Goal: Task Accomplishment & Management: Complete application form

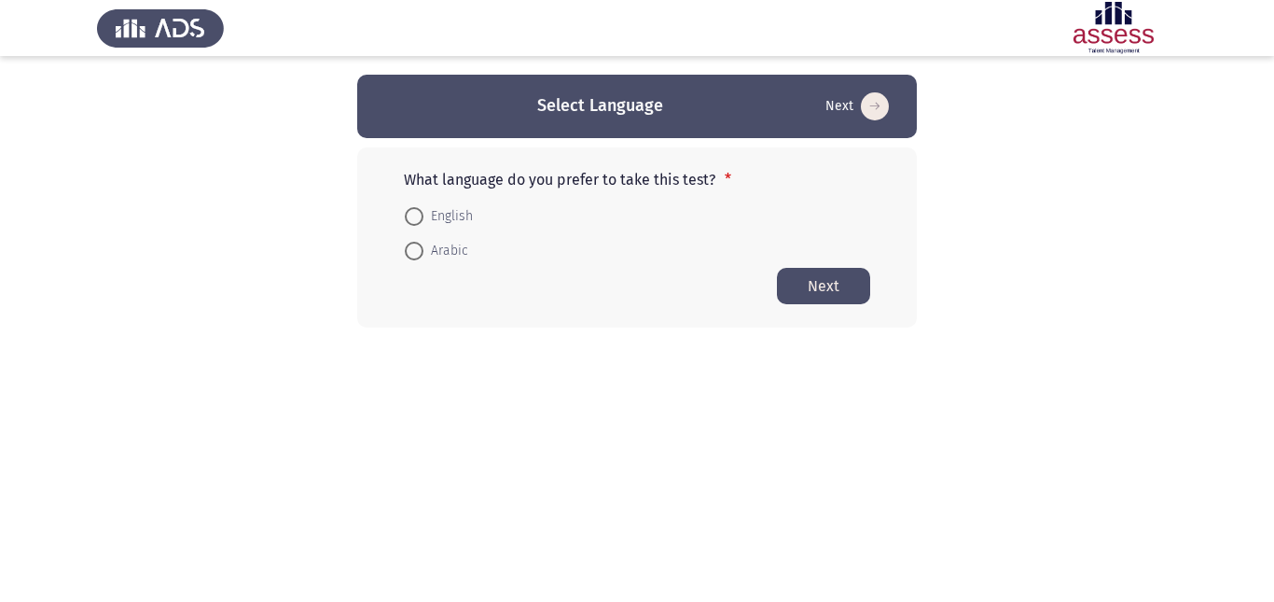
click at [453, 248] on span "Arabic" at bounding box center [446, 251] width 45 height 22
click at [424, 248] on input "Arabic" at bounding box center [414, 251] width 19 height 19
radio input "true"
click at [797, 284] on button "Next" at bounding box center [823, 285] width 93 height 36
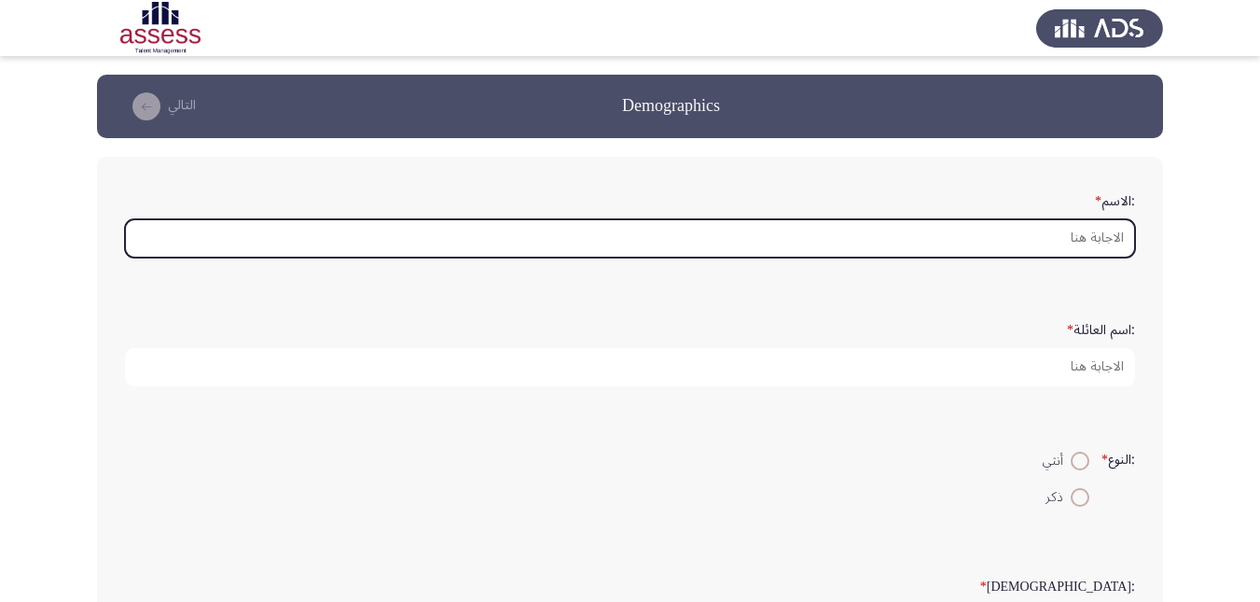
click at [1088, 244] on input ":الاسم *" at bounding box center [630, 238] width 1010 height 38
type input "P"
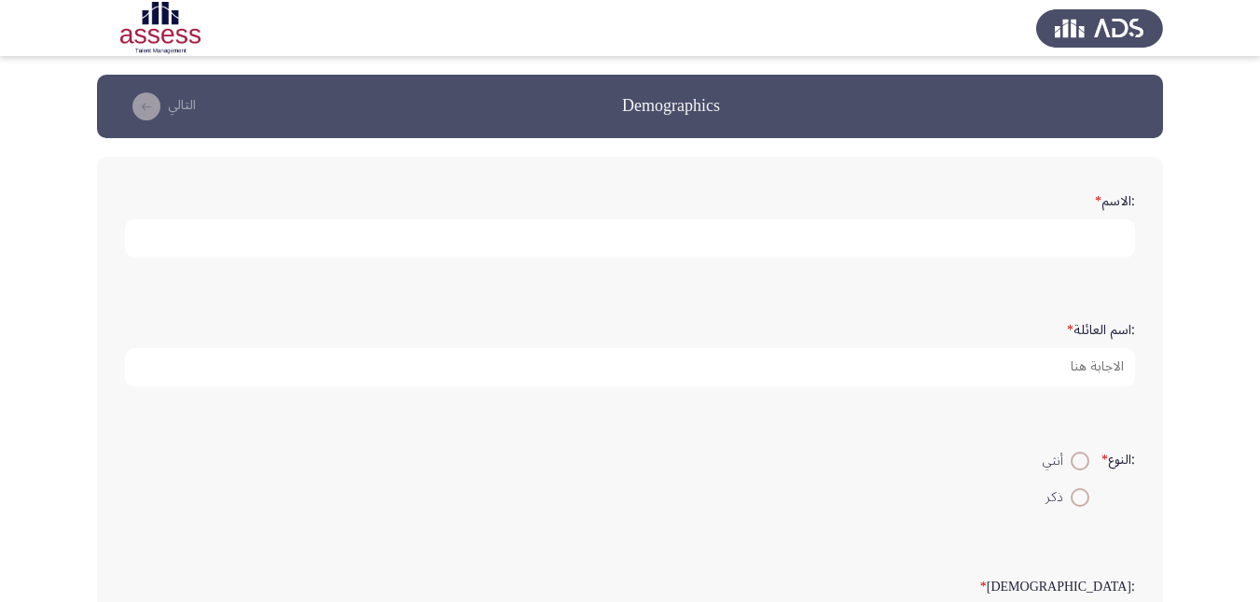
type input "P"
type input "J"
type input "P"
type input "H"
type input "ت"
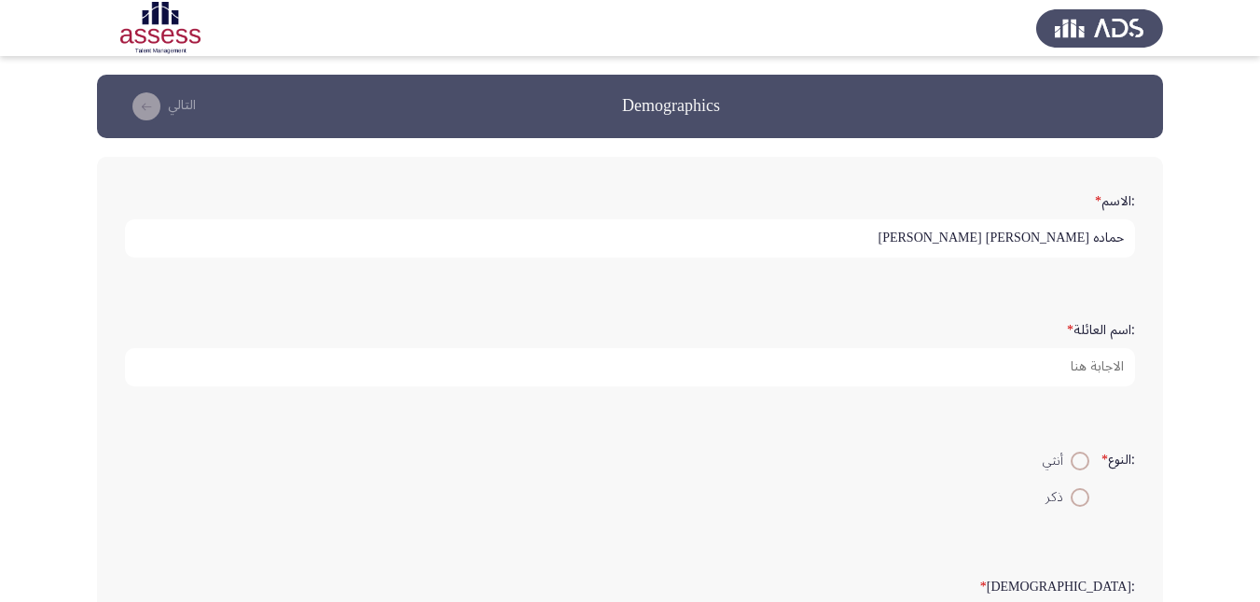
type input "حماده [PERSON_NAME] [PERSON_NAME]"
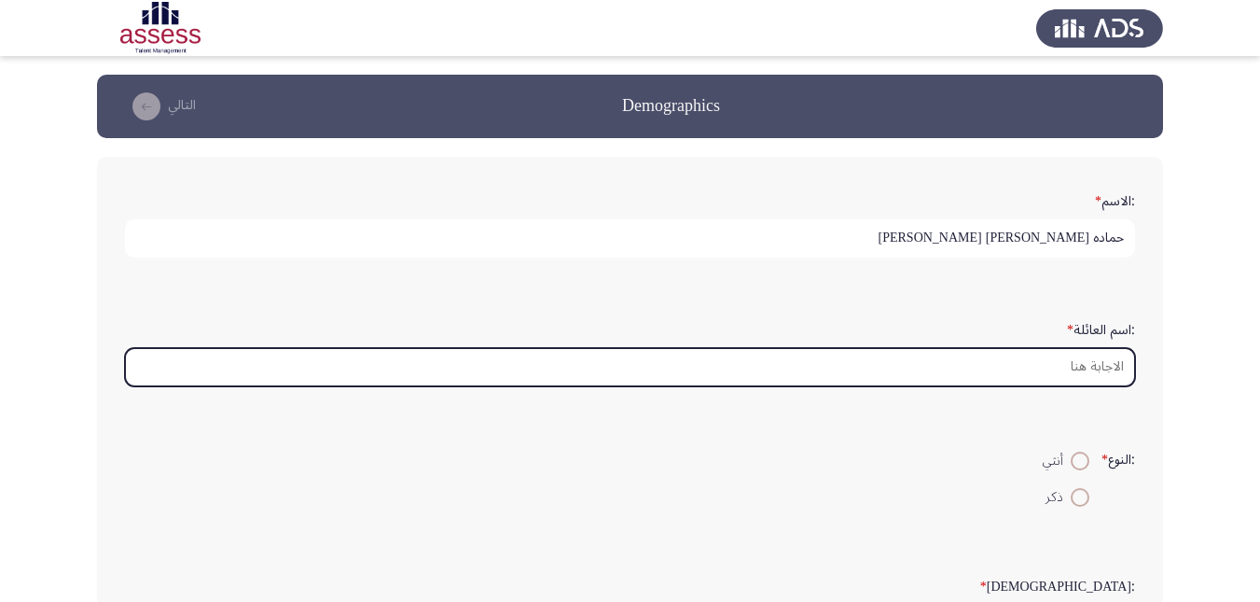
click at [1066, 368] on input ":اسم العائلة *" at bounding box center [630, 367] width 1010 height 38
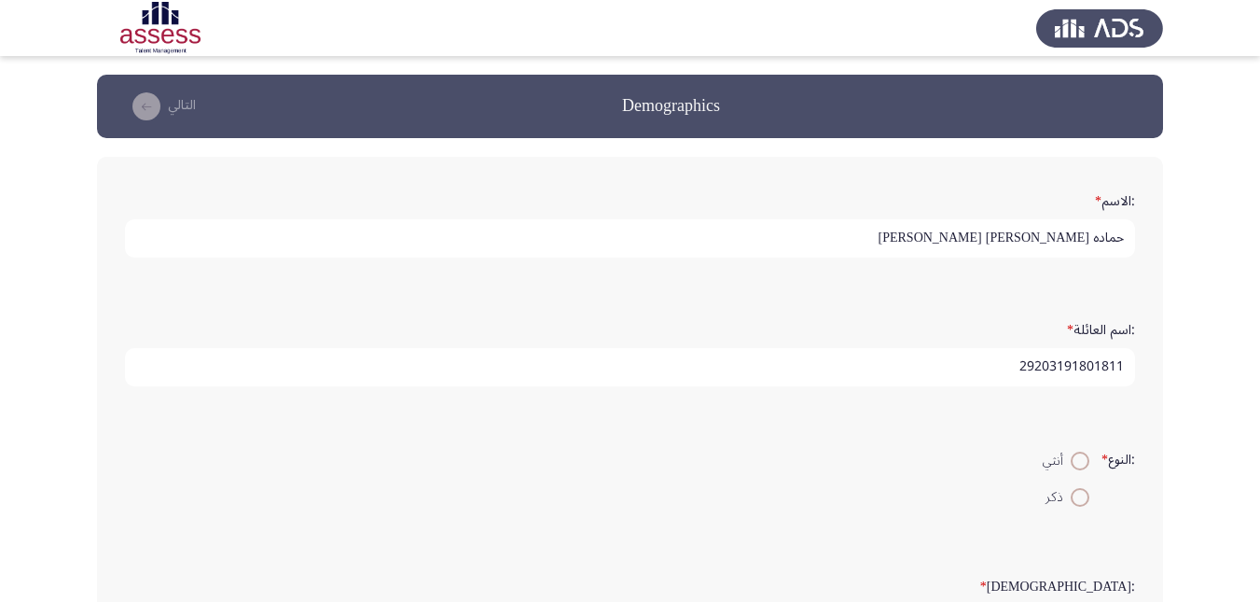
type input "29203191801811"
click at [1078, 502] on span at bounding box center [1080, 497] width 19 height 19
click at [1078, 502] on input "ذكر" at bounding box center [1080, 497] width 19 height 19
radio input "true"
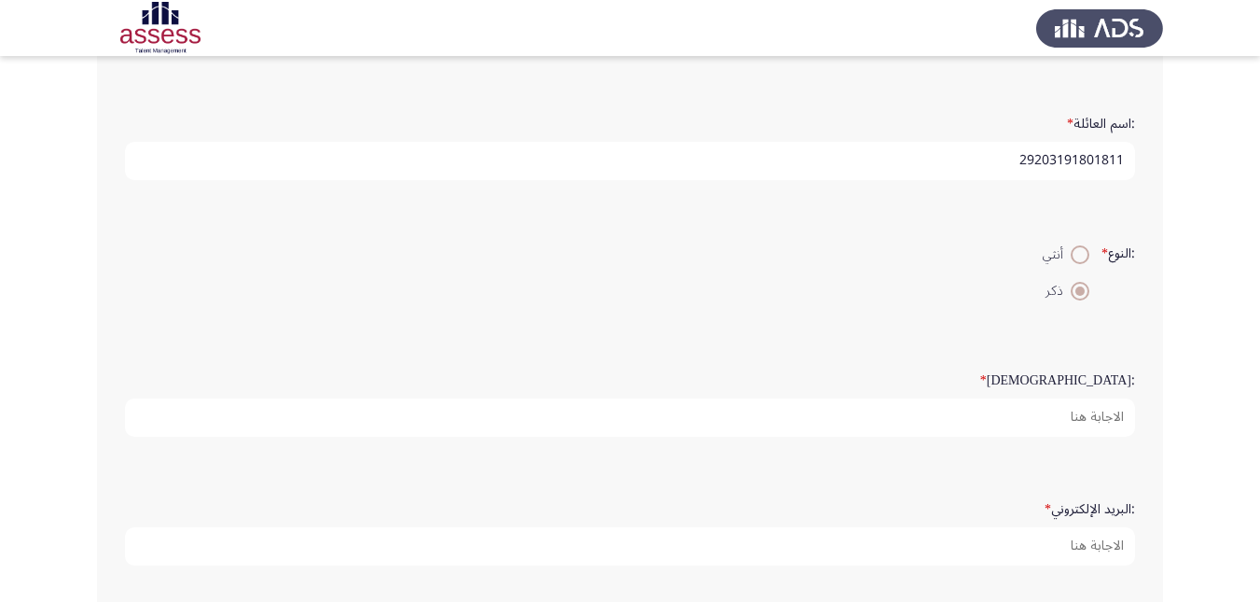
scroll to position [280, 0]
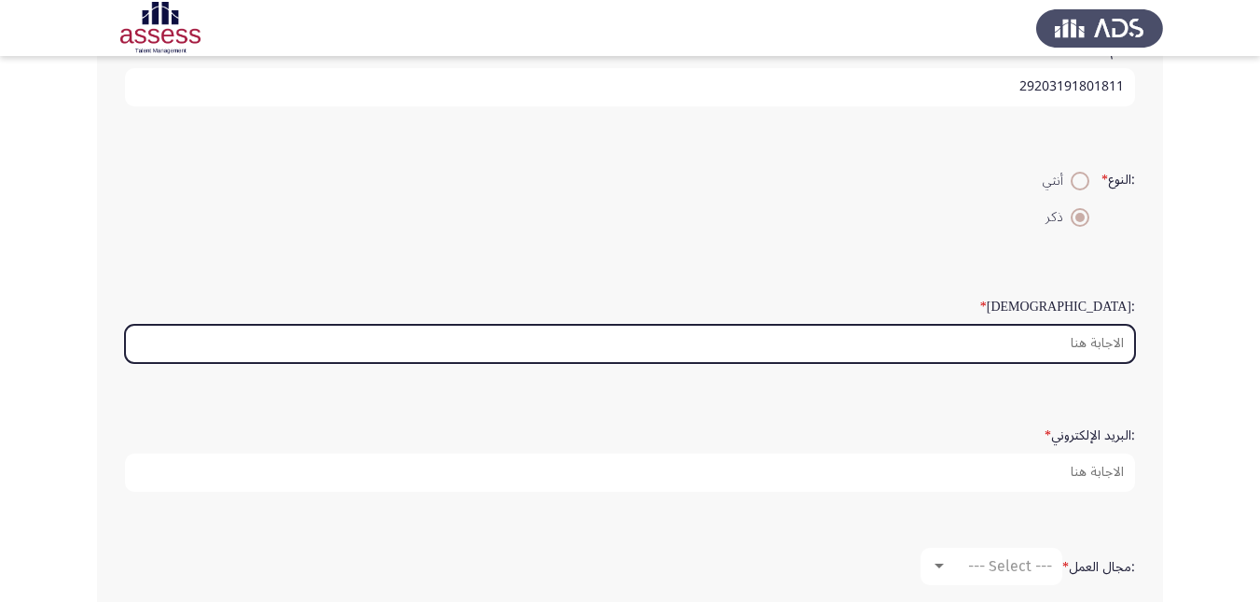
click at [1108, 347] on input ":السن *" at bounding box center [630, 344] width 1010 height 38
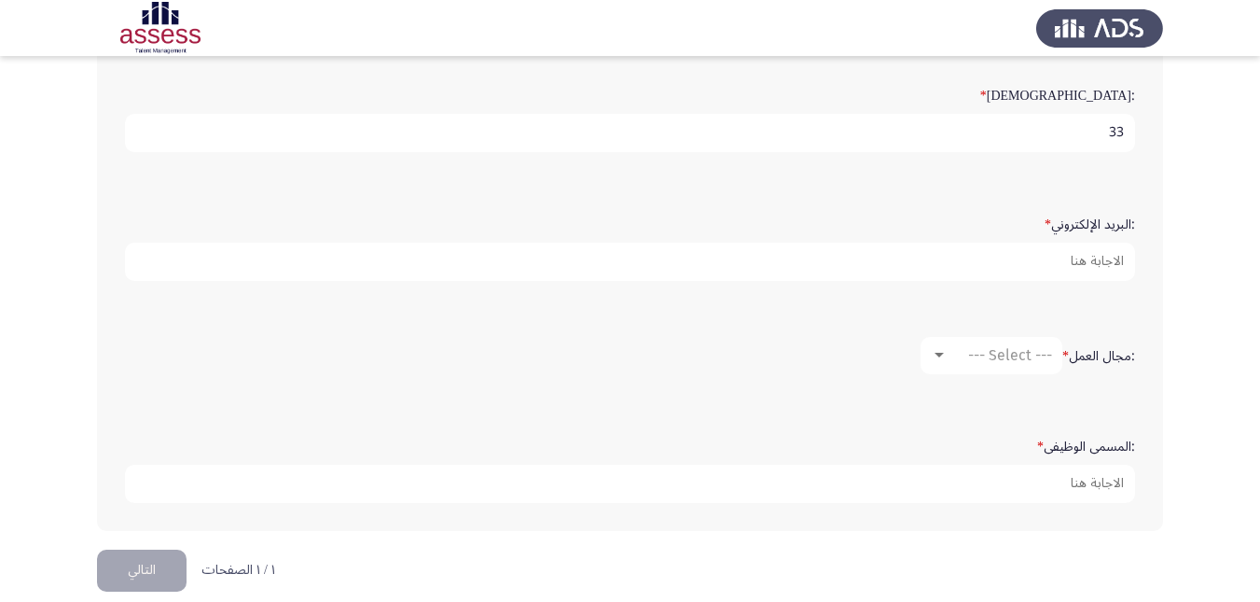
scroll to position [513, 0]
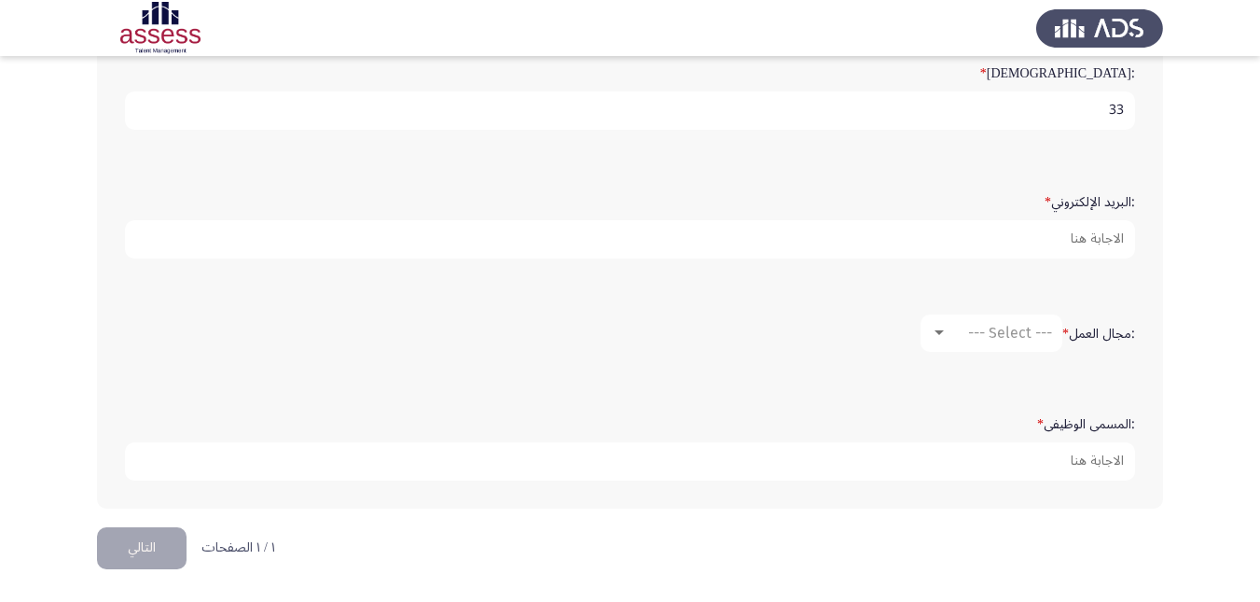
type input "33"
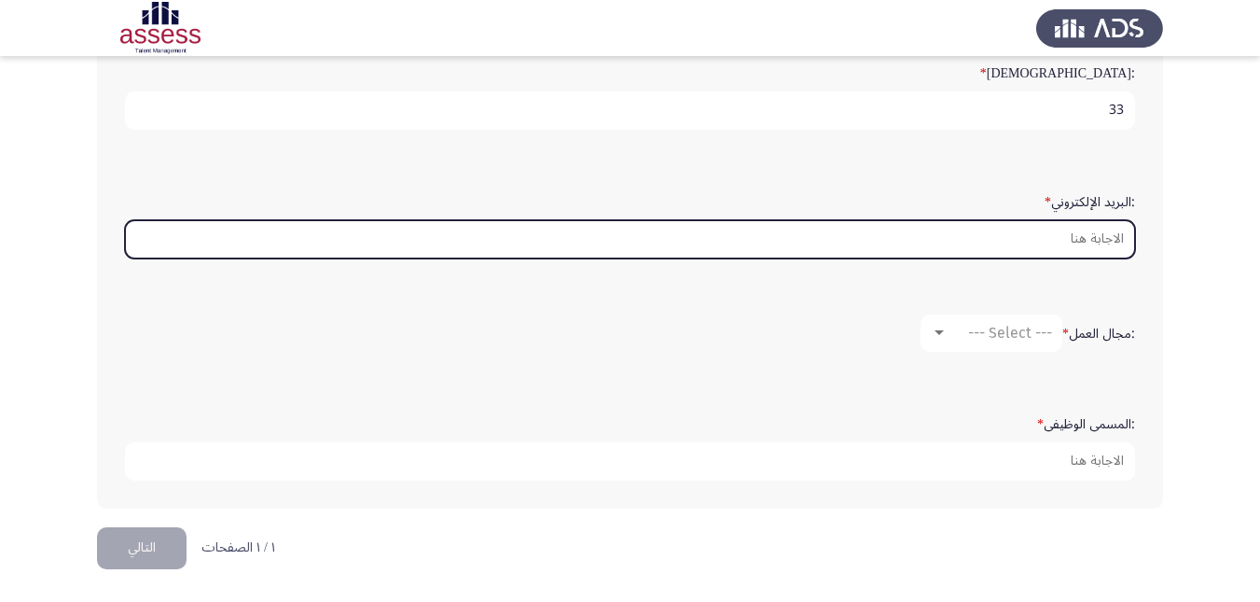
click at [1096, 241] on input ":البريد الإلكتروني *" at bounding box center [630, 239] width 1010 height 38
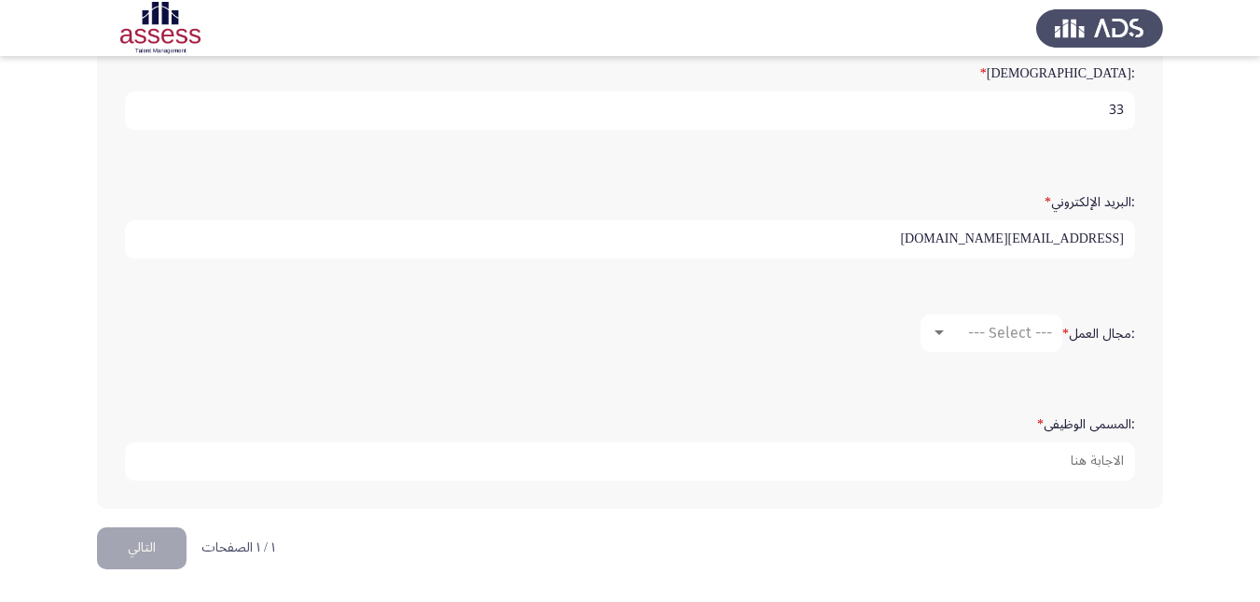
type input "[EMAIL_ADDRESS][DOMAIN_NAME]"
click at [938, 333] on div at bounding box center [939, 332] width 9 height 5
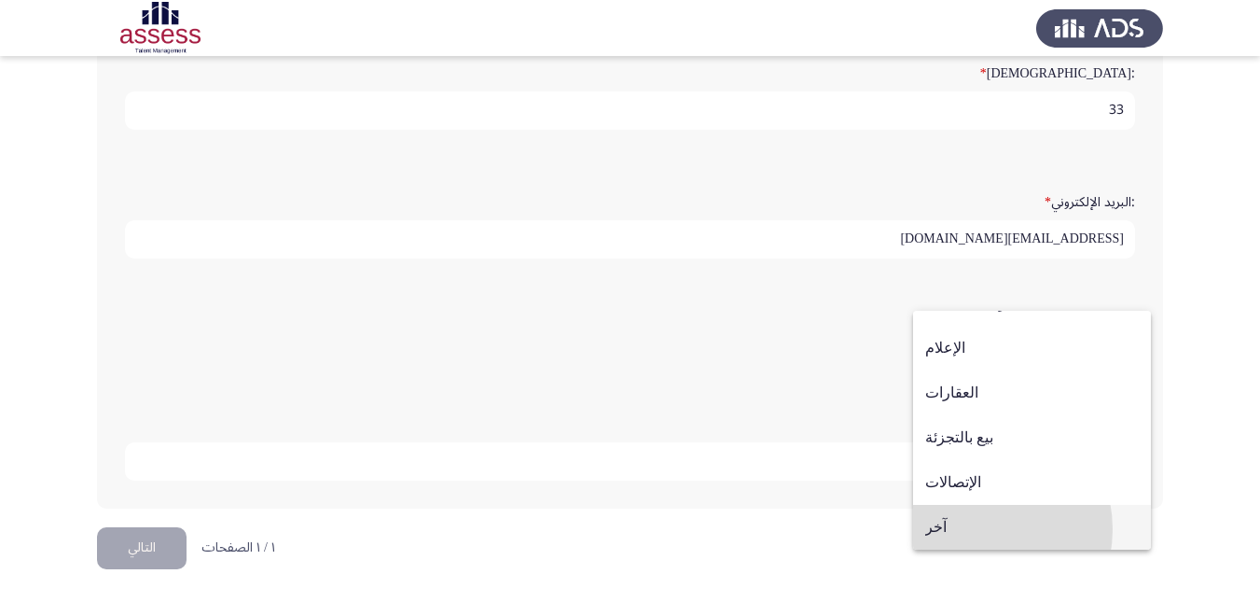
click at [972, 529] on span "آخر" at bounding box center [1033, 527] width 214 height 45
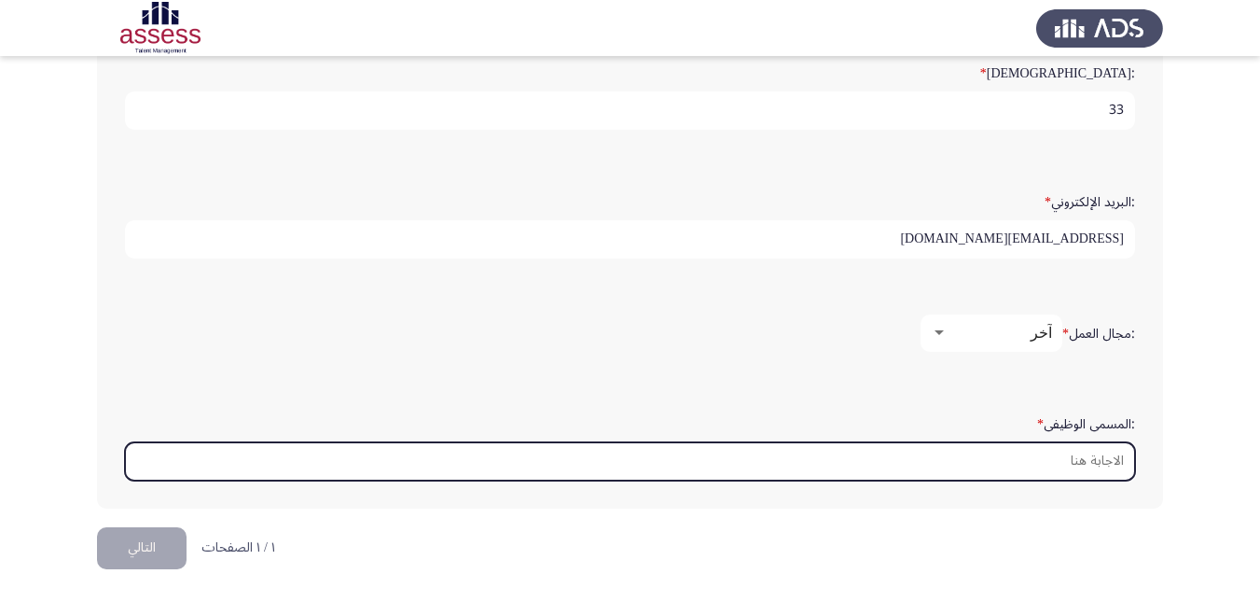
click at [1063, 460] on input ":المسمى الوظيفى *" at bounding box center [630, 461] width 1010 height 38
type input "l"
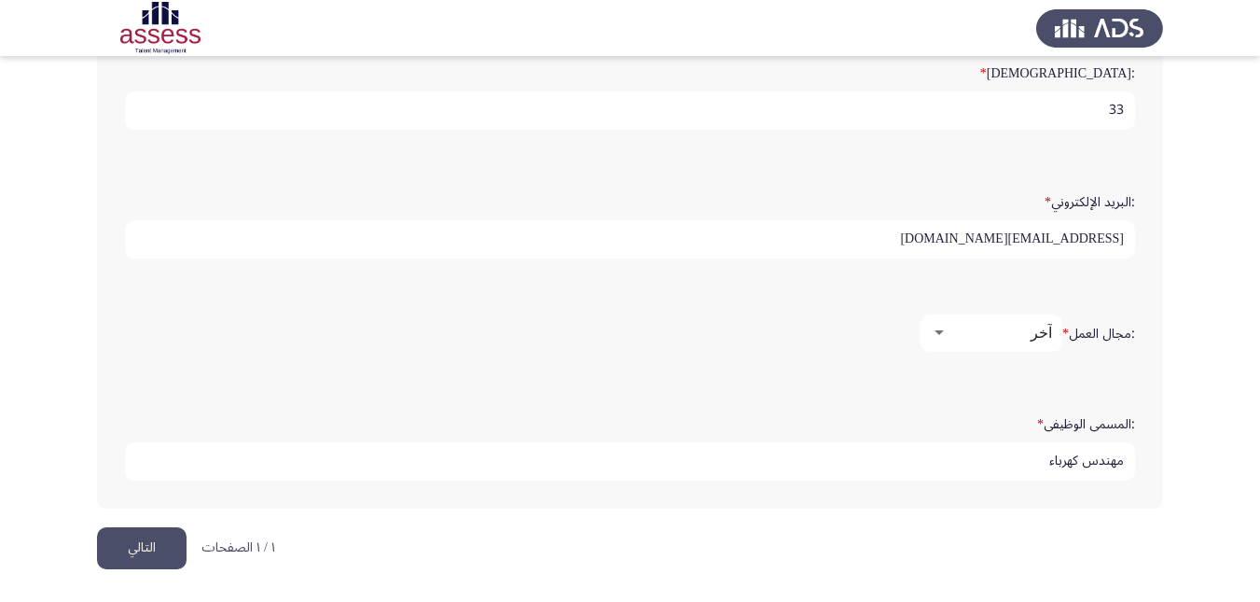
type input "مهندس كهرباء"
click at [154, 541] on button "التالي" at bounding box center [142, 548] width 90 height 42
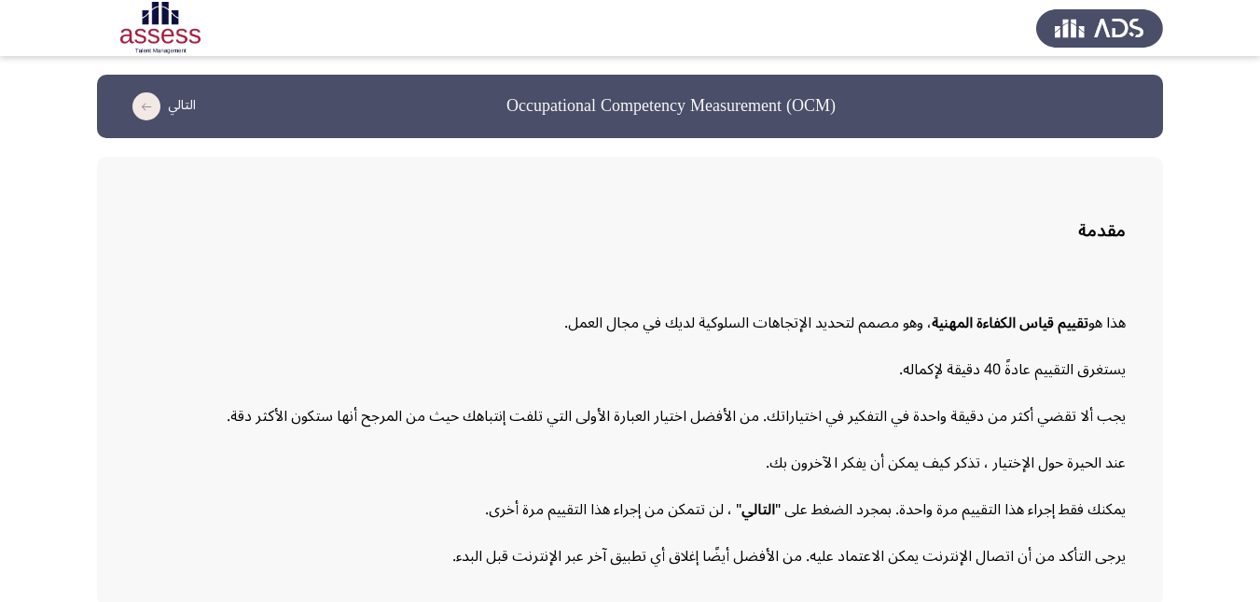
scroll to position [83, 0]
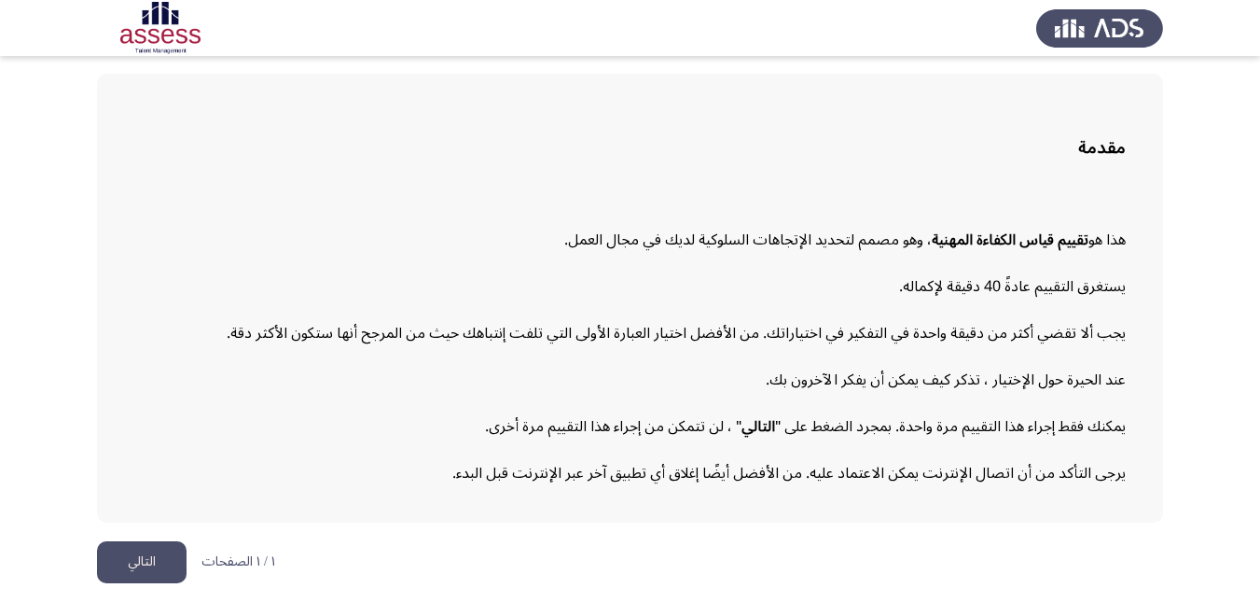
click at [168, 561] on button "التالي" at bounding box center [142, 562] width 90 height 42
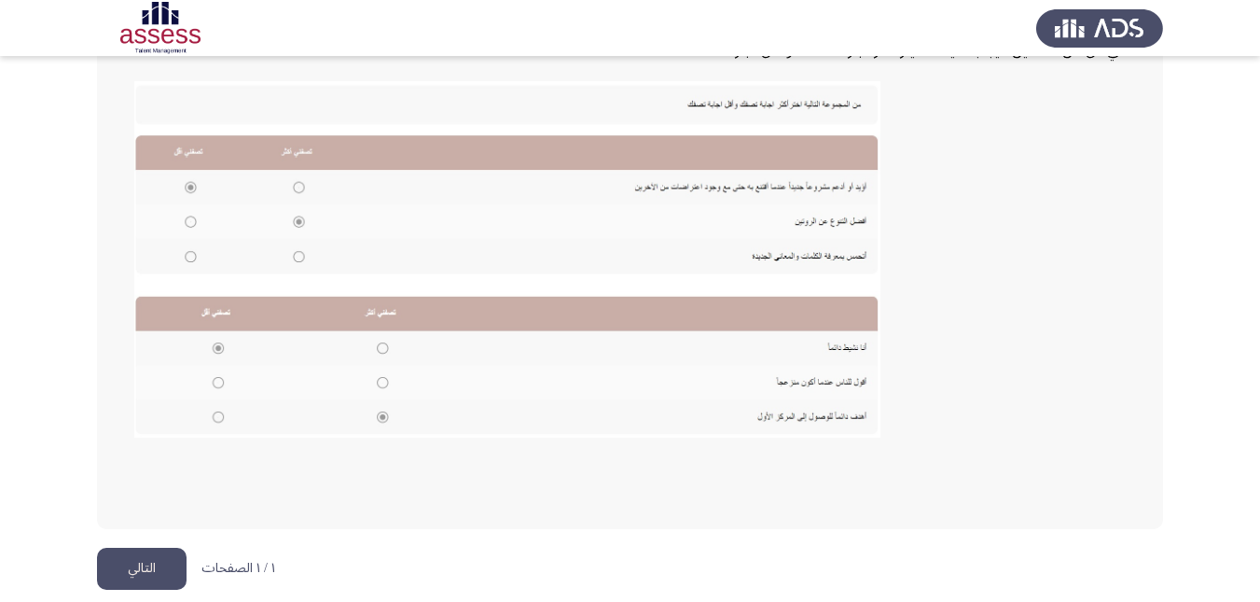
scroll to position [402, 0]
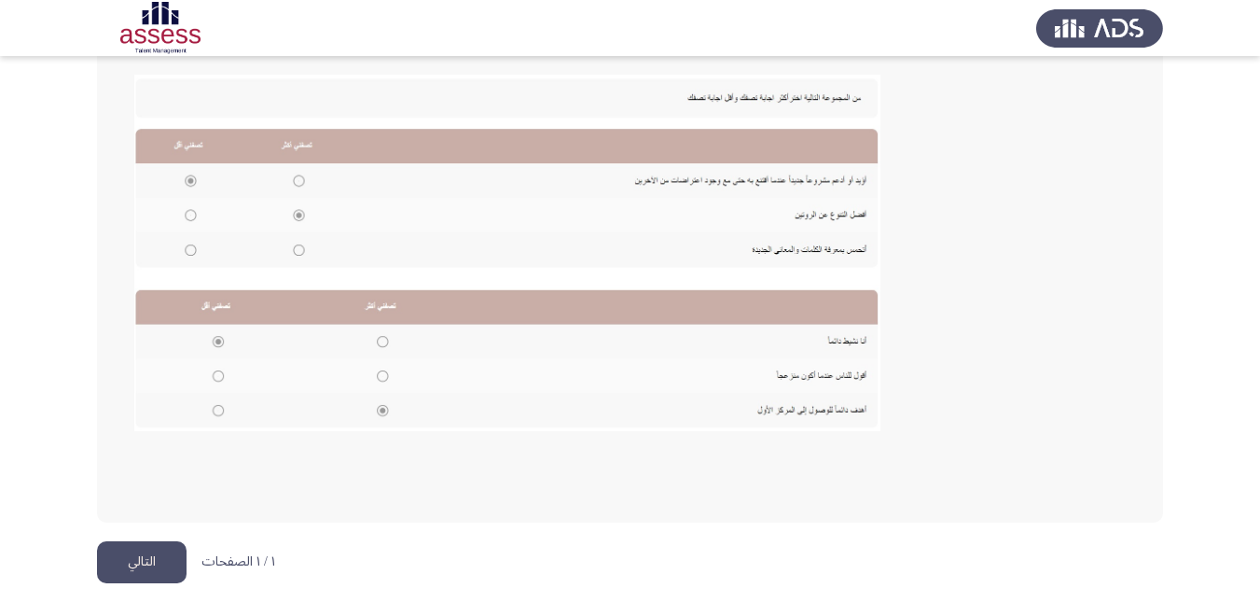
click at [120, 570] on button "التالي" at bounding box center [142, 562] width 90 height 42
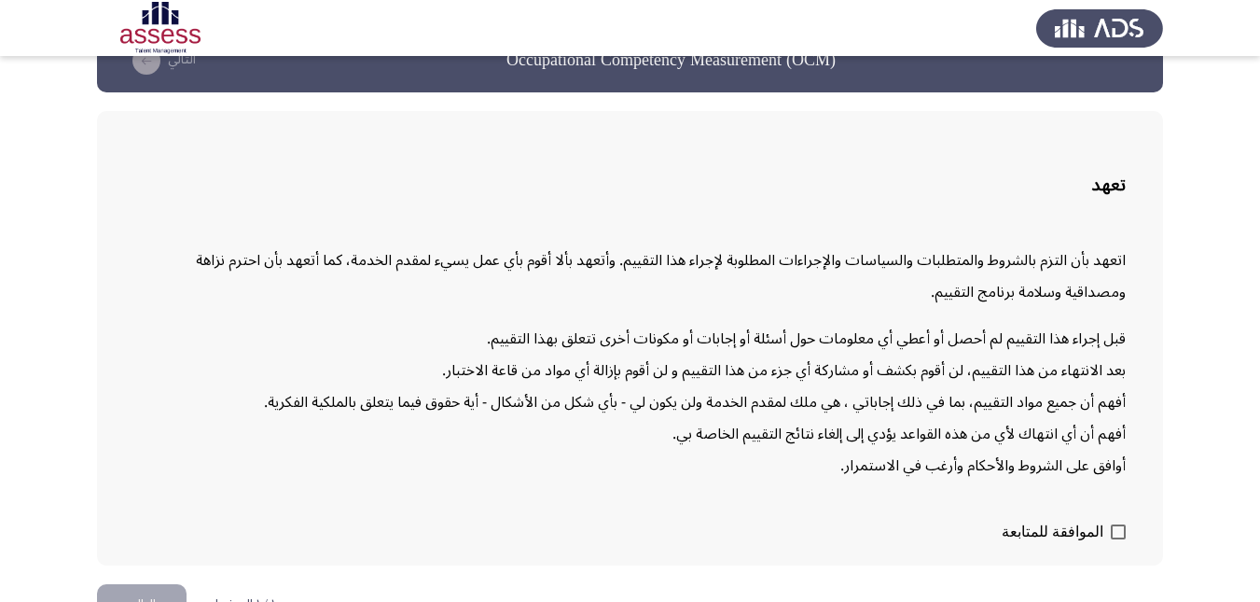
scroll to position [89, 0]
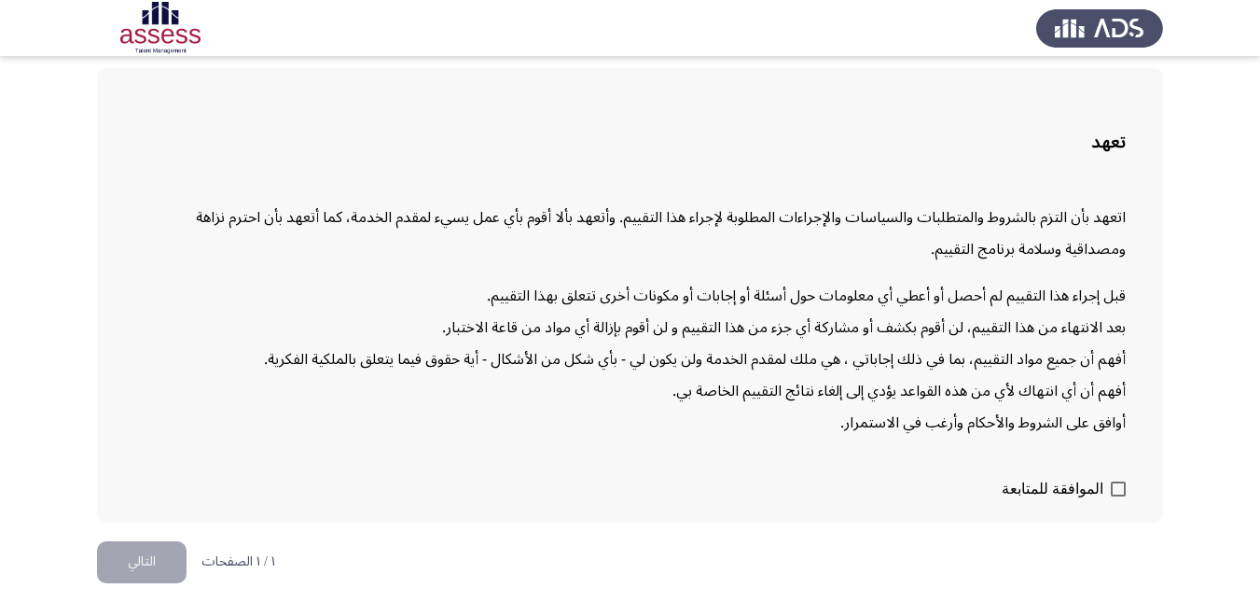
click at [1124, 491] on span at bounding box center [1118, 488] width 15 height 15
click at [1119, 496] on input "الموافقة للمتابعة" at bounding box center [1118, 496] width 1 height 1
checkbox input "true"
click at [159, 561] on button "التالي" at bounding box center [142, 562] width 90 height 42
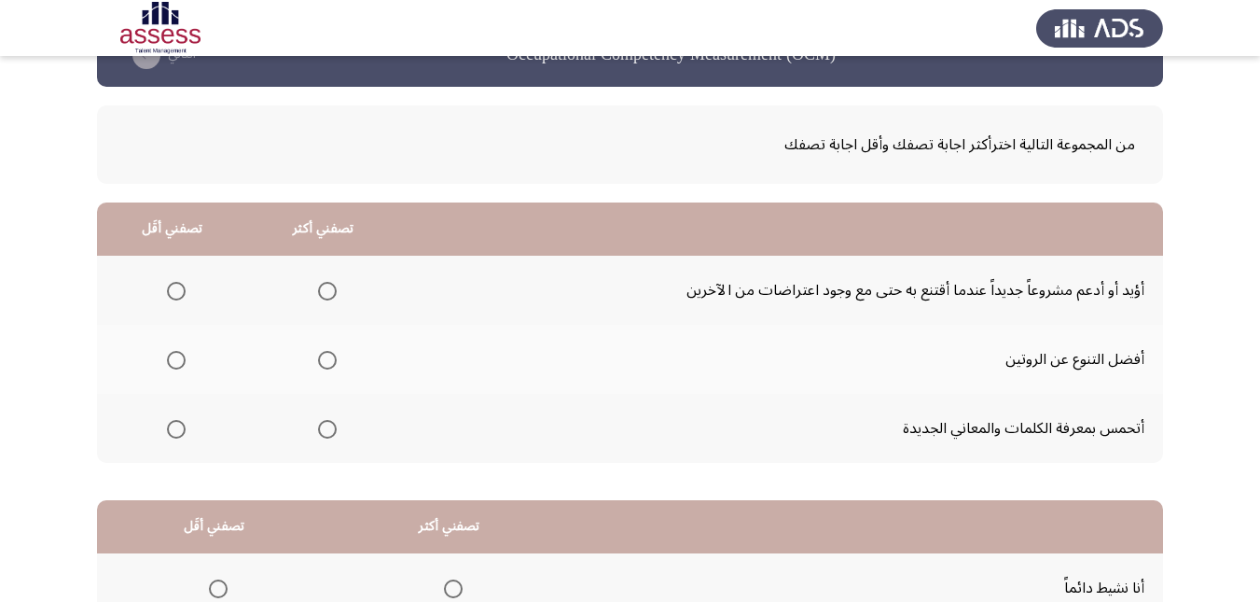
scroll to position [93, 0]
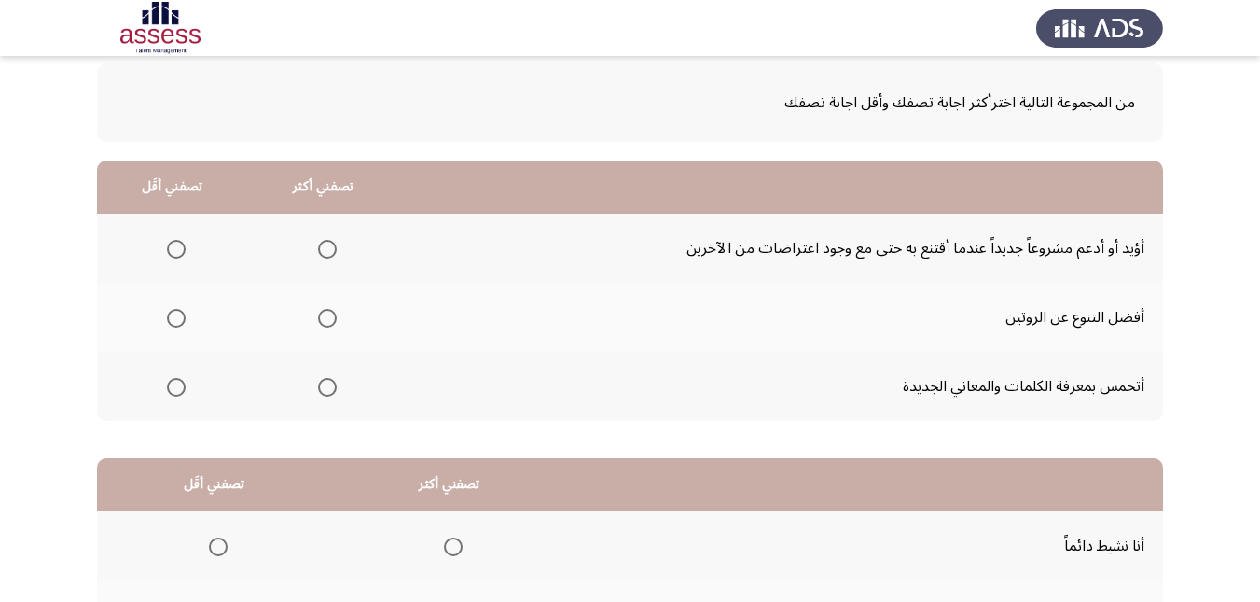
click at [326, 384] on span "Select an option" at bounding box center [327, 387] width 19 height 19
click at [326, 384] on input "Select an option" at bounding box center [327, 387] width 19 height 19
click at [178, 325] on span "Select an option" at bounding box center [176, 318] width 19 height 19
click at [178, 325] on input "Select an option" at bounding box center [176, 318] width 19 height 19
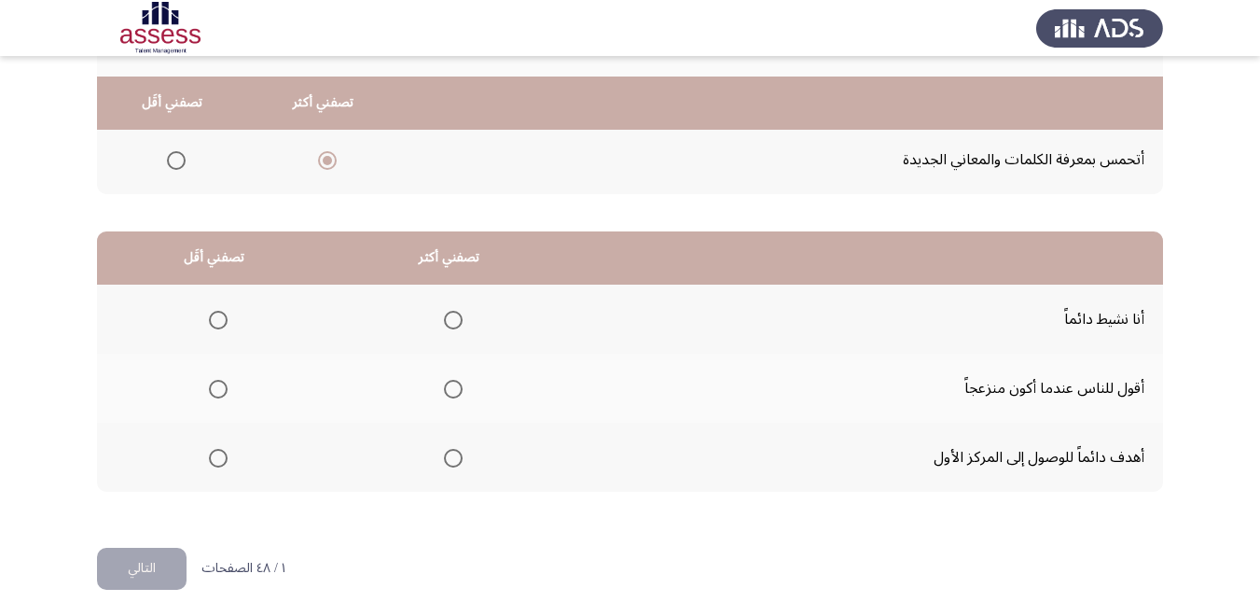
scroll to position [341, 0]
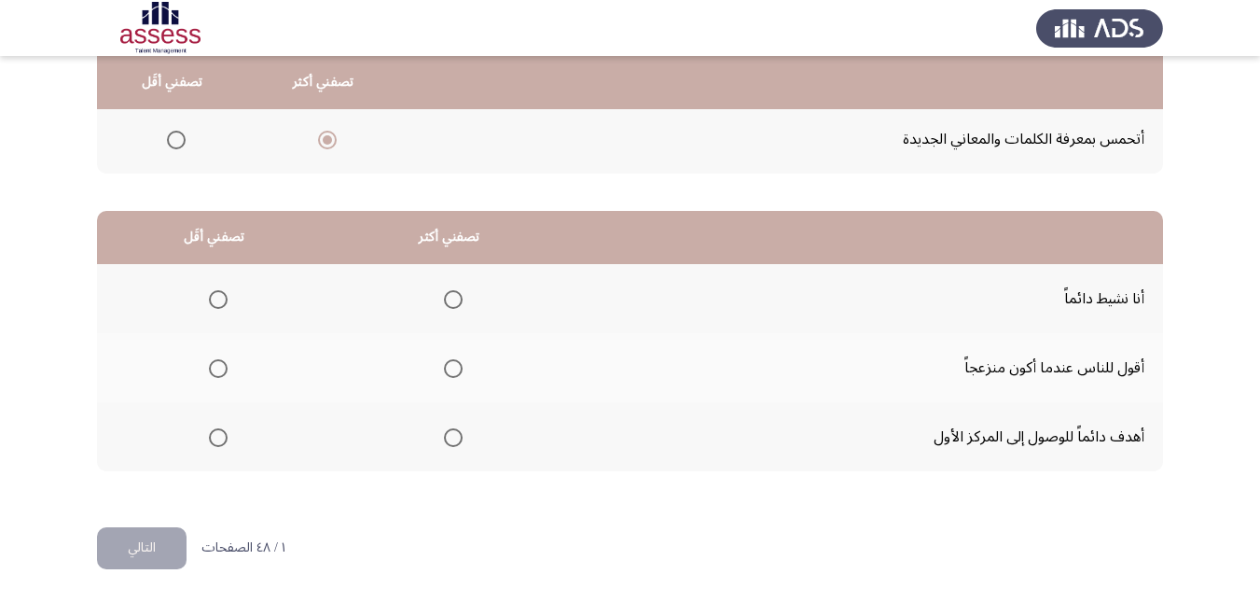
click at [447, 437] on span "Select an option" at bounding box center [453, 437] width 19 height 19
click at [447, 437] on input "Select an option" at bounding box center [453, 437] width 19 height 19
click at [223, 367] on span "Select an option" at bounding box center [218, 368] width 19 height 19
click at [223, 367] on input "Select an option" at bounding box center [218, 368] width 19 height 19
click at [145, 560] on button "التالي" at bounding box center [142, 548] width 90 height 42
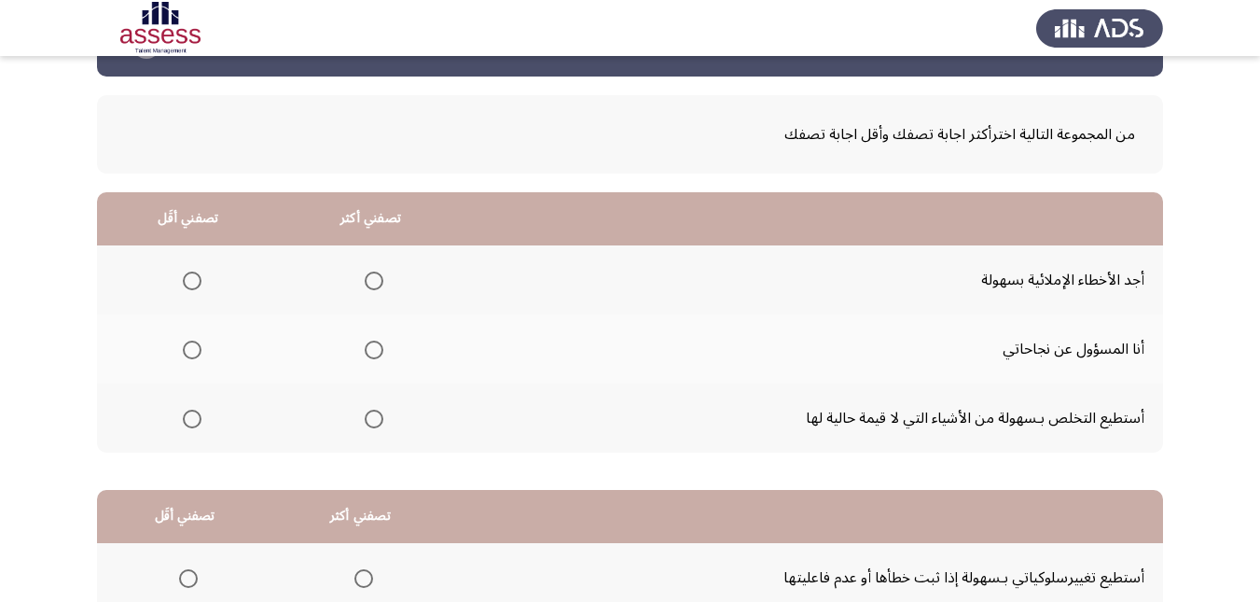
scroll to position [93, 0]
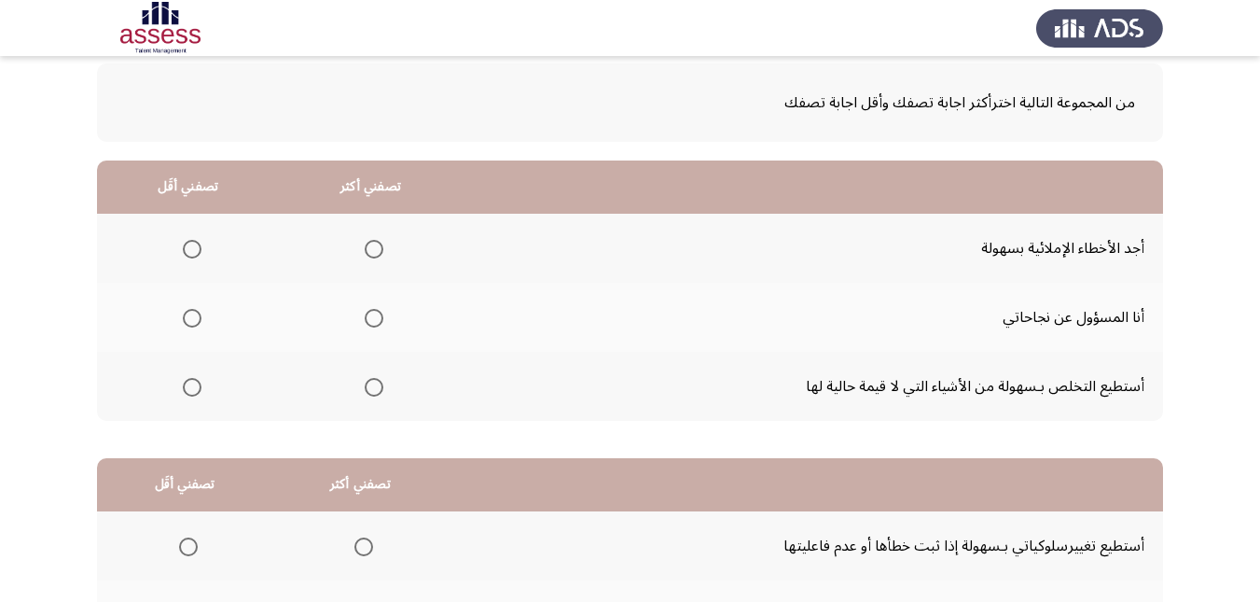
click at [373, 255] on span "Select an option" at bounding box center [374, 249] width 19 height 19
click at [373, 255] on input "Select an option" at bounding box center [374, 249] width 19 height 19
click at [191, 320] on span "Select an option" at bounding box center [192, 318] width 19 height 19
click at [191, 320] on input "Select an option" at bounding box center [192, 318] width 19 height 19
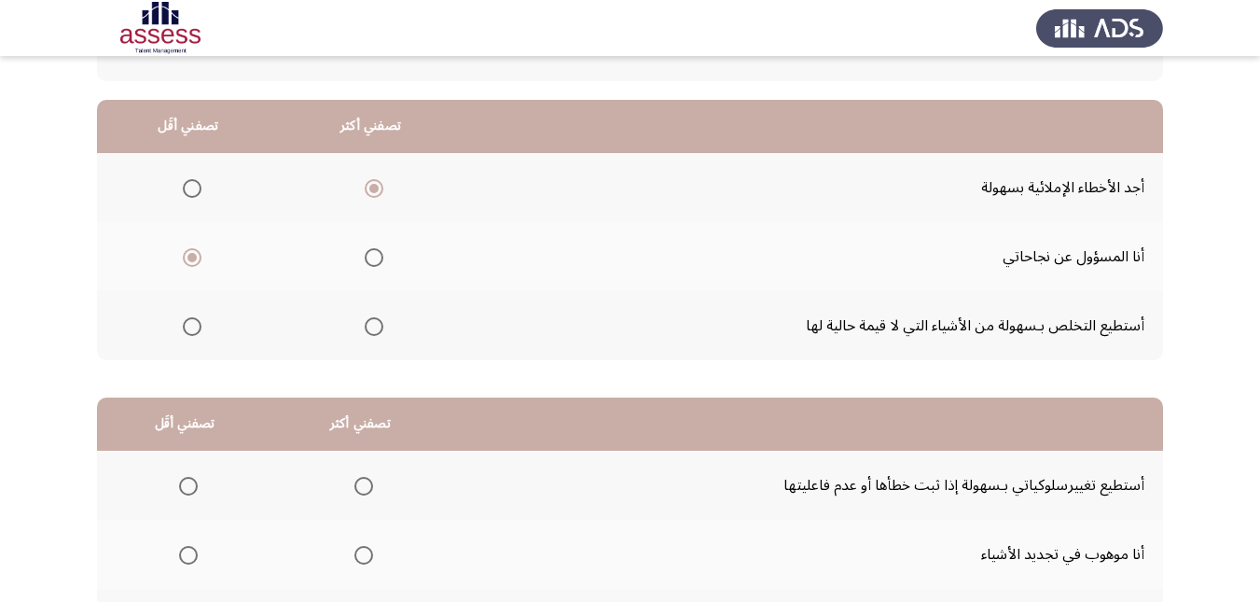
scroll to position [187, 0]
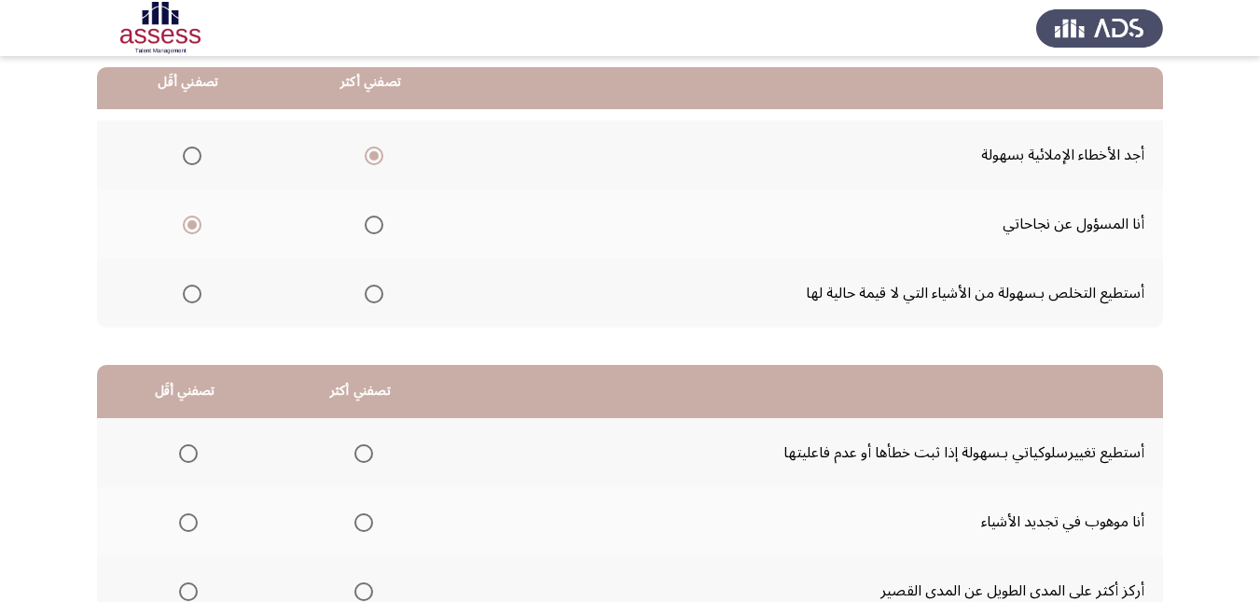
click at [194, 291] on span "Select an option" at bounding box center [192, 294] width 19 height 19
click at [194, 291] on input "Select an option" at bounding box center [192, 294] width 19 height 19
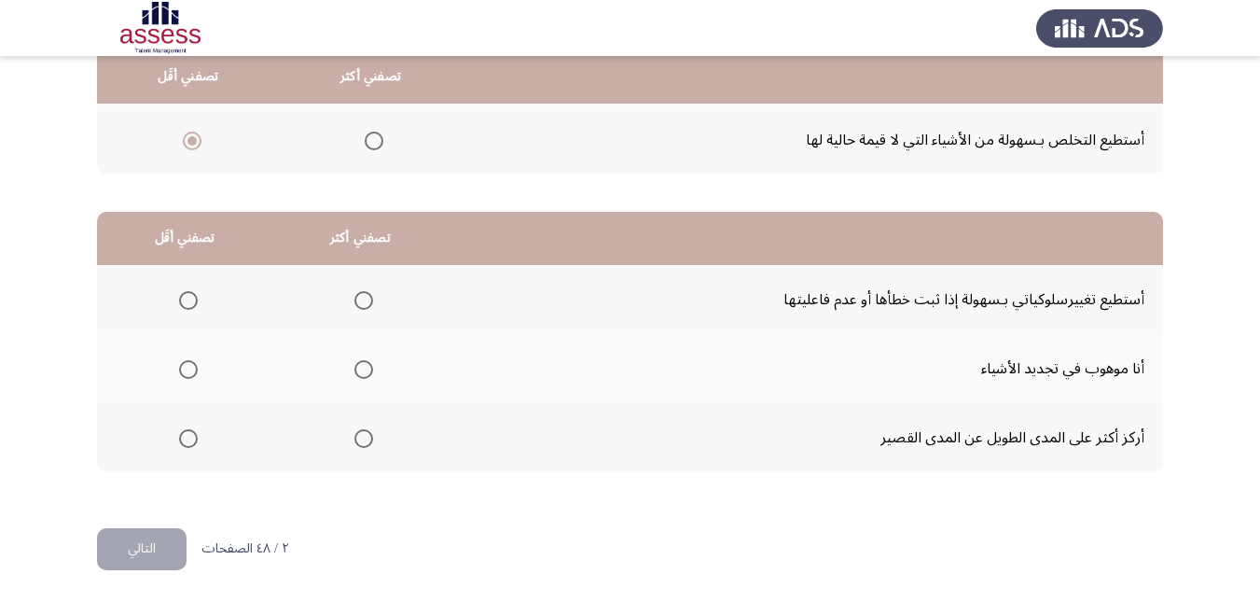
scroll to position [341, 0]
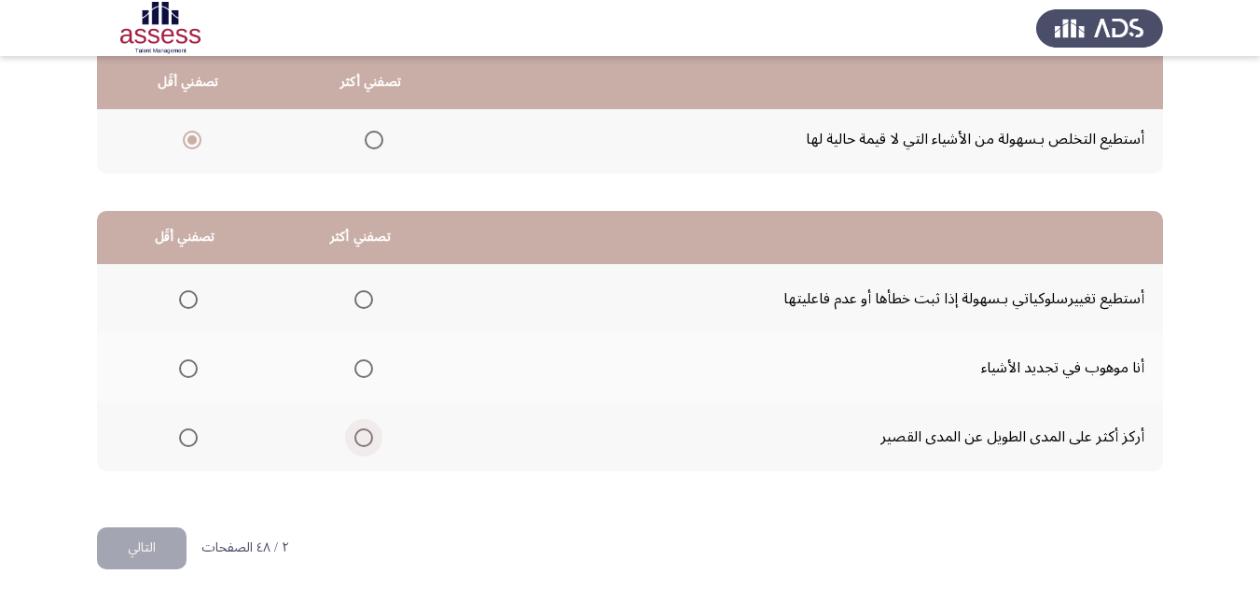
click at [361, 441] on span "Select an option" at bounding box center [364, 437] width 19 height 19
click at [361, 441] on input "Select an option" at bounding box center [364, 437] width 19 height 19
click at [187, 304] on span "Select an option" at bounding box center [188, 299] width 19 height 19
click at [187, 304] on input "Select an option" at bounding box center [188, 299] width 19 height 19
click at [158, 544] on button "التالي" at bounding box center [142, 548] width 90 height 42
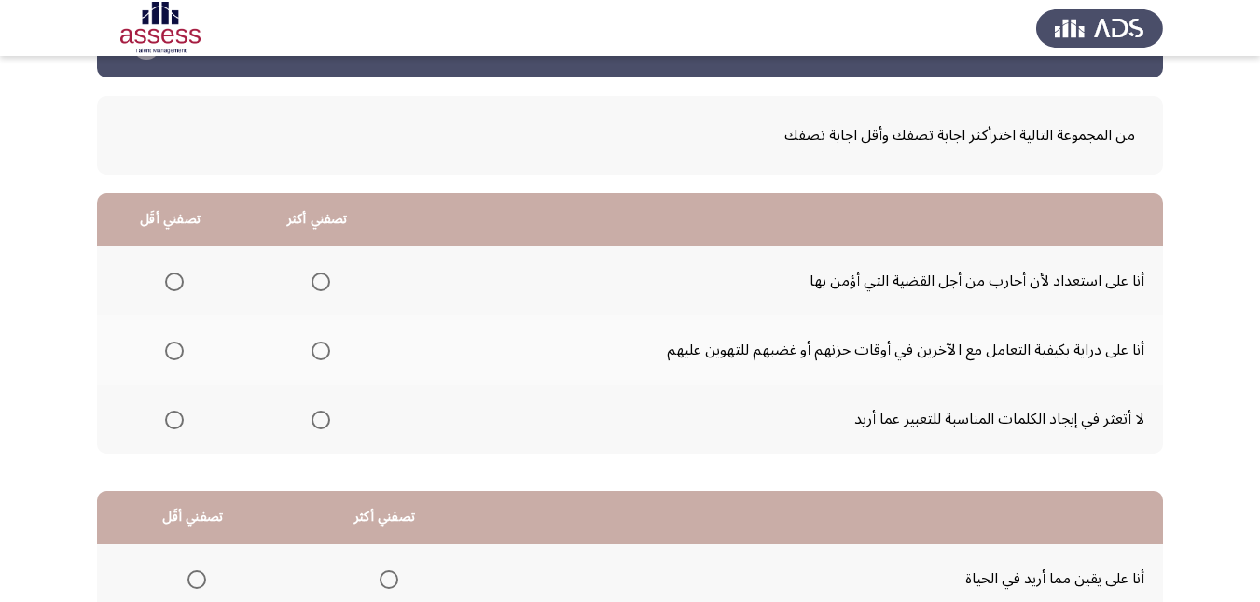
scroll to position [93, 0]
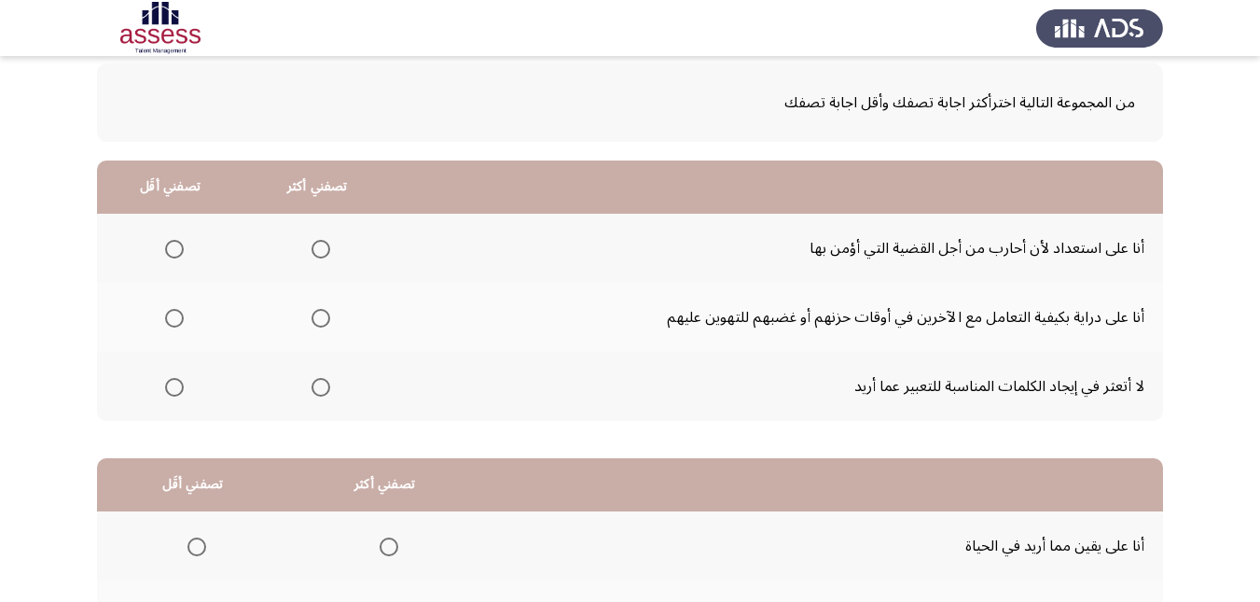
click at [319, 255] on span "Select an option" at bounding box center [321, 249] width 19 height 19
click at [319, 255] on input "Select an option" at bounding box center [321, 249] width 19 height 19
click at [170, 320] on span "Select an option" at bounding box center [174, 318] width 19 height 19
click at [170, 320] on input "Select an option" at bounding box center [174, 318] width 19 height 19
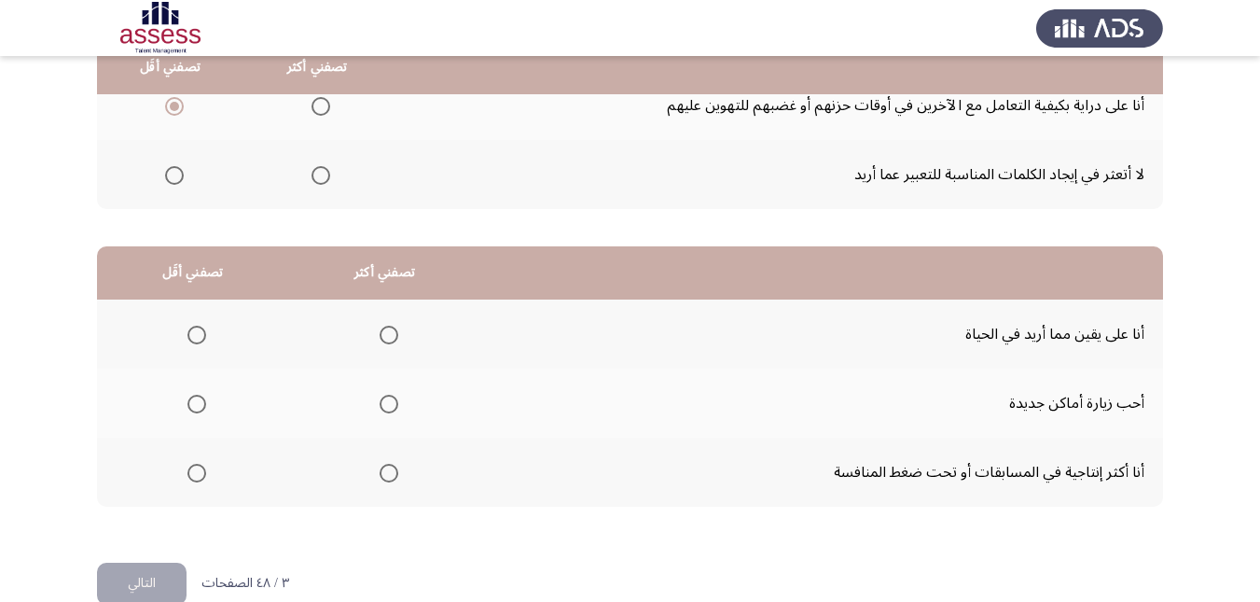
scroll to position [341, 0]
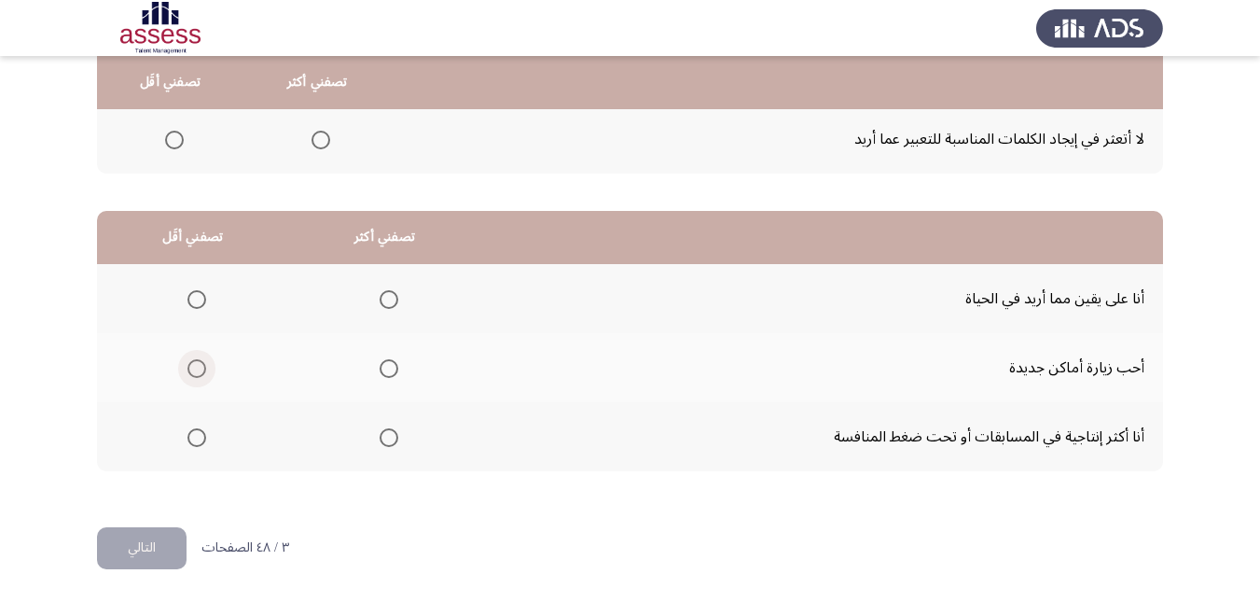
click at [188, 371] on span "Select an option" at bounding box center [197, 368] width 19 height 19
click at [188, 371] on input "Select an option" at bounding box center [197, 368] width 19 height 19
click at [394, 439] on span "Select an option" at bounding box center [389, 437] width 19 height 19
click at [394, 439] on input "Select an option" at bounding box center [389, 437] width 19 height 19
click at [160, 542] on button "التالي" at bounding box center [142, 548] width 90 height 42
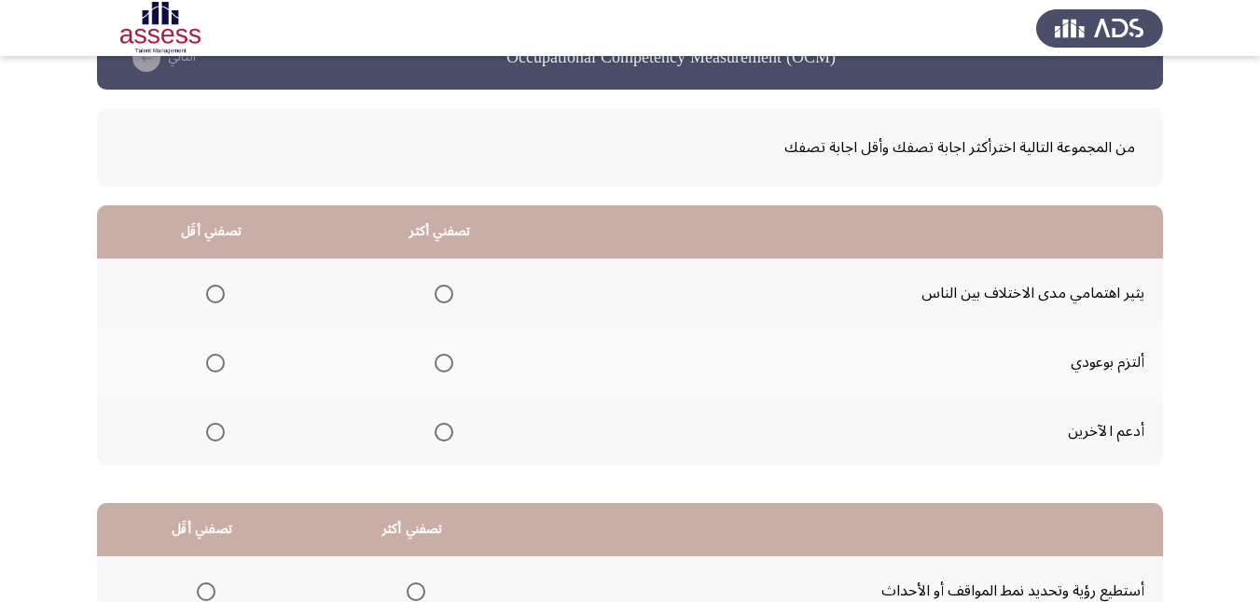
scroll to position [93, 0]
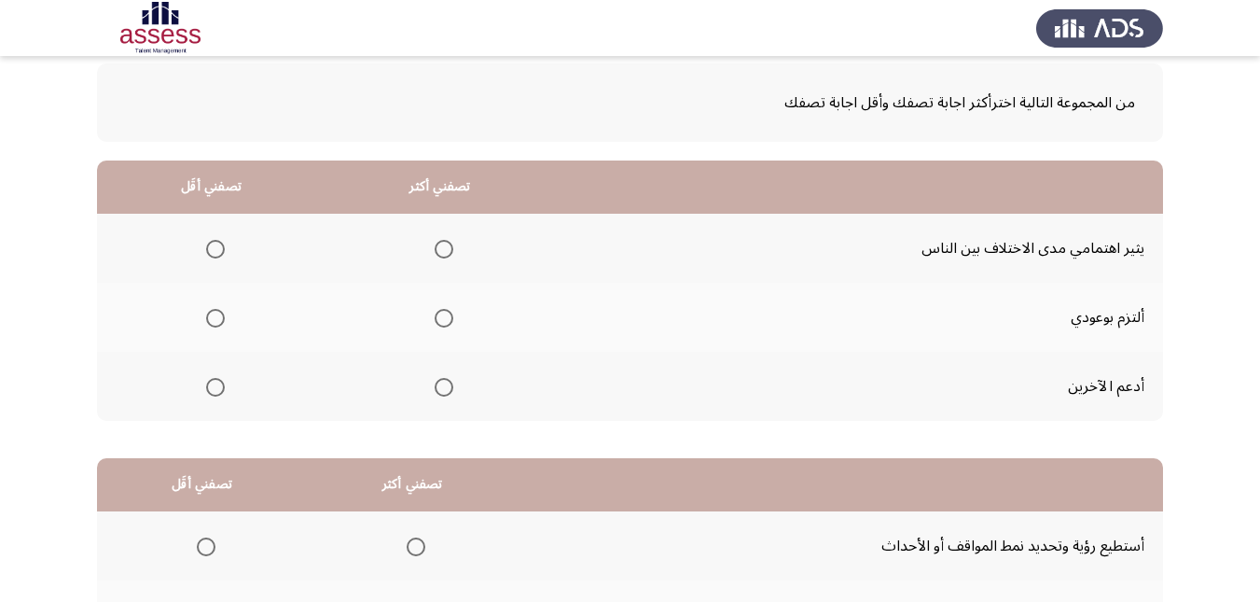
click at [439, 245] on span "Select an option" at bounding box center [444, 249] width 19 height 19
click at [439, 245] on input "Select an option" at bounding box center [444, 249] width 19 height 19
click at [211, 387] on span "Select an option" at bounding box center [215, 387] width 19 height 19
click at [211, 387] on input "Select an option" at bounding box center [215, 387] width 19 height 19
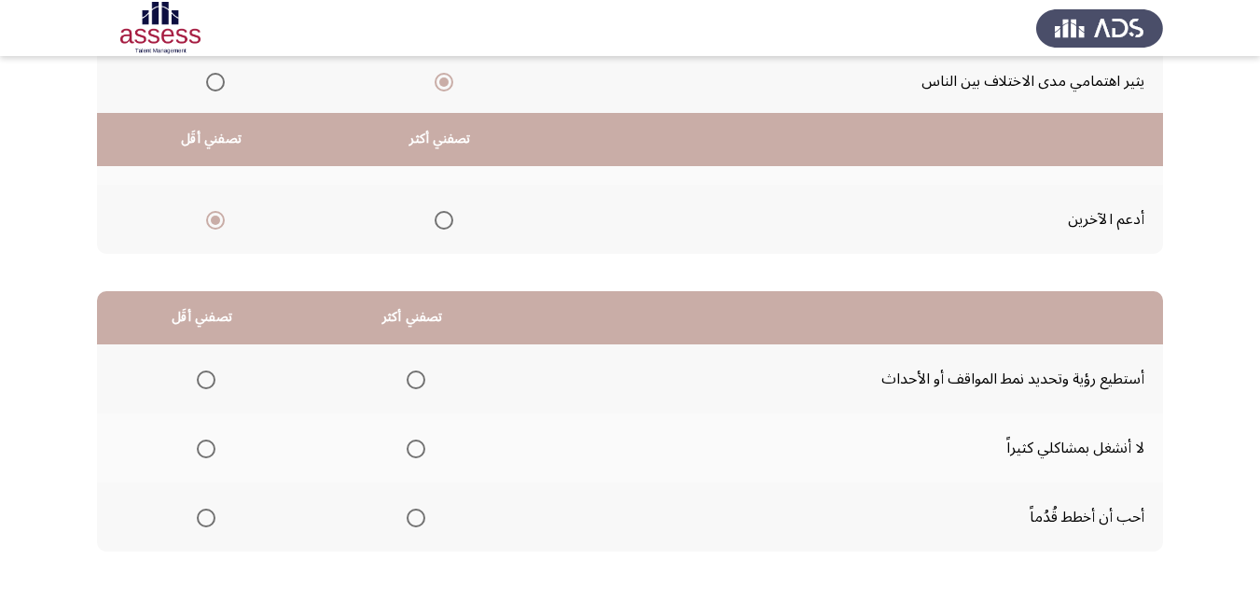
scroll to position [341, 0]
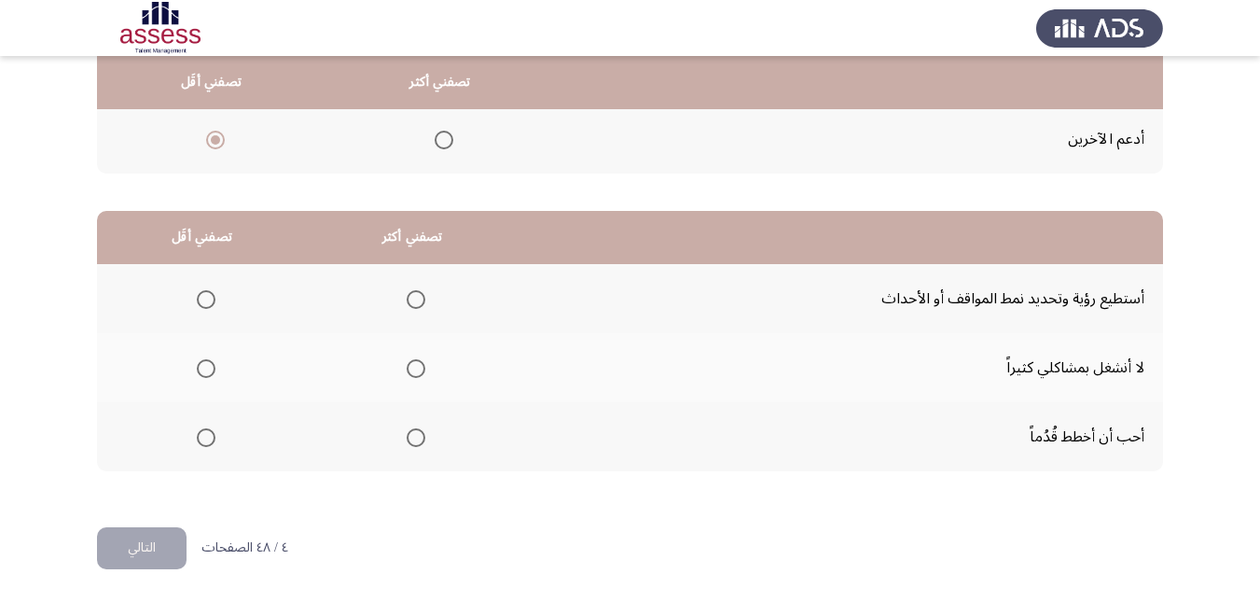
click at [415, 433] on span "Select an option" at bounding box center [416, 437] width 19 height 19
click at [415, 433] on input "Select an option" at bounding box center [416, 437] width 19 height 19
click at [211, 367] on span "Select an option" at bounding box center [206, 368] width 19 height 19
click at [211, 367] on input "Select an option" at bounding box center [206, 368] width 19 height 19
click at [160, 544] on button "التالي" at bounding box center [142, 548] width 90 height 42
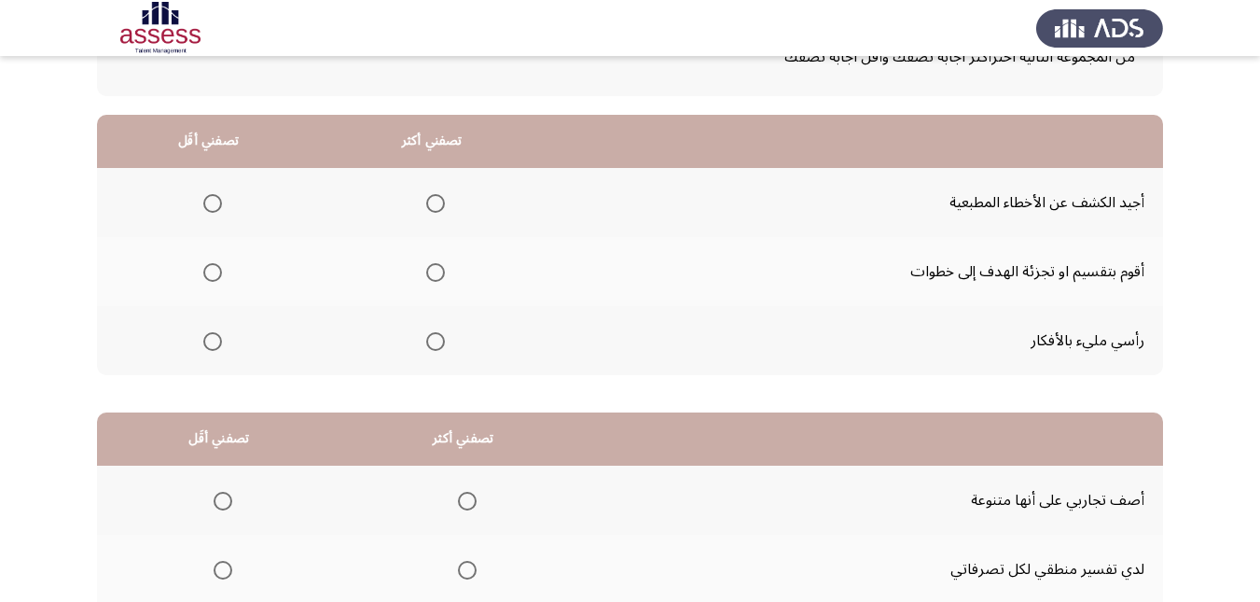
scroll to position [93, 0]
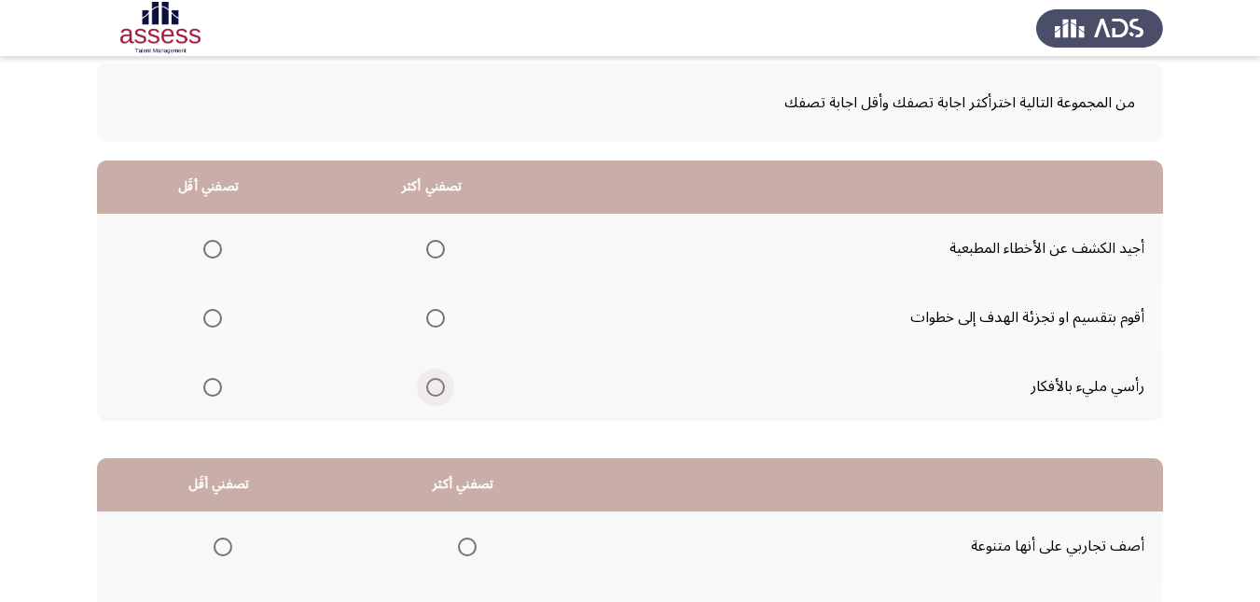
click at [431, 393] on span "Select an option" at bounding box center [435, 387] width 19 height 19
click at [431, 393] on input "Select an option" at bounding box center [435, 387] width 19 height 19
click at [209, 321] on span "Select an option" at bounding box center [212, 318] width 19 height 19
click at [209, 321] on input "Select an option" at bounding box center [212, 318] width 19 height 19
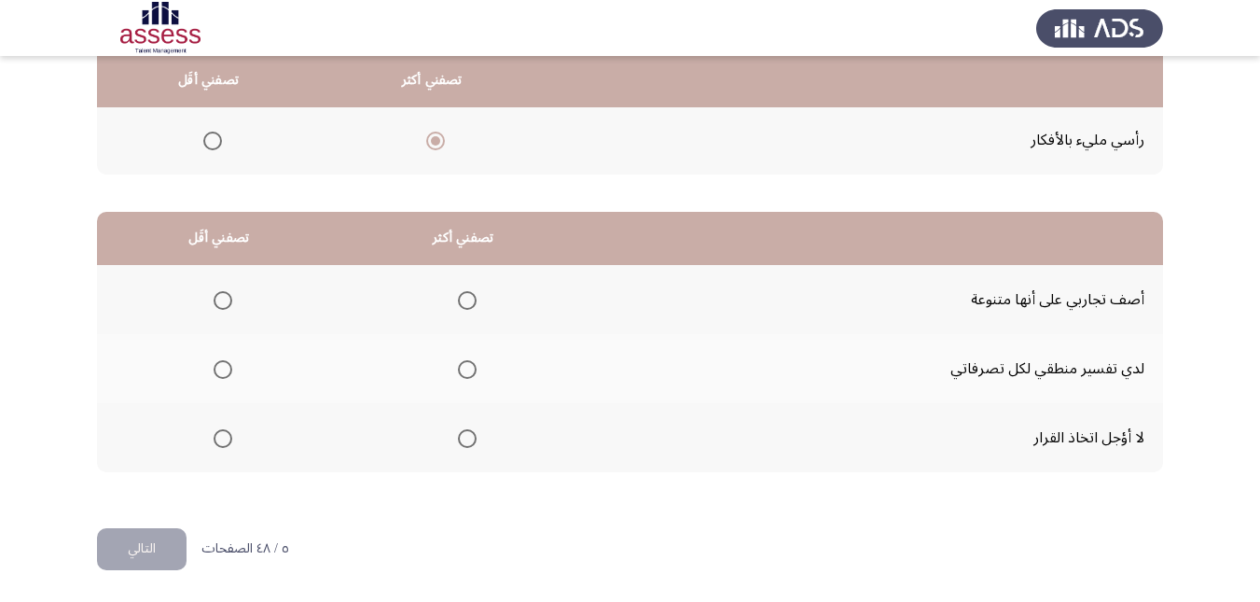
scroll to position [341, 0]
click at [220, 372] on span "Select an option" at bounding box center [223, 368] width 19 height 19
click at [220, 372] on input "Select an option" at bounding box center [223, 368] width 19 height 19
click at [465, 302] on span "Select an option" at bounding box center [467, 299] width 19 height 19
click at [465, 302] on input "Select an option" at bounding box center [467, 299] width 19 height 19
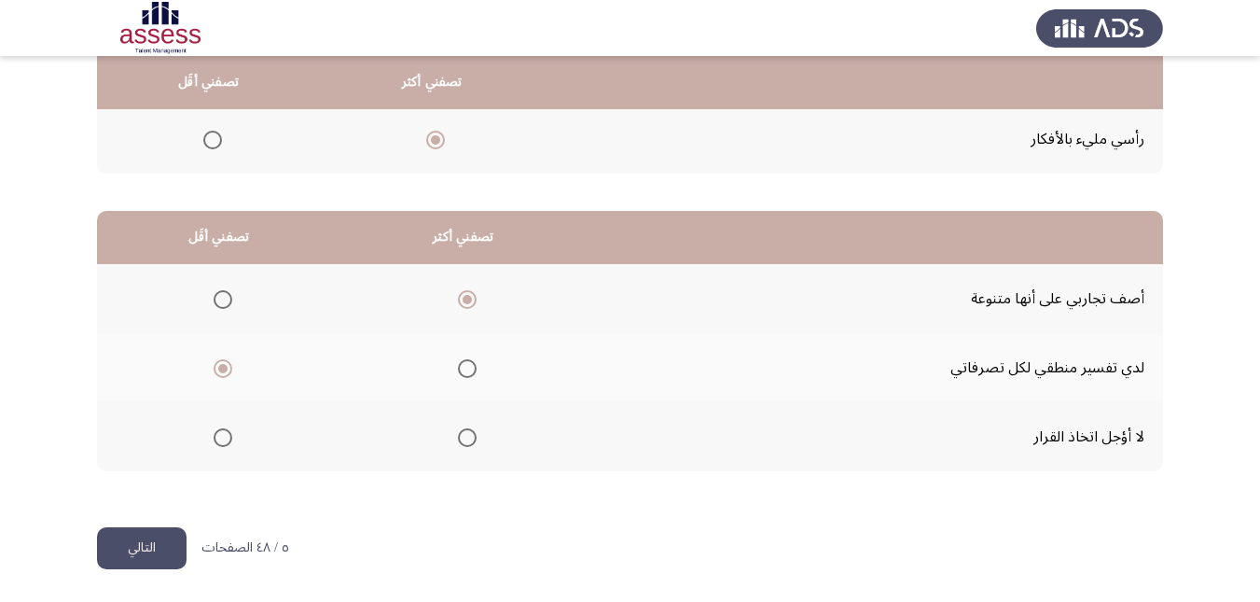
click at [153, 539] on button "التالي" at bounding box center [142, 548] width 90 height 42
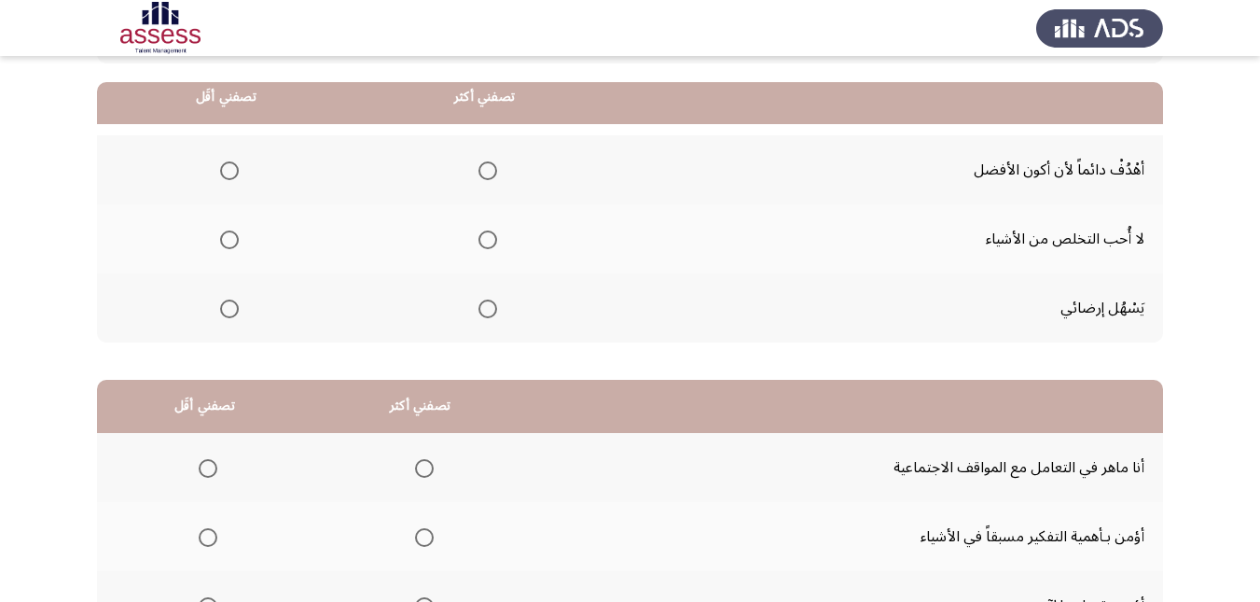
scroll to position [187, 0]
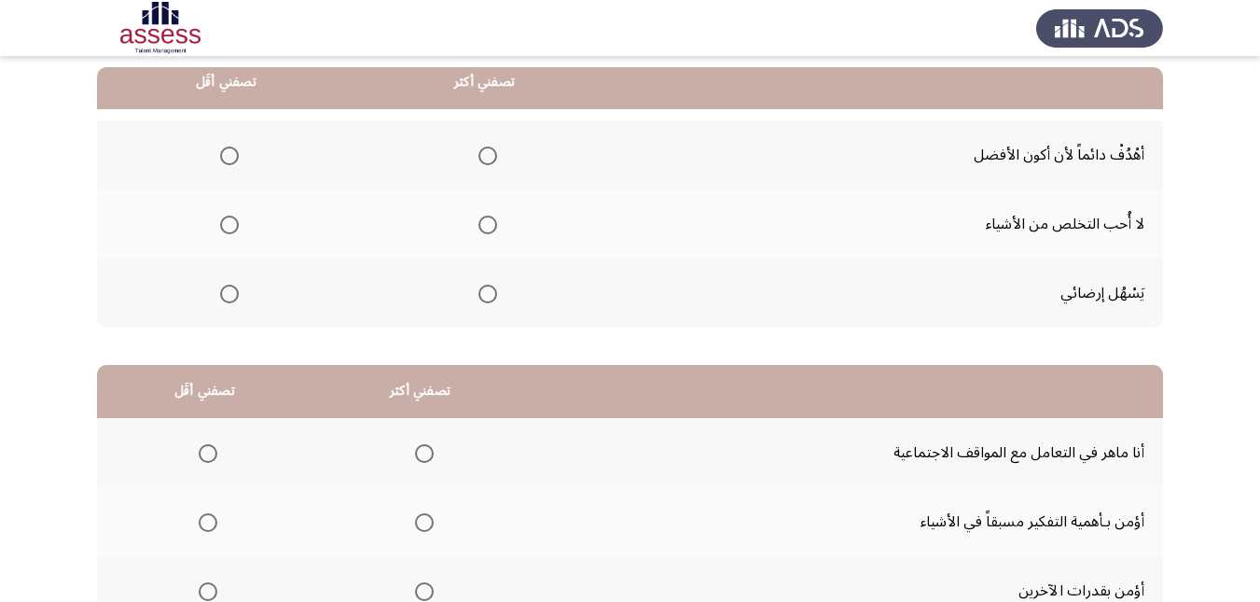
click at [233, 299] on span "Select an option" at bounding box center [229, 294] width 19 height 19
click at [233, 299] on input "Select an option" at bounding box center [229, 294] width 19 height 19
click at [490, 159] on span "Select an option" at bounding box center [488, 155] width 19 height 19
click at [490, 159] on input "Select an option" at bounding box center [488, 155] width 19 height 19
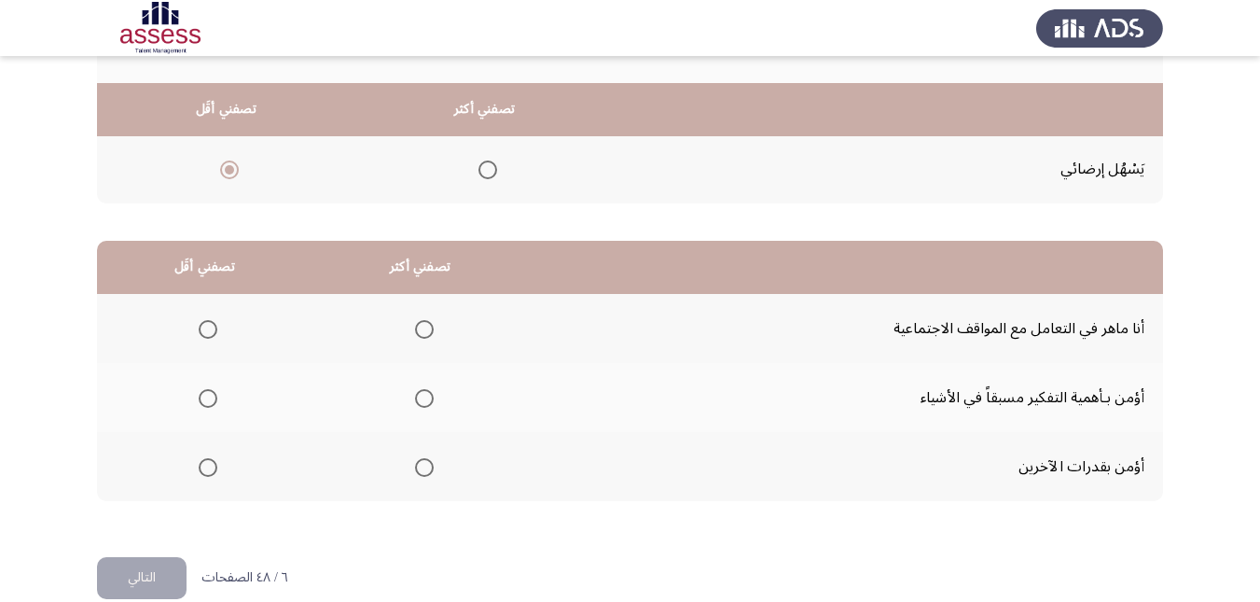
scroll to position [341, 0]
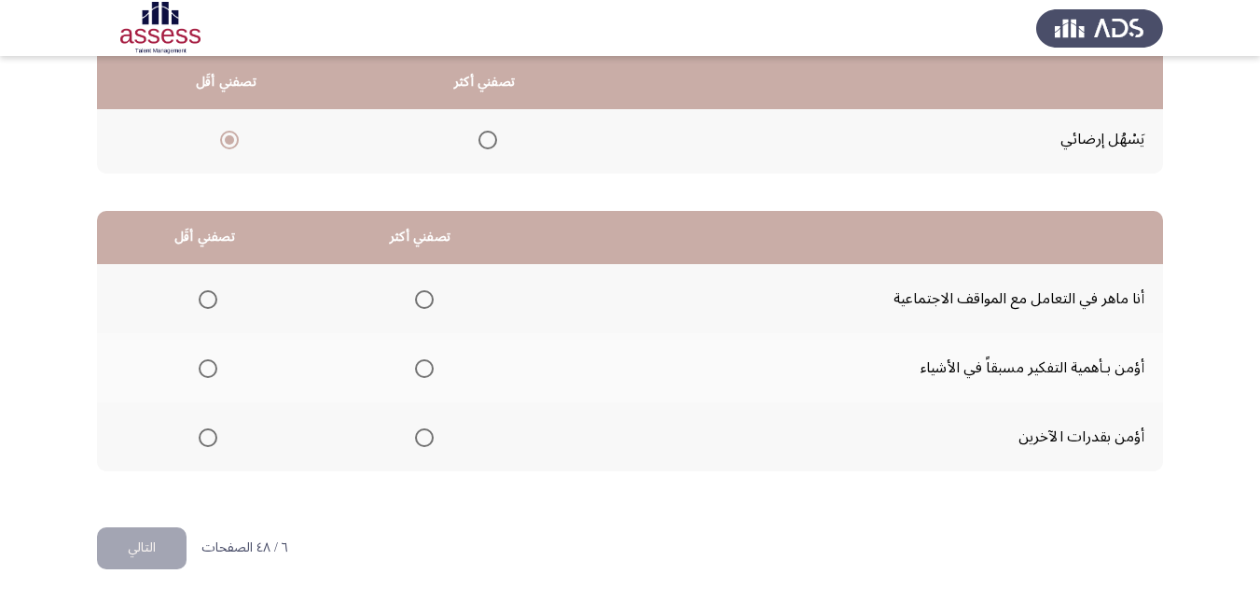
click at [426, 367] on span "Select an option" at bounding box center [424, 368] width 19 height 19
click at [426, 367] on input "Select an option" at bounding box center [424, 368] width 19 height 19
click at [205, 437] on span "Select an option" at bounding box center [208, 437] width 19 height 19
click at [205, 437] on input "Select an option" at bounding box center [208, 437] width 19 height 19
click at [159, 543] on button "التالي" at bounding box center [142, 548] width 90 height 42
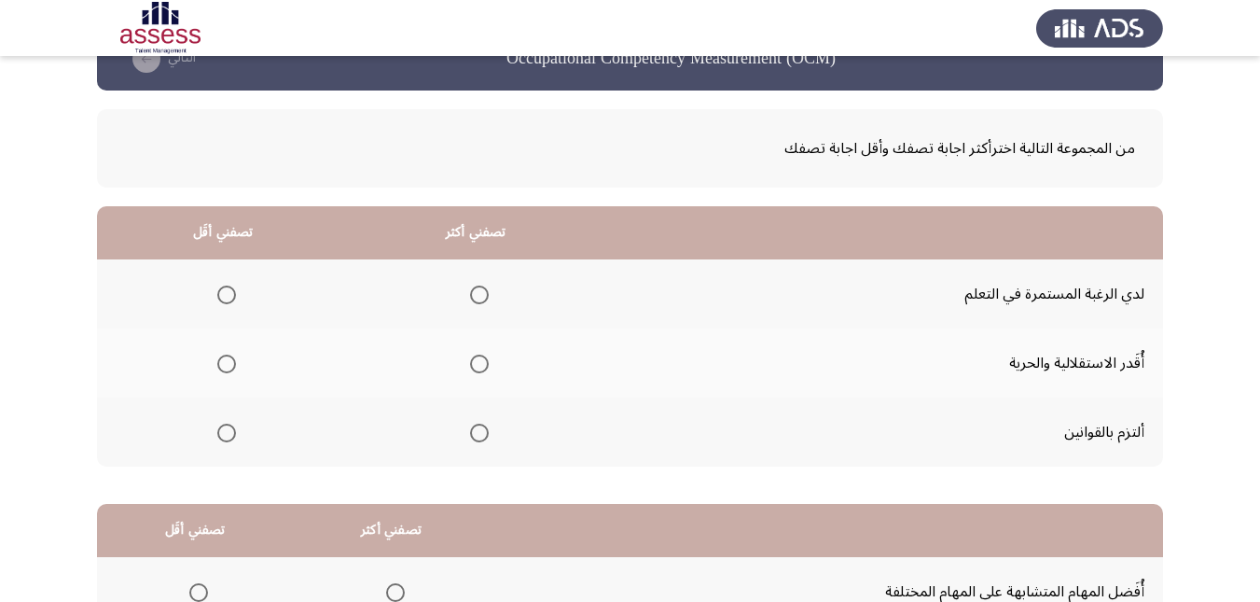
scroll to position [93, 0]
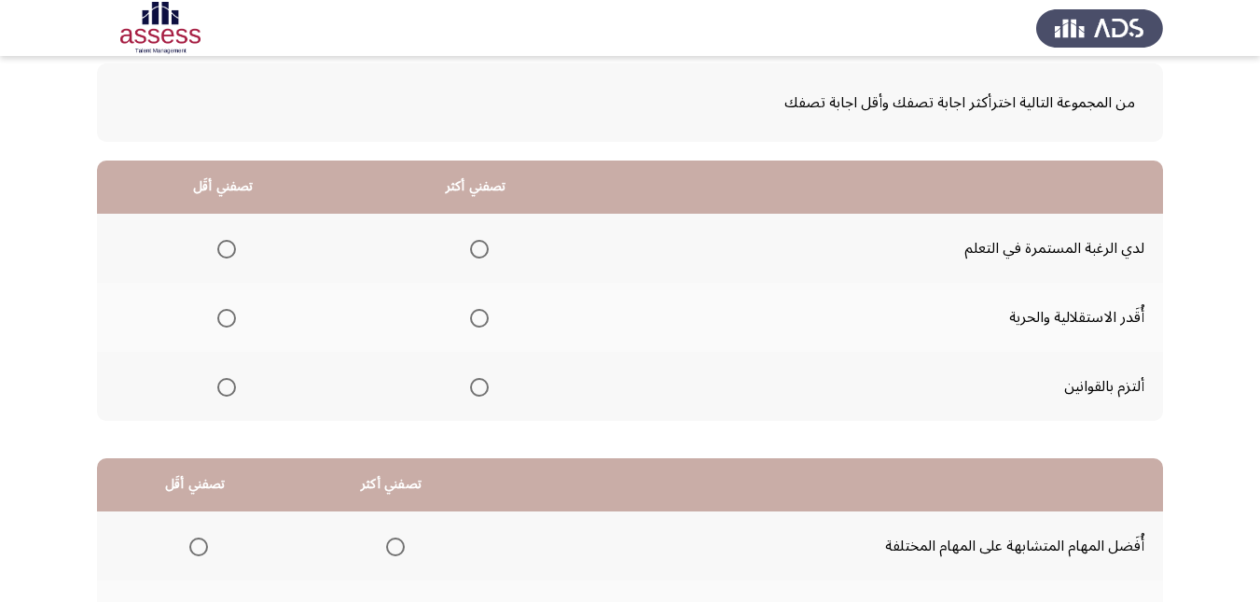
click at [480, 389] on span "Select an option" at bounding box center [479, 387] width 19 height 19
click at [480, 389] on input "Select an option" at bounding box center [479, 387] width 19 height 19
click at [228, 323] on span "Select an option" at bounding box center [226, 318] width 19 height 19
click at [228, 323] on input "Select an option" at bounding box center [226, 318] width 19 height 19
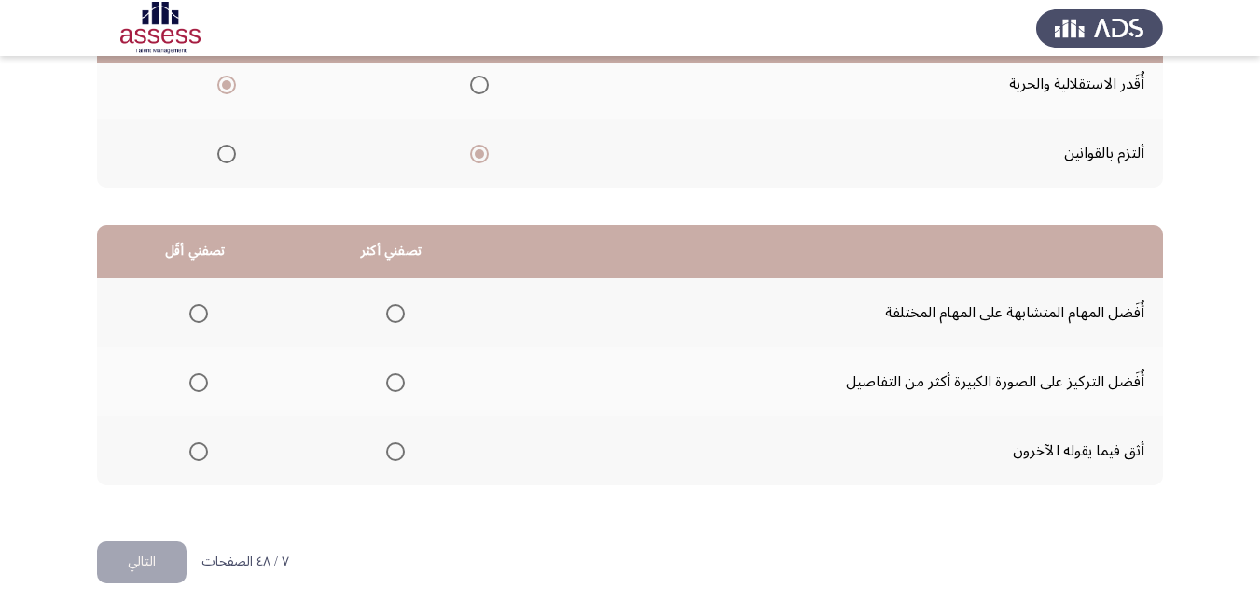
scroll to position [341, 0]
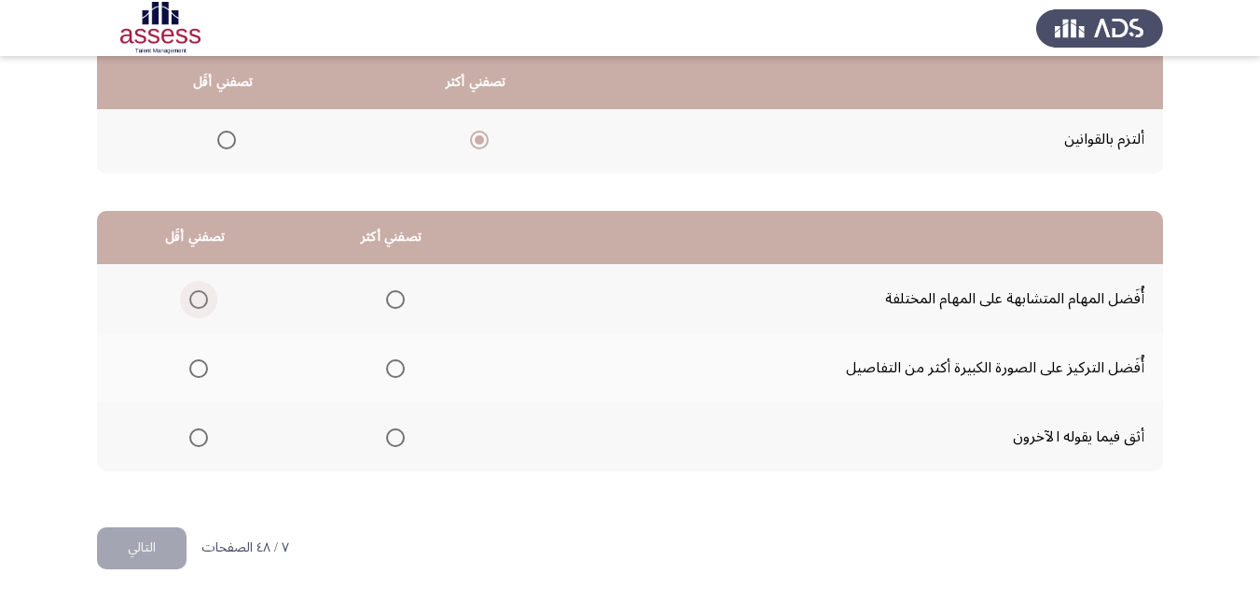
click at [203, 299] on span "Select an option" at bounding box center [198, 299] width 19 height 19
click at [203, 299] on input "Select an option" at bounding box center [198, 299] width 19 height 19
click at [191, 365] on span "Select an option" at bounding box center [198, 368] width 19 height 19
click at [191, 365] on input "Select an option" at bounding box center [198, 368] width 19 height 19
click at [395, 441] on span "Select an option" at bounding box center [395, 437] width 19 height 19
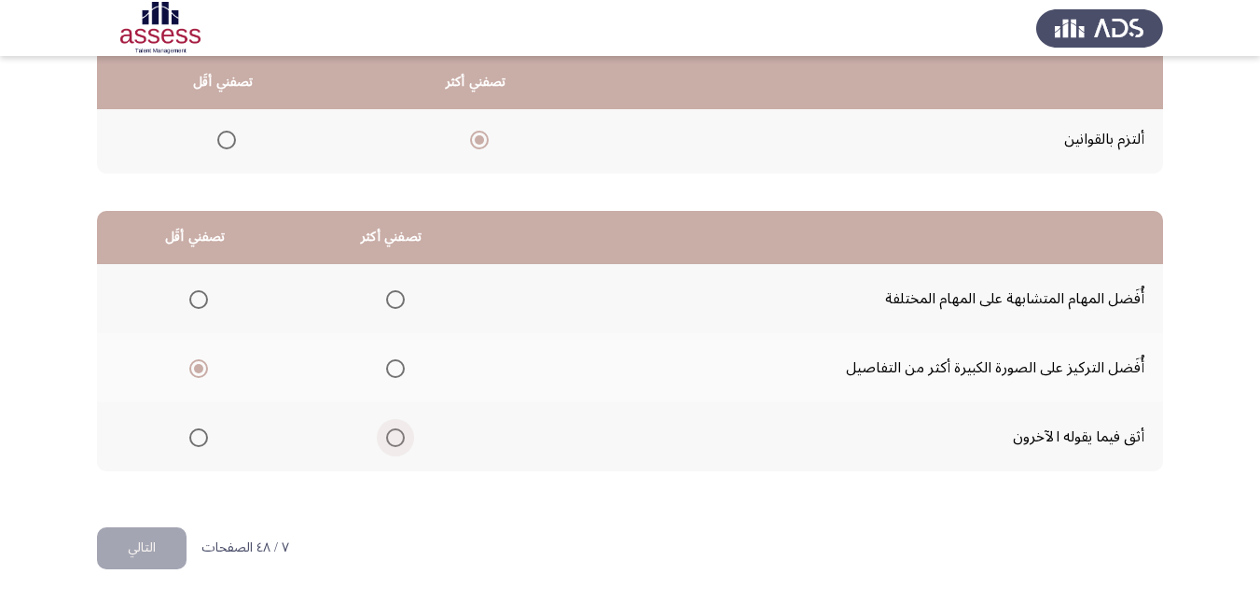
click at [395, 441] on input "Select an option" at bounding box center [395, 437] width 19 height 19
click at [123, 532] on button "التالي" at bounding box center [142, 548] width 90 height 42
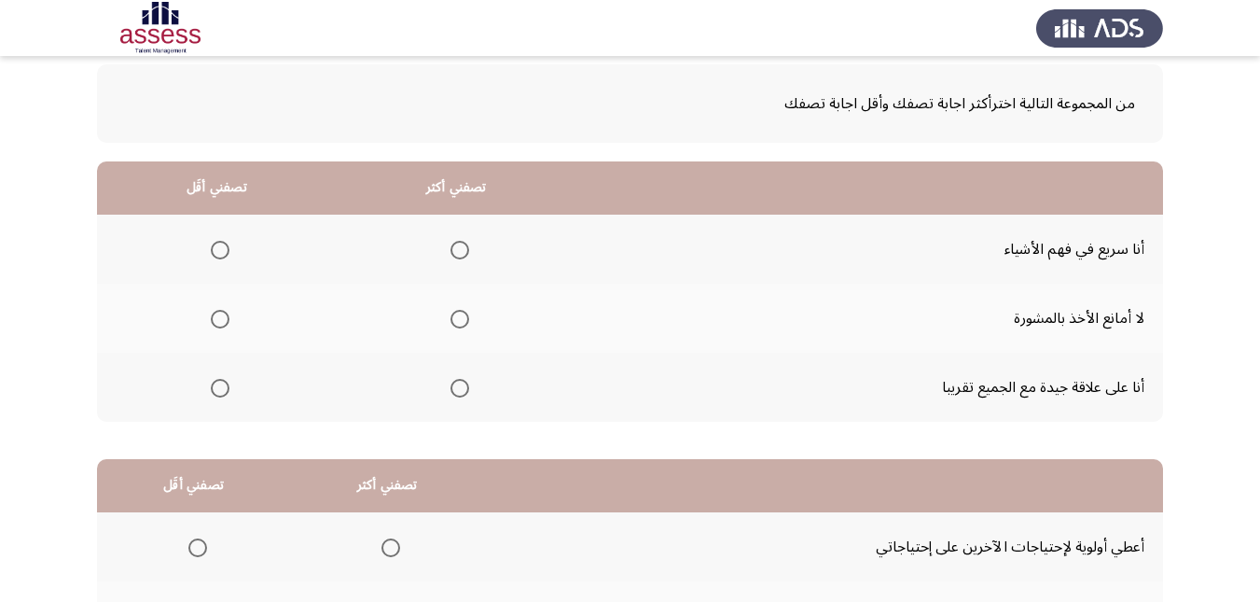
scroll to position [93, 0]
click at [452, 250] on span "Select an option" at bounding box center [460, 249] width 19 height 19
click at [452, 250] on input "Select an option" at bounding box center [460, 249] width 19 height 19
click at [228, 316] on span "Select an option" at bounding box center [220, 318] width 19 height 19
click at [228, 316] on input "Select an option" at bounding box center [220, 318] width 19 height 19
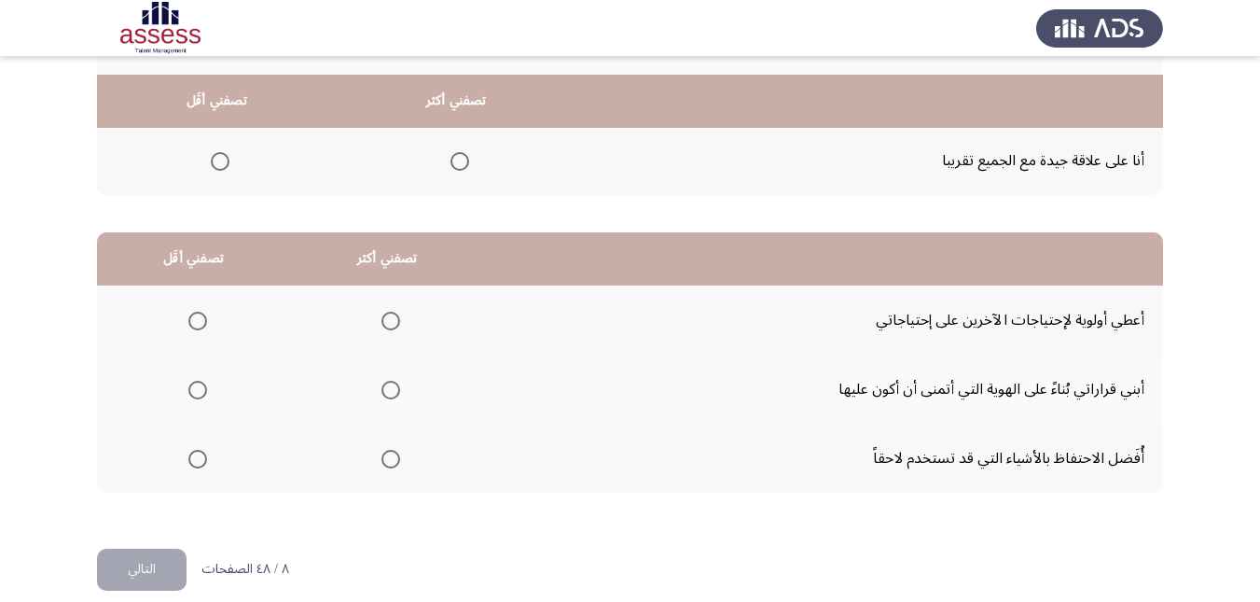
scroll to position [341, 0]
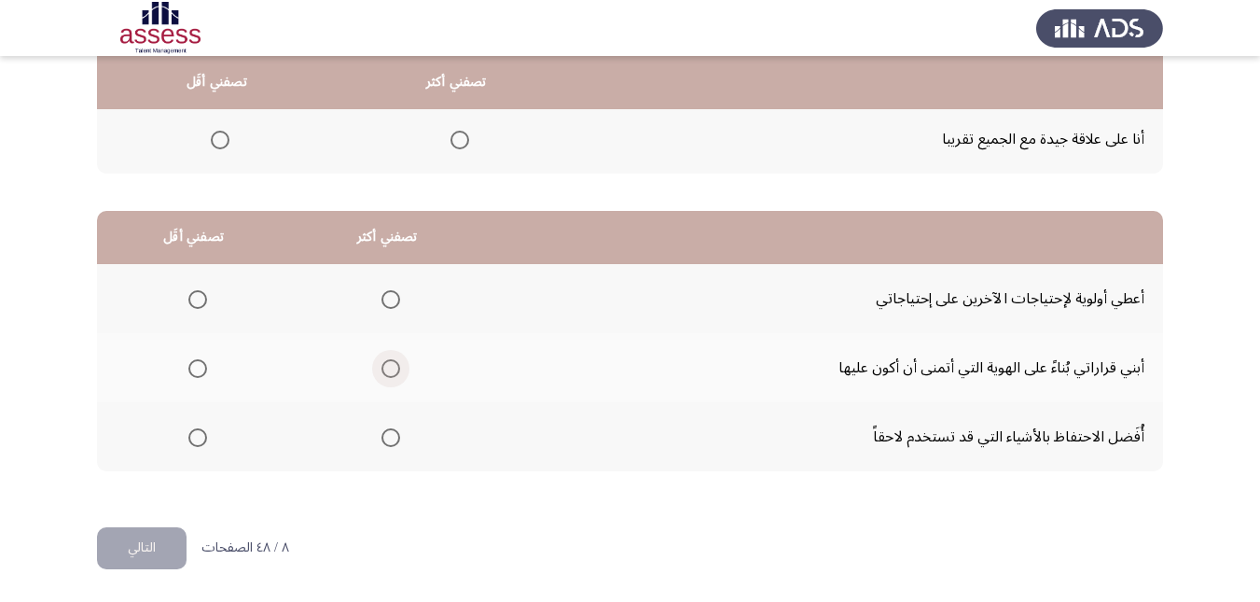
click at [387, 372] on span "Select an option" at bounding box center [391, 368] width 19 height 19
click at [387, 372] on input "Select an option" at bounding box center [391, 368] width 19 height 19
click at [201, 300] on span "Select an option" at bounding box center [197, 299] width 19 height 19
click at [201, 300] on input "Select an option" at bounding box center [197, 299] width 19 height 19
click at [152, 541] on button "التالي" at bounding box center [142, 548] width 90 height 42
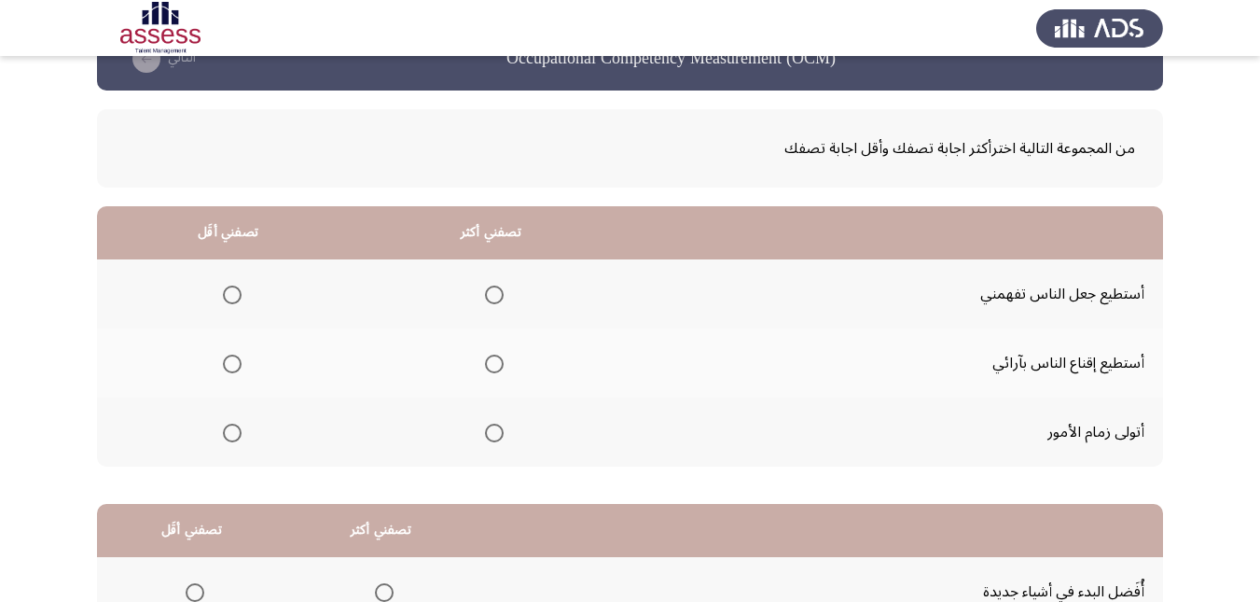
scroll to position [93, 0]
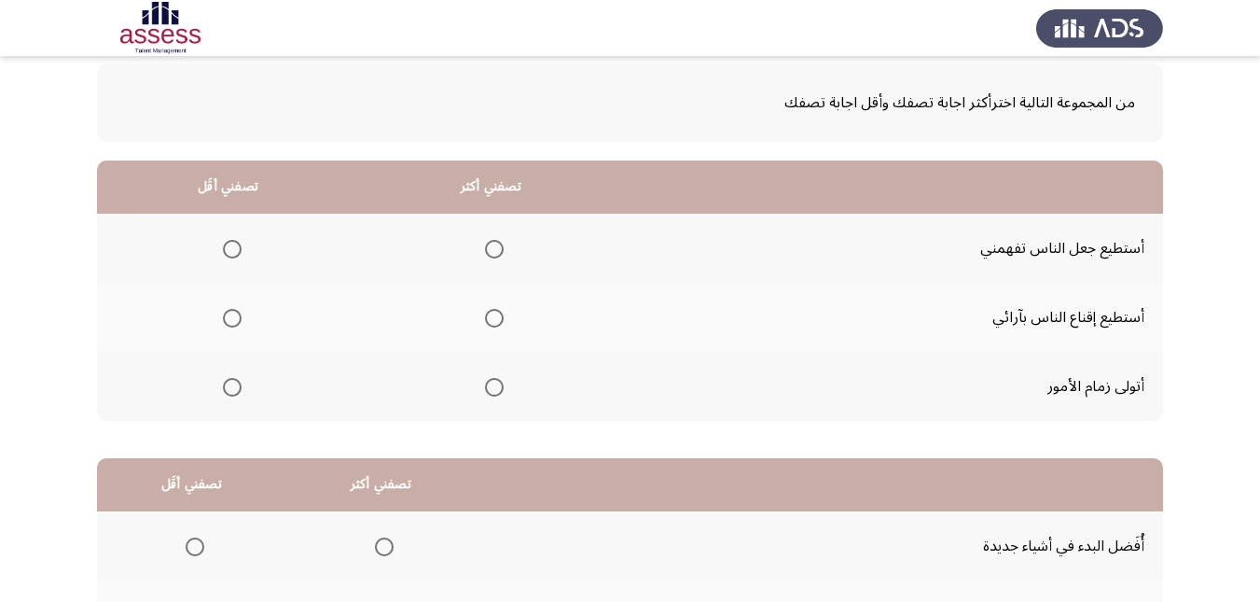
click at [486, 391] on span "Select an option" at bounding box center [494, 387] width 19 height 19
click at [486, 391] on input "Select an option" at bounding box center [494, 387] width 19 height 19
click at [232, 245] on span "Select an option" at bounding box center [232, 249] width 19 height 19
click at [232, 245] on input "Select an option" at bounding box center [232, 249] width 19 height 19
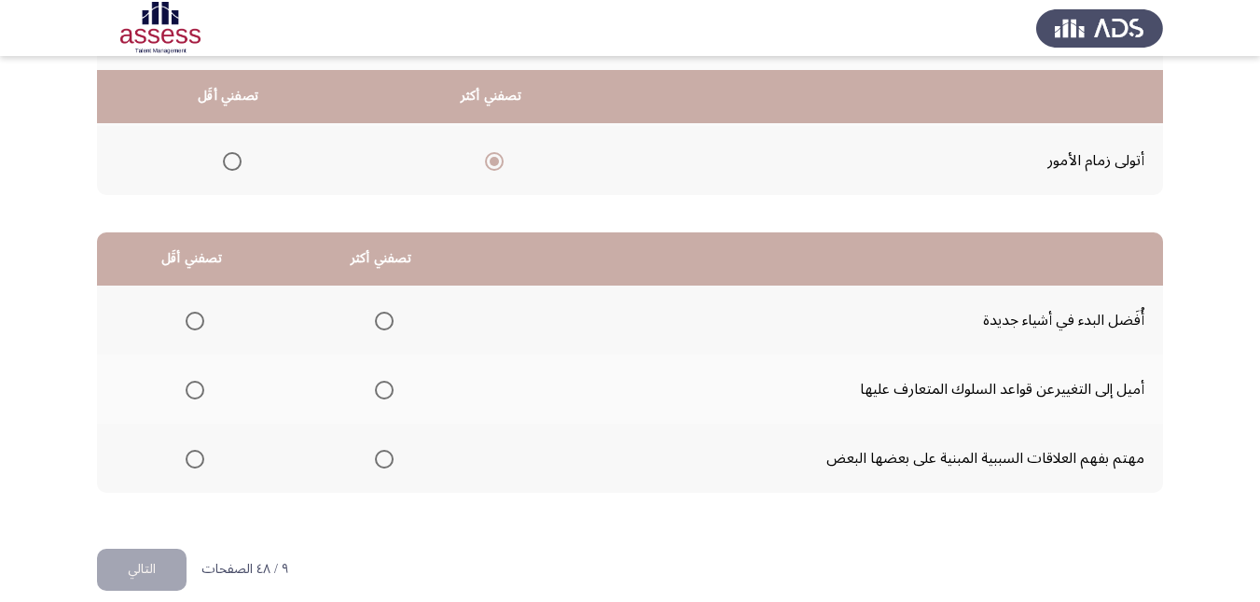
scroll to position [341, 0]
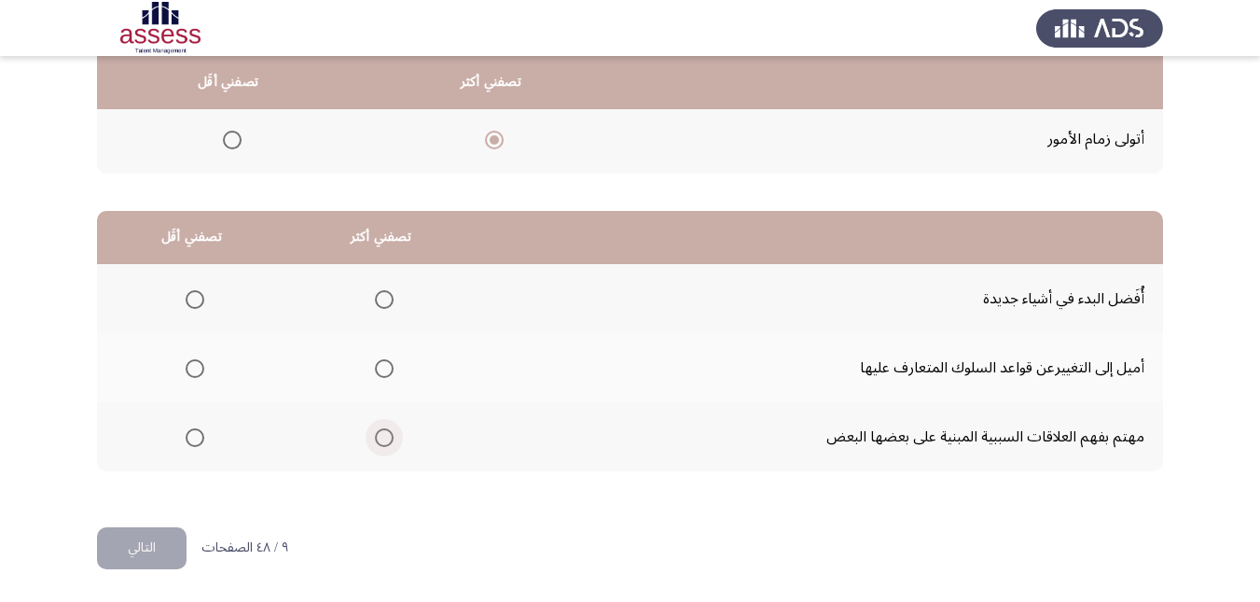
click at [383, 431] on span "Select an option" at bounding box center [384, 437] width 19 height 19
click at [383, 431] on input "Select an option" at bounding box center [384, 437] width 19 height 19
click at [200, 371] on span "Select an option" at bounding box center [195, 368] width 19 height 19
click at [200, 371] on input "Select an option" at bounding box center [195, 368] width 19 height 19
click at [157, 542] on button "التالي" at bounding box center [142, 548] width 90 height 42
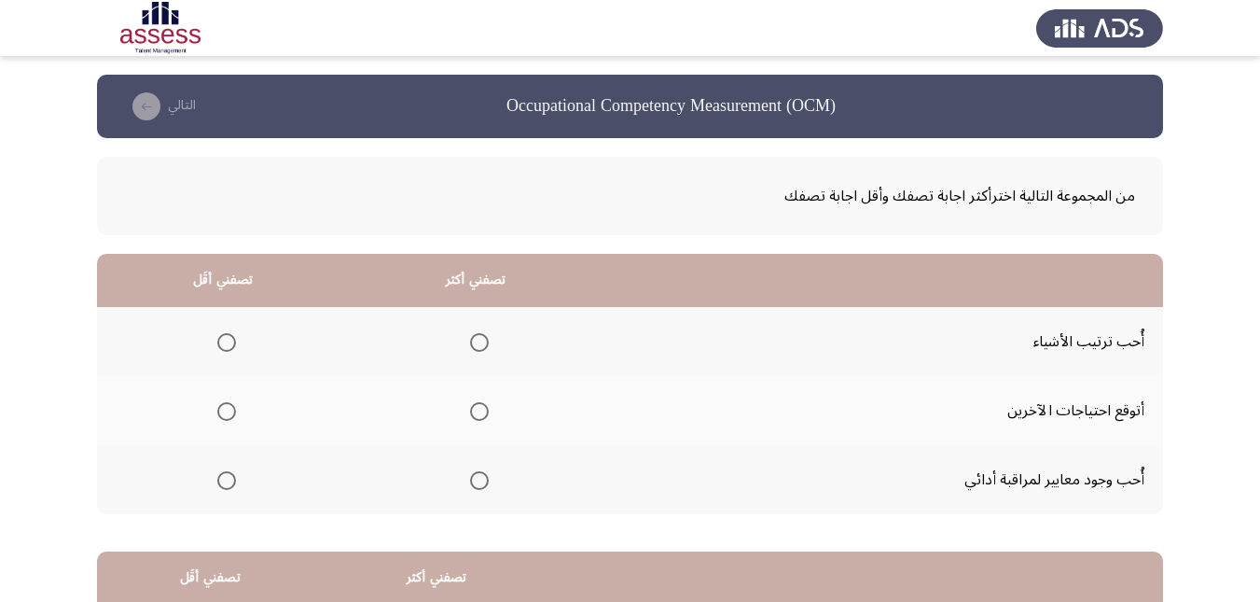
scroll to position [93, 0]
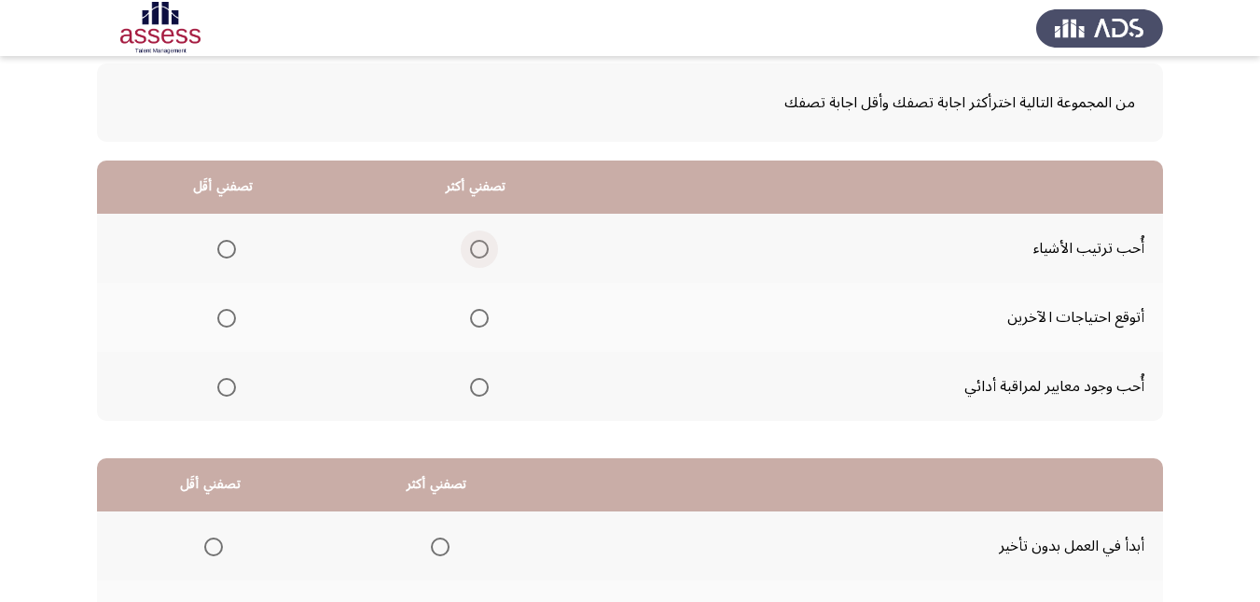
click at [477, 258] on span "Select an option" at bounding box center [479, 249] width 19 height 19
click at [477, 258] on input "Select an option" at bounding box center [479, 249] width 19 height 19
click at [222, 315] on span "Select an option" at bounding box center [226, 318] width 19 height 19
click at [222, 315] on input "Select an option" at bounding box center [226, 318] width 19 height 19
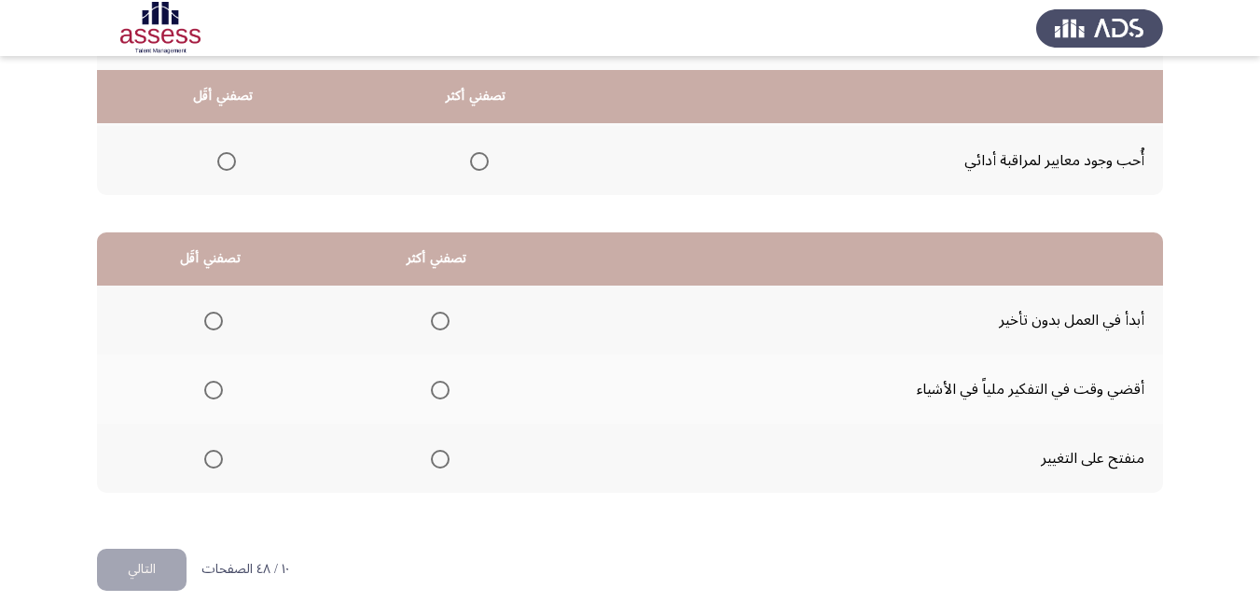
scroll to position [341, 0]
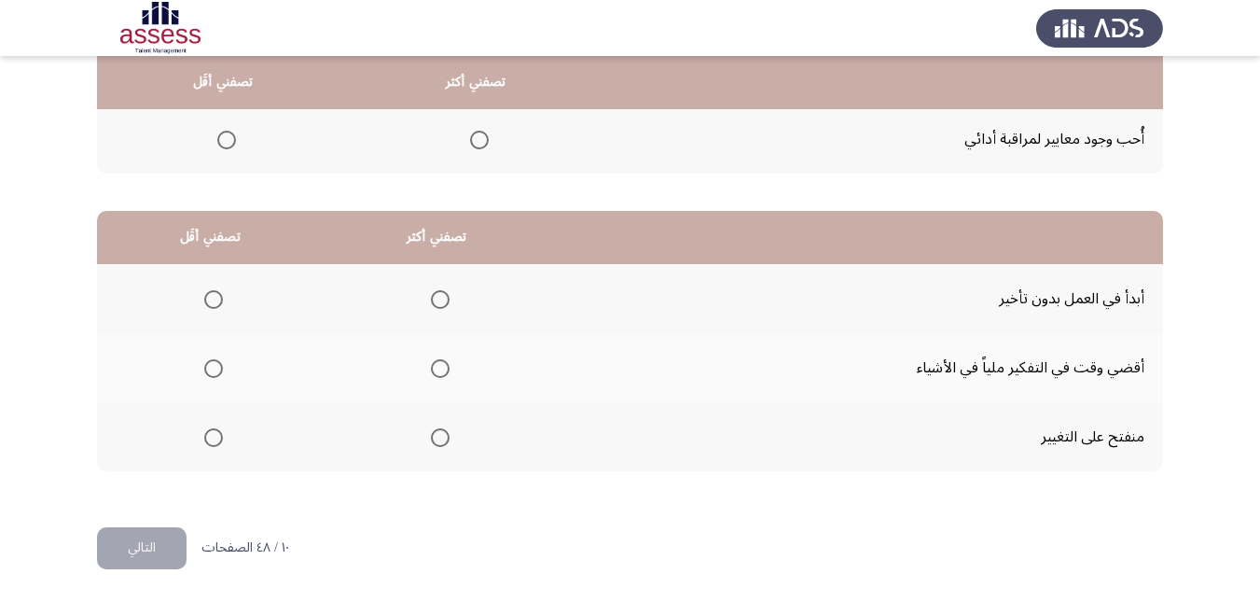
click at [441, 442] on span "Select an option" at bounding box center [440, 437] width 19 height 19
click at [441, 442] on input "Select an option" at bounding box center [440, 437] width 19 height 19
click at [216, 373] on span "Select an option" at bounding box center [213, 368] width 19 height 19
click at [216, 373] on input "Select an option" at bounding box center [213, 368] width 19 height 19
click at [152, 538] on button "التالي" at bounding box center [142, 548] width 90 height 42
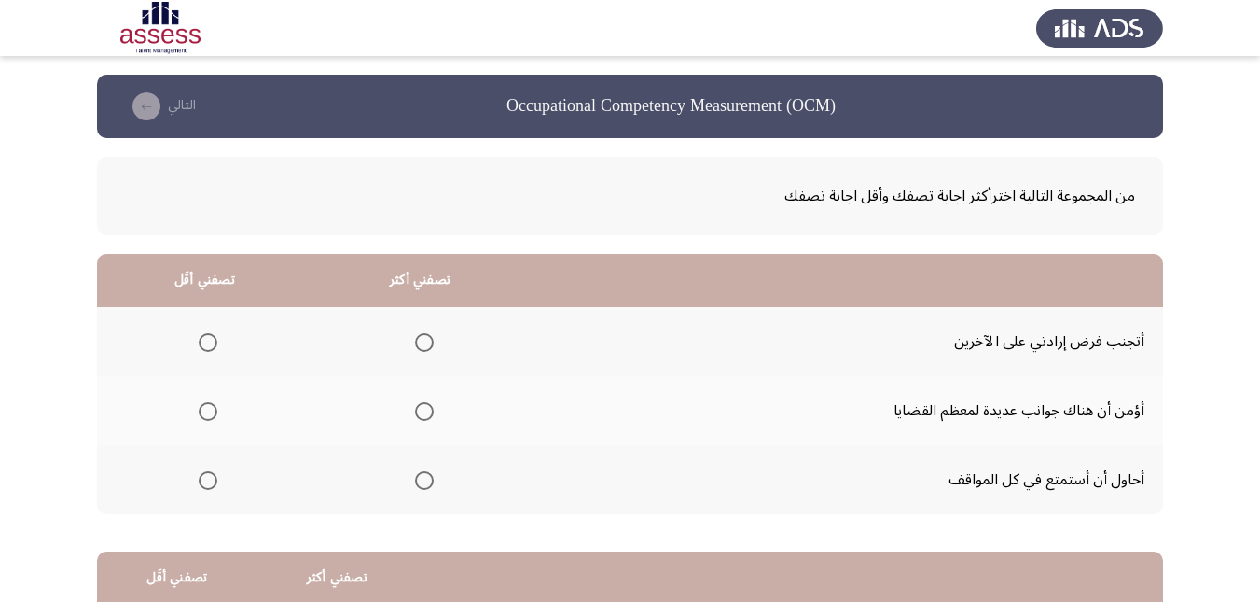
scroll to position [93, 0]
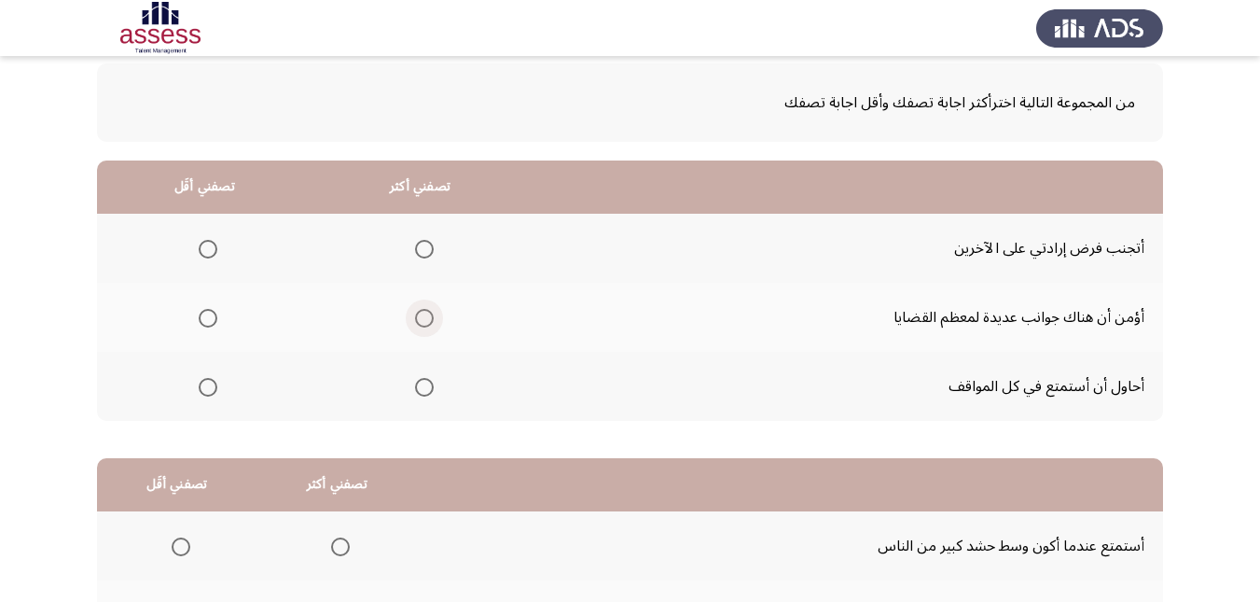
click at [422, 319] on span "Select an option" at bounding box center [424, 318] width 19 height 19
click at [422, 319] on input "Select an option" at bounding box center [424, 318] width 19 height 19
click at [207, 253] on span "Select an option" at bounding box center [208, 249] width 19 height 19
click at [207, 253] on input "Select an option" at bounding box center [208, 249] width 19 height 19
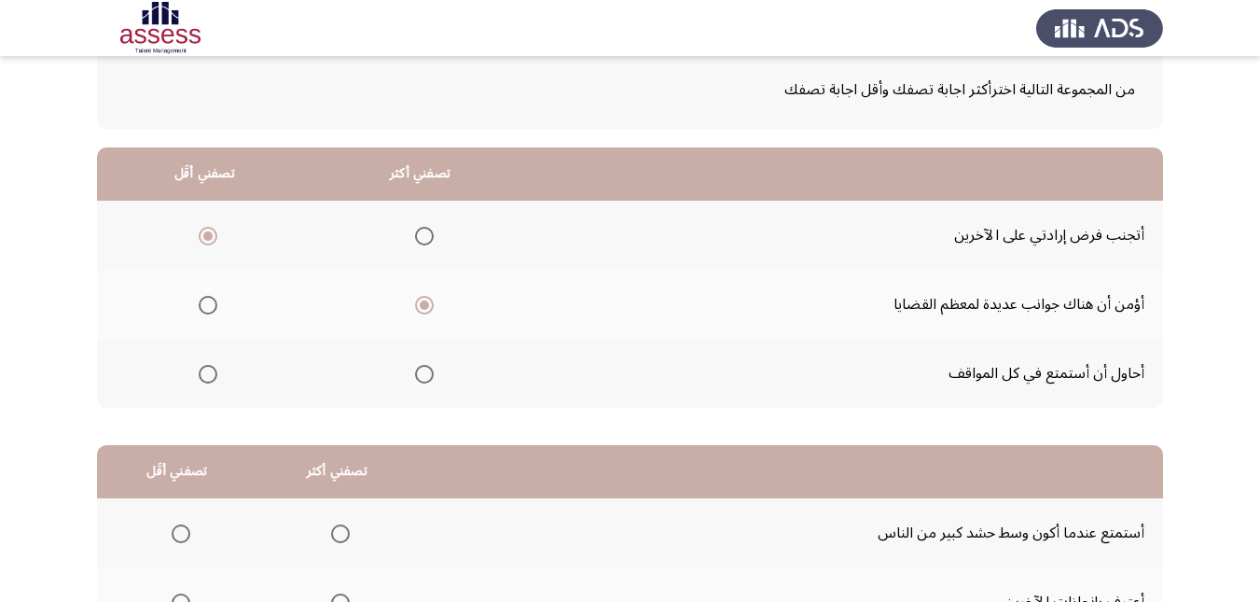
scroll to position [61, 0]
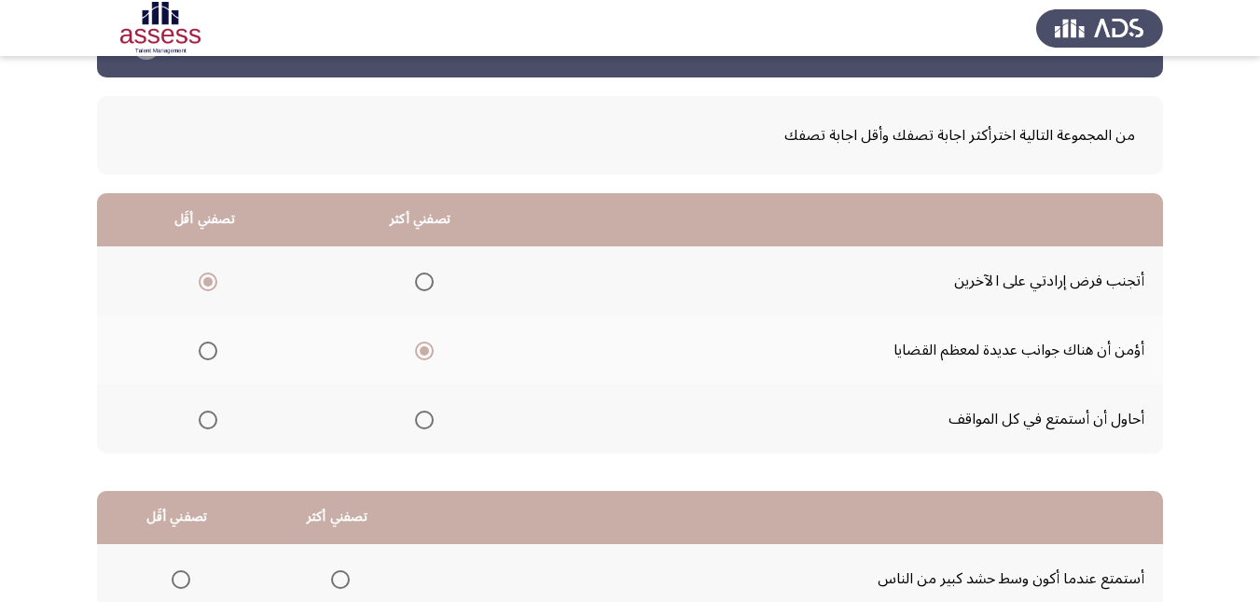
click at [208, 420] on span "Select an option" at bounding box center [208, 420] width 19 height 19
click at [208, 420] on input "Select an option" at bounding box center [208, 420] width 19 height 19
click at [209, 286] on span "Select an option" at bounding box center [208, 281] width 19 height 19
click at [209, 286] on input "Select an option" at bounding box center [208, 281] width 19 height 19
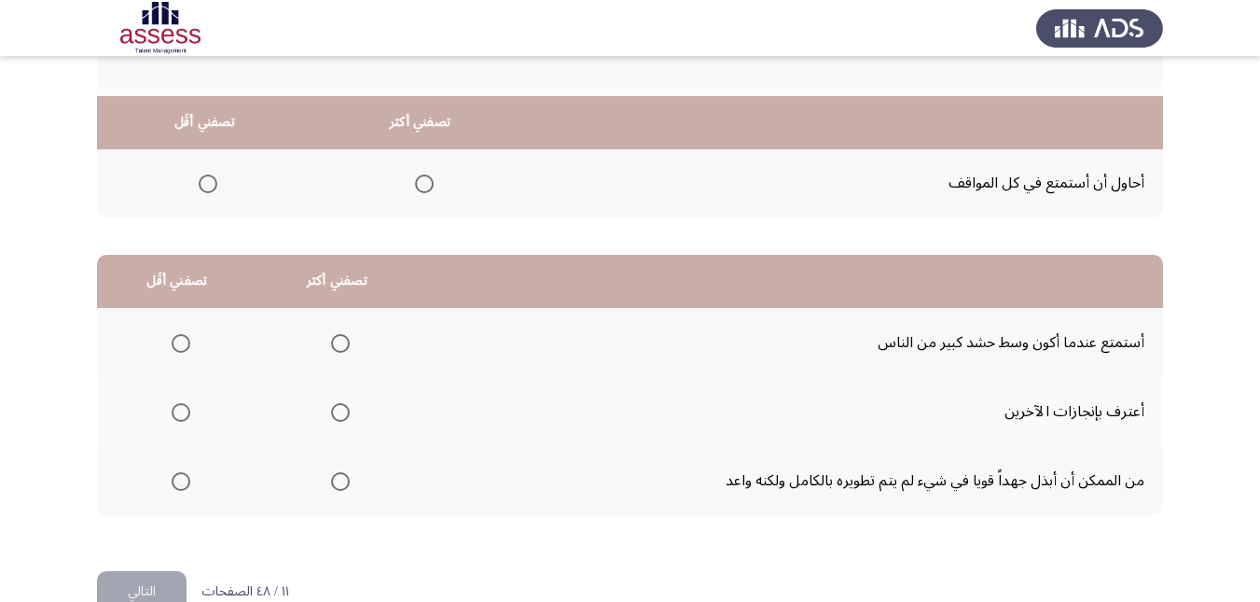
scroll to position [341, 0]
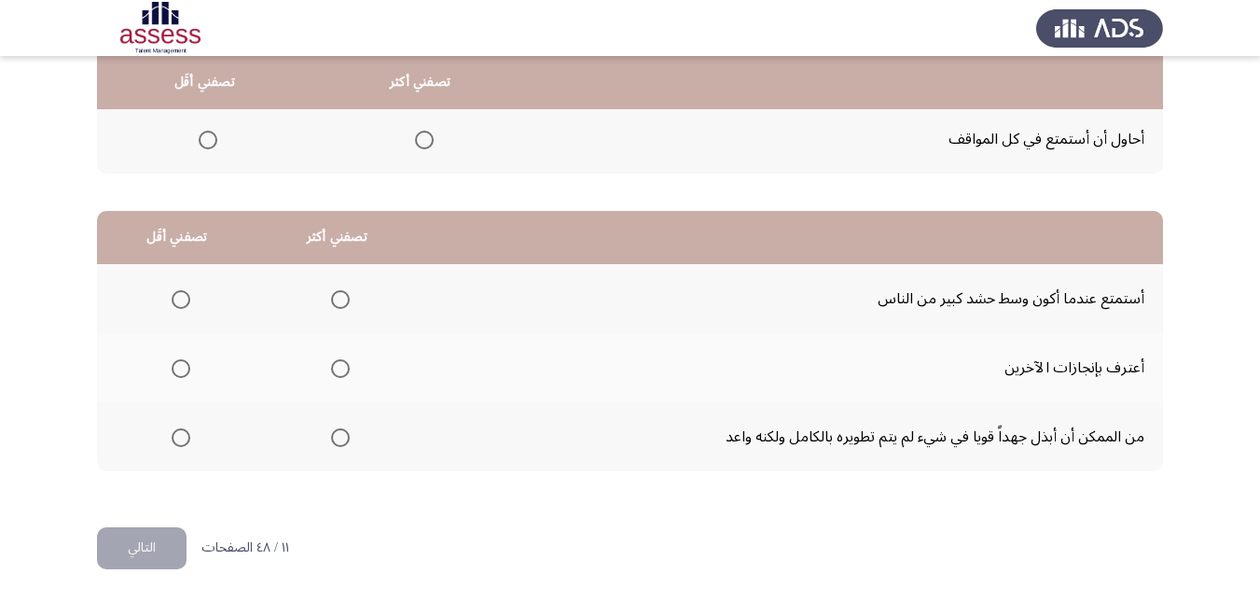
click at [333, 436] on span "Select an option" at bounding box center [340, 437] width 19 height 19
click at [333, 436] on input "Select an option" at bounding box center [340, 437] width 19 height 19
click at [188, 299] on span "Select an option" at bounding box center [181, 299] width 19 height 19
click at [188, 299] on input "Select an option" at bounding box center [181, 299] width 19 height 19
click at [166, 540] on button "التالي" at bounding box center [142, 548] width 90 height 42
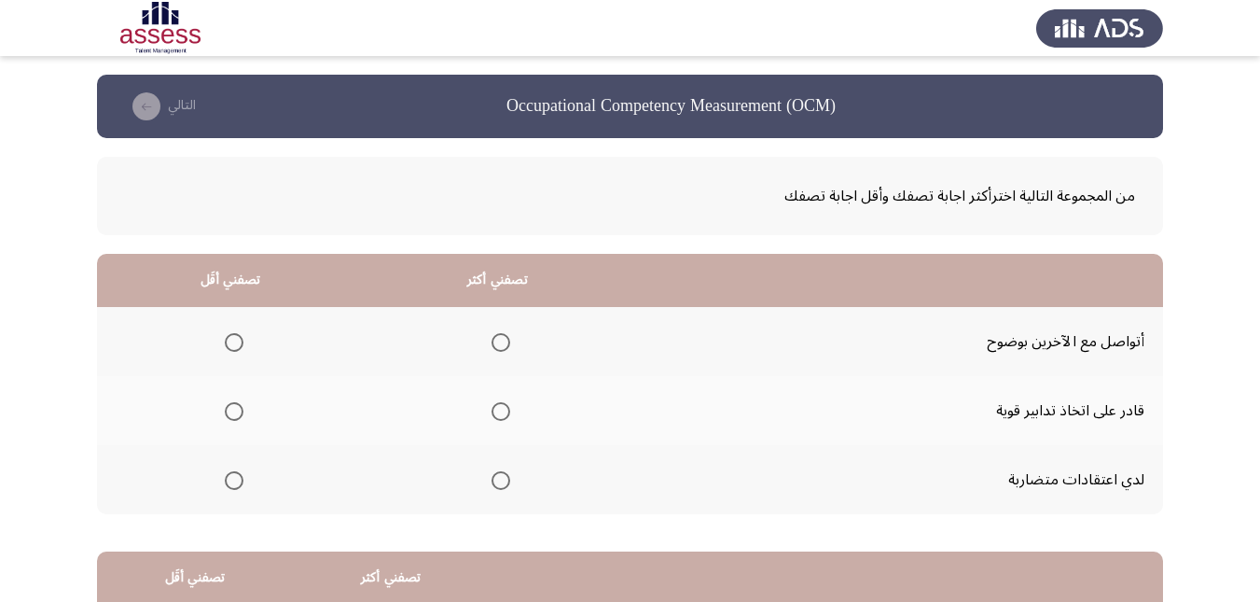
scroll to position [93, 0]
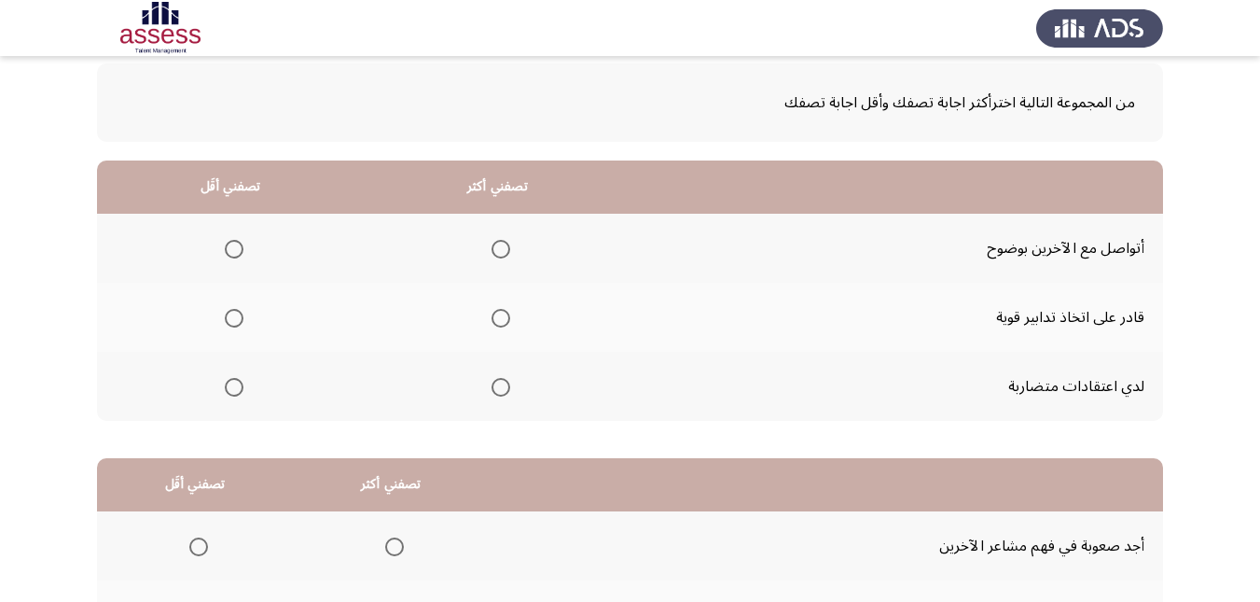
click at [498, 319] on span "Select an option" at bounding box center [501, 318] width 19 height 19
click at [498, 319] on input "Select an option" at bounding box center [501, 318] width 19 height 19
click at [235, 389] on span "Select an option" at bounding box center [234, 387] width 19 height 19
click at [235, 389] on input "Select an option" at bounding box center [234, 387] width 19 height 19
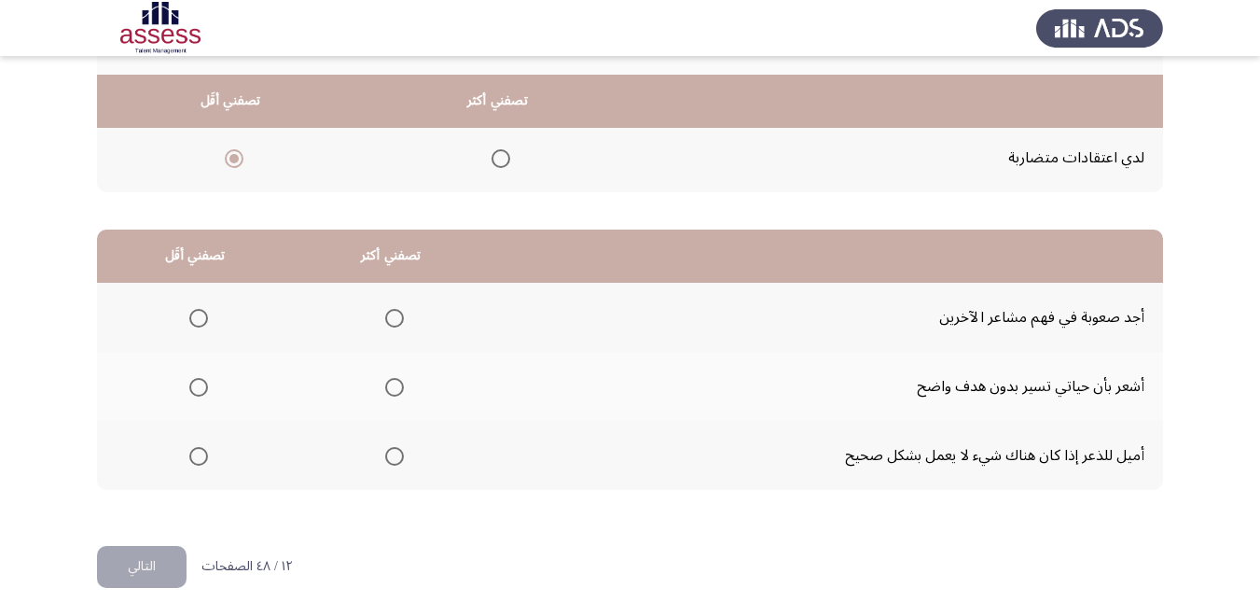
scroll to position [341, 0]
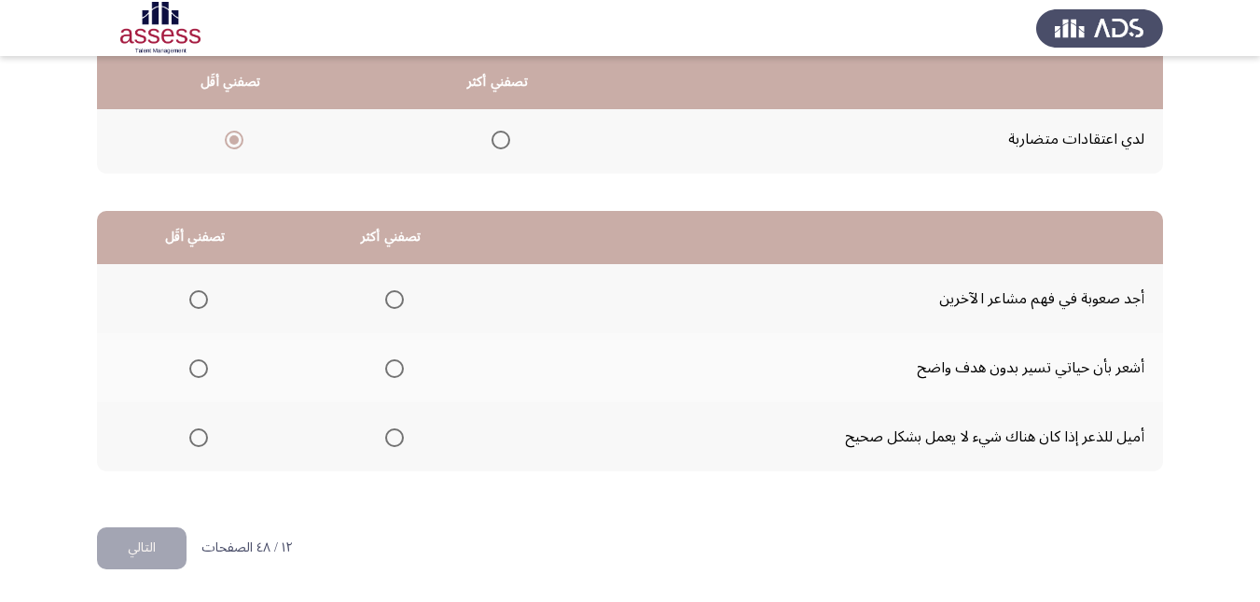
click at [195, 433] on span "Select an option" at bounding box center [198, 437] width 19 height 19
click at [195, 433] on input "Select an option" at bounding box center [198, 437] width 19 height 19
click at [395, 300] on span "Select an option" at bounding box center [394, 299] width 19 height 19
click at [395, 300] on input "Select an option" at bounding box center [394, 299] width 19 height 19
click at [202, 295] on span "Select an option" at bounding box center [198, 299] width 19 height 19
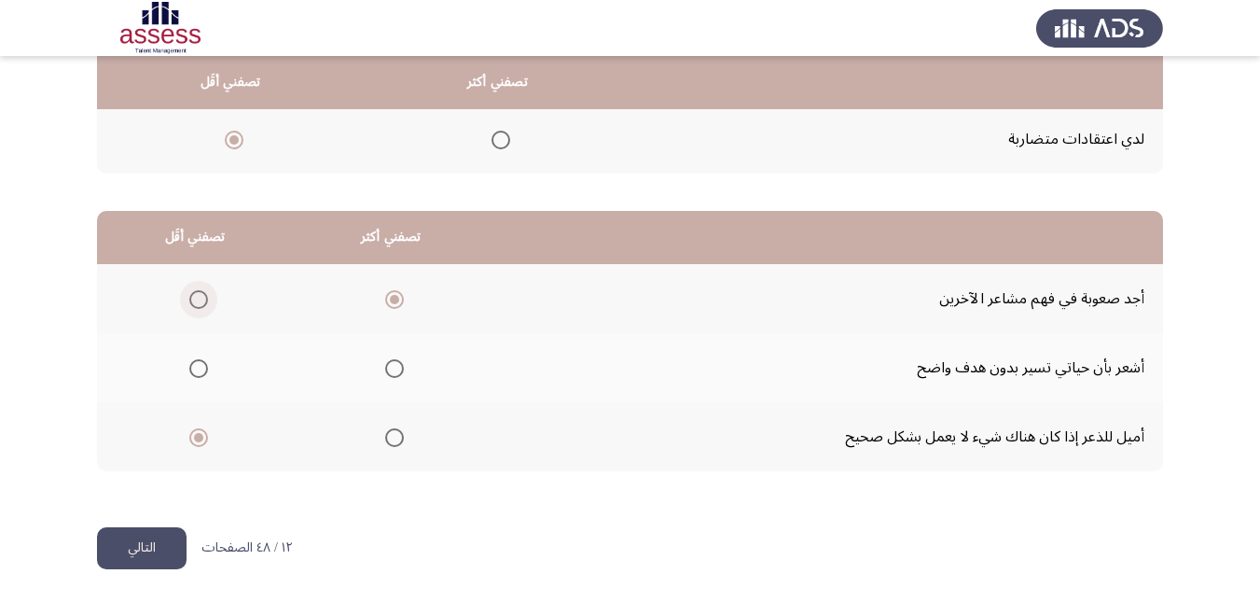
click at [202, 295] on input "Select an option" at bounding box center [198, 299] width 19 height 19
click at [392, 371] on span "Select an option" at bounding box center [394, 368] width 19 height 19
click at [392, 371] on input "Select an option" at bounding box center [394, 368] width 19 height 19
click at [396, 302] on span "Select an option" at bounding box center [394, 299] width 19 height 19
click at [396, 302] on input "Select an option" at bounding box center [394, 299] width 19 height 19
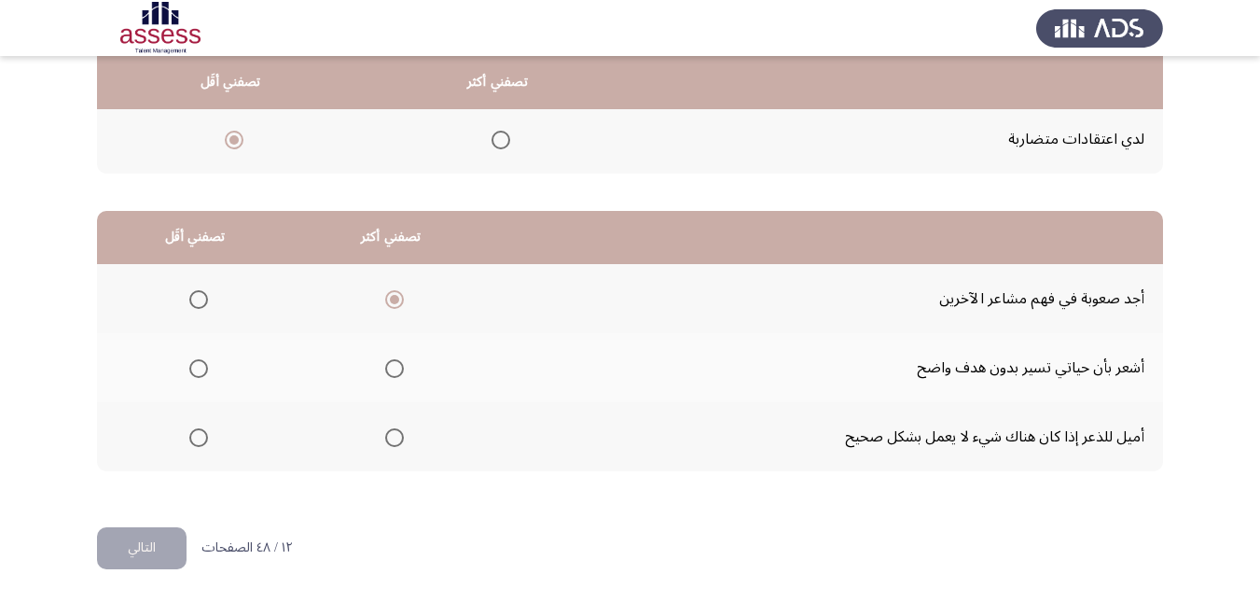
click at [198, 436] on span "Select an option" at bounding box center [198, 437] width 19 height 19
click at [198, 436] on input "Select an option" at bounding box center [198, 437] width 19 height 19
click at [166, 550] on button "التالي" at bounding box center [142, 548] width 90 height 42
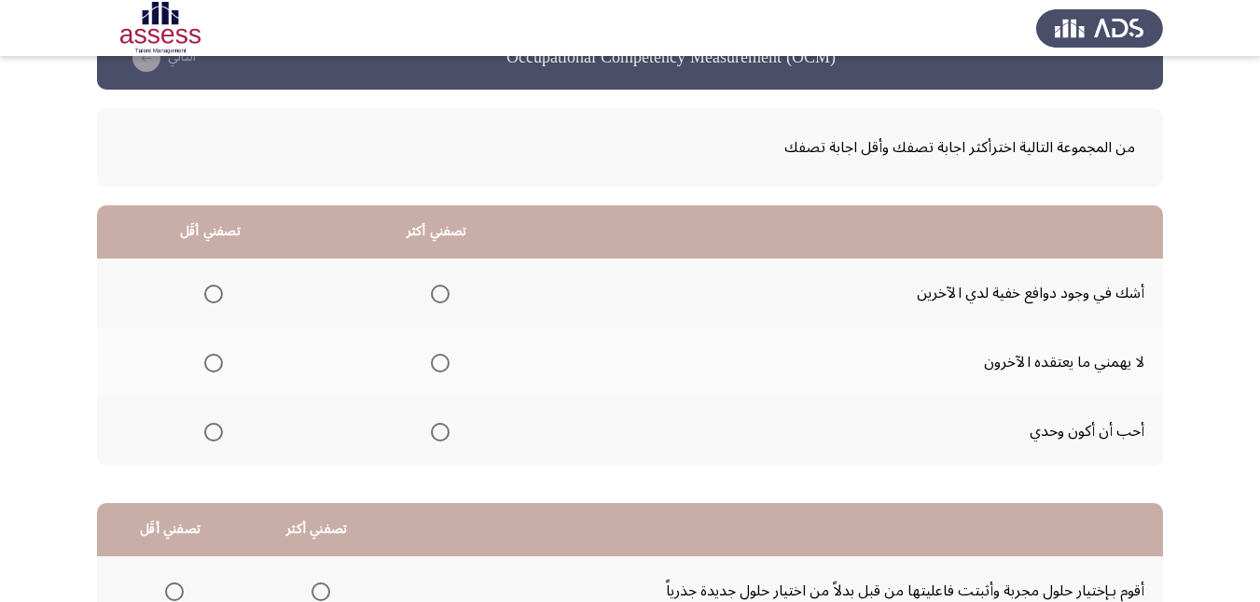
scroll to position [93, 0]
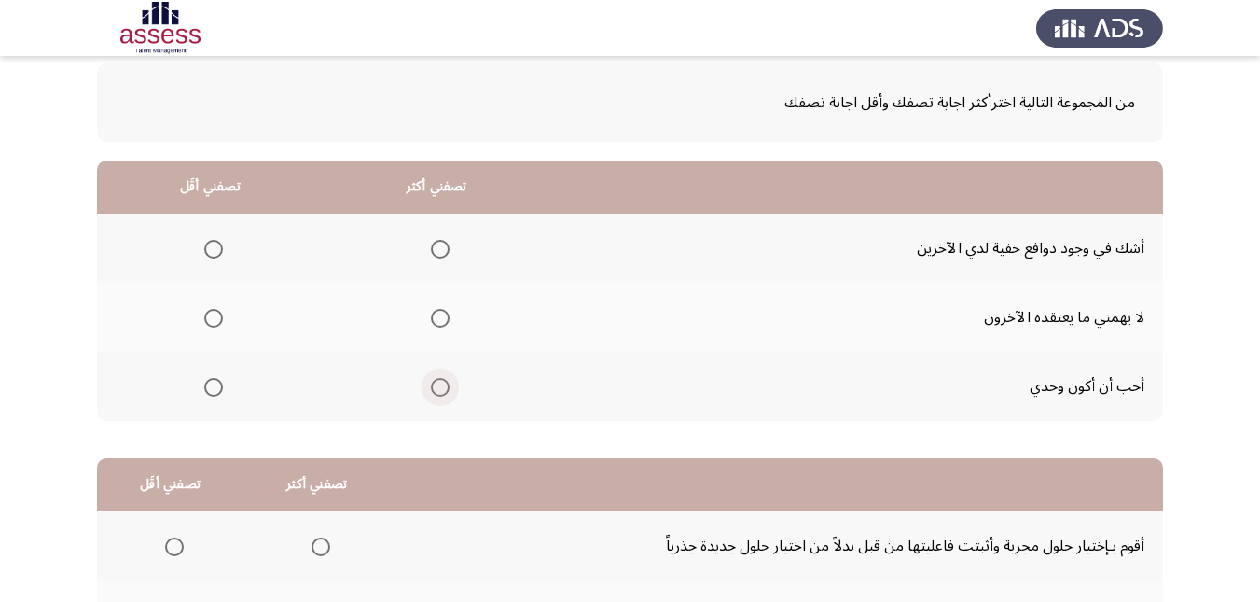
click at [437, 384] on span "Select an option" at bounding box center [440, 387] width 19 height 19
click at [437, 384] on input "Select an option" at bounding box center [440, 387] width 19 height 19
click at [438, 322] on span "Select an option" at bounding box center [440, 318] width 19 height 19
click at [438, 322] on input "Select an option" at bounding box center [440, 318] width 19 height 19
click at [217, 244] on span "Select an option" at bounding box center [213, 249] width 19 height 19
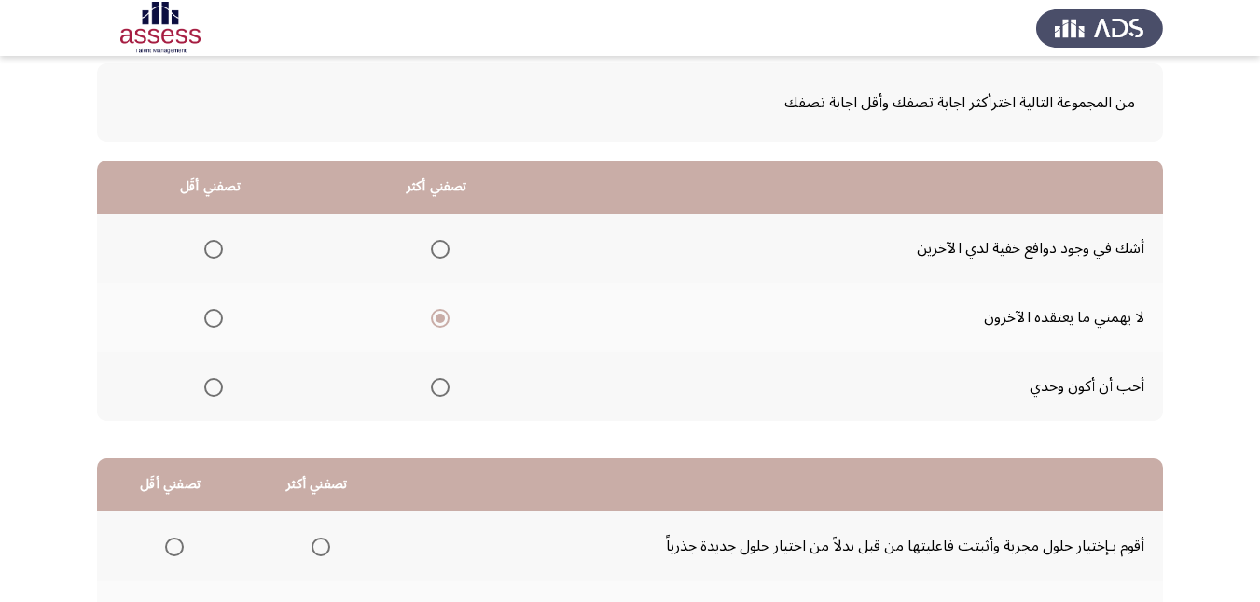
click at [217, 244] on input "Select an option" at bounding box center [213, 249] width 19 height 19
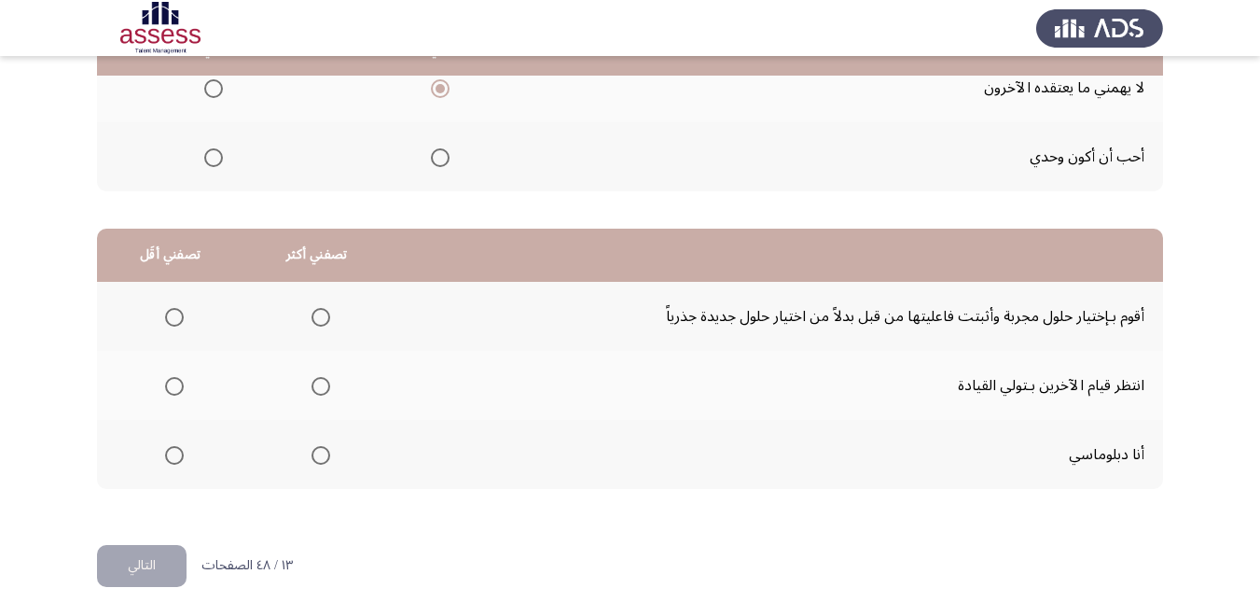
scroll to position [341, 0]
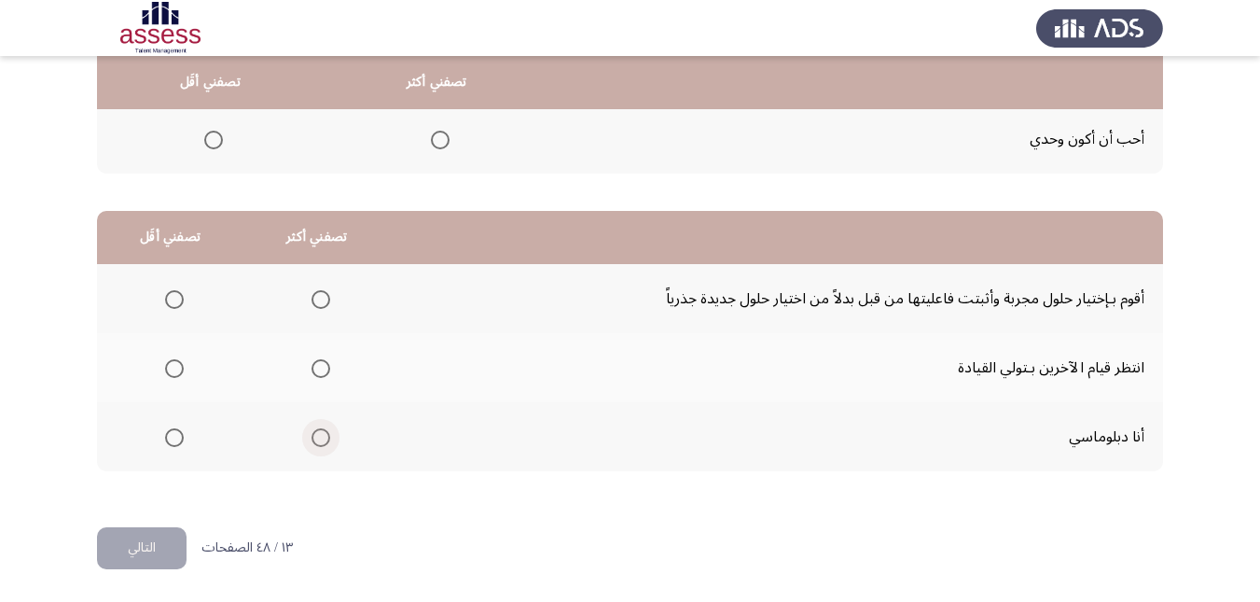
click at [314, 438] on span "Select an option" at bounding box center [321, 437] width 19 height 19
click at [314, 438] on input "Select an option" at bounding box center [321, 437] width 19 height 19
click at [168, 369] on span "Select an option" at bounding box center [174, 368] width 19 height 19
click at [168, 369] on input "Select an option" at bounding box center [174, 368] width 19 height 19
click at [161, 540] on button "التالي" at bounding box center [142, 548] width 90 height 42
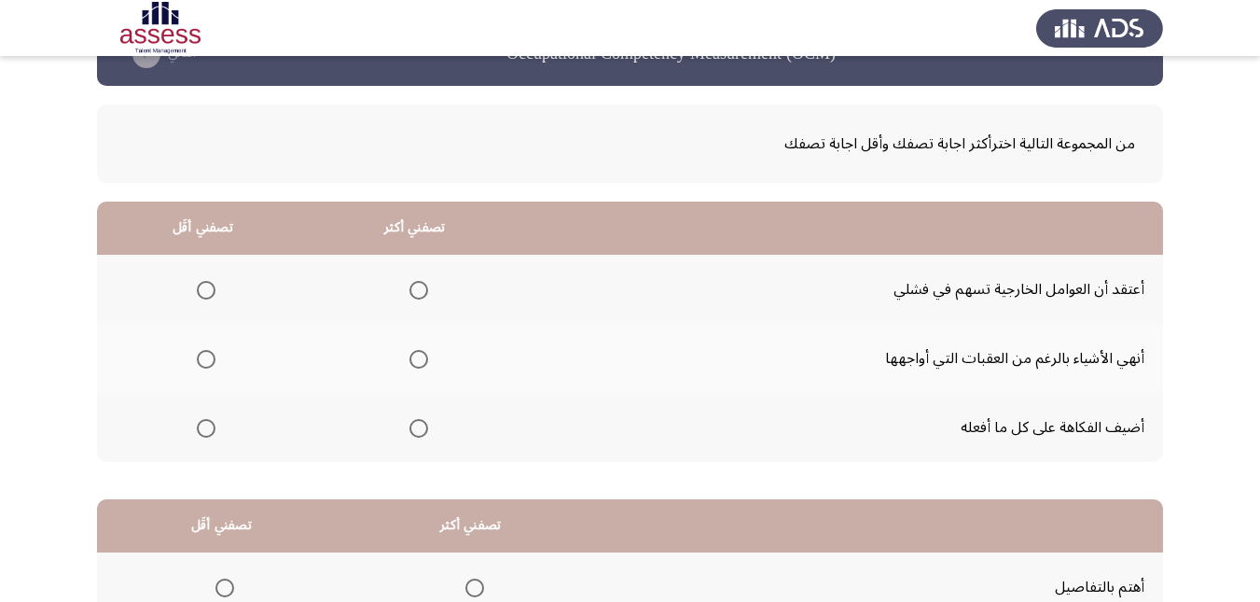
scroll to position [93, 0]
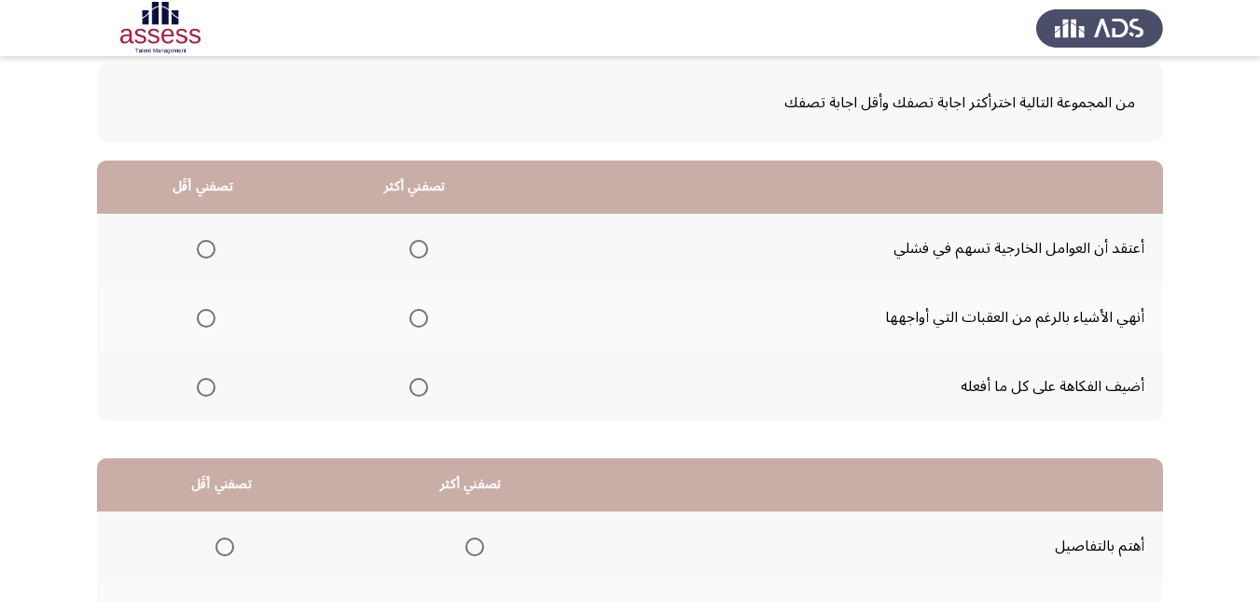
click at [419, 314] on span "Select an option" at bounding box center [419, 318] width 19 height 19
click at [419, 314] on input "Select an option" at bounding box center [419, 318] width 19 height 19
click at [201, 385] on span "Select an option" at bounding box center [206, 387] width 19 height 19
click at [201, 385] on input "Select an option" at bounding box center [206, 387] width 19 height 19
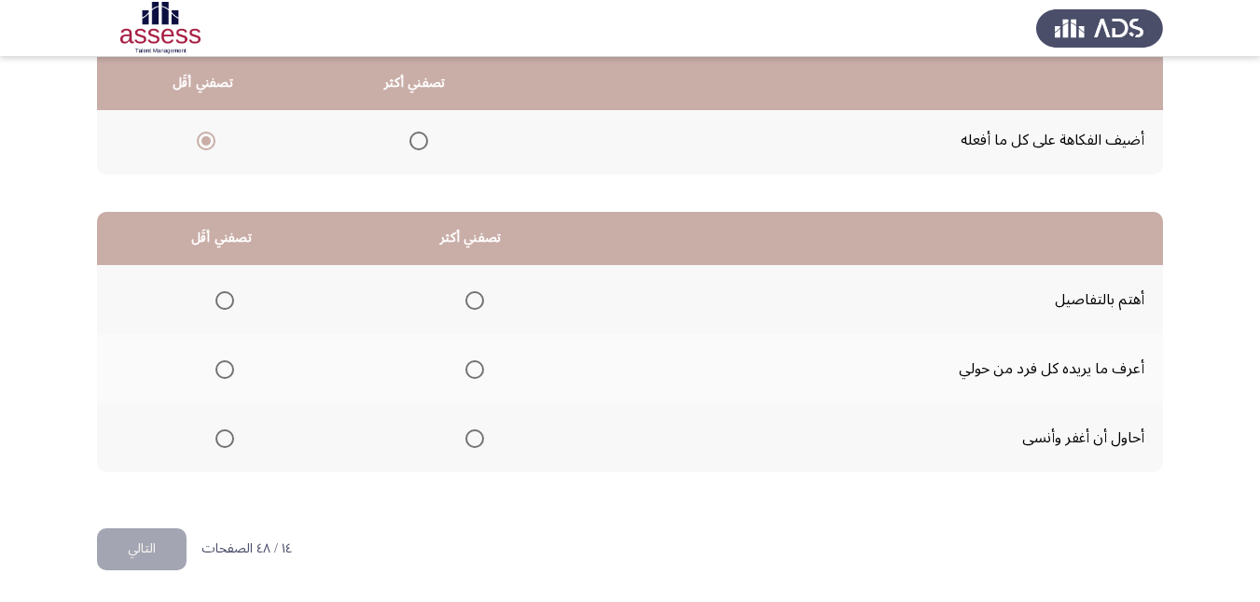
scroll to position [341, 0]
click at [217, 436] on span "Select an option" at bounding box center [225, 437] width 19 height 19
click at [217, 436] on input "Select an option" at bounding box center [225, 437] width 19 height 19
click at [476, 301] on span "Select an option" at bounding box center [475, 299] width 19 height 19
click at [476, 301] on input "Select an option" at bounding box center [475, 299] width 19 height 19
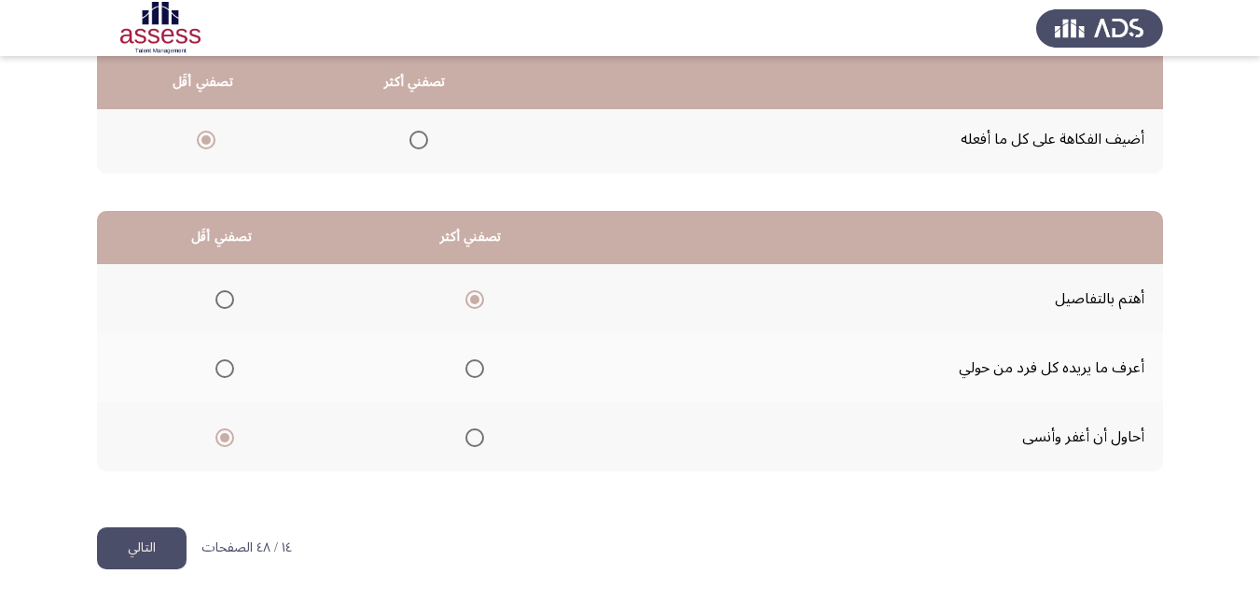
click at [134, 558] on button "التالي" at bounding box center [142, 548] width 90 height 42
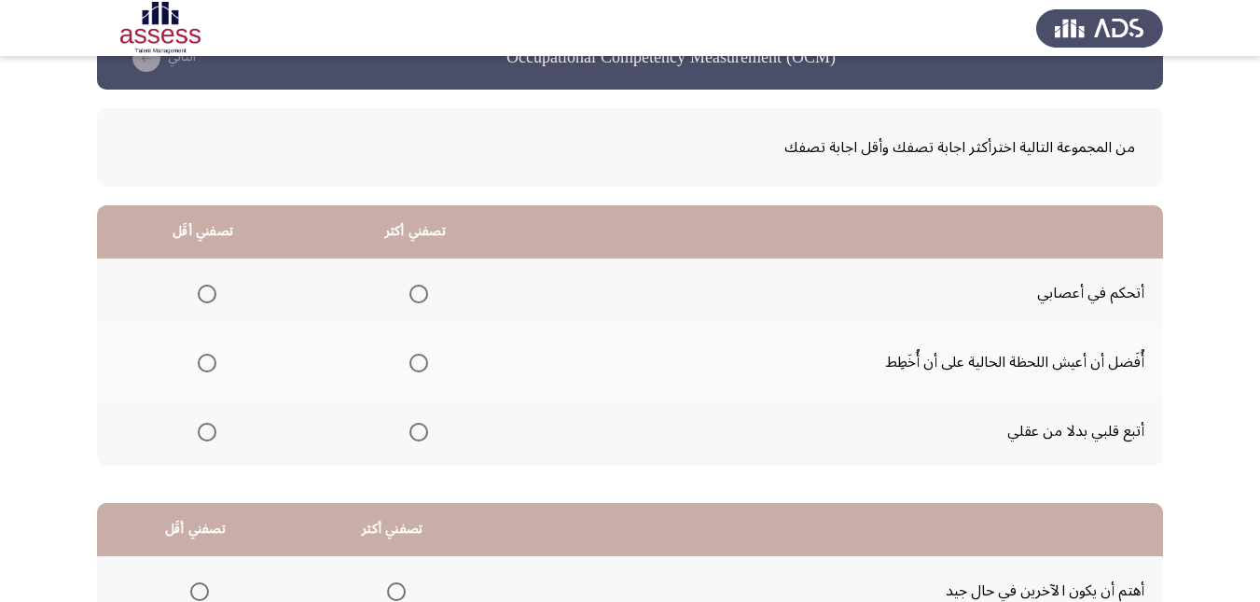
scroll to position [93, 0]
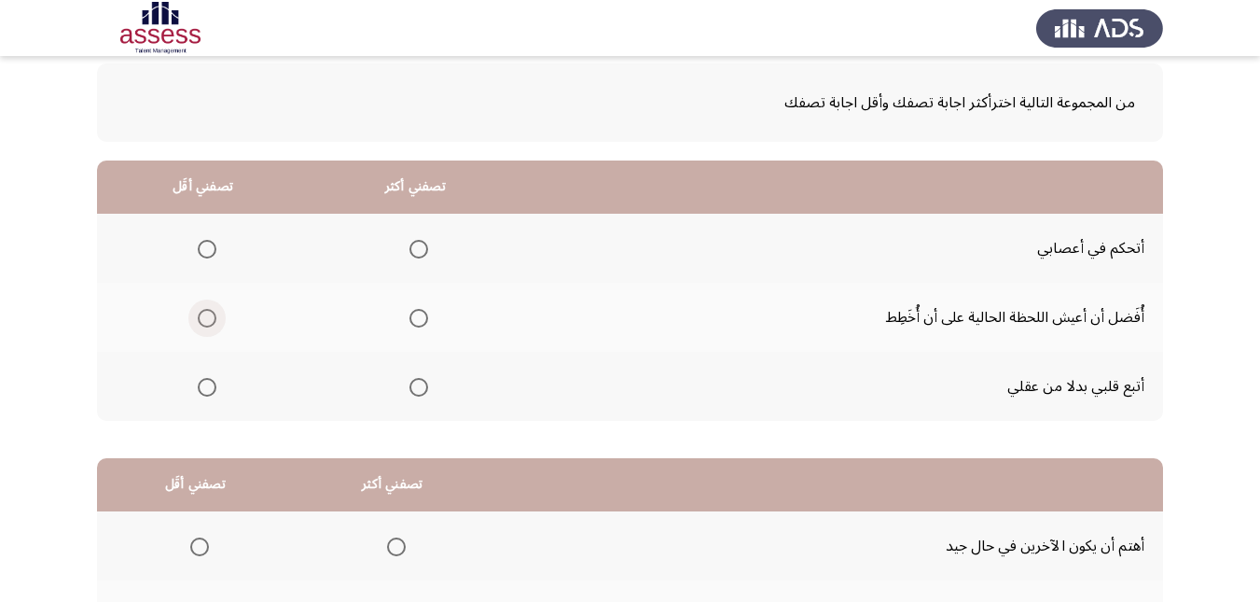
click at [202, 324] on span "Select an option" at bounding box center [207, 318] width 19 height 19
click at [202, 324] on input "Select an option" at bounding box center [207, 318] width 19 height 19
click at [411, 251] on span "Select an option" at bounding box center [419, 249] width 19 height 19
click at [411, 251] on input "Select an option" at bounding box center [419, 249] width 19 height 19
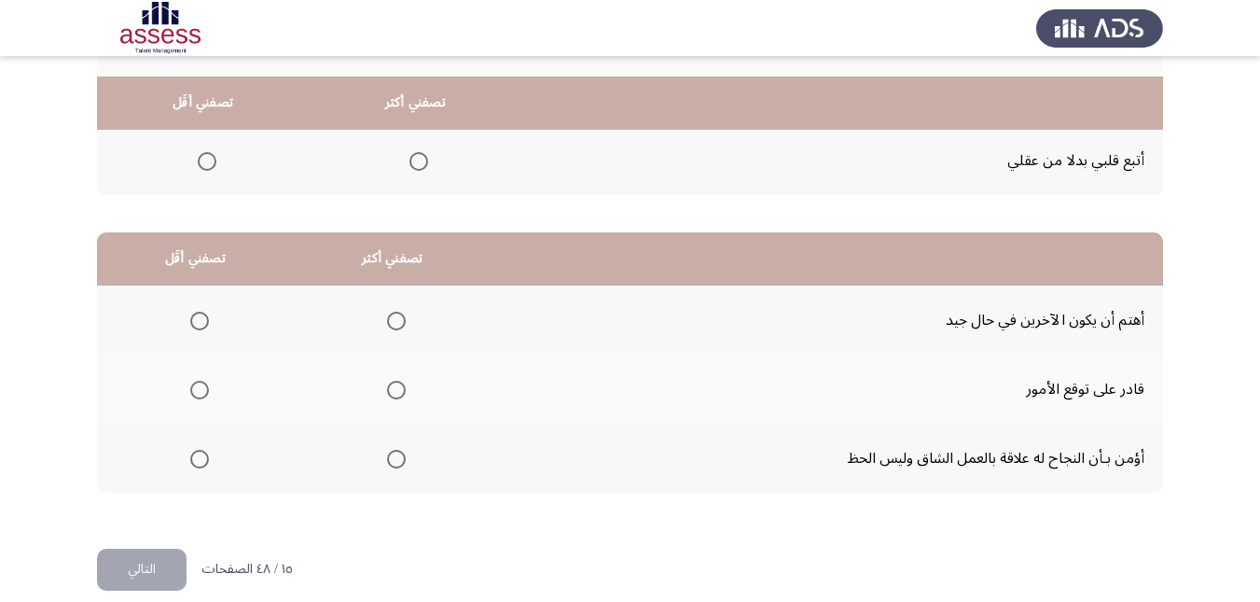
scroll to position [341, 0]
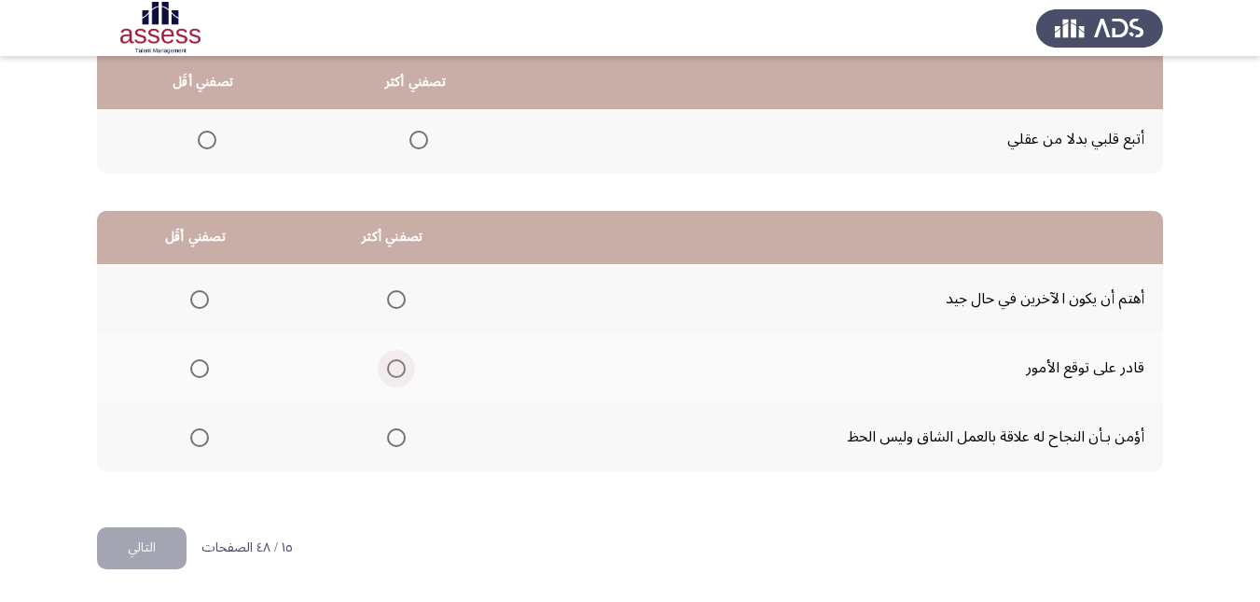
click at [389, 369] on span "Select an option" at bounding box center [396, 368] width 19 height 19
click at [389, 369] on input "Select an option" at bounding box center [396, 368] width 19 height 19
click at [204, 295] on span "Select an option" at bounding box center [199, 299] width 19 height 19
click at [204, 295] on input "Select an option" at bounding box center [199, 299] width 19 height 19
click at [160, 543] on button "التالي" at bounding box center [142, 548] width 90 height 42
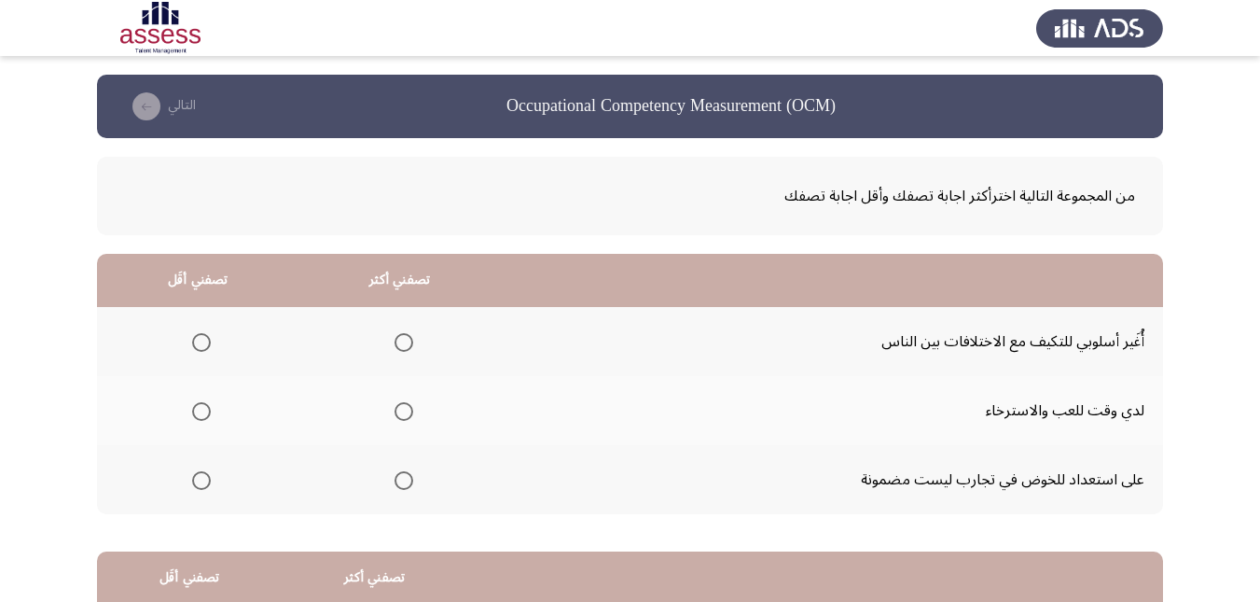
scroll to position [93, 0]
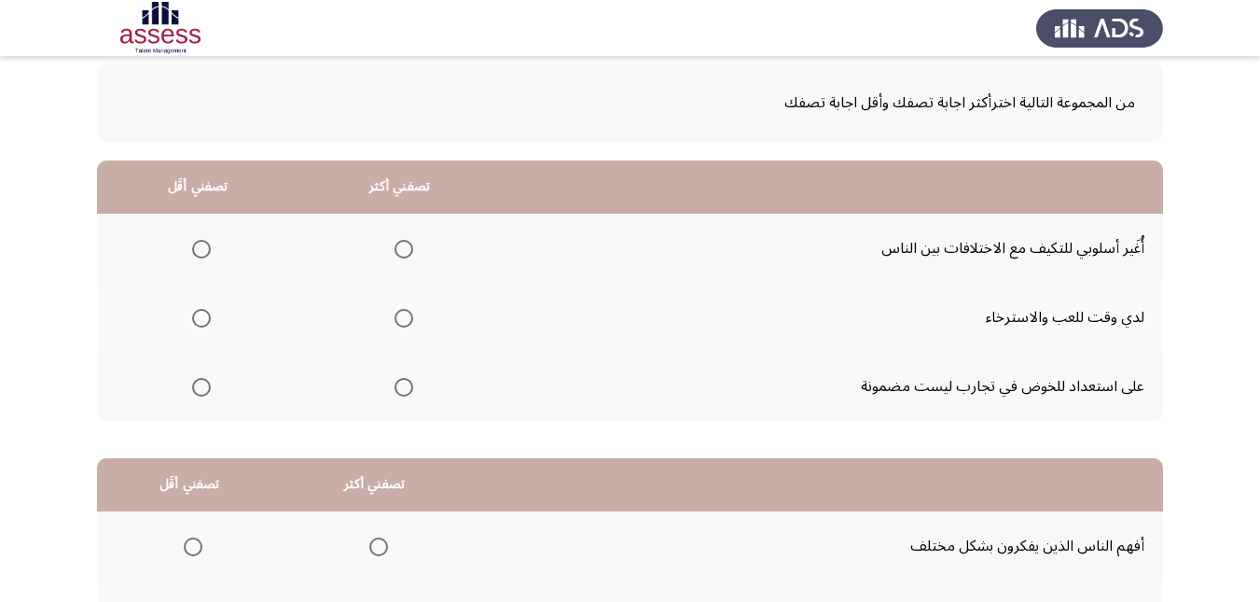
click at [399, 383] on span "Select an option" at bounding box center [404, 387] width 19 height 19
click at [399, 383] on input "Select an option" at bounding box center [404, 387] width 19 height 19
click at [195, 253] on span "Select an option" at bounding box center [201, 249] width 19 height 19
click at [195, 253] on input "Select an option" at bounding box center [201, 249] width 19 height 19
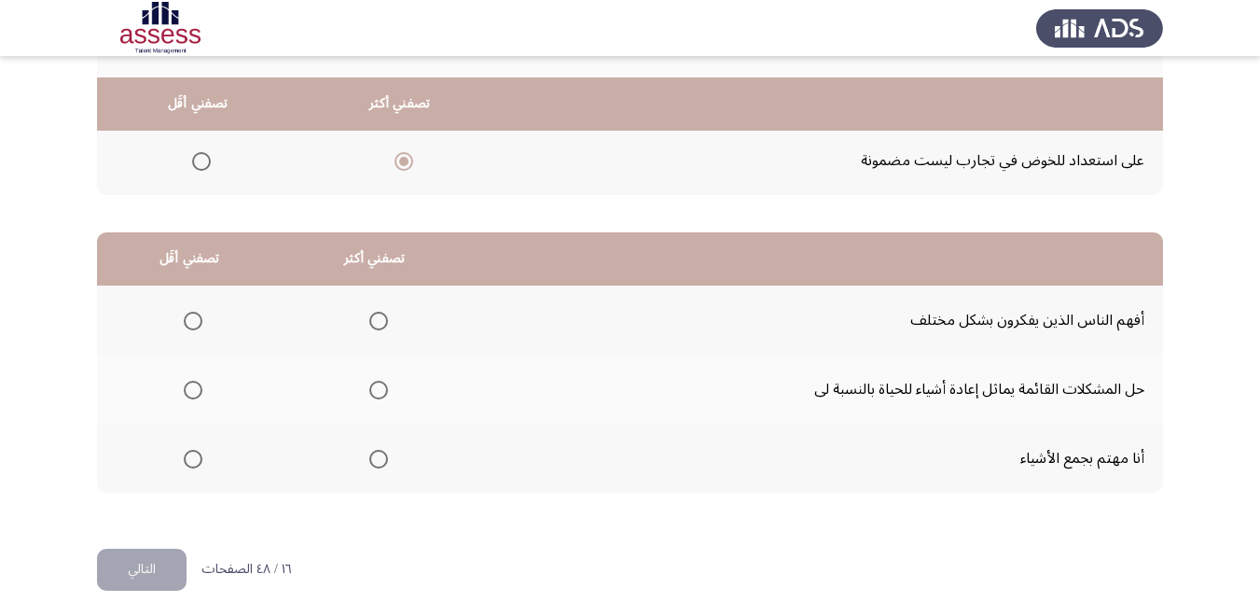
scroll to position [341, 0]
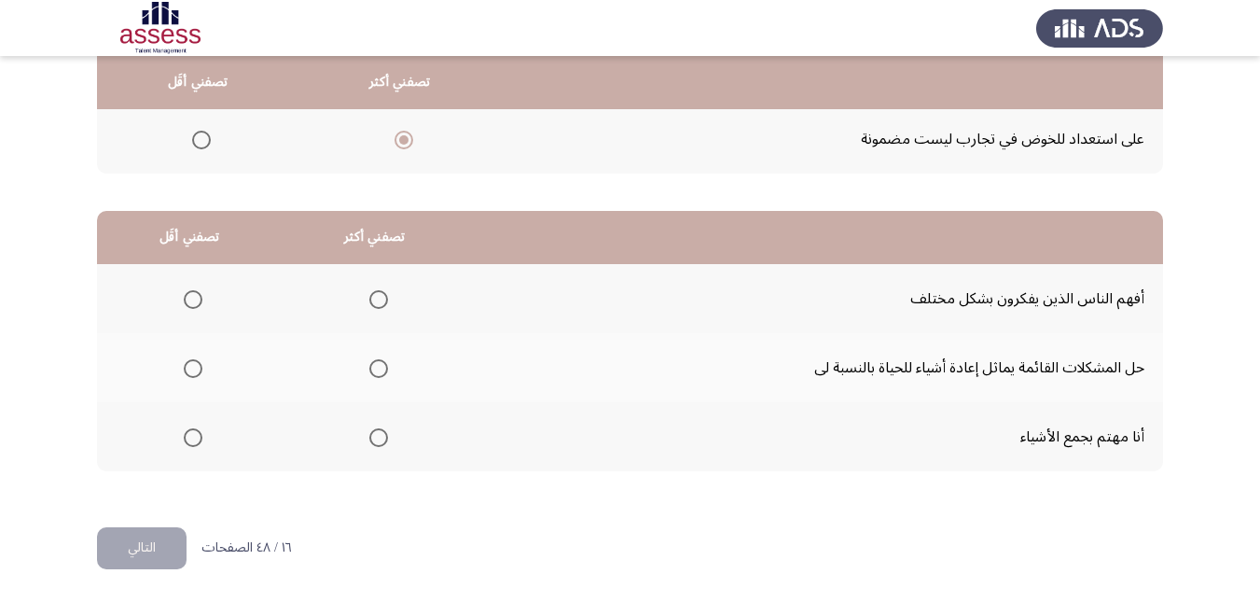
click at [374, 363] on span "Select an option" at bounding box center [378, 368] width 19 height 19
click at [374, 363] on input "Select an option" at bounding box center [378, 368] width 19 height 19
click at [193, 436] on span "Select an option" at bounding box center [193, 437] width 19 height 19
click at [193, 436] on input "Select an option" at bounding box center [193, 437] width 19 height 19
click at [162, 541] on button "التالي" at bounding box center [142, 548] width 90 height 42
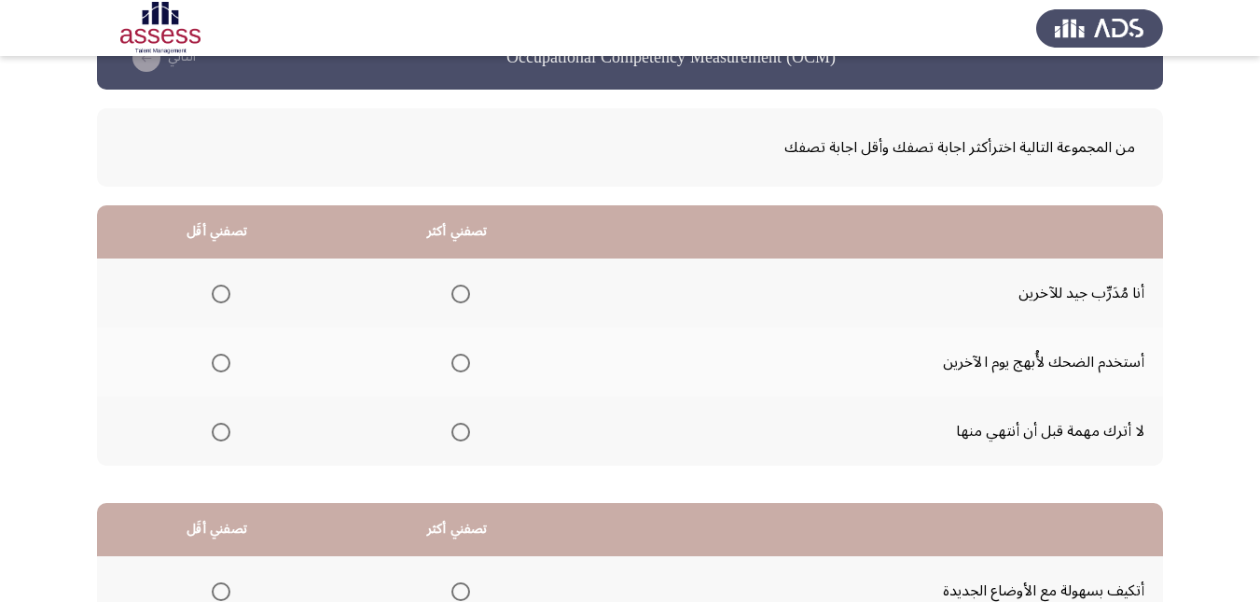
scroll to position [93, 0]
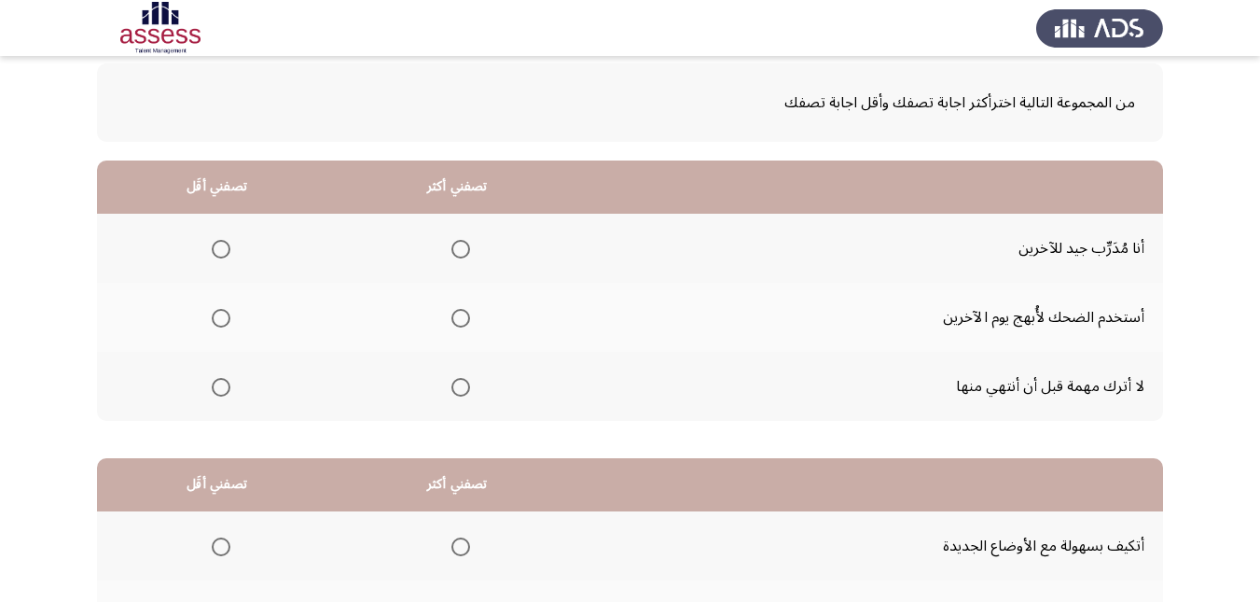
click at [455, 387] on span "Select an option" at bounding box center [461, 387] width 19 height 19
click at [455, 387] on input "Select an option" at bounding box center [461, 387] width 19 height 19
click at [215, 316] on span "Select an option" at bounding box center [221, 318] width 19 height 19
click at [215, 316] on input "Select an option" at bounding box center [221, 318] width 19 height 19
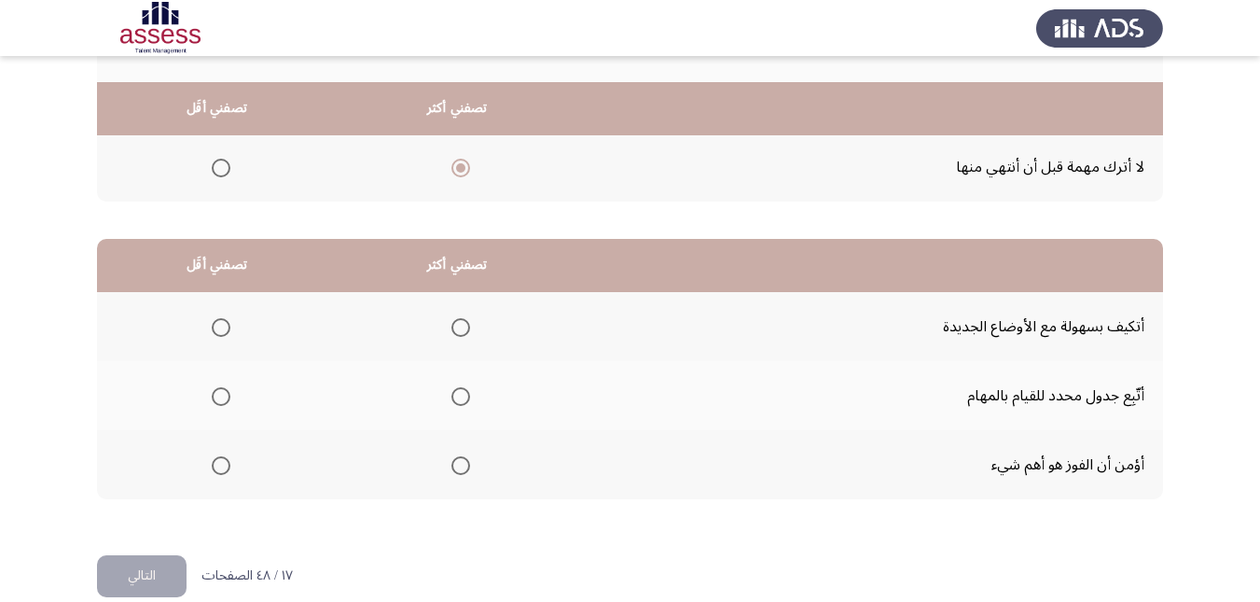
scroll to position [341, 0]
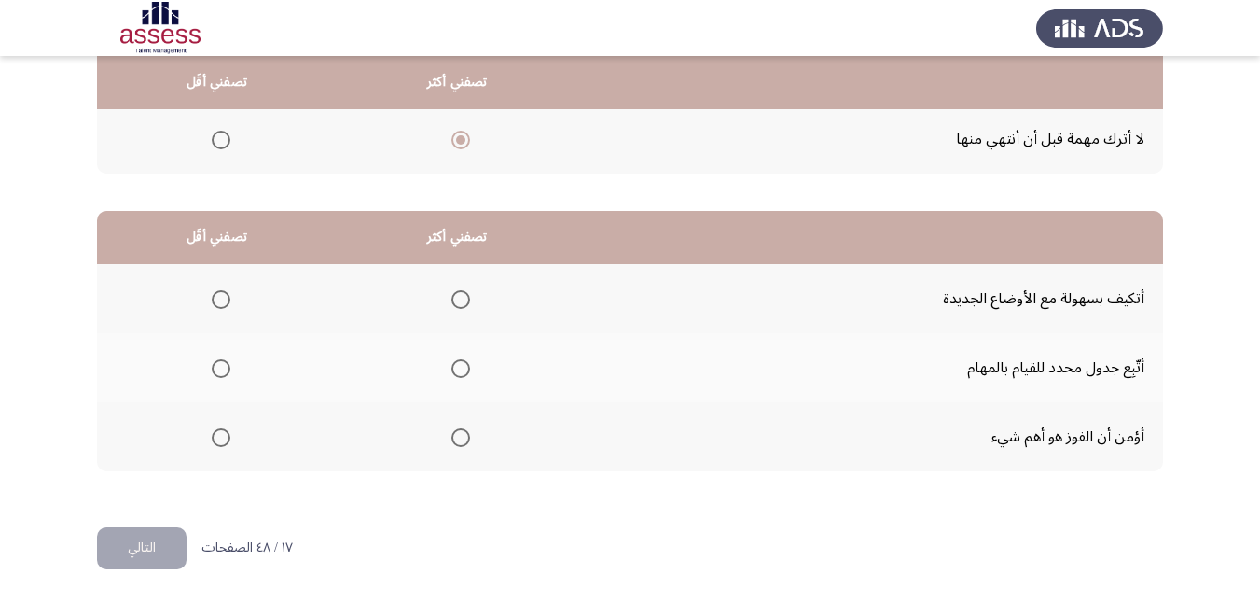
click at [460, 439] on span "Select an option" at bounding box center [461, 437] width 19 height 19
click at [460, 439] on input "Select an option" at bounding box center [461, 437] width 19 height 19
click at [225, 299] on span "Select an option" at bounding box center [221, 299] width 19 height 19
click at [225, 299] on input "Select an option" at bounding box center [221, 299] width 19 height 19
click at [165, 548] on button "التالي" at bounding box center [142, 548] width 90 height 42
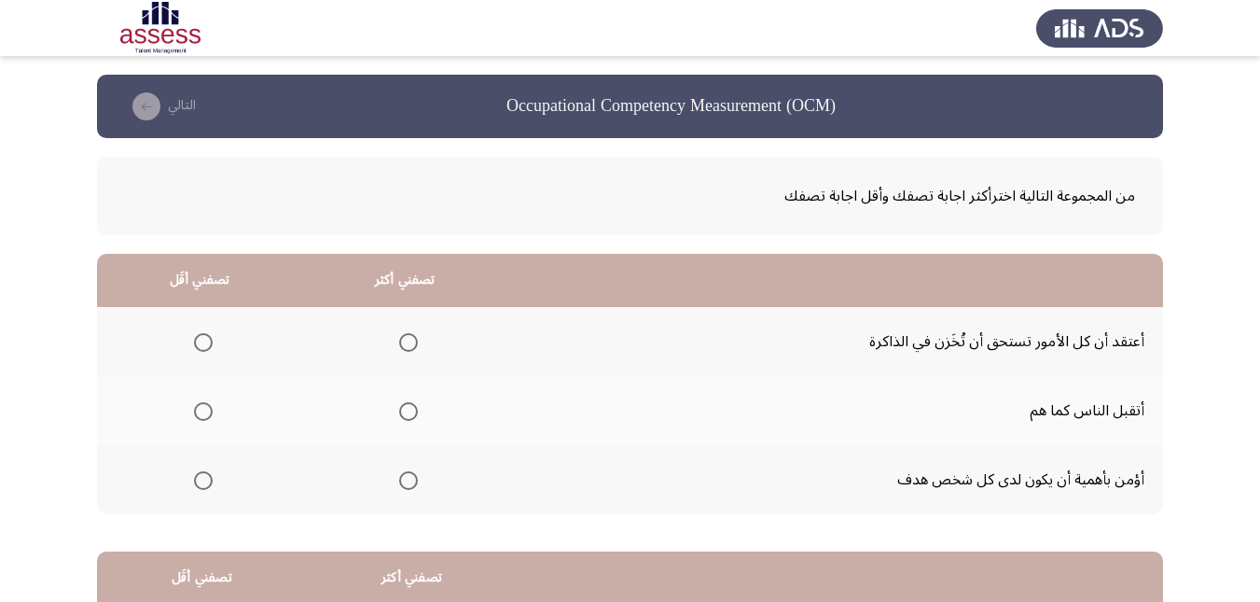
scroll to position [93, 0]
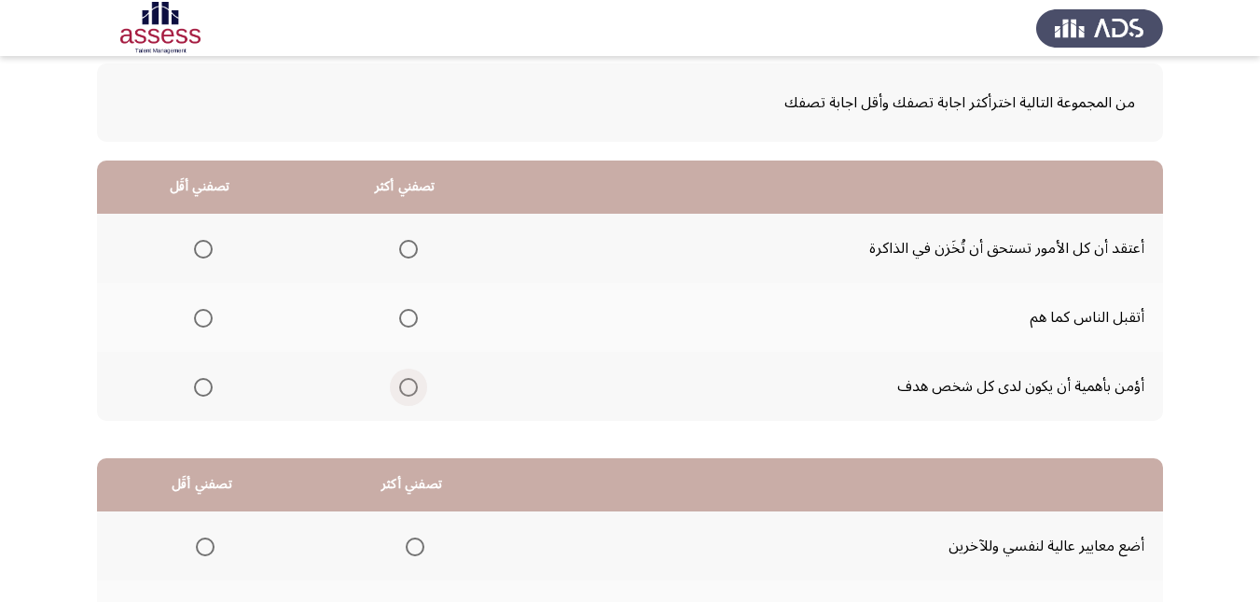
click at [407, 383] on span "Select an option" at bounding box center [408, 387] width 19 height 19
click at [407, 383] on input "Select an option" at bounding box center [408, 387] width 19 height 19
click at [209, 321] on span "Select an option" at bounding box center [203, 318] width 19 height 19
click at [209, 321] on input "Select an option" at bounding box center [203, 318] width 19 height 19
click at [406, 250] on span "Select an option" at bounding box center [408, 249] width 19 height 19
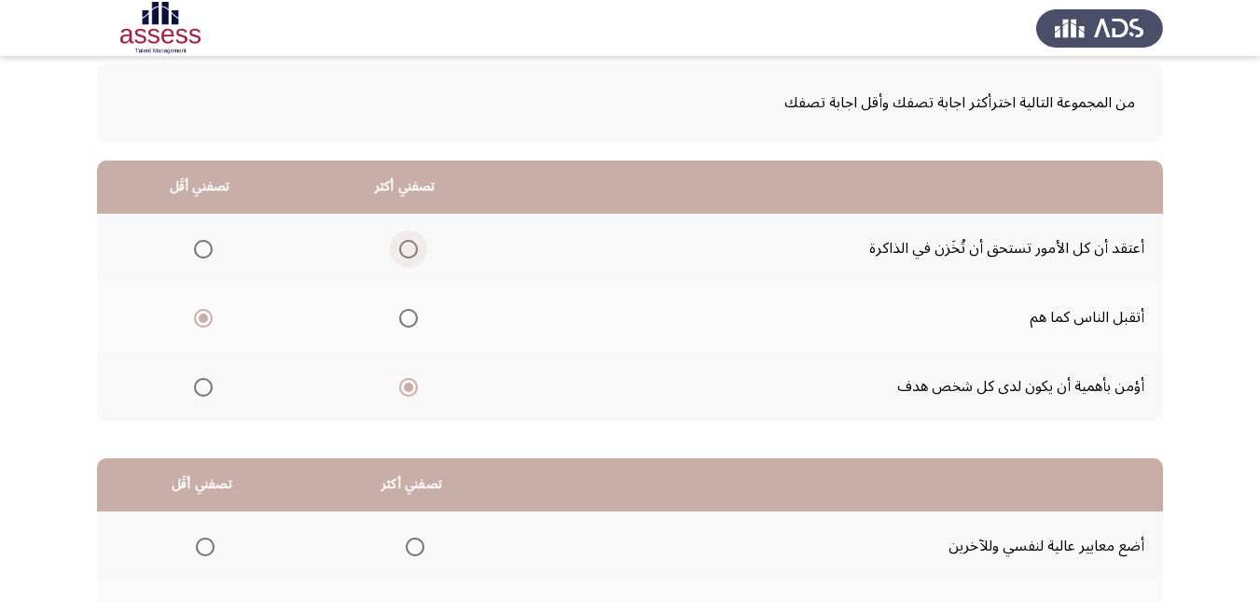
click at [406, 250] on input "Select an option" at bounding box center [408, 249] width 19 height 19
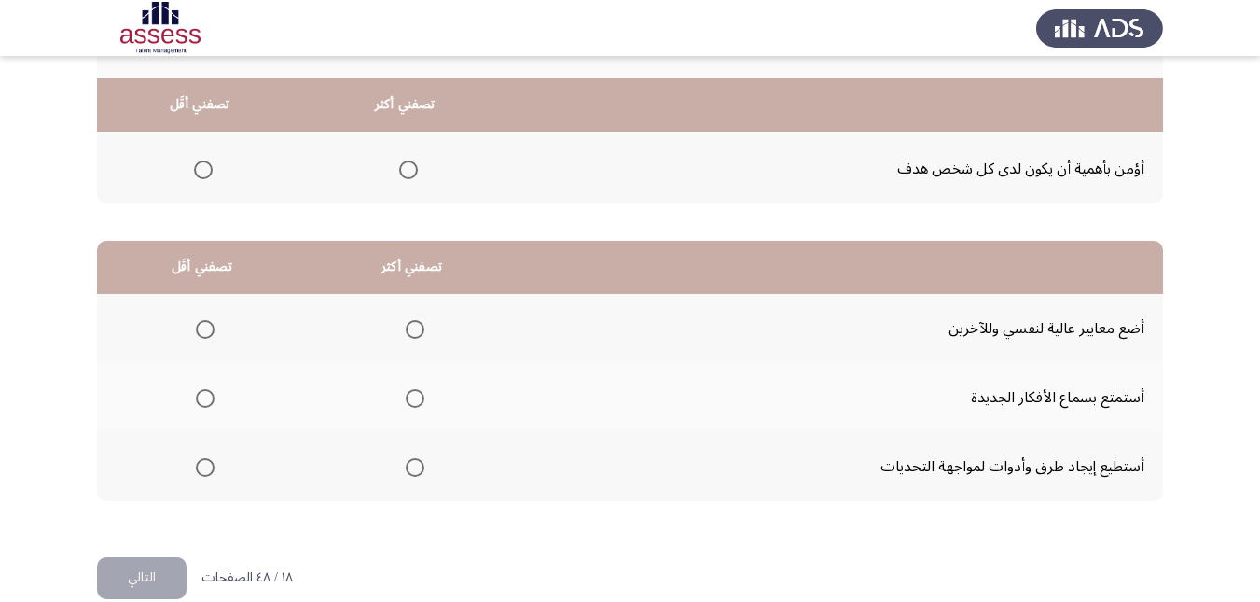
scroll to position [341, 0]
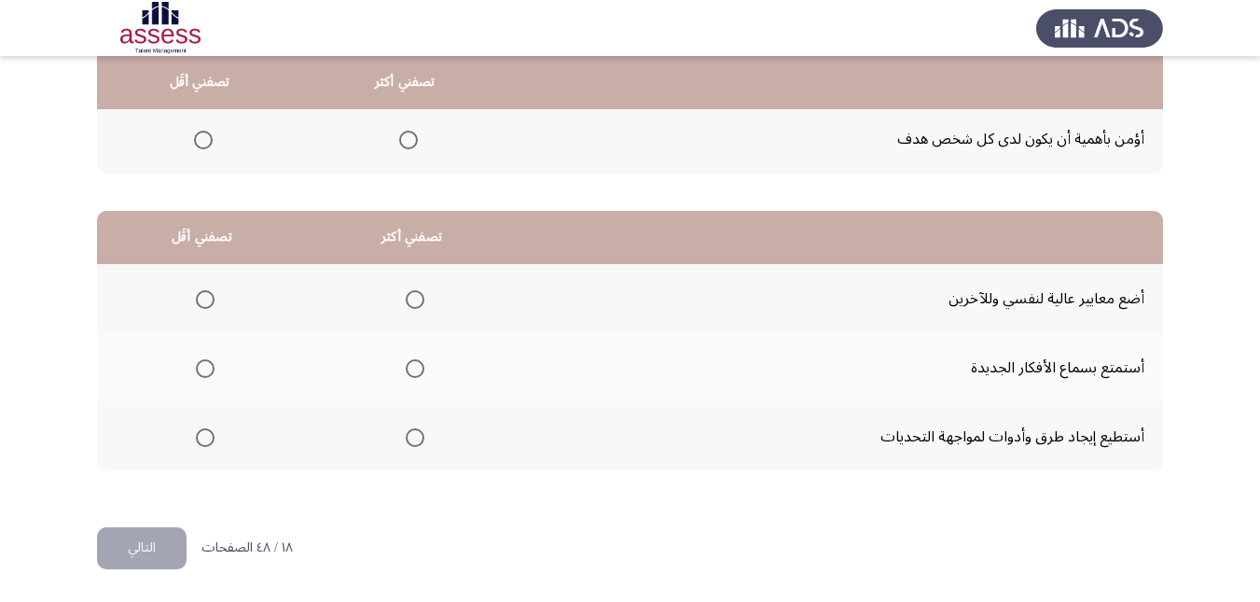
click at [406, 431] on span "Select an option" at bounding box center [415, 437] width 19 height 19
click at [406, 431] on input "Select an option" at bounding box center [415, 437] width 19 height 19
click at [208, 366] on span "Select an option" at bounding box center [205, 368] width 19 height 19
click at [208, 366] on input "Select an option" at bounding box center [205, 368] width 19 height 19
click at [148, 547] on button "التالي" at bounding box center [142, 548] width 90 height 42
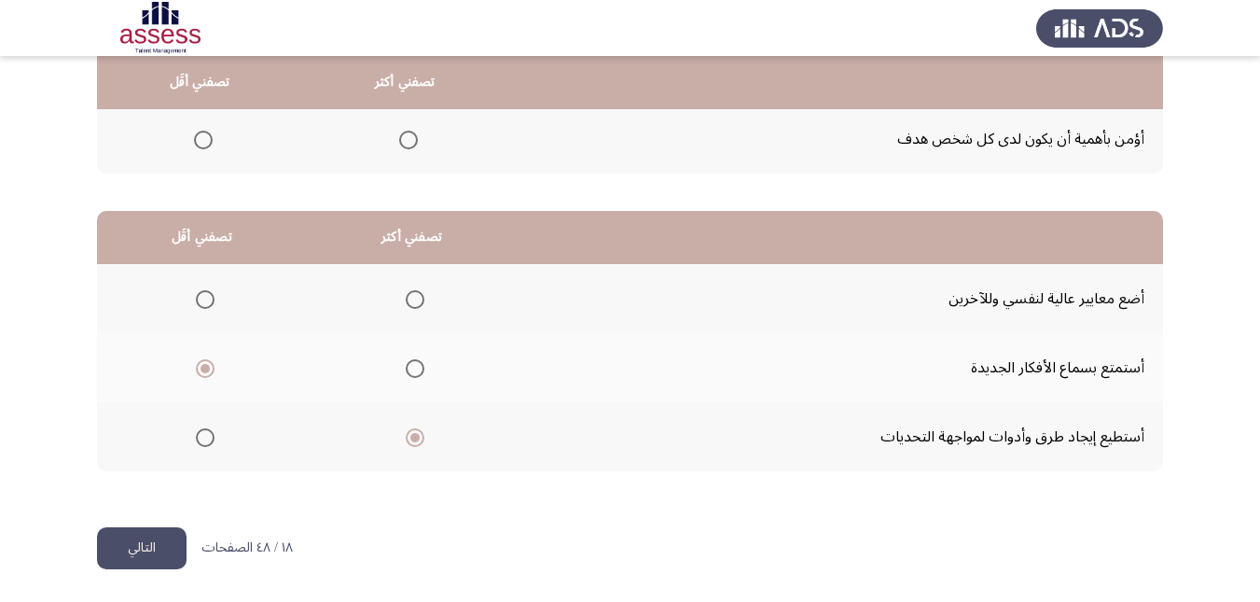
scroll to position [0, 0]
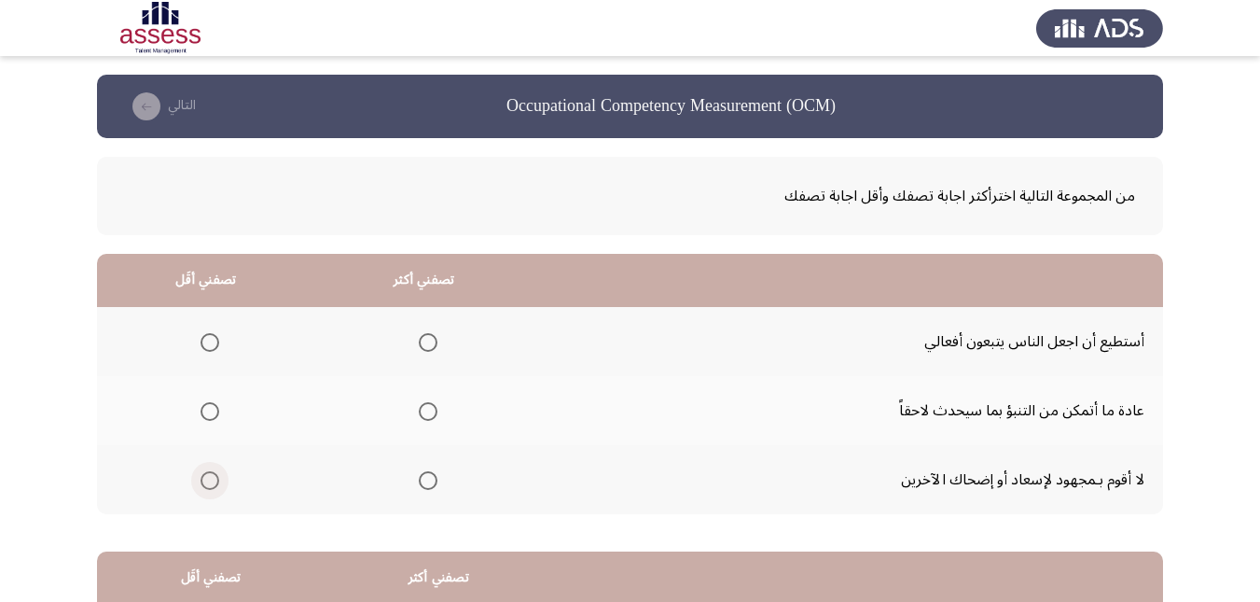
click at [210, 474] on span "Select an option" at bounding box center [210, 480] width 19 height 19
click at [210, 474] on input "Select an option" at bounding box center [210, 480] width 19 height 19
click at [428, 412] on span "Select an option" at bounding box center [428, 411] width 19 height 19
click at [428, 412] on input "Select an option" at bounding box center [428, 411] width 19 height 19
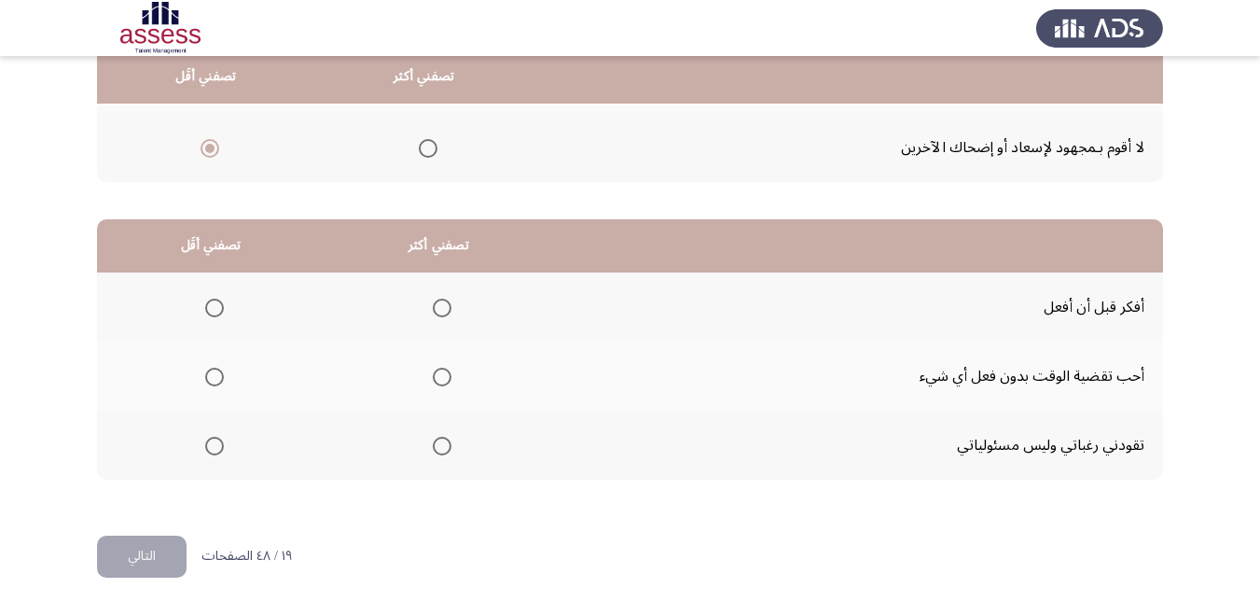
scroll to position [341, 0]
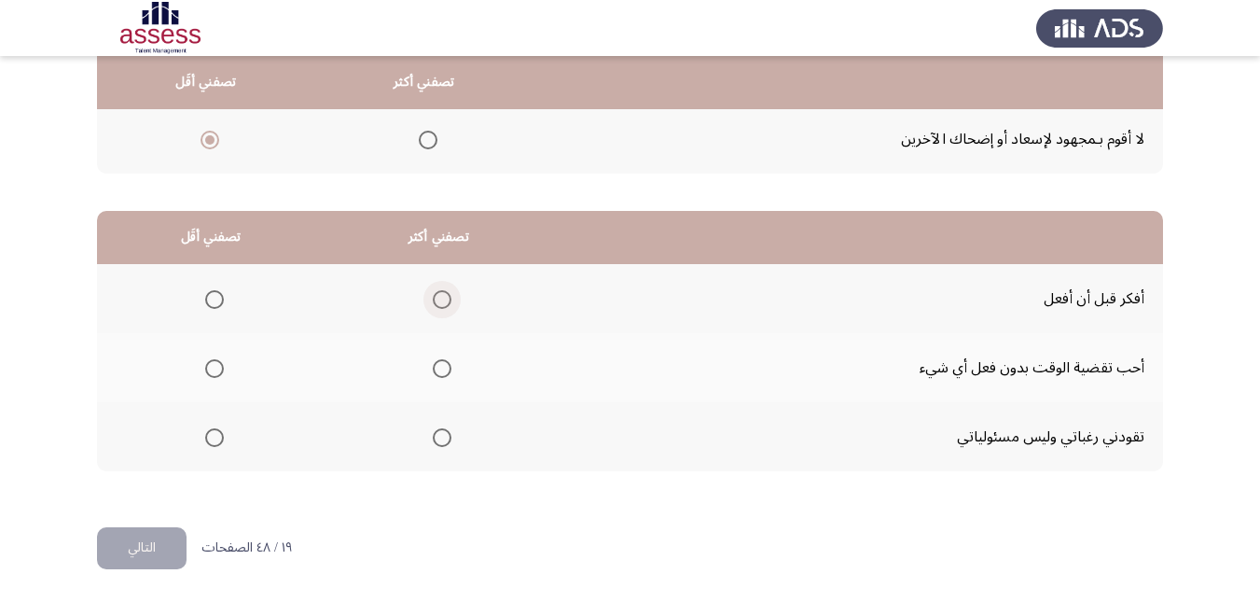
click at [438, 302] on span "Select an option" at bounding box center [442, 299] width 19 height 19
click at [438, 302] on input "Select an option" at bounding box center [442, 299] width 19 height 19
click at [214, 368] on span "Select an option" at bounding box center [214, 368] width 19 height 19
click at [214, 368] on input "Select an option" at bounding box center [214, 368] width 19 height 19
click at [210, 433] on span "Select an option" at bounding box center [214, 437] width 19 height 19
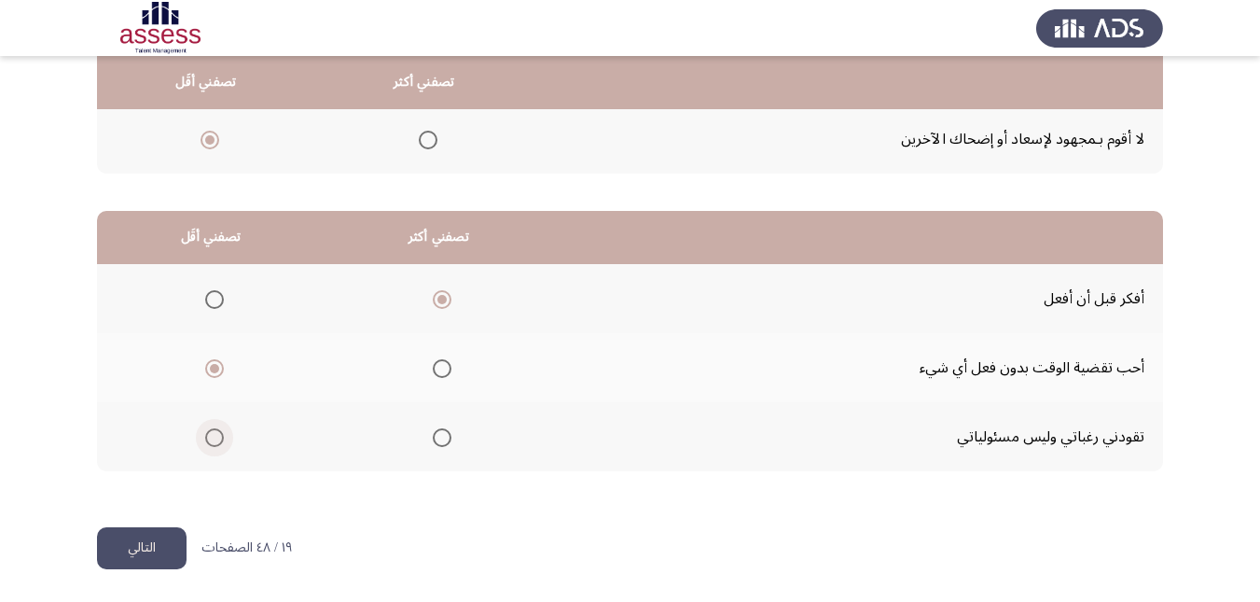
click at [210, 433] on input "Select an option" at bounding box center [214, 437] width 19 height 19
click at [146, 553] on button "التالي" at bounding box center [142, 548] width 90 height 42
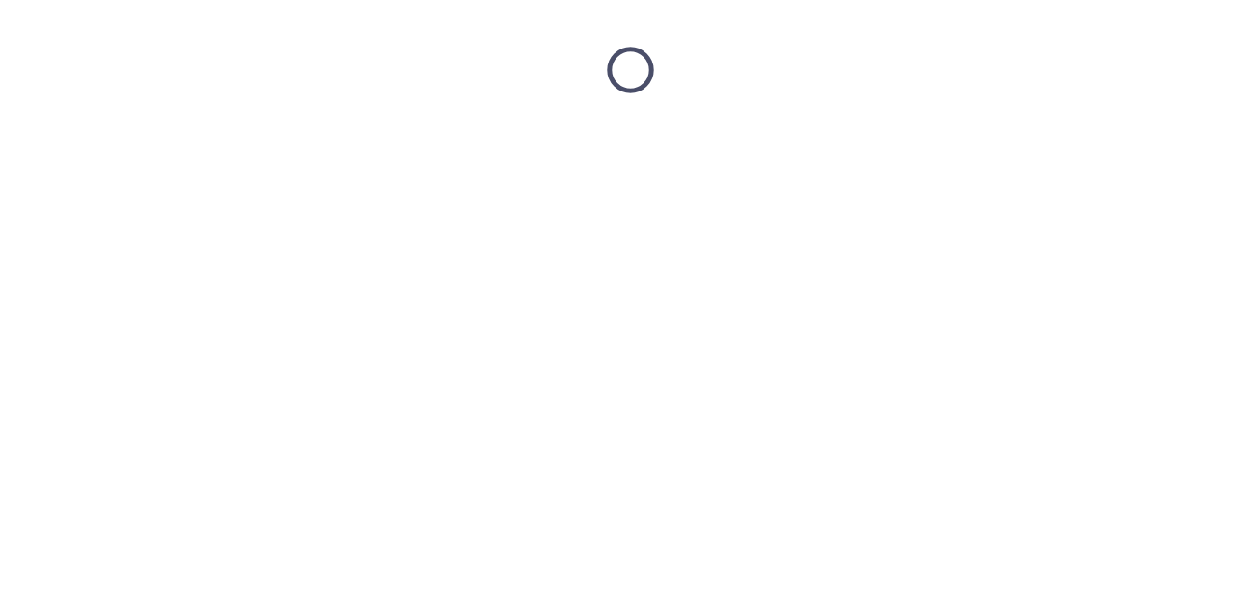
scroll to position [0, 0]
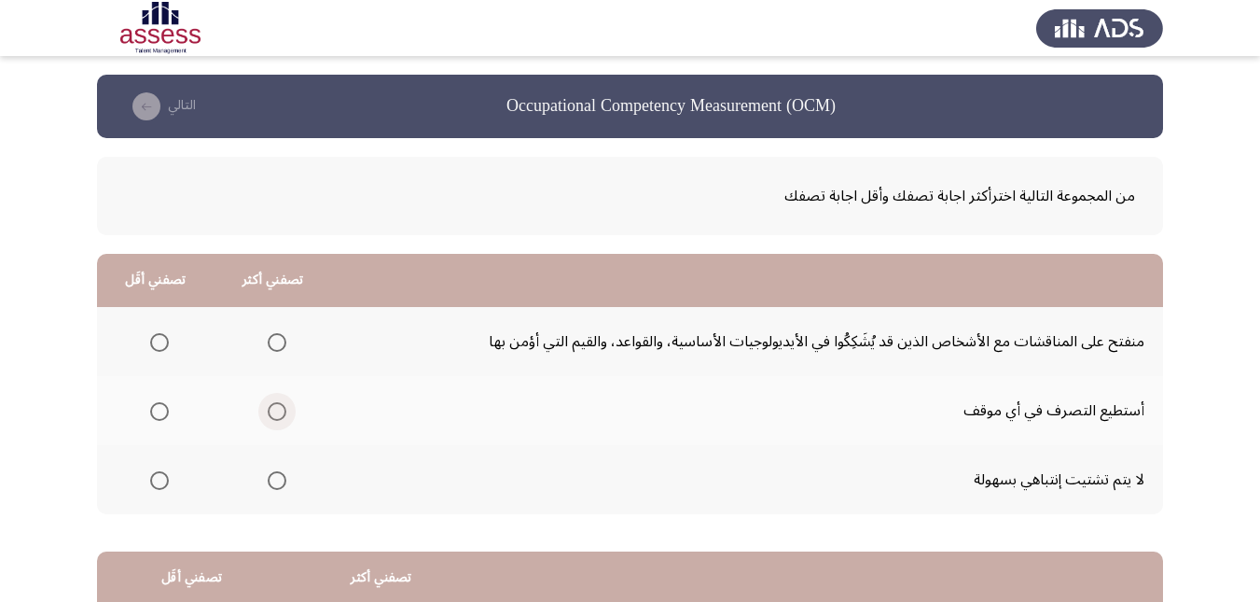
click at [280, 411] on span "Select an option" at bounding box center [277, 411] width 19 height 19
click at [280, 411] on input "Select an option" at bounding box center [277, 411] width 19 height 19
click at [164, 484] on span "Select an option" at bounding box center [159, 480] width 19 height 19
click at [164, 484] on input "Select an option" at bounding box center [159, 480] width 19 height 19
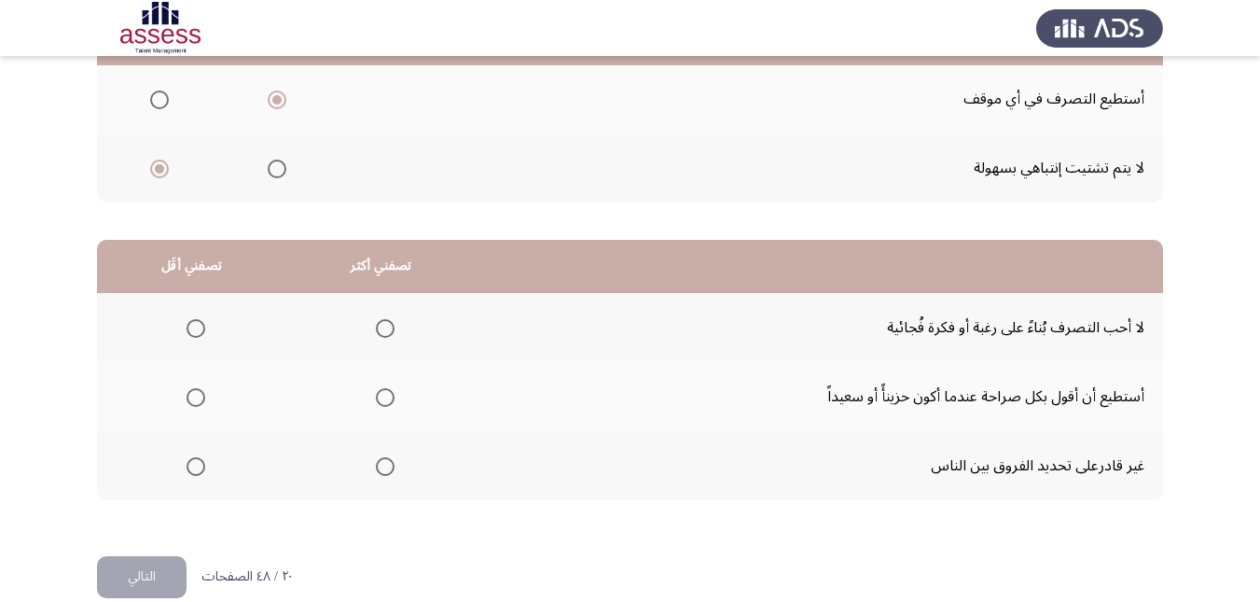
scroll to position [341, 0]
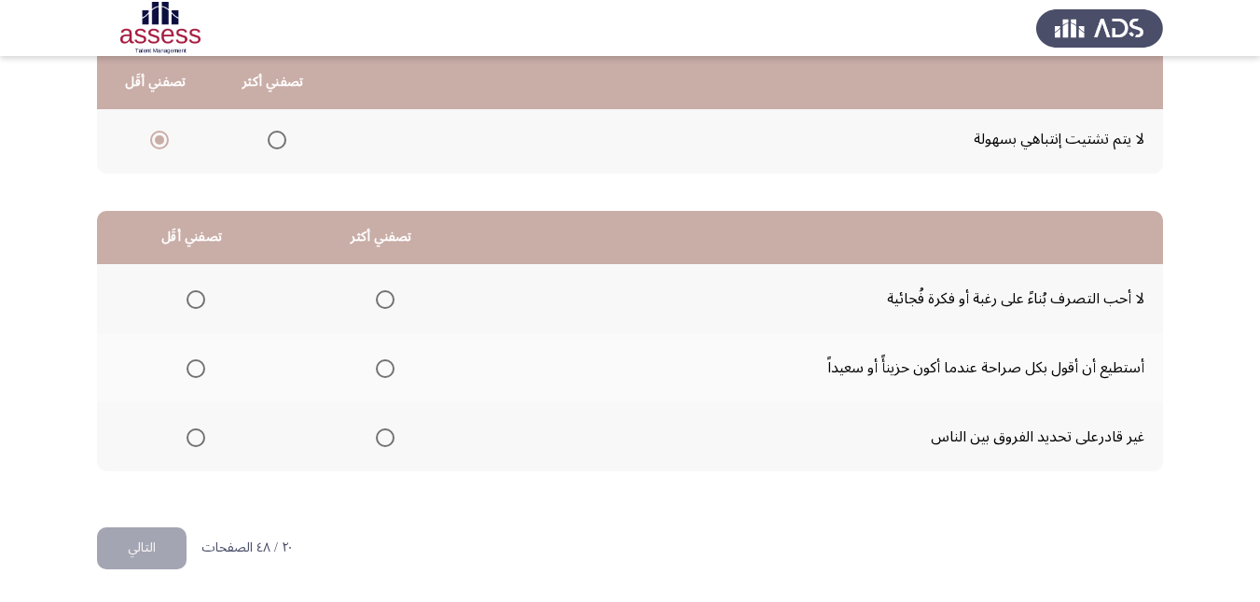
click at [383, 303] on span "Select an option" at bounding box center [385, 299] width 19 height 19
click at [383, 303] on input "Select an option" at bounding box center [385, 299] width 19 height 19
click at [188, 441] on span "Select an option" at bounding box center [196, 437] width 19 height 19
click at [188, 441] on input "Select an option" at bounding box center [196, 437] width 19 height 19
click at [167, 557] on button "التالي" at bounding box center [142, 548] width 90 height 42
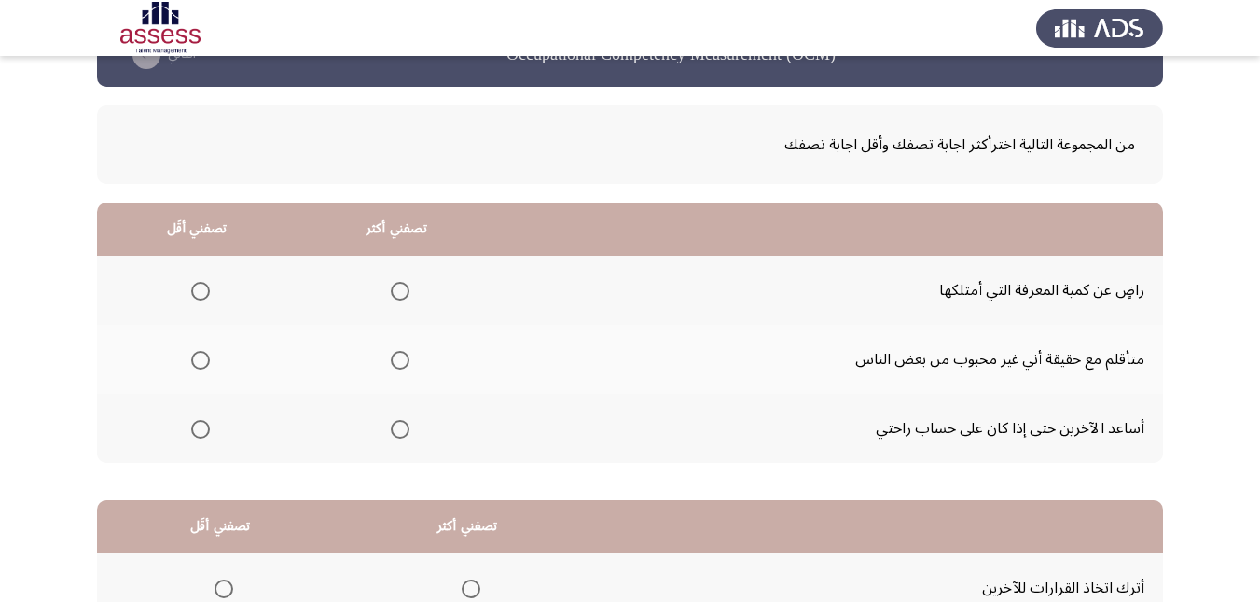
scroll to position [93, 0]
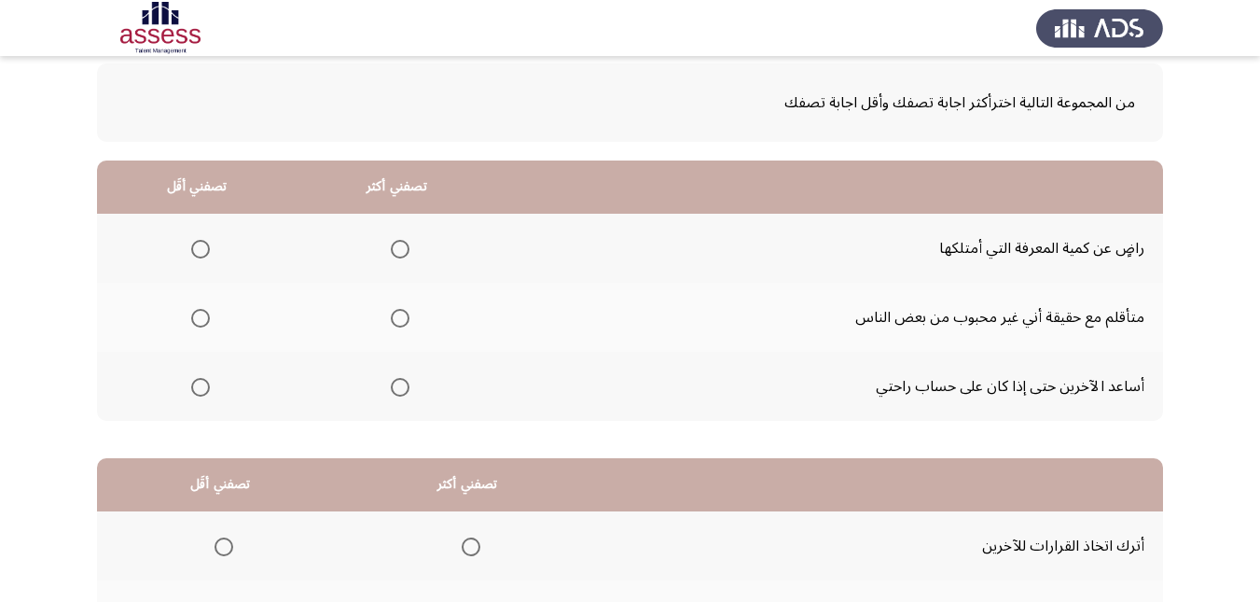
click at [399, 253] on span "Select an option" at bounding box center [400, 249] width 19 height 19
click at [399, 253] on input "Select an option" at bounding box center [400, 249] width 19 height 19
click at [192, 383] on span "Select an option" at bounding box center [200, 387] width 19 height 19
click at [192, 383] on input "Select an option" at bounding box center [200, 387] width 19 height 19
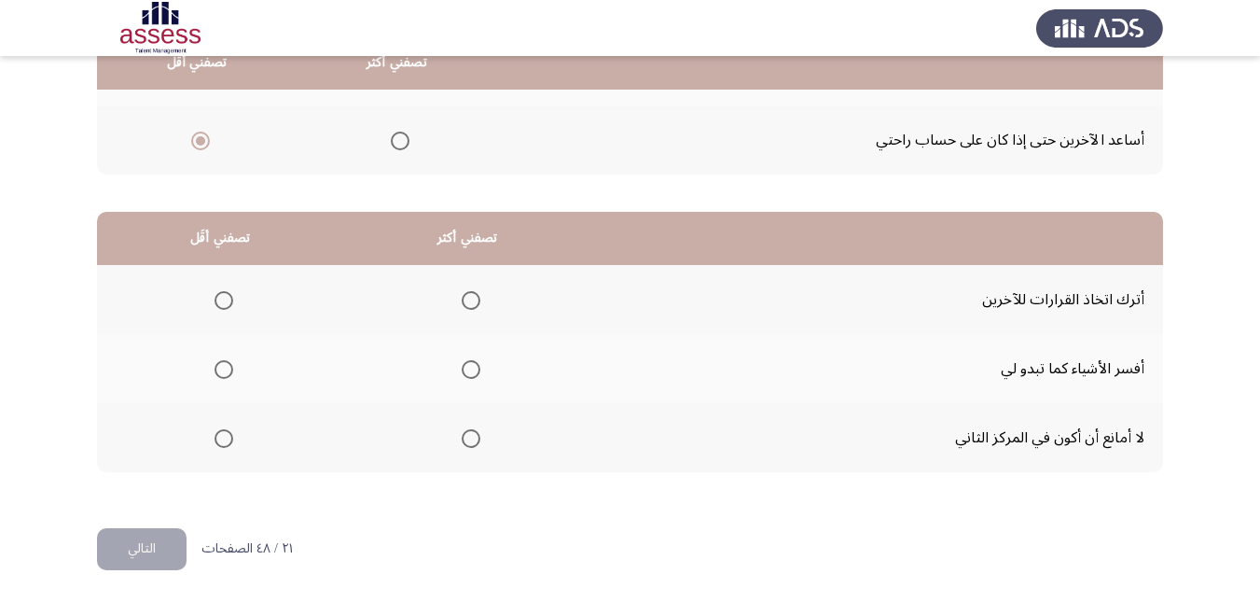
scroll to position [341, 0]
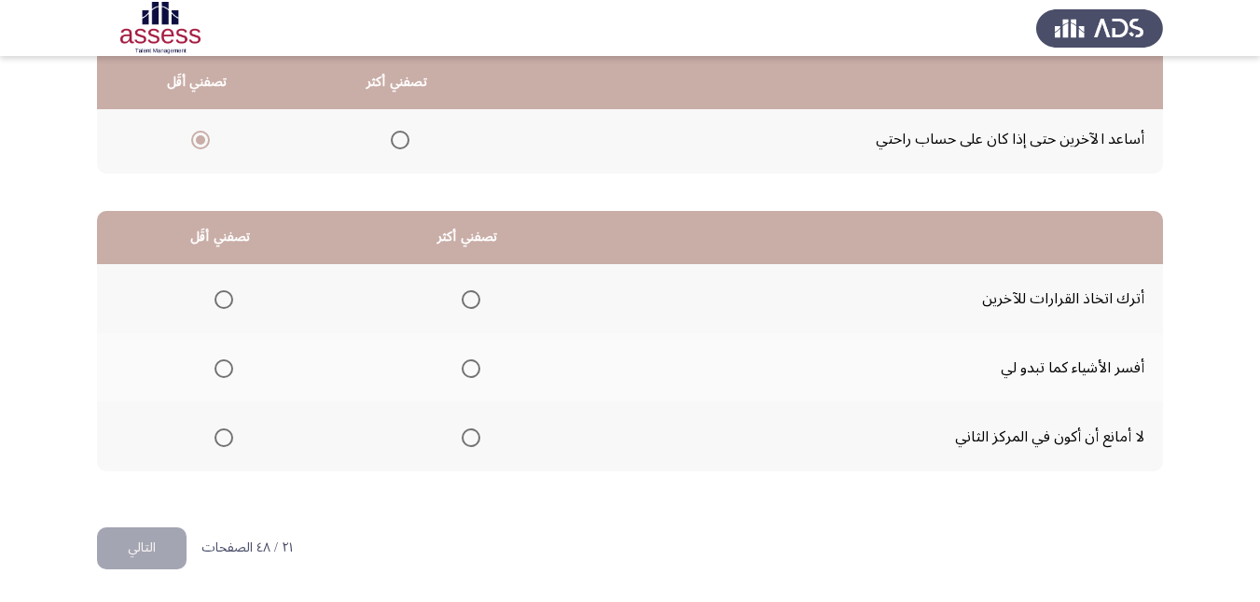
click at [470, 364] on span "Select an option" at bounding box center [471, 368] width 19 height 19
click at [470, 364] on input "Select an option" at bounding box center [471, 368] width 19 height 19
click at [222, 302] on span "Select an option" at bounding box center [224, 299] width 19 height 19
click at [222, 302] on input "Select an option" at bounding box center [224, 299] width 19 height 19
click at [158, 556] on button "التالي" at bounding box center [142, 548] width 90 height 42
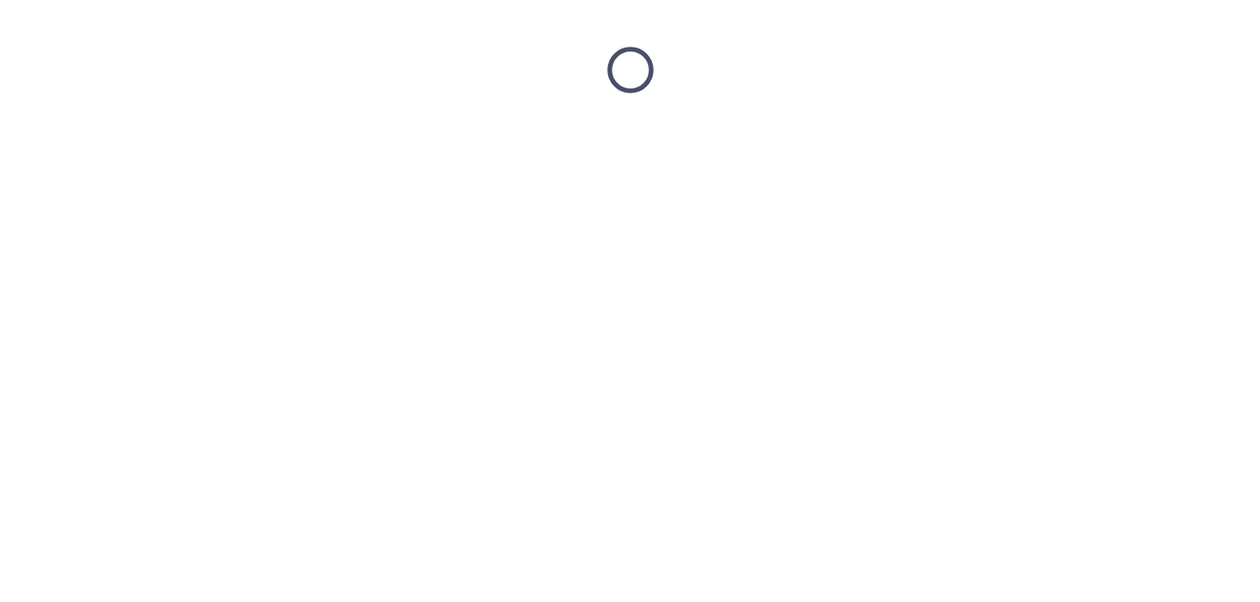
scroll to position [0, 0]
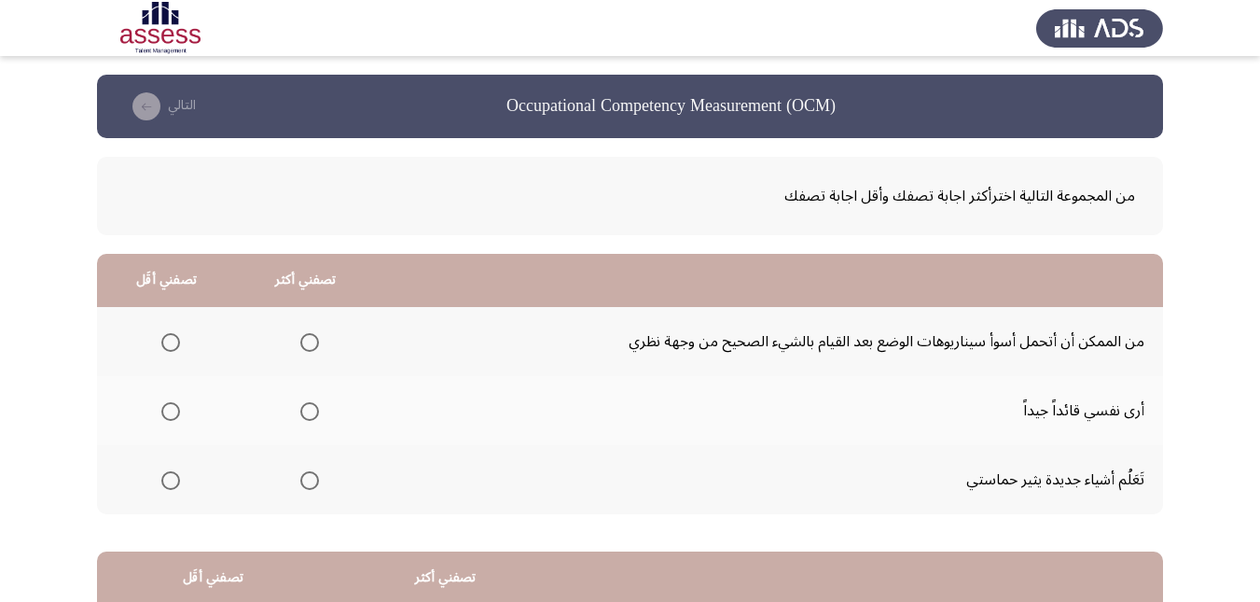
click at [302, 409] on span "Select an option" at bounding box center [309, 411] width 19 height 19
click at [302, 409] on input "Select an option" at bounding box center [309, 411] width 19 height 19
click at [174, 478] on span "Select an option" at bounding box center [170, 480] width 19 height 19
click at [174, 478] on input "Select an option" at bounding box center [170, 480] width 19 height 19
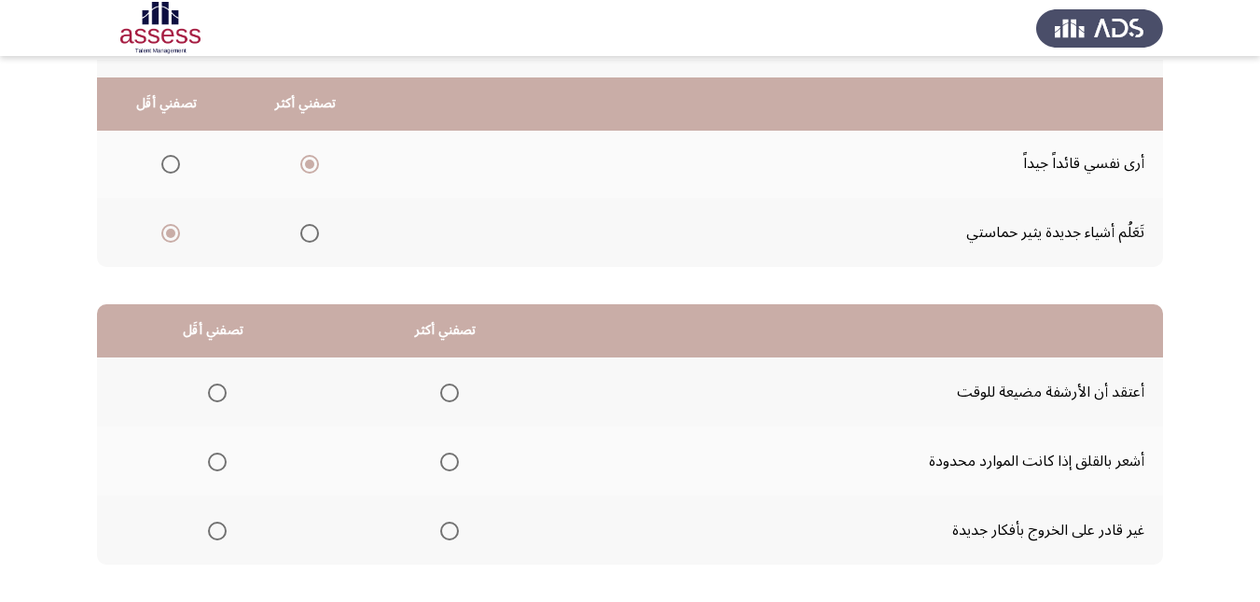
scroll to position [280, 0]
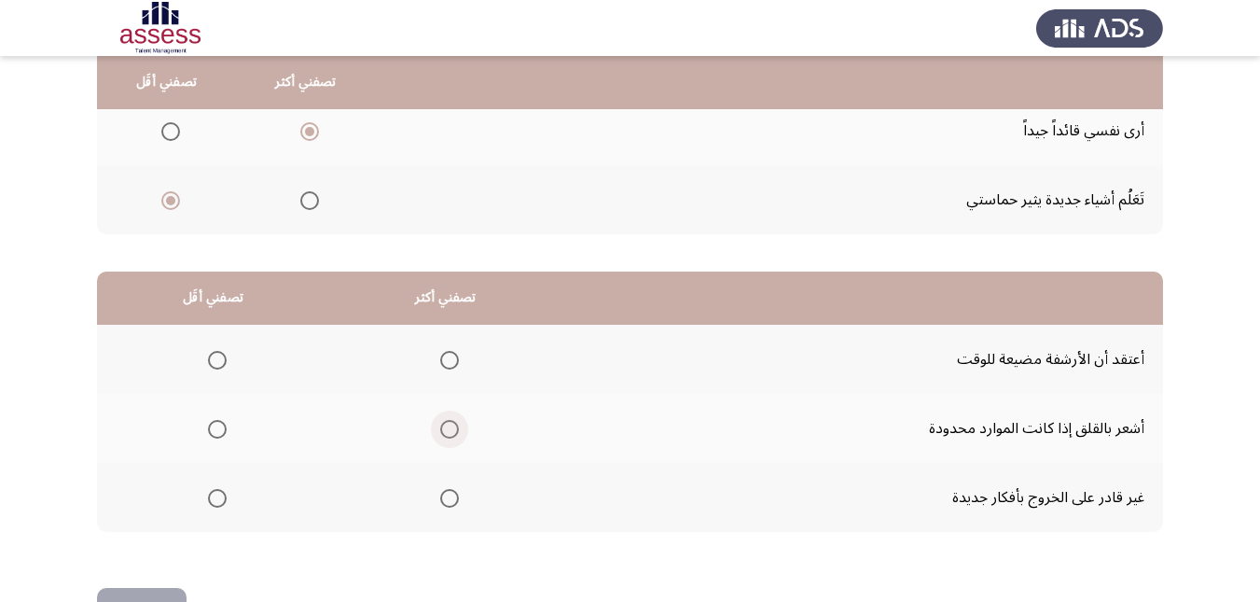
click at [444, 435] on span "Select an option" at bounding box center [449, 429] width 19 height 19
click at [444, 435] on input "Select an option" at bounding box center [449, 429] width 19 height 19
click at [216, 499] on span "Select an option" at bounding box center [217, 498] width 19 height 19
click at [216, 499] on input "Select an option" at bounding box center [217, 498] width 19 height 19
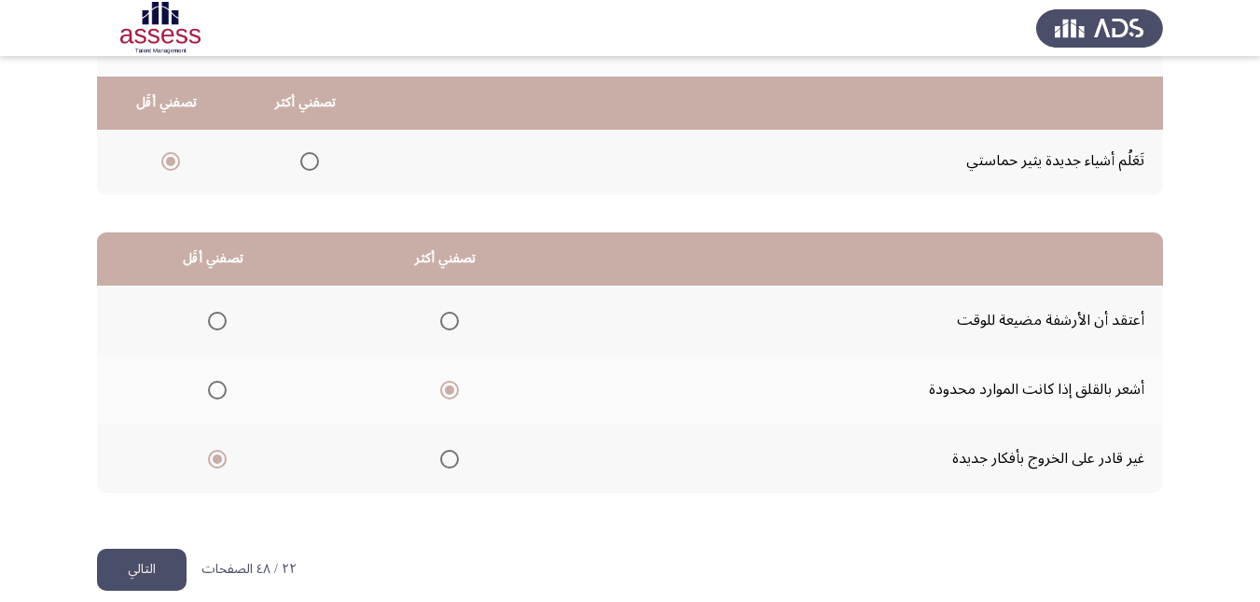
scroll to position [341, 0]
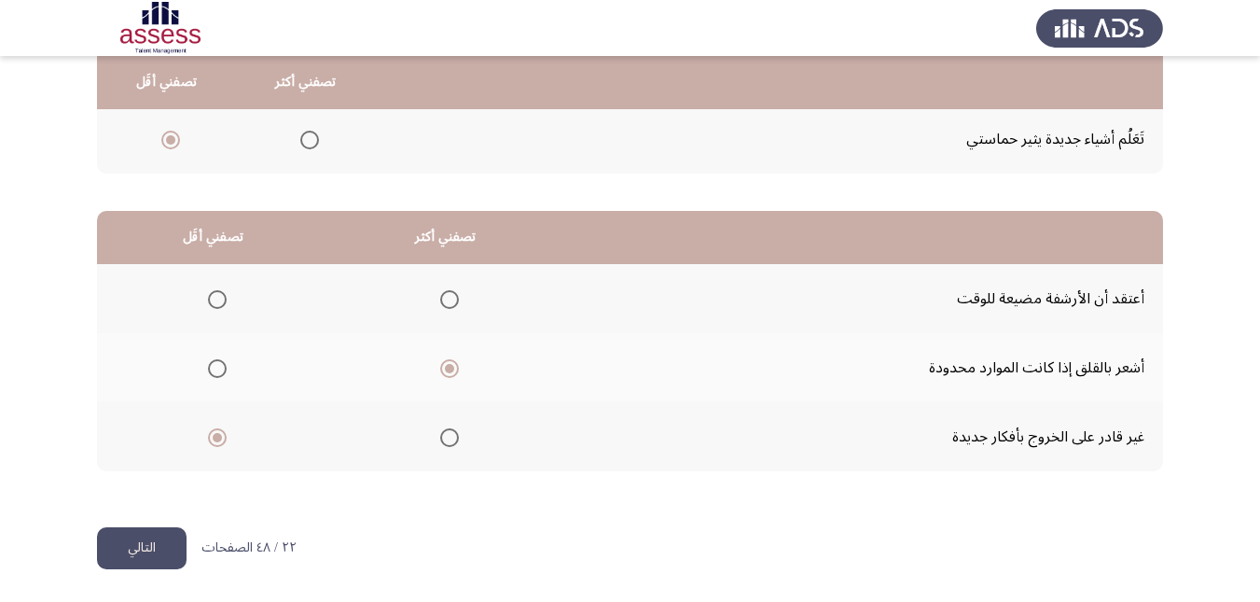
click at [119, 541] on button "التالي" at bounding box center [142, 548] width 90 height 42
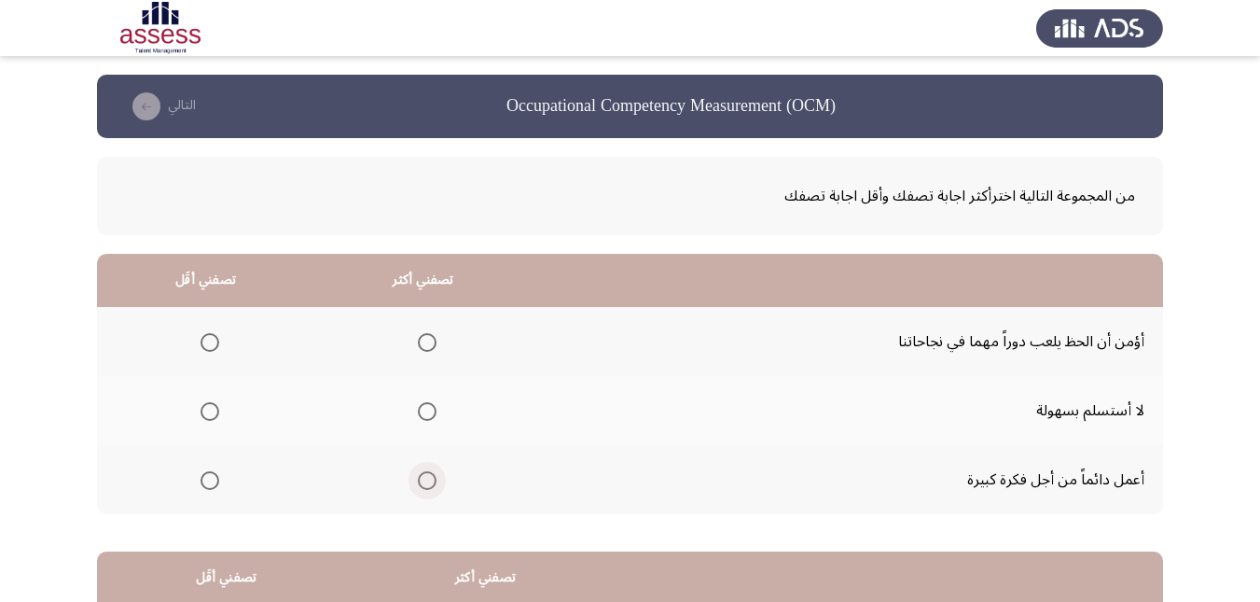
click at [425, 482] on span "Select an option" at bounding box center [427, 480] width 19 height 19
click at [425, 482] on input "Select an option" at bounding box center [427, 480] width 19 height 19
click at [210, 343] on span "Select an option" at bounding box center [210, 342] width 19 height 19
click at [210, 343] on input "Select an option" at bounding box center [210, 342] width 19 height 19
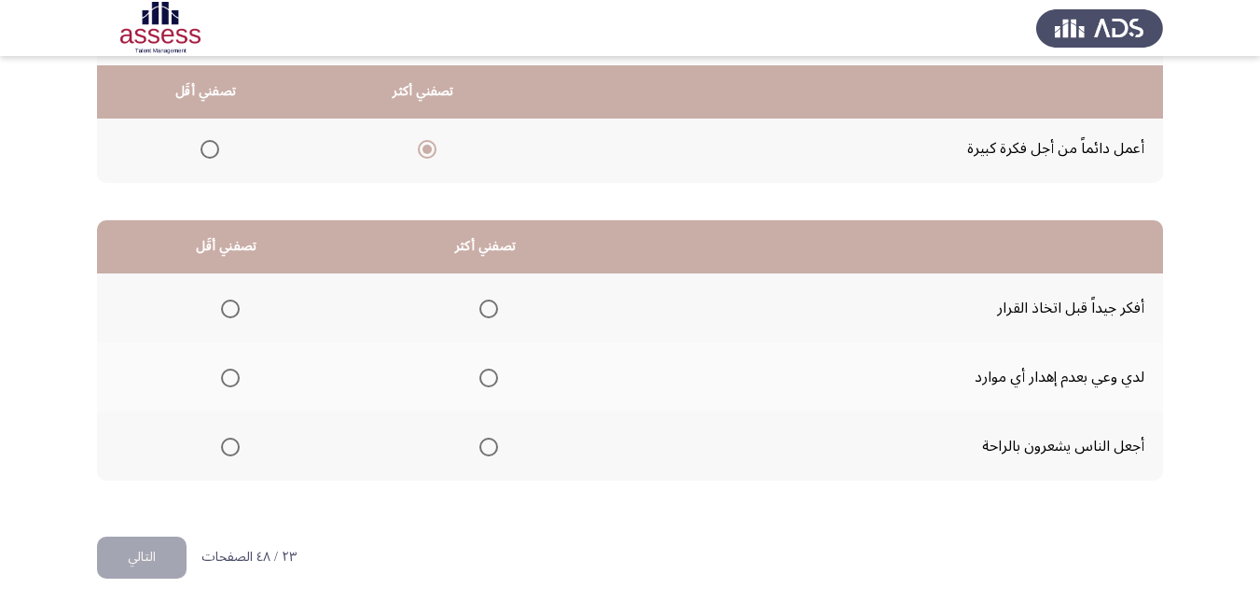
scroll to position [341, 0]
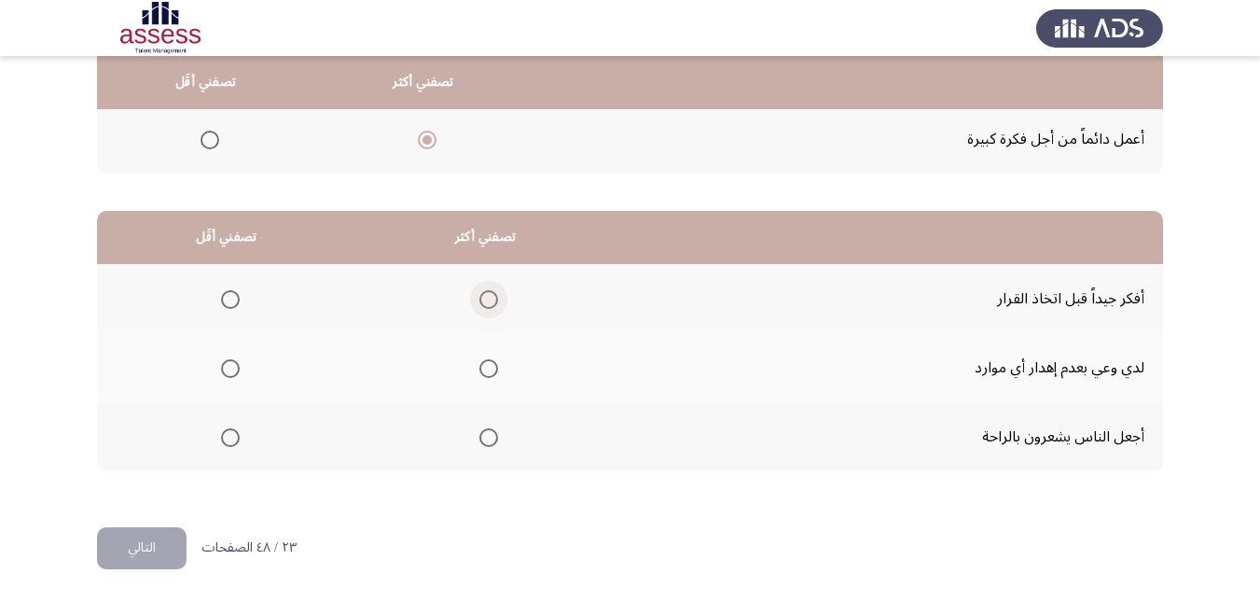
click at [490, 305] on span "Select an option" at bounding box center [489, 299] width 19 height 19
click at [490, 305] on input "Select an option" at bounding box center [489, 299] width 19 height 19
click at [228, 436] on span "Select an option" at bounding box center [230, 437] width 19 height 19
click at [228, 436] on input "Select an option" at bounding box center [230, 437] width 19 height 19
click at [164, 542] on button "التالي" at bounding box center [142, 548] width 90 height 42
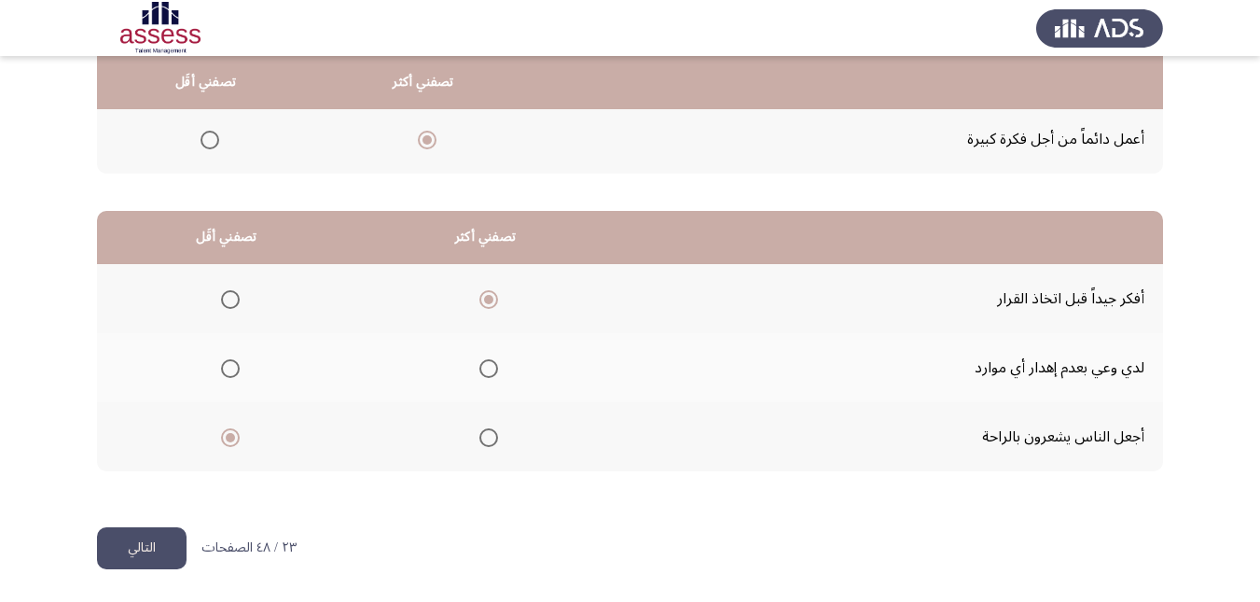
scroll to position [0, 0]
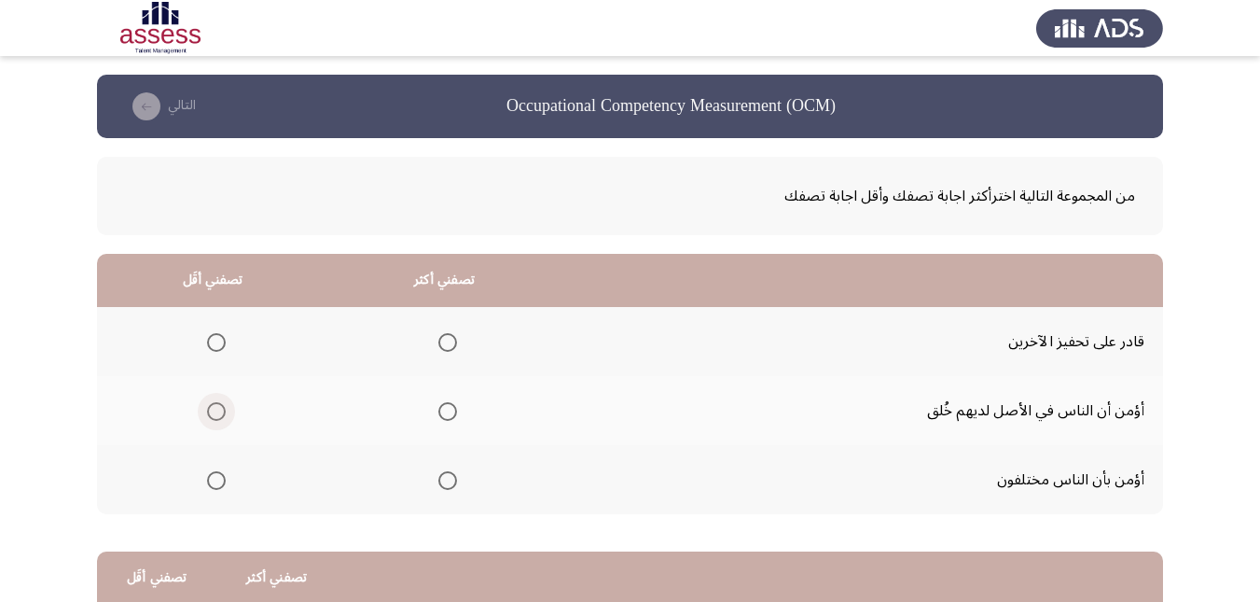
click at [216, 412] on span "Select an option" at bounding box center [216, 411] width 19 height 19
click at [216, 412] on input "Select an option" at bounding box center [216, 411] width 19 height 19
click at [453, 341] on span "Select an option" at bounding box center [447, 342] width 19 height 19
click at [453, 341] on input "Select an option" at bounding box center [447, 342] width 19 height 19
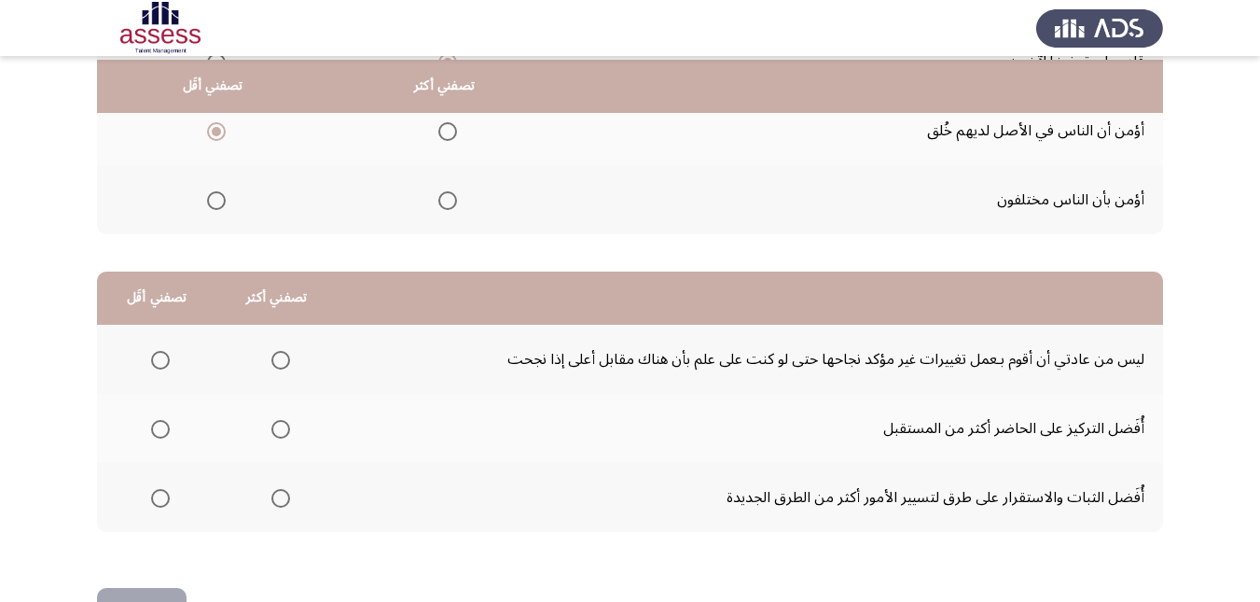
scroll to position [341, 0]
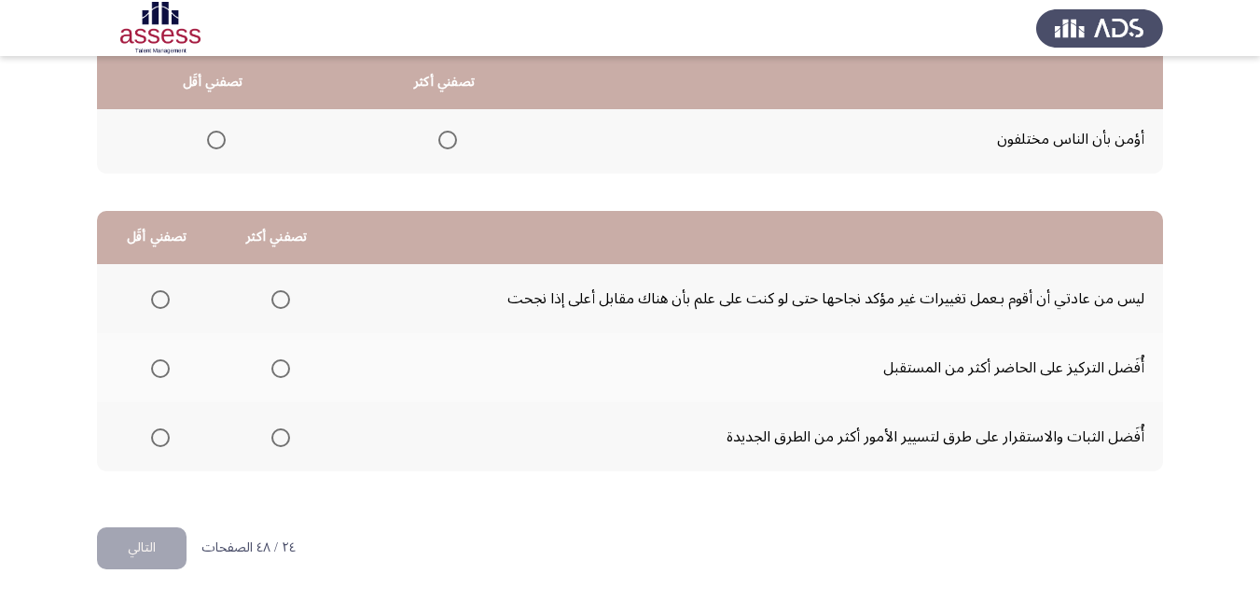
click at [275, 295] on span "Select an option" at bounding box center [280, 299] width 19 height 19
click at [275, 295] on input "Select an option" at bounding box center [280, 299] width 19 height 19
click at [157, 368] on span "Select an option" at bounding box center [160, 368] width 19 height 19
click at [157, 368] on input "Select an option" at bounding box center [160, 368] width 19 height 19
click at [145, 537] on button "التالي" at bounding box center [142, 548] width 90 height 42
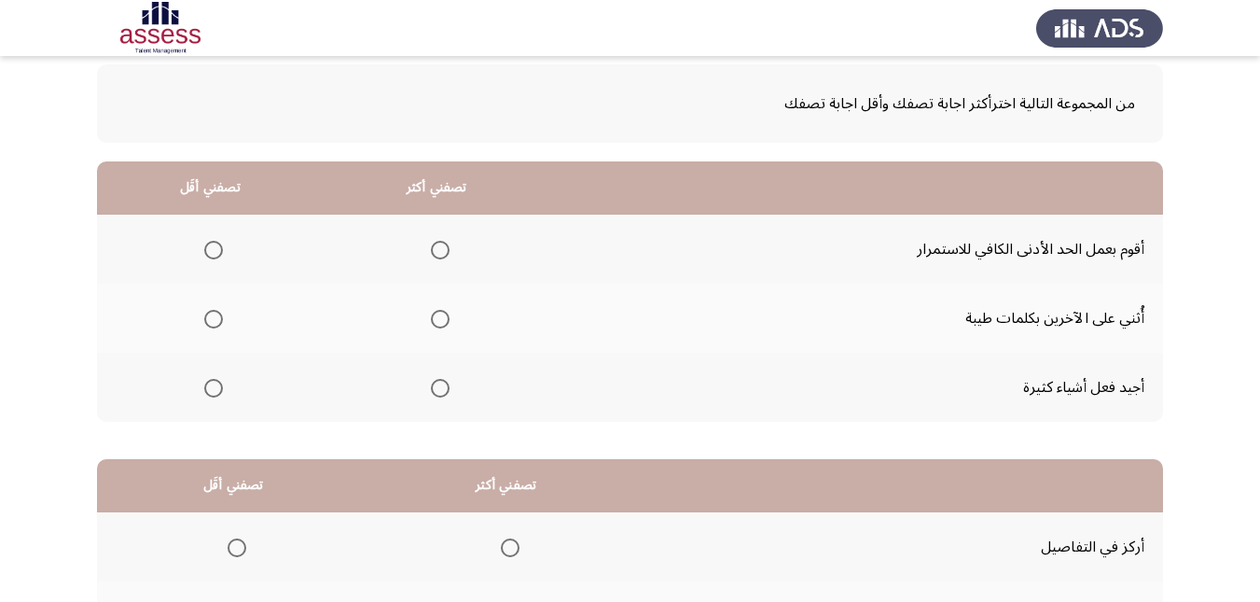
scroll to position [93, 0]
click at [439, 390] on span "Select an option" at bounding box center [440, 387] width 19 height 19
click at [439, 390] on input "Select an option" at bounding box center [440, 387] width 19 height 19
click at [209, 250] on span "Select an option" at bounding box center [213, 249] width 19 height 19
click at [209, 250] on input "Select an option" at bounding box center [213, 249] width 19 height 19
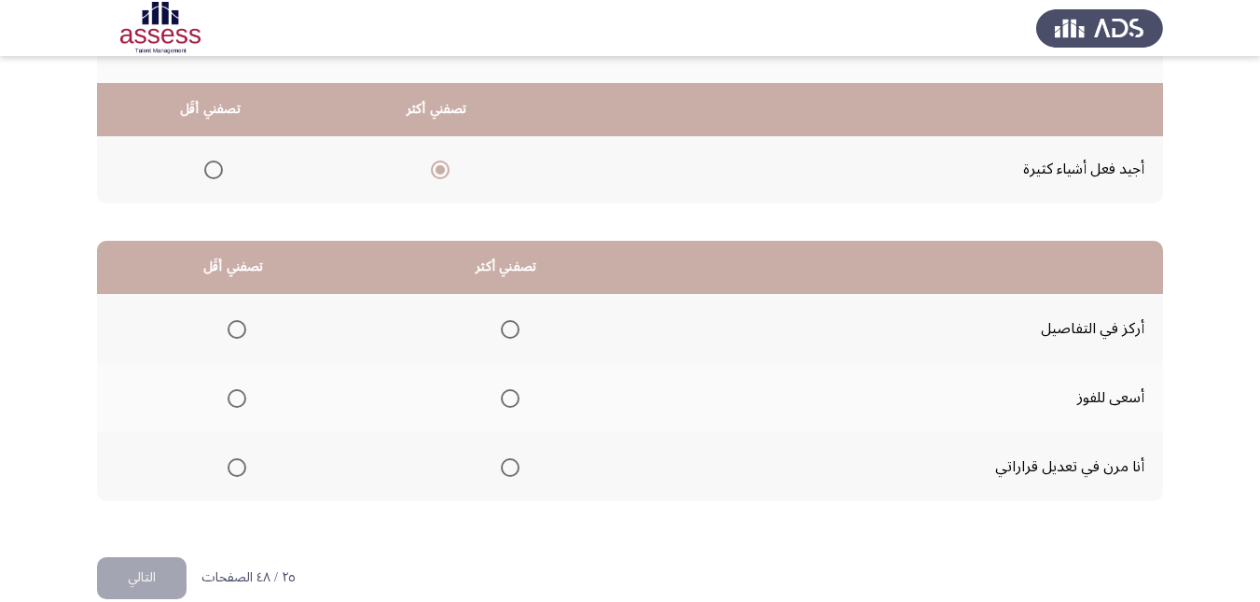
scroll to position [341, 0]
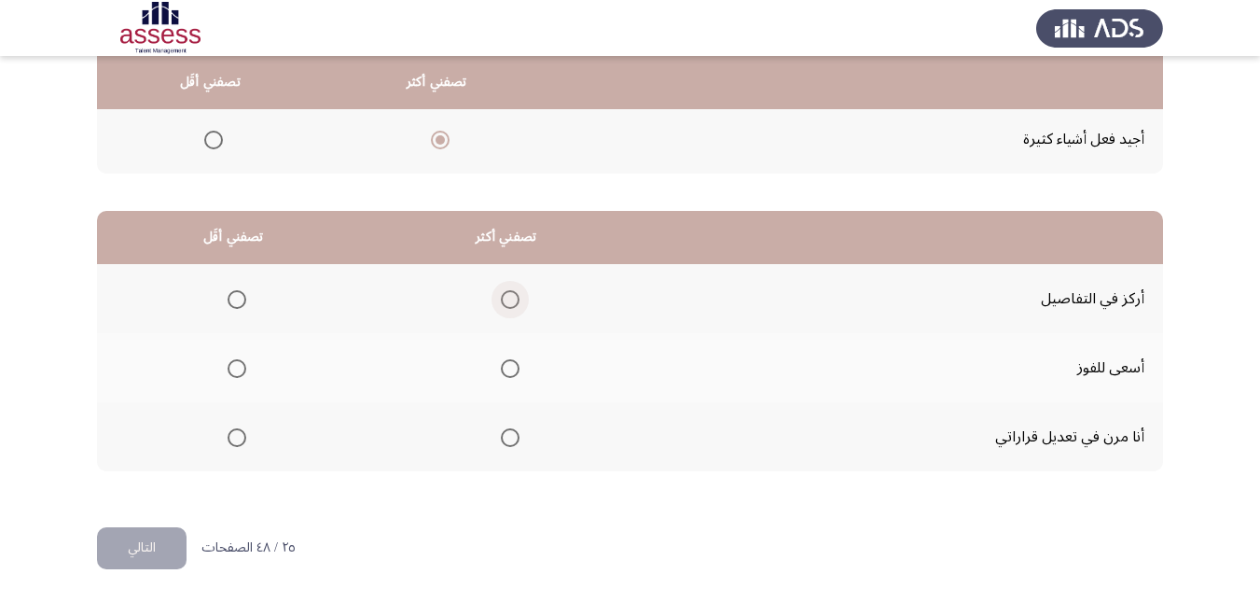
click at [508, 305] on span "Select an option" at bounding box center [510, 299] width 19 height 19
click at [508, 305] on input "Select an option" at bounding box center [510, 299] width 19 height 19
click at [230, 436] on span "Select an option" at bounding box center [237, 437] width 19 height 19
click at [230, 436] on input "Select an option" at bounding box center [237, 437] width 19 height 19
click at [508, 370] on span "Select an option" at bounding box center [510, 368] width 19 height 19
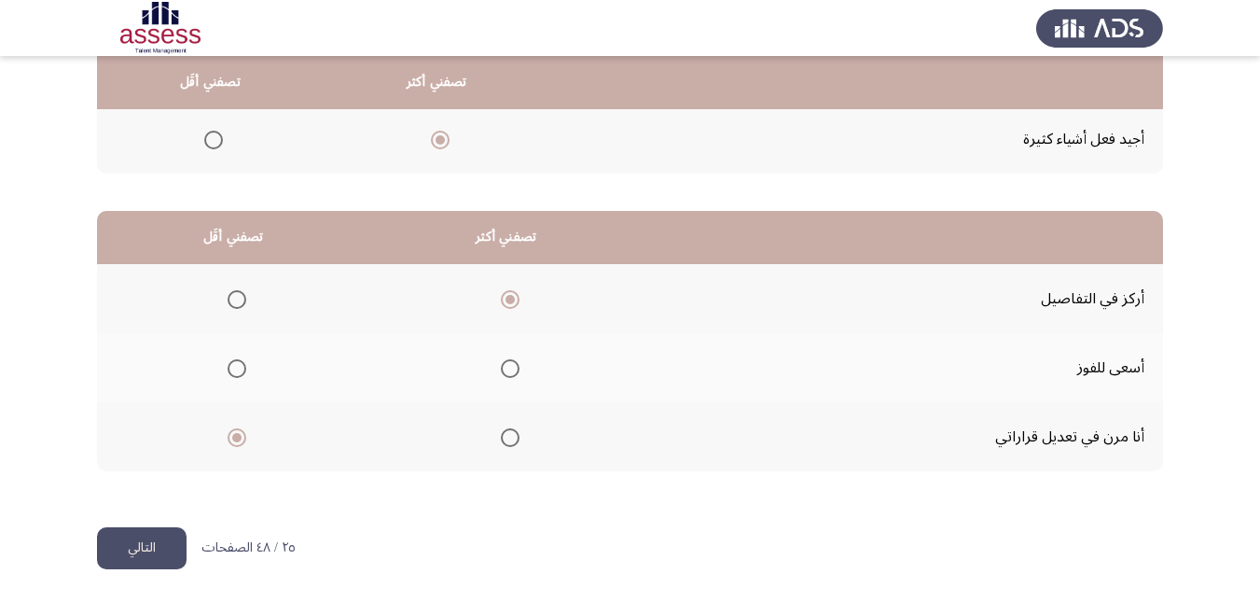
click at [508, 370] on input "Select an option" at bounding box center [510, 368] width 19 height 19
click at [136, 549] on button "التالي" at bounding box center [142, 548] width 90 height 42
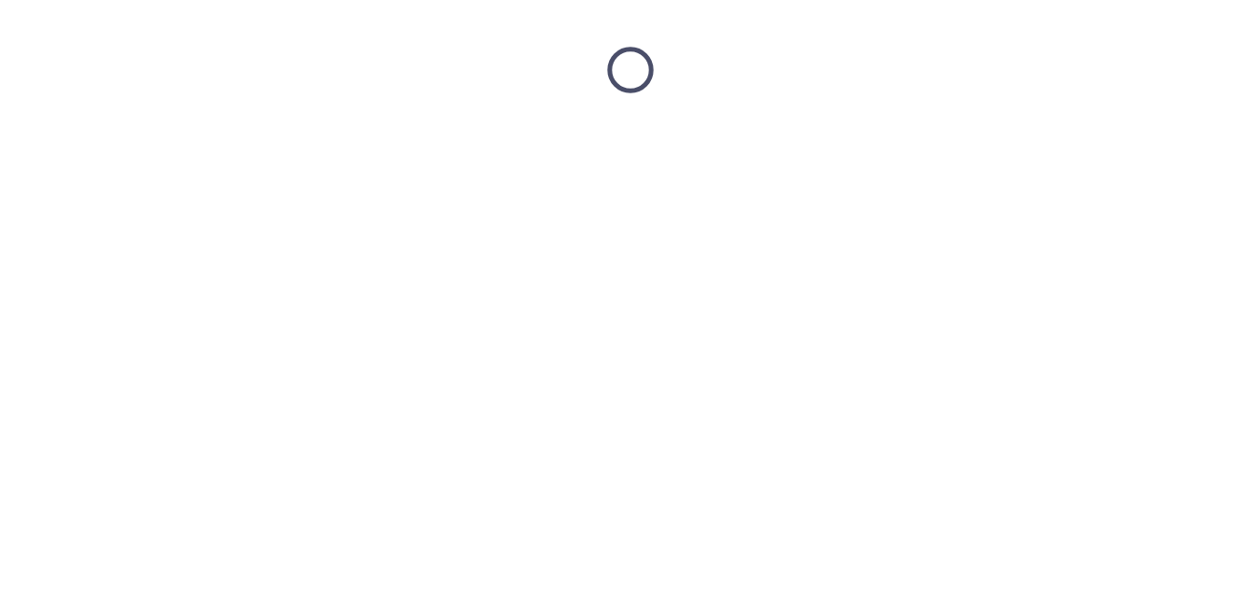
scroll to position [0, 0]
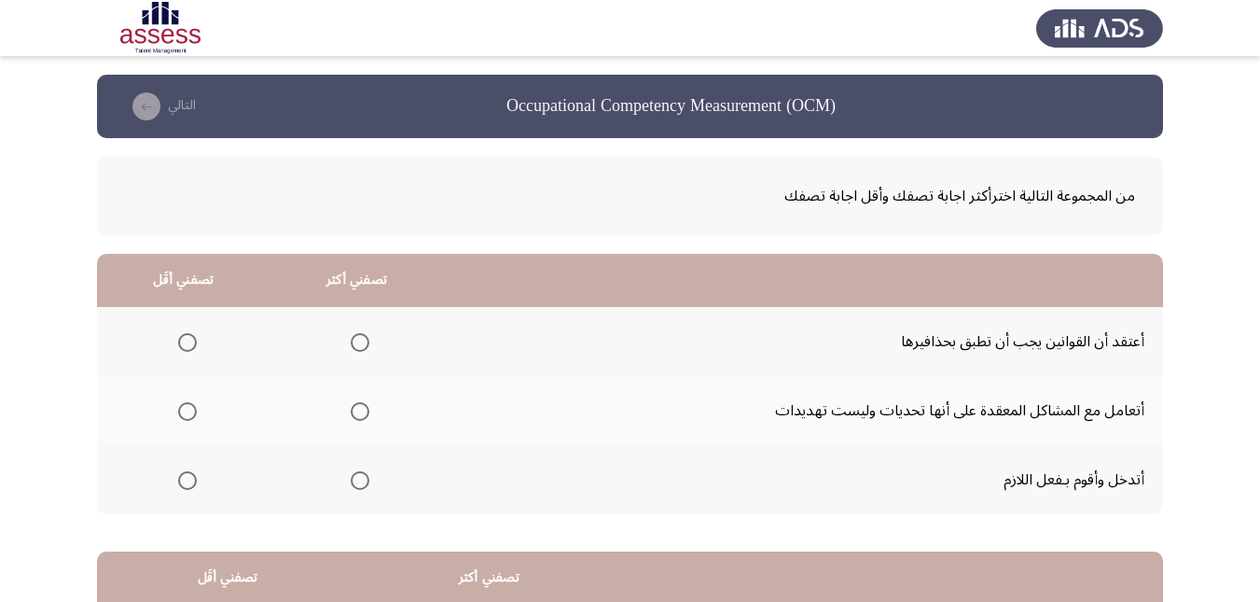
click at [364, 337] on span "Select an option" at bounding box center [360, 342] width 19 height 19
click at [364, 337] on input "Select an option" at bounding box center [360, 342] width 19 height 19
click at [183, 477] on span "Select an option" at bounding box center [187, 480] width 19 height 19
click at [183, 477] on input "Select an option" at bounding box center [187, 480] width 19 height 19
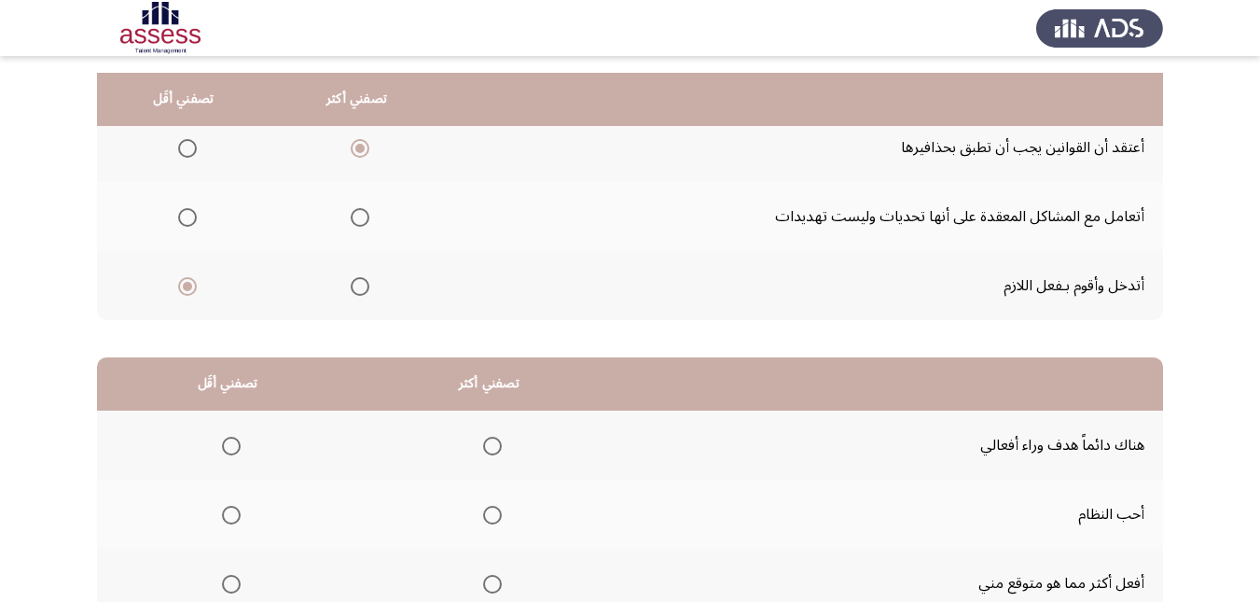
scroll to position [154, 0]
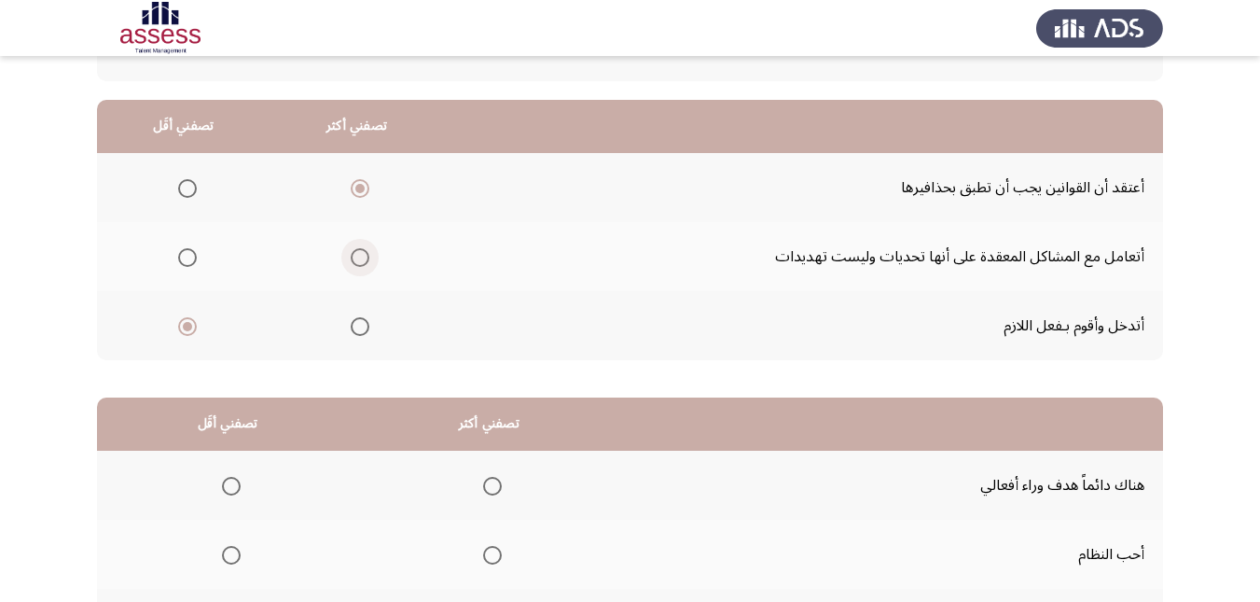
click at [360, 258] on span "Select an option" at bounding box center [360, 257] width 19 height 19
click at [360, 258] on input "Select an option" at bounding box center [360, 257] width 19 height 19
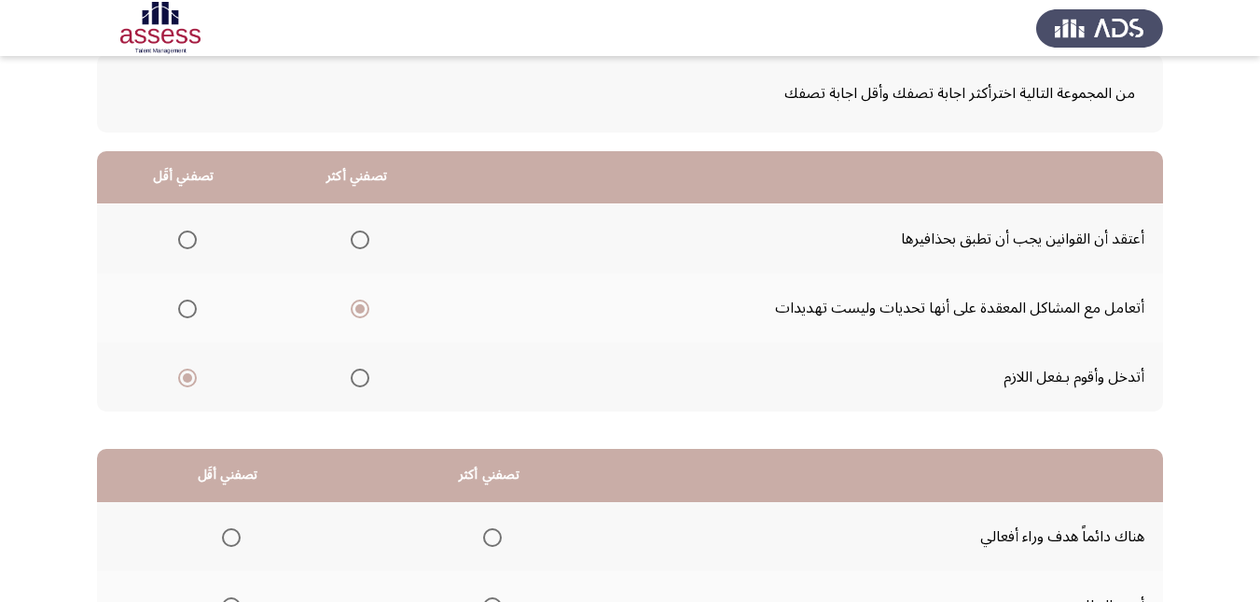
scroll to position [61, 0]
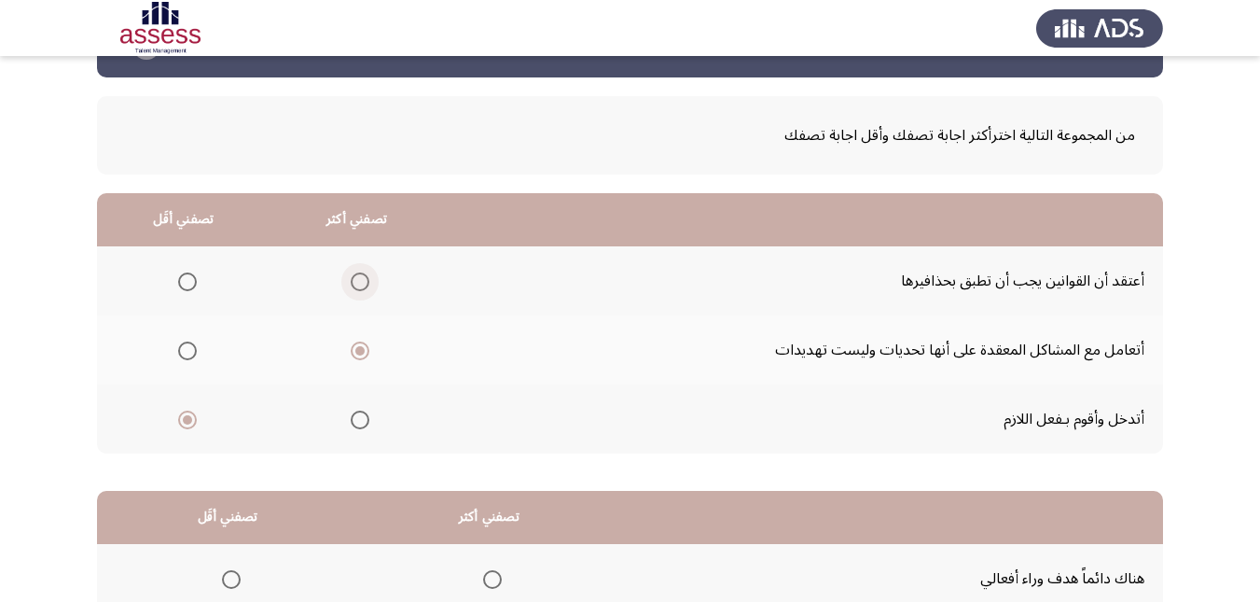
click at [355, 285] on span "Select an option" at bounding box center [360, 281] width 19 height 19
click at [355, 285] on input "Select an option" at bounding box center [360, 281] width 19 height 19
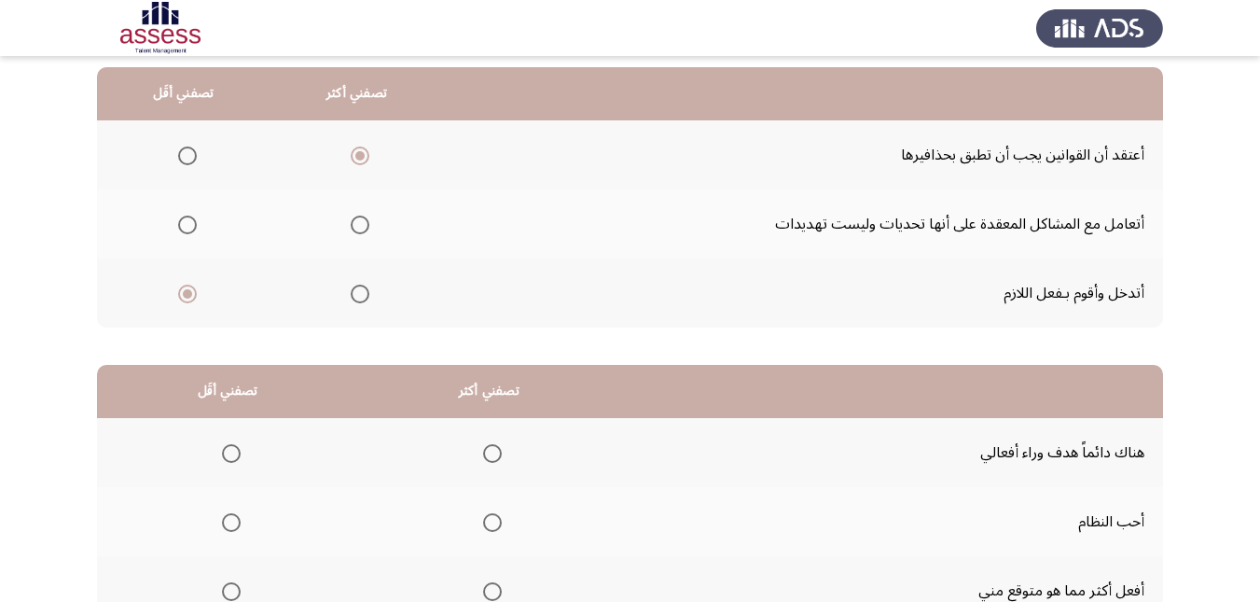
scroll to position [154, 0]
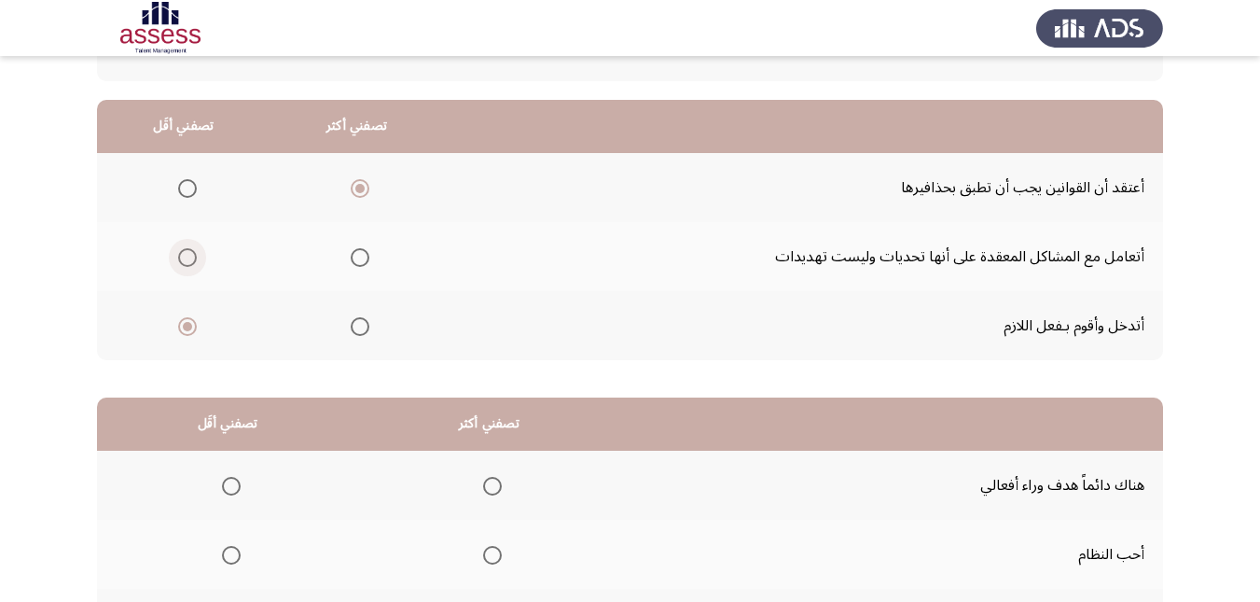
click at [183, 258] on span "Select an option" at bounding box center [187, 257] width 19 height 19
click at [183, 258] on input "Select an option" at bounding box center [187, 257] width 19 height 19
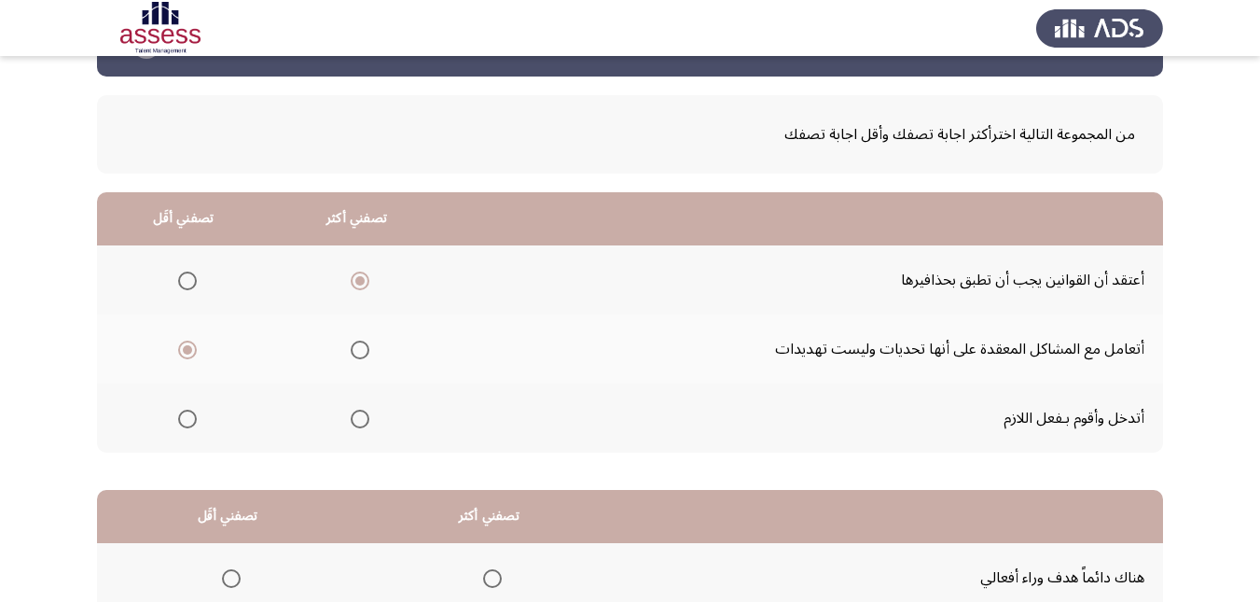
scroll to position [61, 0]
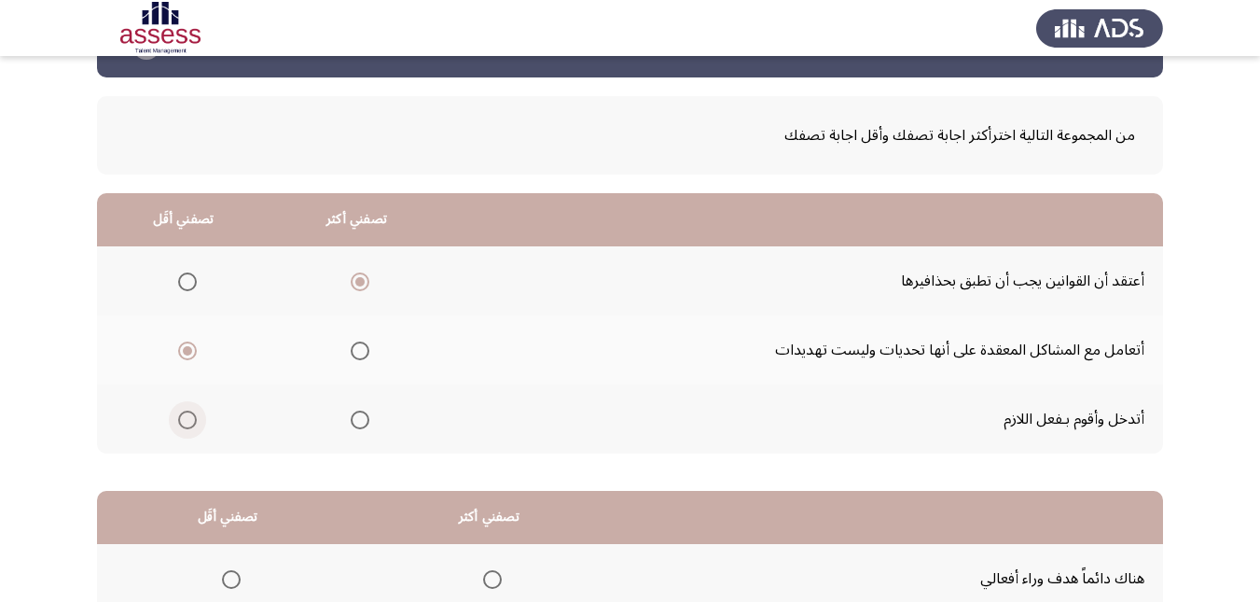
click at [187, 415] on span "Select an option" at bounding box center [187, 420] width 19 height 19
click at [187, 415] on input "Select an option" at bounding box center [187, 420] width 19 height 19
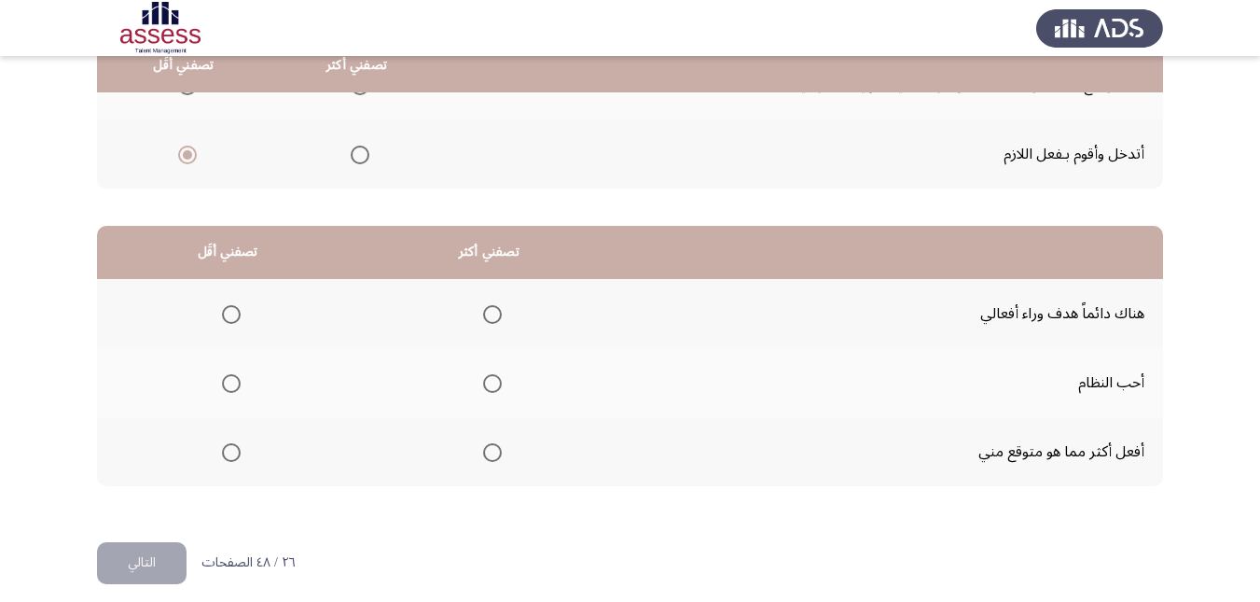
scroll to position [341, 0]
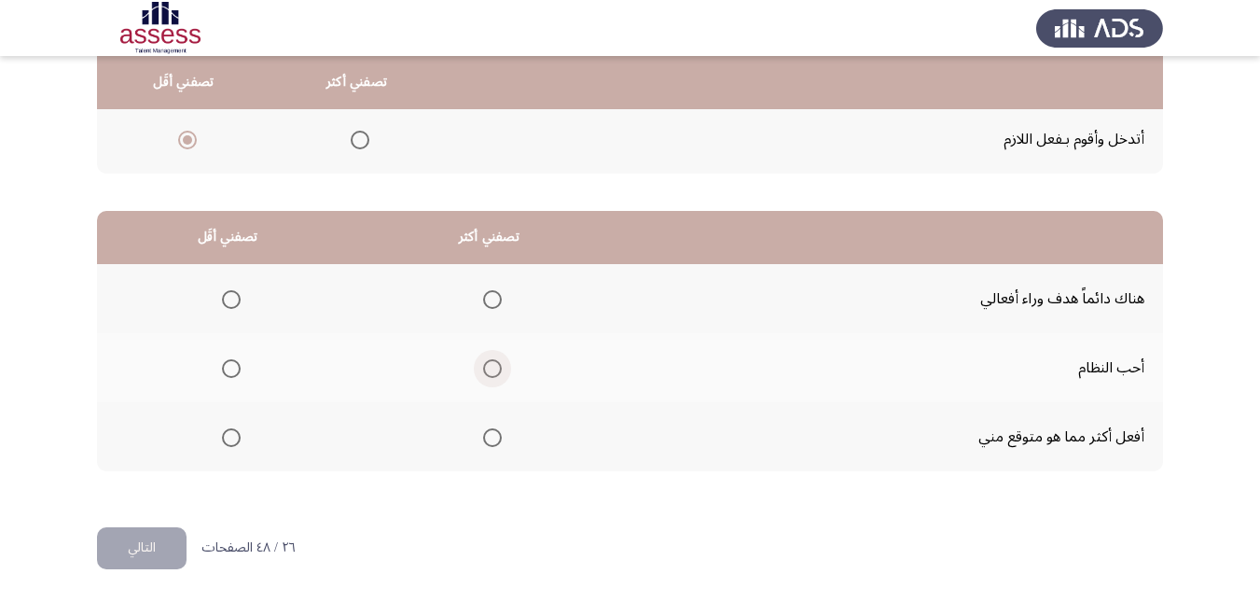
click at [492, 367] on span "Select an option" at bounding box center [492, 368] width 19 height 19
click at [492, 367] on input "Select an option" at bounding box center [492, 368] width 19 height 19
click at [231, 299] on span "Select an option" at bounding box center [231, 299] width 19 height 19
click at [231, 299] on input "Select an option" at bounding box center [231, 299] width 19 height 19
click at [232, 438] on span "Select an option" at bounding box center [231, 437] width 19 height 19
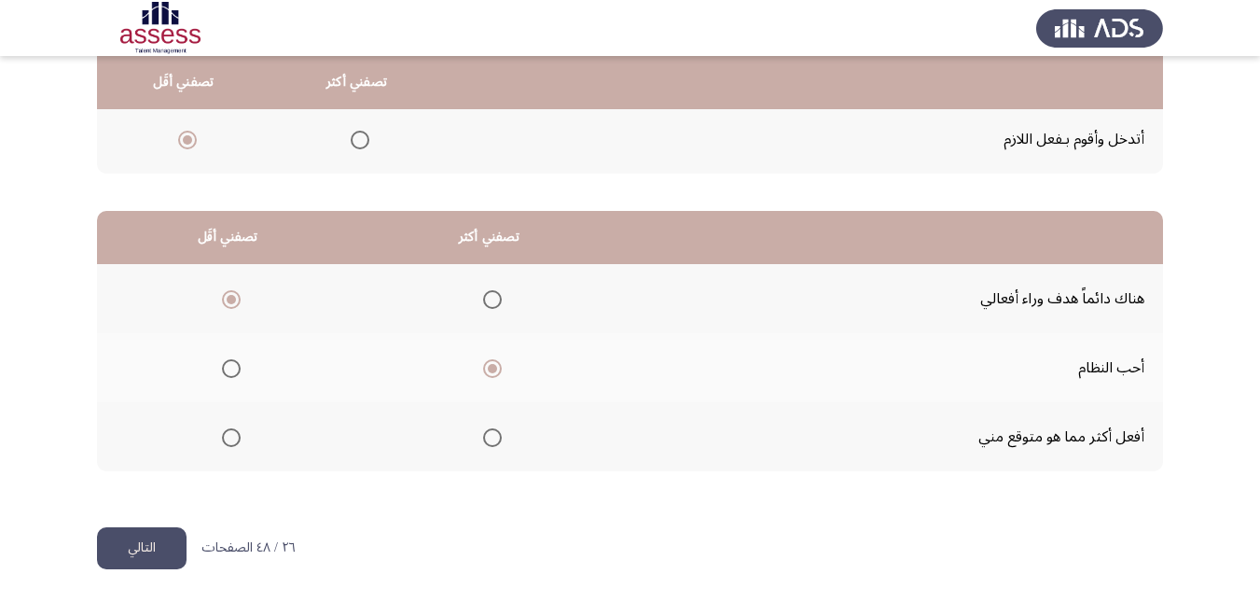
click at [232, 438] on input "Select an option" at bounding box center [231, 437] width 19 height 19
click at [179, 545] on button "التالي" at bounding box center [142, 548] width 90 height 42
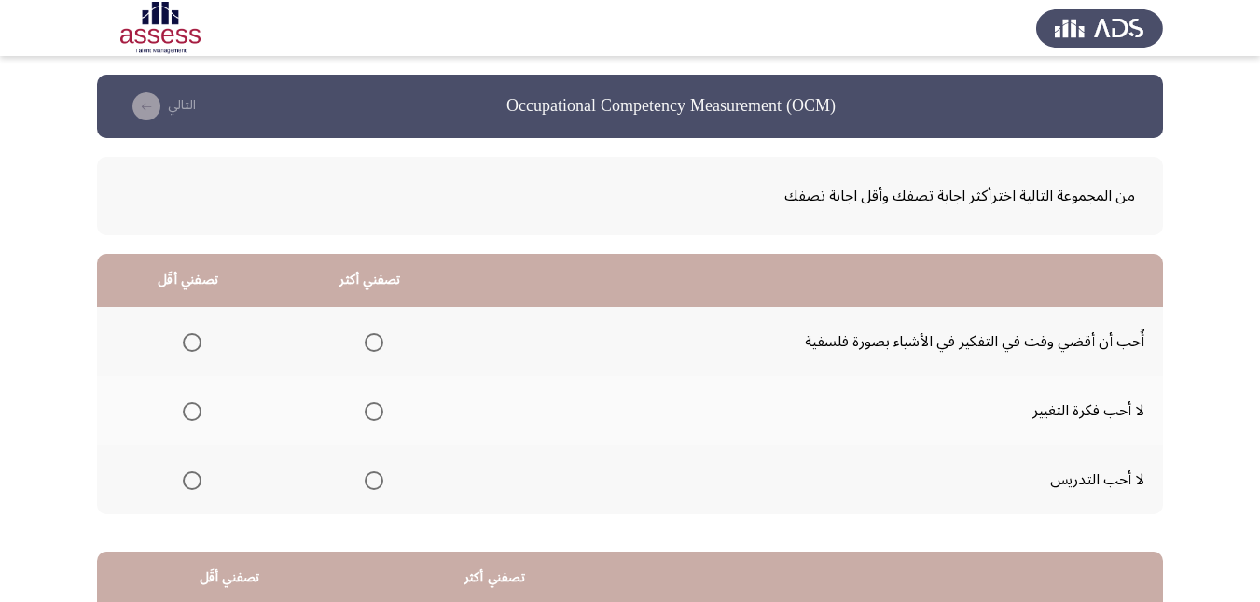
click at [373, 480] on span "Select an option" at bounding box center [374, 480] width 19 height 19
click at [373, 480] on input "Select an option" at bounding box center [374, 480] width 19 height 19
click at [192, 412] on span "Select an option" at bounding box center [192, 411] width 19 height 19
click at [192, 412] on input "Select an option" at bounding box center [192, 411] width 19 height 19
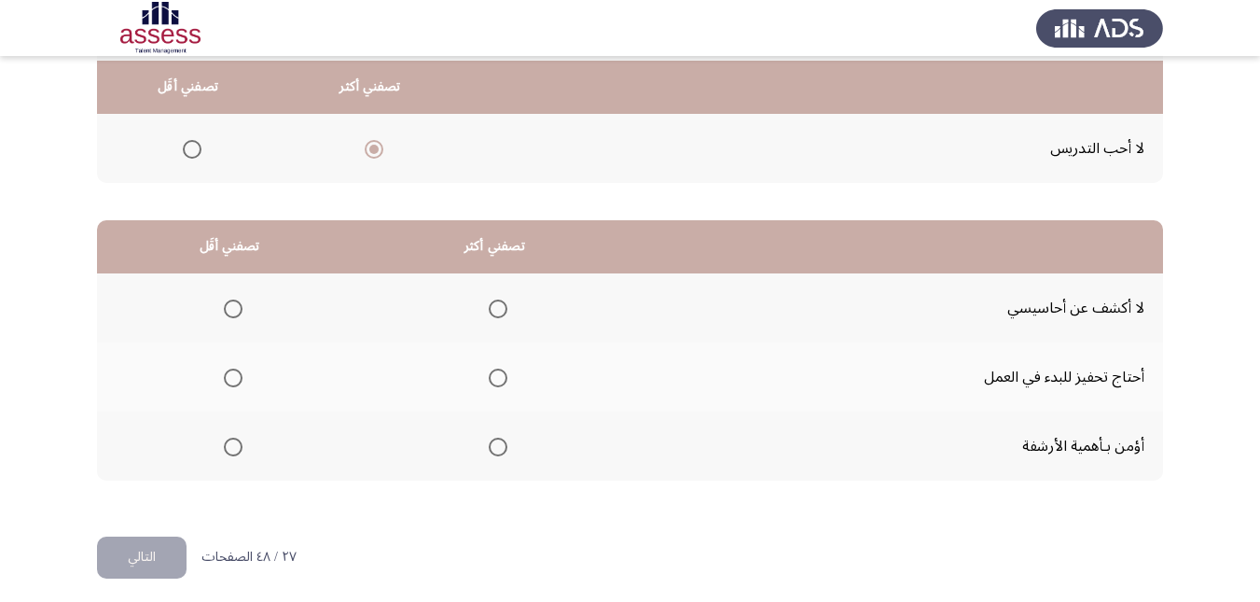
scroll to position [341, 0]
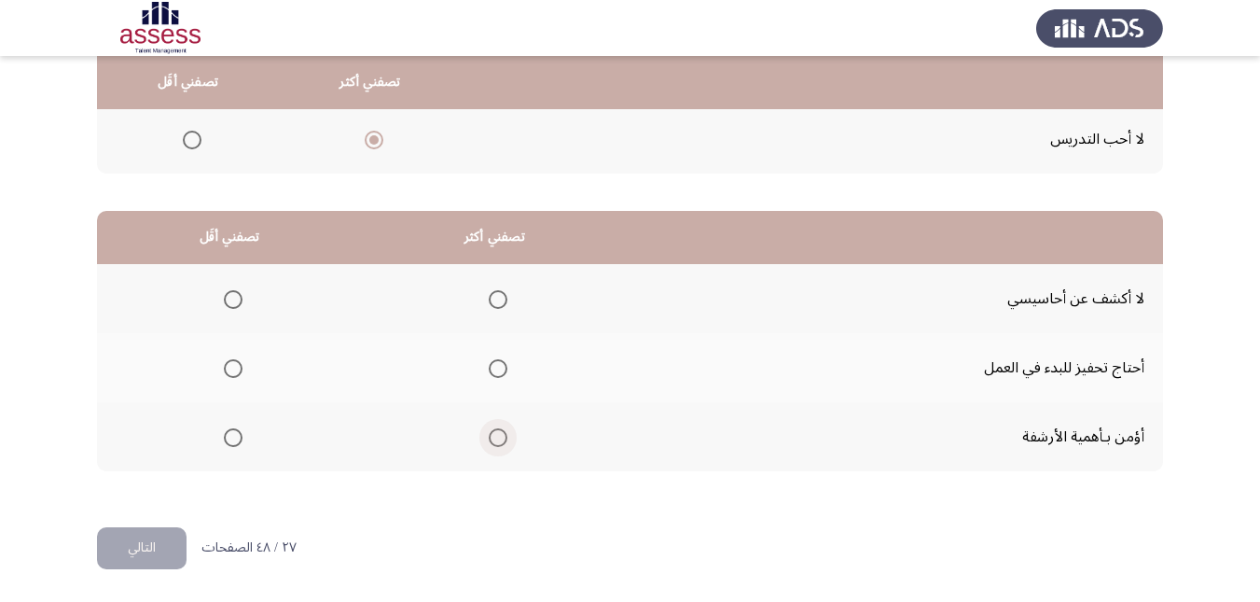
click at [503, 439] on span "Select an option" at bounding box center [498, 437] width 19 height 19
click at [503, 439] on input "Select an option" at bounding box center [498, 437] width 19 height 19
click at [233, 306] on span "Select an option" at bounding box center [233, 299] width 19 height 19
click at [233, 306] on input "Select an option" at bounding box center [233, 299] width 19 height 19
click at [235, 438] on span "Select an option" at bounding box center [233, 437] width 19 height 19
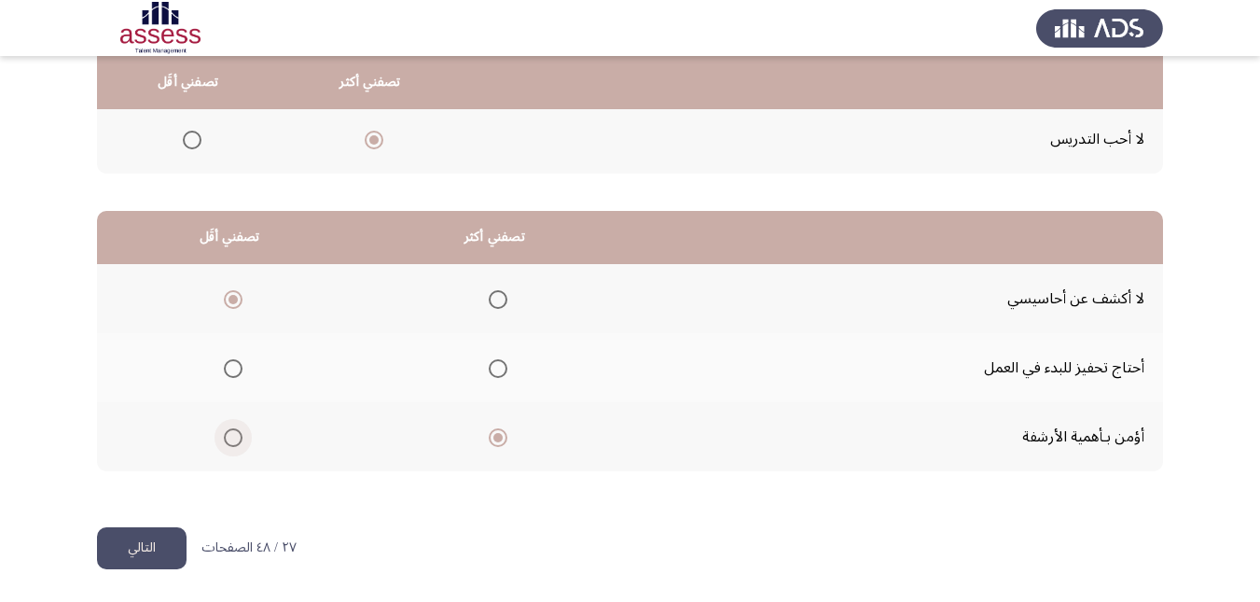
click at [235, 438] on input "Select an option" at bounding box center [233, 437] width 19 height 19
click at [496, 367] on span "Select an option" at bounding box center [498, 368] width 19 height 19
click at [496, 367] on input "Select an option" at bounding box center [498, 368] width 19 height 19
click at [498, 439] on span "Select an option" at bounding box center [498, 437] width 19 height 19
click at [498, 439] on input "Select an option" at bounding box center [498, 437] width 19 height 19
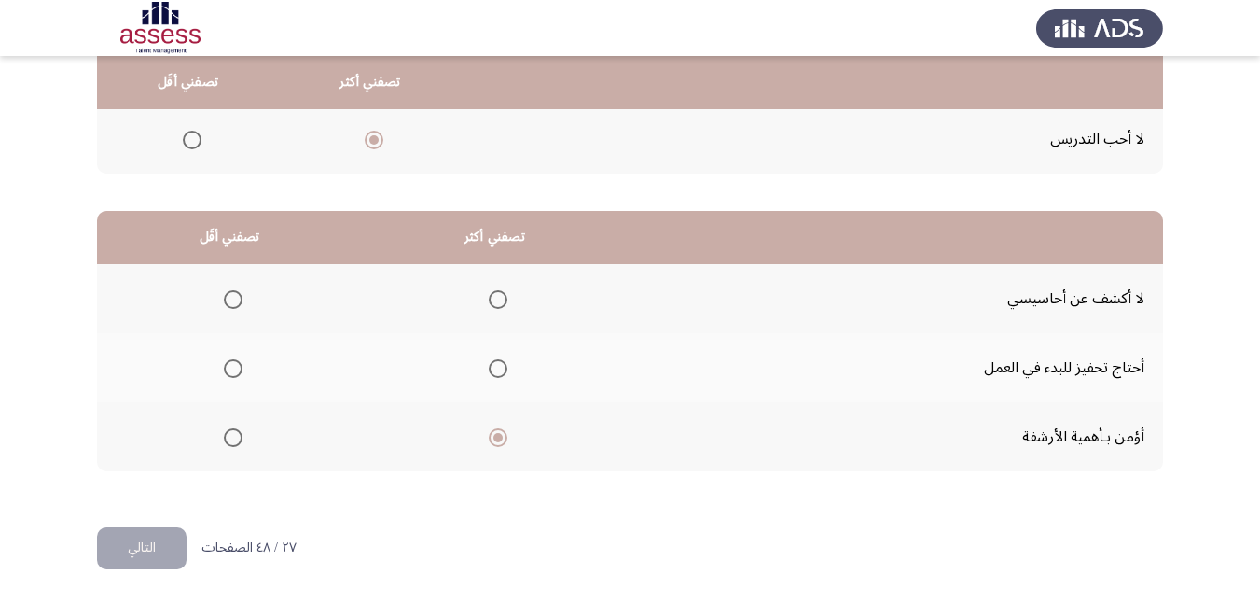
click at [233, 297] on span "Select an option" at bounding box center [233, 299] width 19 height 19
click at [233, 297] on input "Select an option" at bounding box center [233, 299] width 19 height 19
click at [145, 545] on button "التالي" at bounding box center [142, 548] width 90 height 42
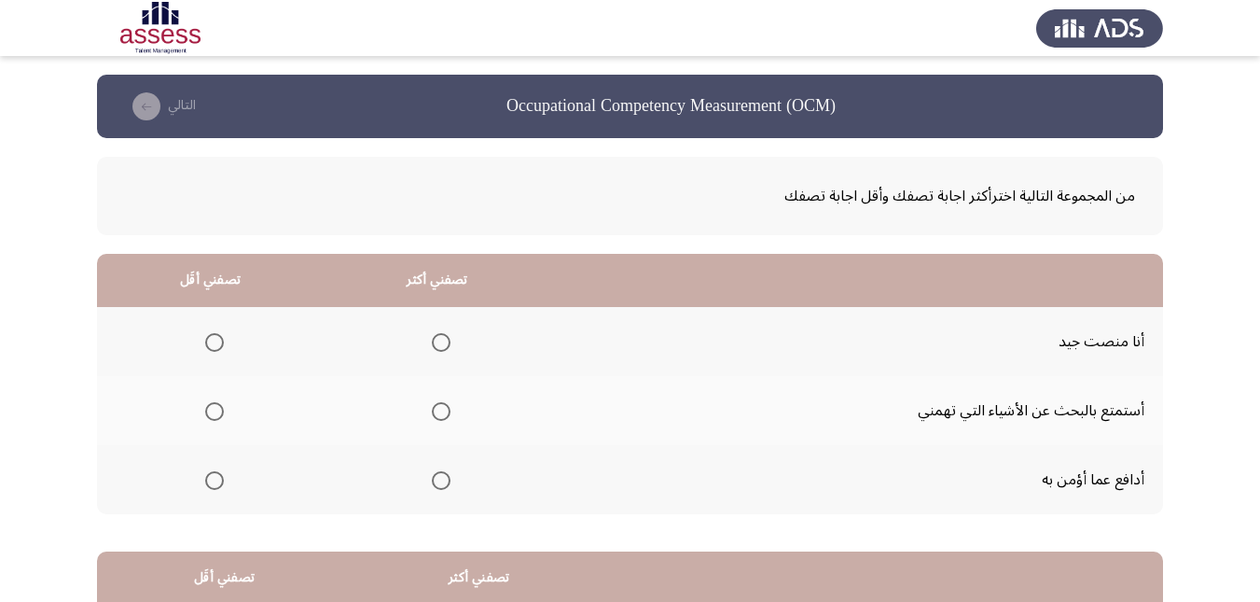
click at [434, 479] on span "Select an option" at bounding box center [441, 480] width 19 height 19
click at [434, 479] on input "Select an option" at bounding box center [441, 480] width 19 height 19
click at [217, 349] on span "Select an option" at bounding box center [214, 342] width 19 height 19
click at [217, 349] on input "Select an option" at bounding box center [214, 342] width 19 height 19
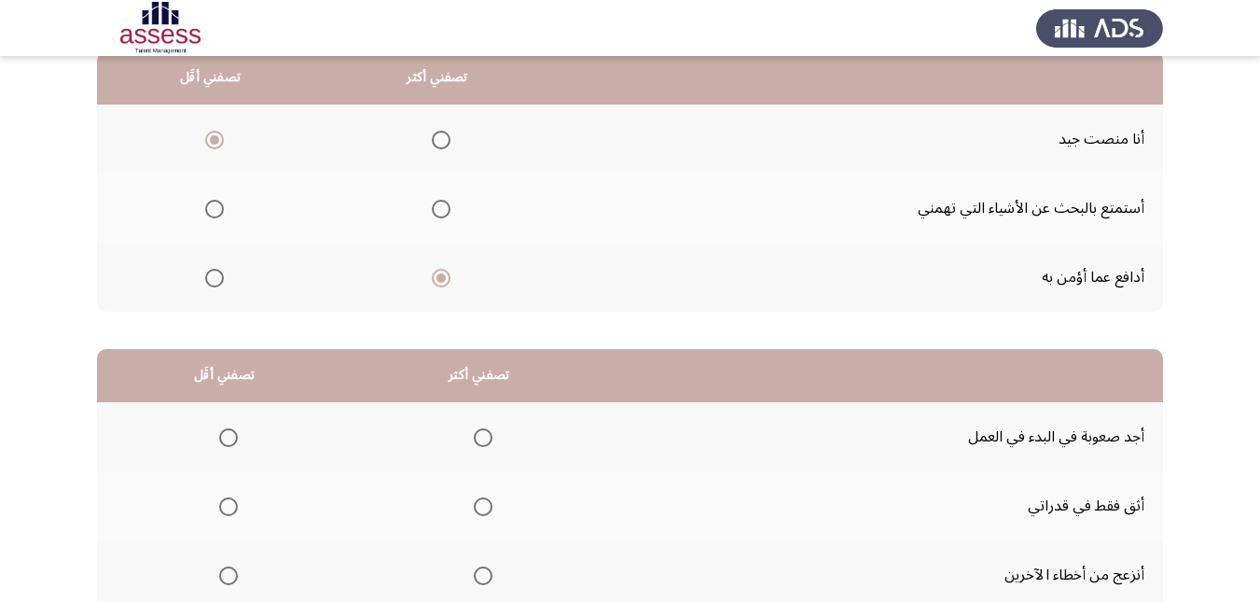
scroll to position [280, 0]
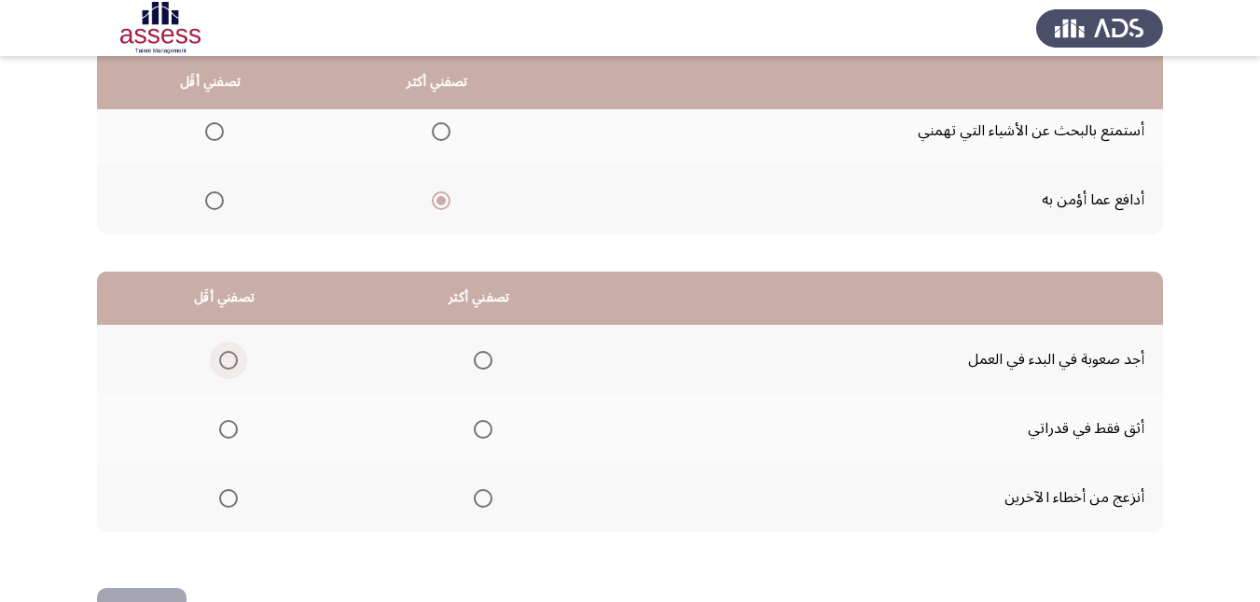
click at [219, 362] on span "Select an option" at bounding box center [228, 360] width 19 height 19
click at [219, 362] on input "Select an option" at bounding box center [228, 360] width 19 height 19
click at [480, 433] on span "Select an option" at bounding box center [483, 429] width 19 height 19
click at [480, 433] on input "Select an option" at bounding box center [483, 429] width 19 height 19
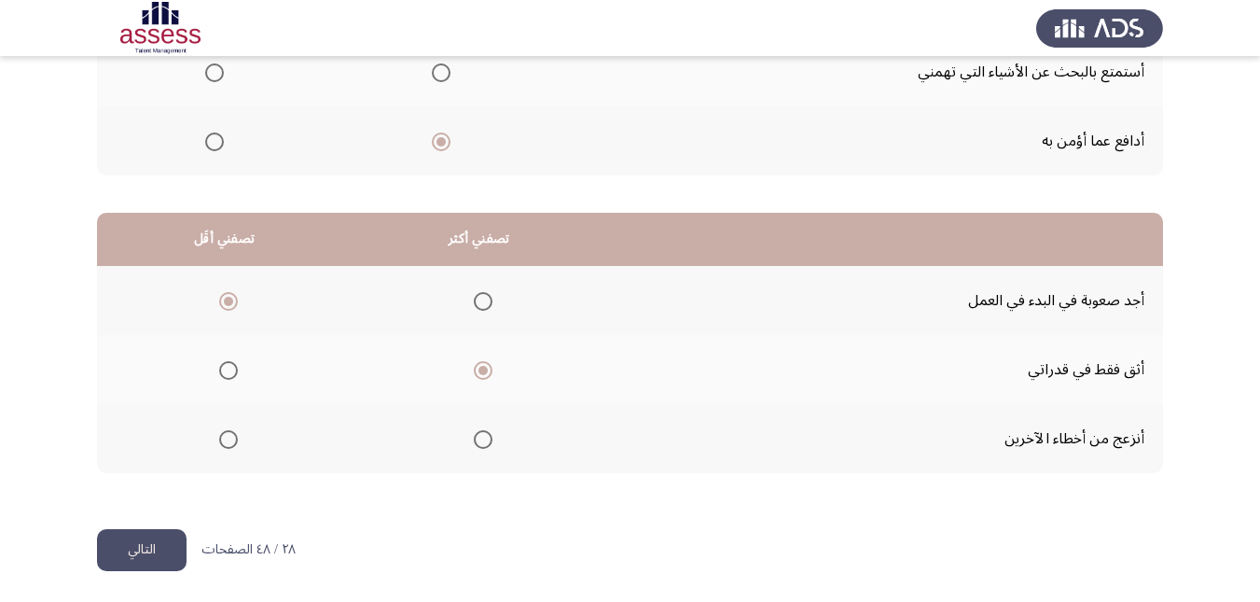
scroll to position [341, 0]
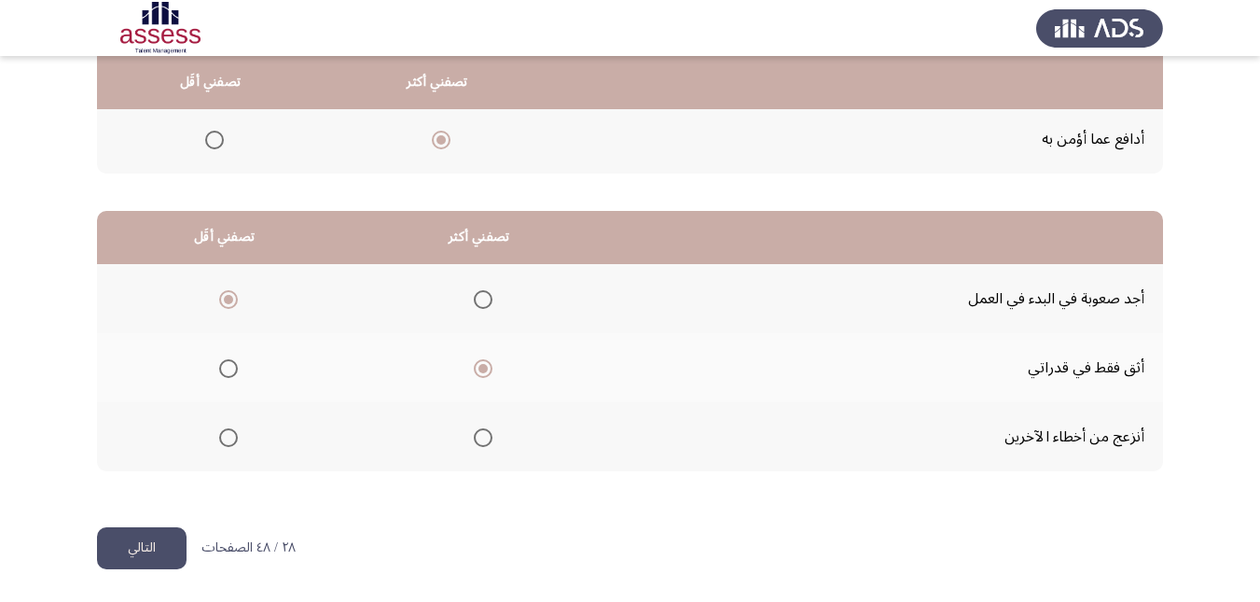
click at [177, 550] on button "التالي" at bounding box center [142, 548] width 90 height 42
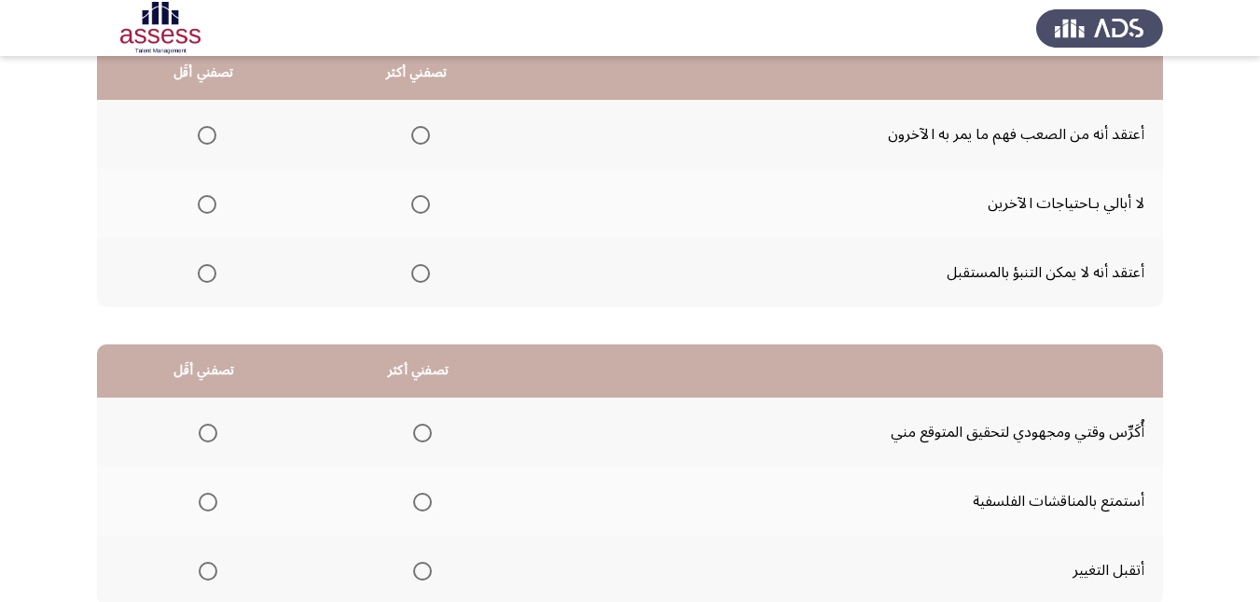
scroll to position [0, 0]
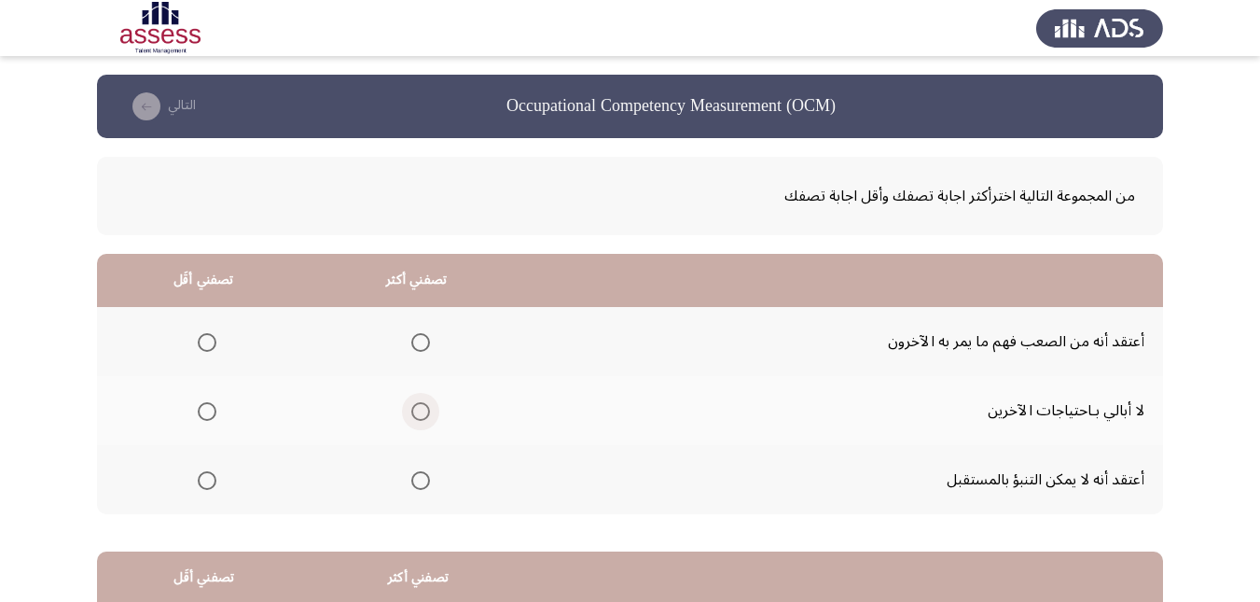
click at [423, 412] on span "Select an option" at bounding box center [420, 411] width 19 height 19
click at [423, 412] on input "Select an option" at bounding box center [420, 411] width 19 height 19
click at [202, 341] on span "Select an option" at bounding box center [207, 342] width 19 height 19
click at [202, 341] on input "Select an option" at bounding box center [207, 342] width 19 height 19
click at [210, 479] on span "Select an option" at bounding box center [207, 480] width 19 height 19
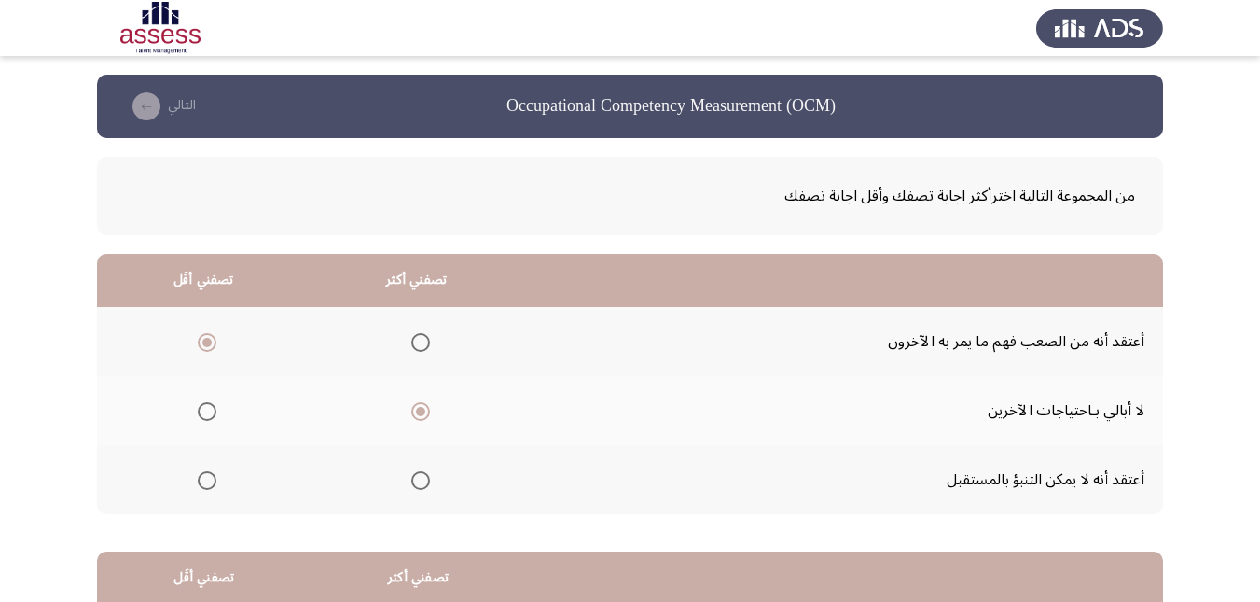
click at [210, 479] on input "Select an option" at bounding box center [207, 480] width 19 height 19
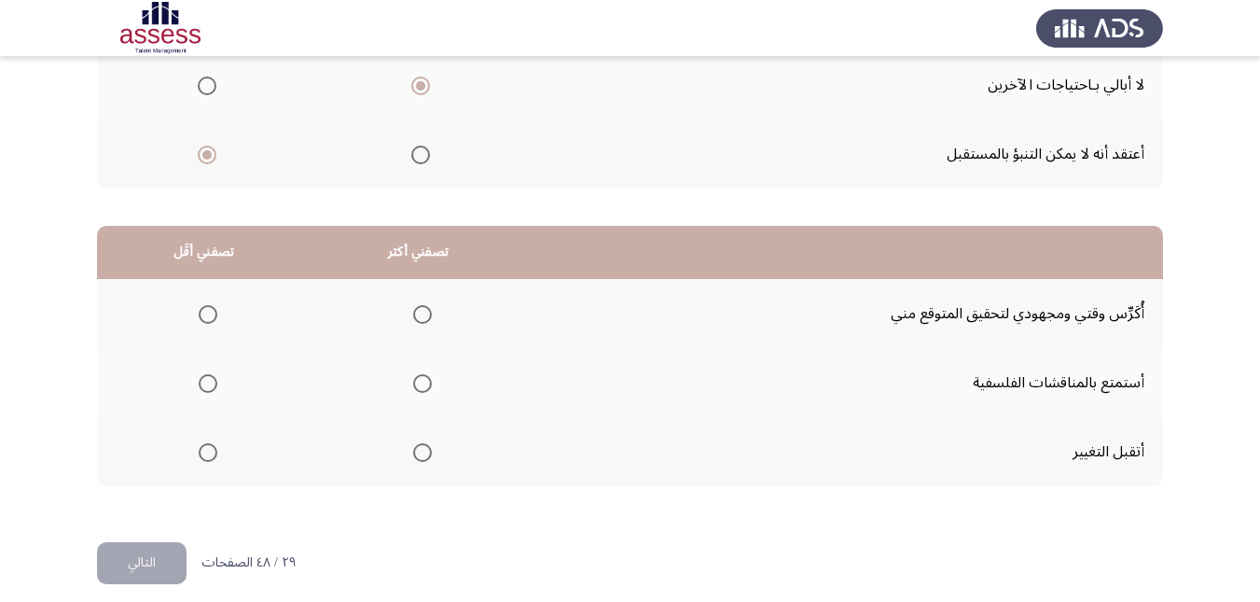
scroll to position [341, 0]
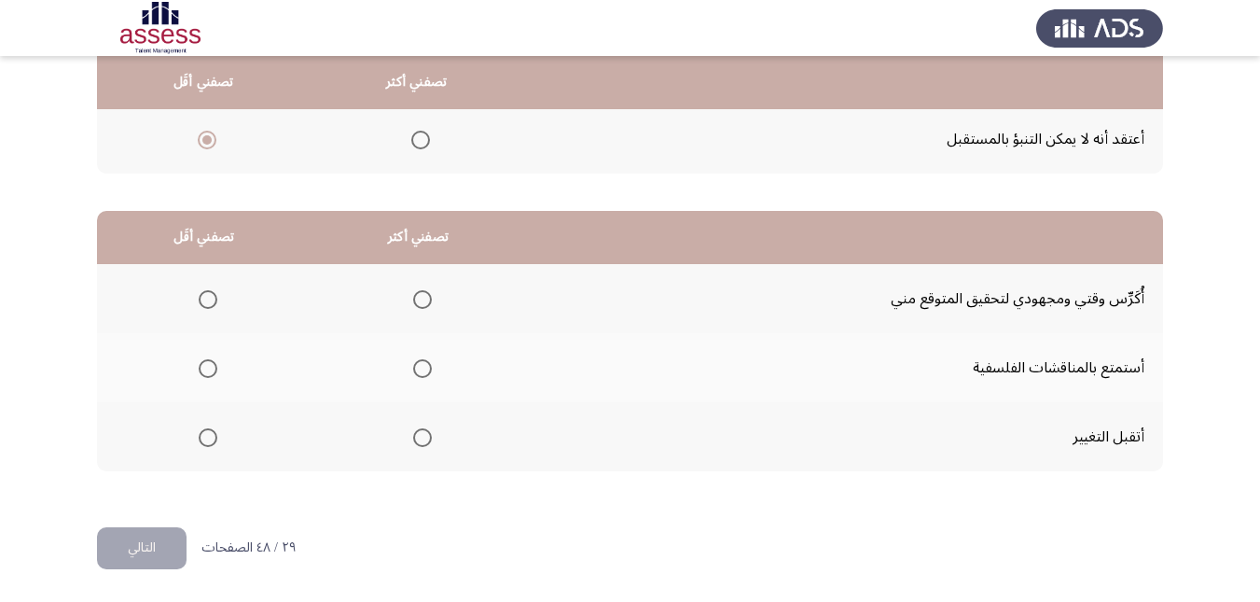
click at [429, 299] on span "Select an option" at bounding box center [422, 299] width 19 height 19
click at [429, 299] on input "Select an option" at bounding box center [422, 299] width 19 height 19
click at [207, 369] on span "Select an option" at bounding box center [208, 368] width 19 height 19
click at [207, 369] on input "Select an option" at bounding box center [208, 368] width 19 height 19
click at [175, 548] on button "التالي" at bounding box center [142, 548] width 90 height 42
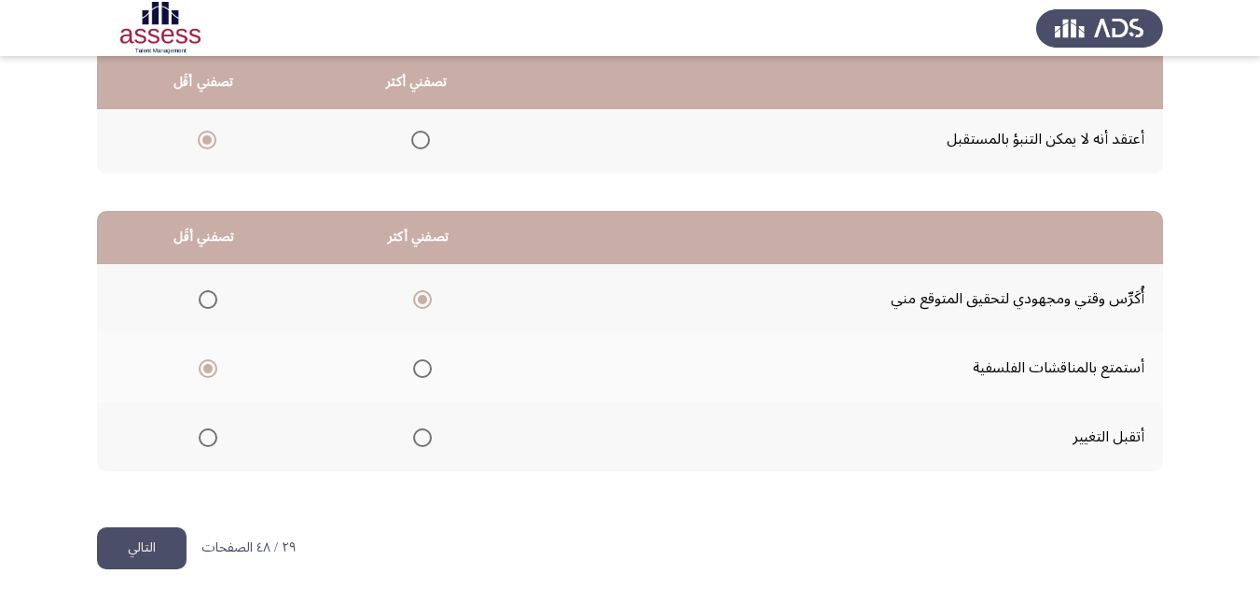
scroll to position [0, 0]
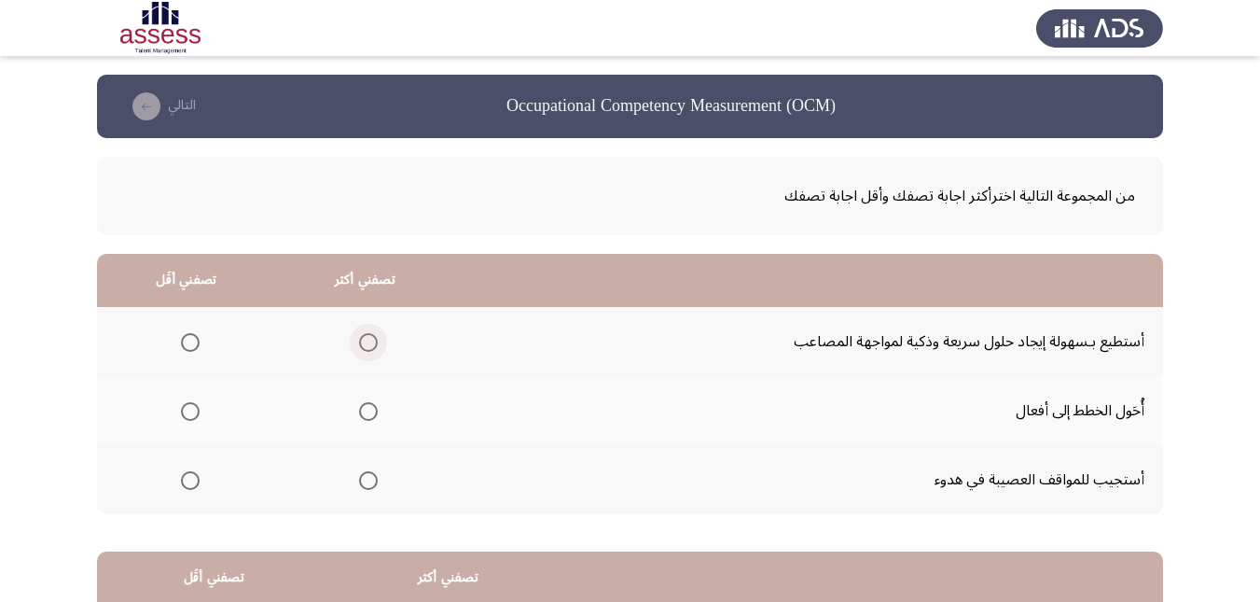
click at [359, 341] on span "Select an option" at bounding box center [368, 342] width 19 height 19
click at [359, 341] on input "Select an option" at bounding box center [368, 342] width 19 height 19
click at [188, 479] on span "Select an option" at bounding box center [190, 480] width 19 height 19
click at [188, 479] on input "Select an option" at bounding box center [190, 480] width 19 height 19
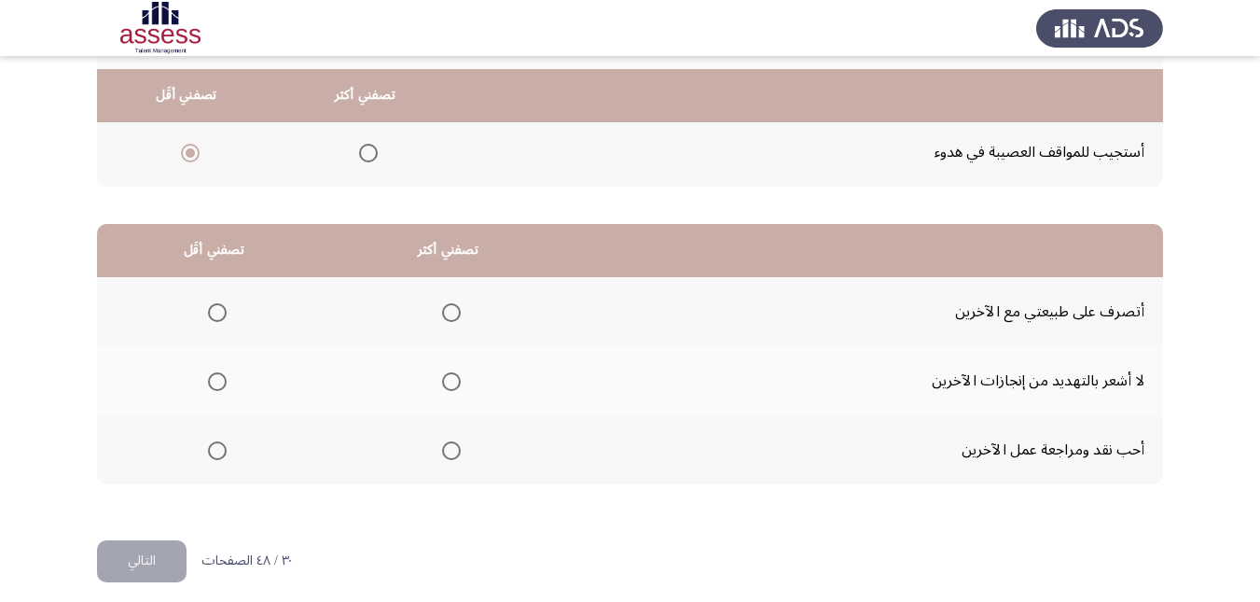
scroll to position [341, 0]
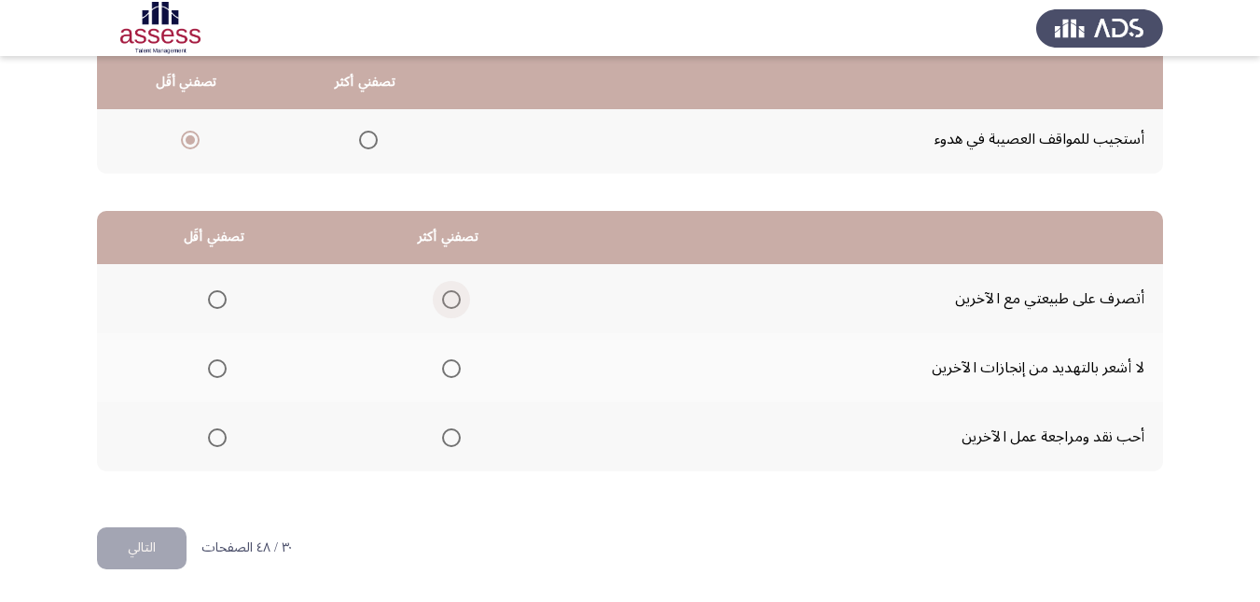
click at [448, 300] on span "Select an option" at bounding box center [451, 299] width 19 height 19
click at [448, 300] on input "Select an option" at bounding box center [451, 299] width 19 height 19
click at [230, 440] on th at bounding box center [214, 436] width 234 height 69
click at [442, 438] on span "Select an option" at bounding box center [451, 437] width 19 height 19
click at [442, 438] on input "Select an option" at bounding box center [451, 437] width 19 height 19
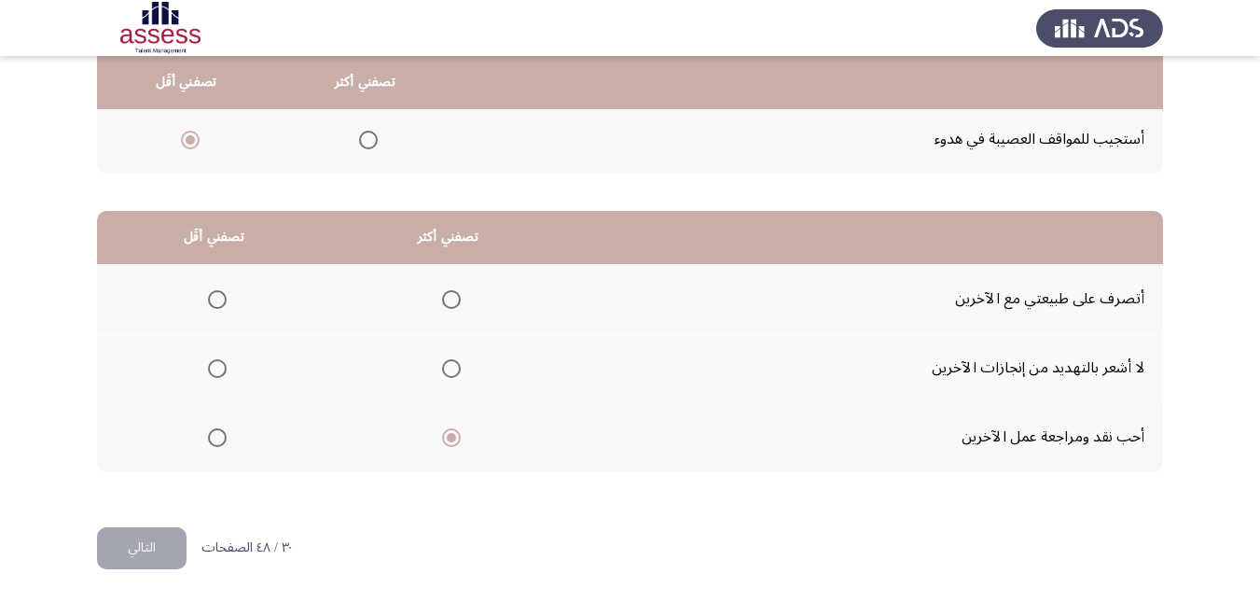
click at [220, 369] on span "Select an option" at bounding box center [217, 368] width 19 height 19
click at [220, 369] on input "Select an option" at bounding box center [217, 368] width 19 height 19
click at [154, 536] on button "التالي" at bounding box center [142, 548] width 90 height 42
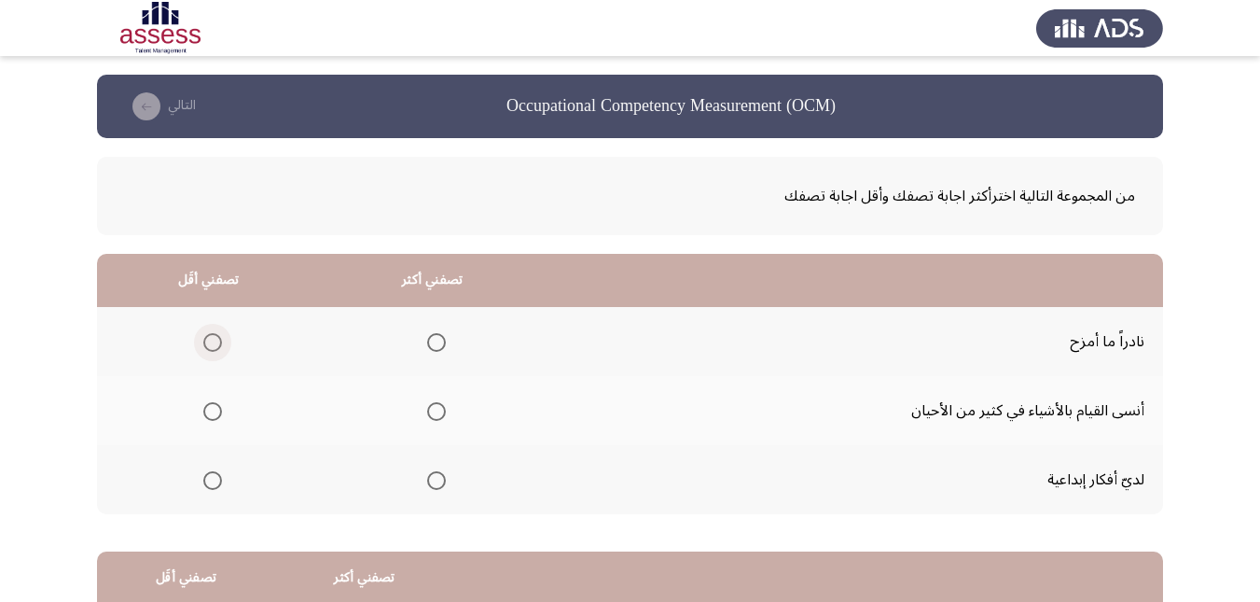
click at [205, 341] on span "Select an option" at bounding box center [212, 342] width 19 height 19
click at [205, 341] on input "Select an option" at bounding box center [212, 342] width 19 height 19
click at [206, 413] on span "Select an option" at bounding box center [212, 411] width 19 height 19
click at [206, 413] on input "Select an option" at bounding box center [212, 411] width 19 height 19
click at [437, 482] on span "Select an option" at bounding box center [436, 480] width 19 height 19
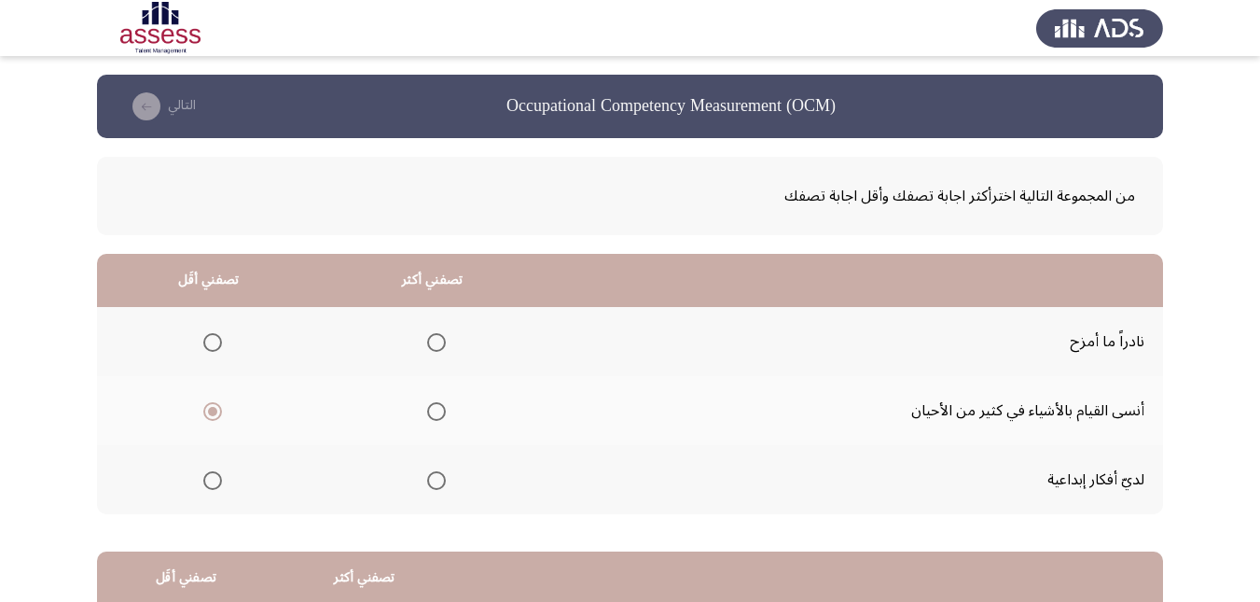
click at [437, 482] on input "Select an option" at bounding box center [436, 480] width 19 height 19
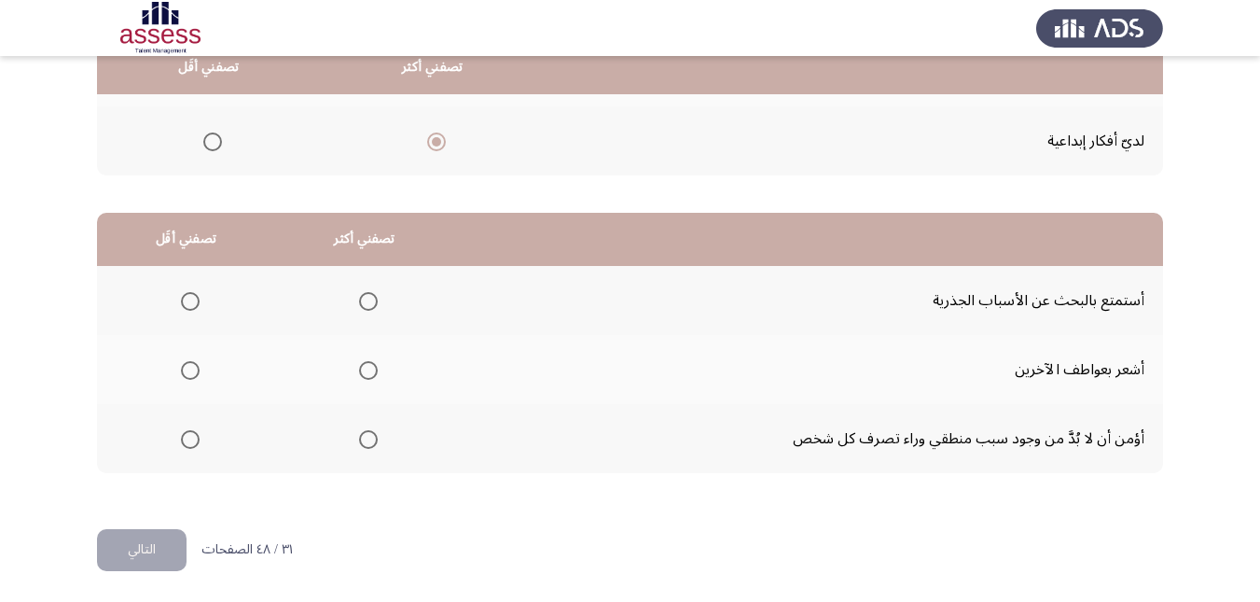
scroll to position [341, 0]
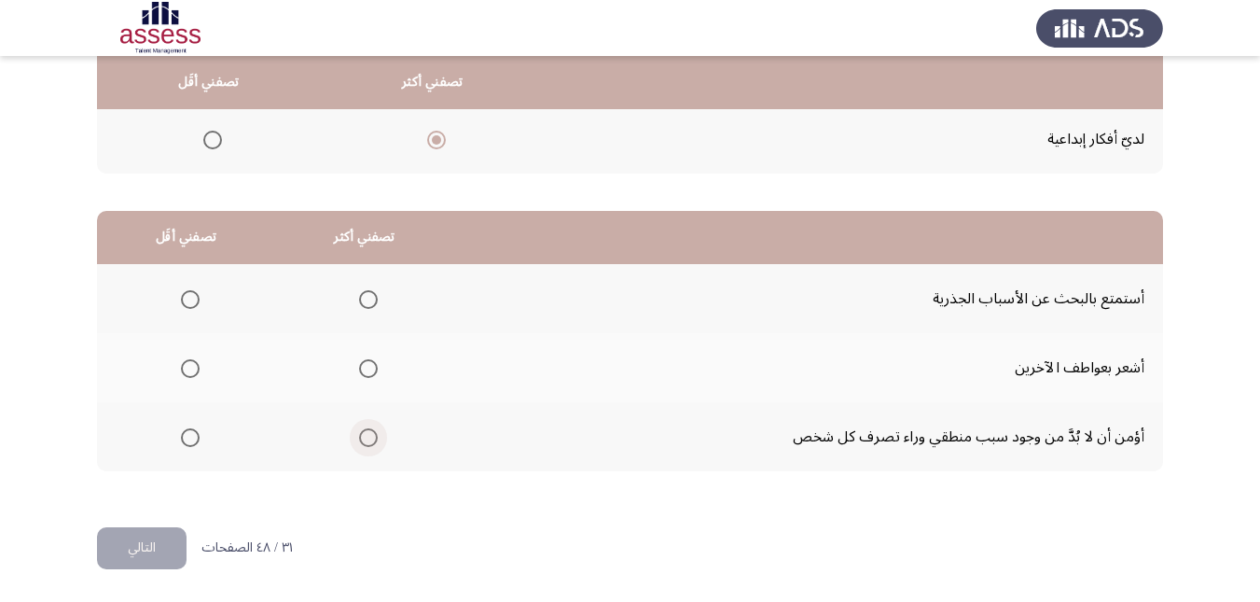
click at [367, 441] on span "Select an option" at bounding box center [368, 437] width 19 height 19
click at [367, 441] on input "Select an option" at bounding box center [368, 437] width 19 height 19
click at [189, 370] on span "Select an option" at bounding box center [190, 368] width 19 height 19
click at [189, 370] on input "Select an option" at bounding box center [190, 368] width 19 height 19
click at [366, 297] on span "Select an option" at bounding box center [368, 299] width 19 height 19
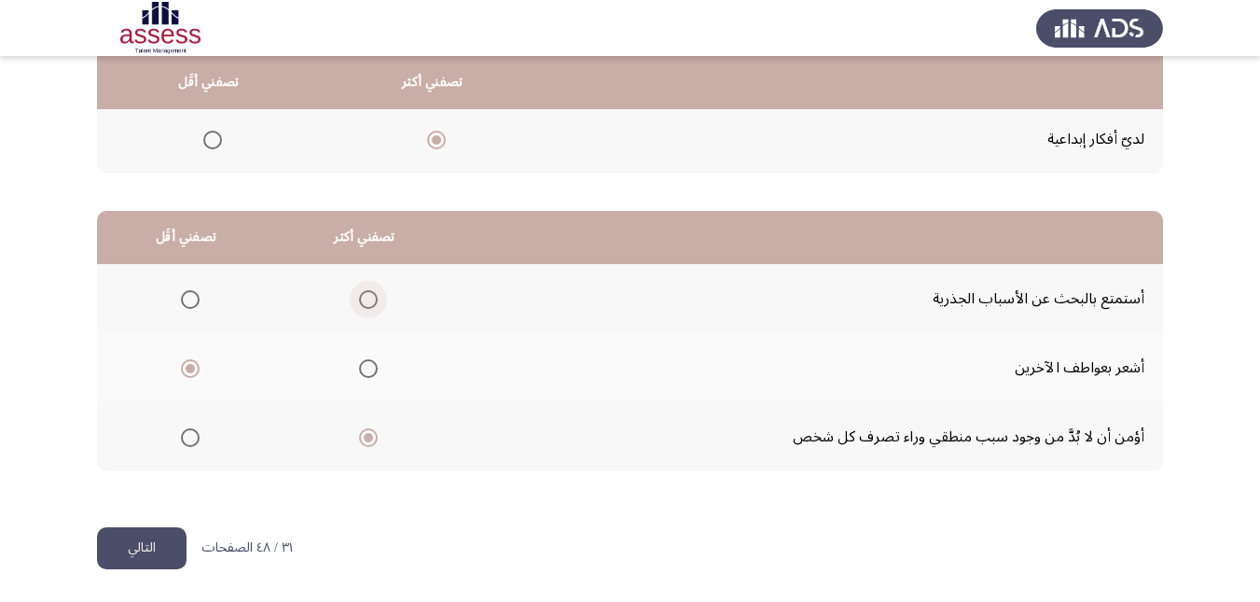
click at [366, 297] on input "Select an option" at bounding box center [368, 299] width 19 height 19
click at [150, 549] on button "التالي" at bounding box center [142, 548] width 90 height 42
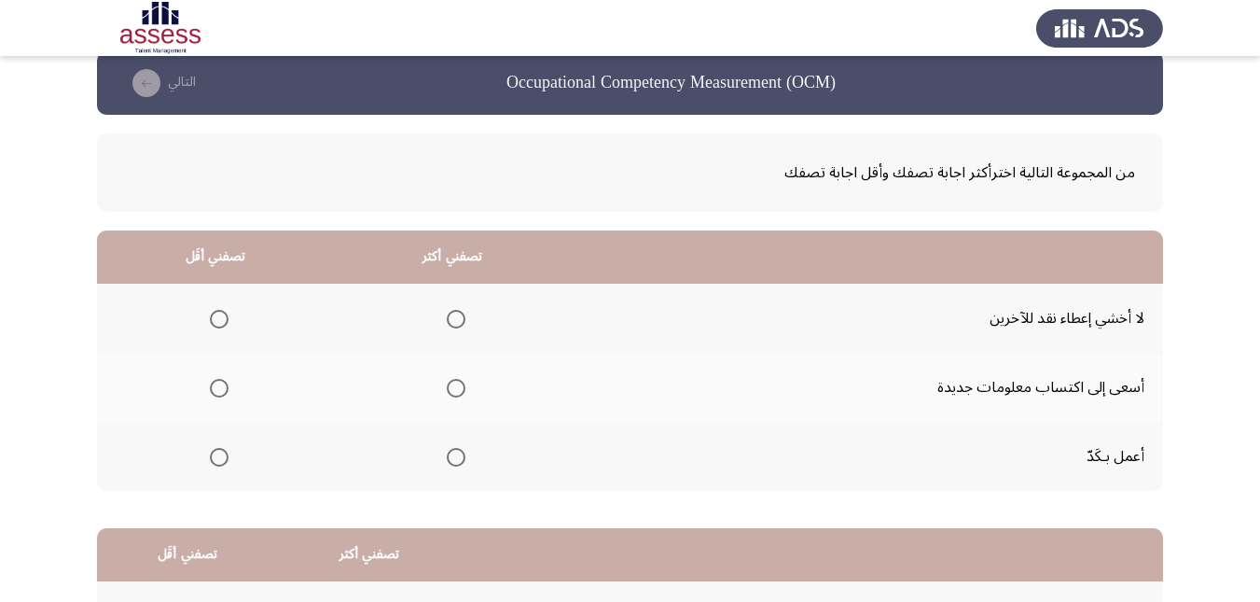
scroll to position [0, 0]
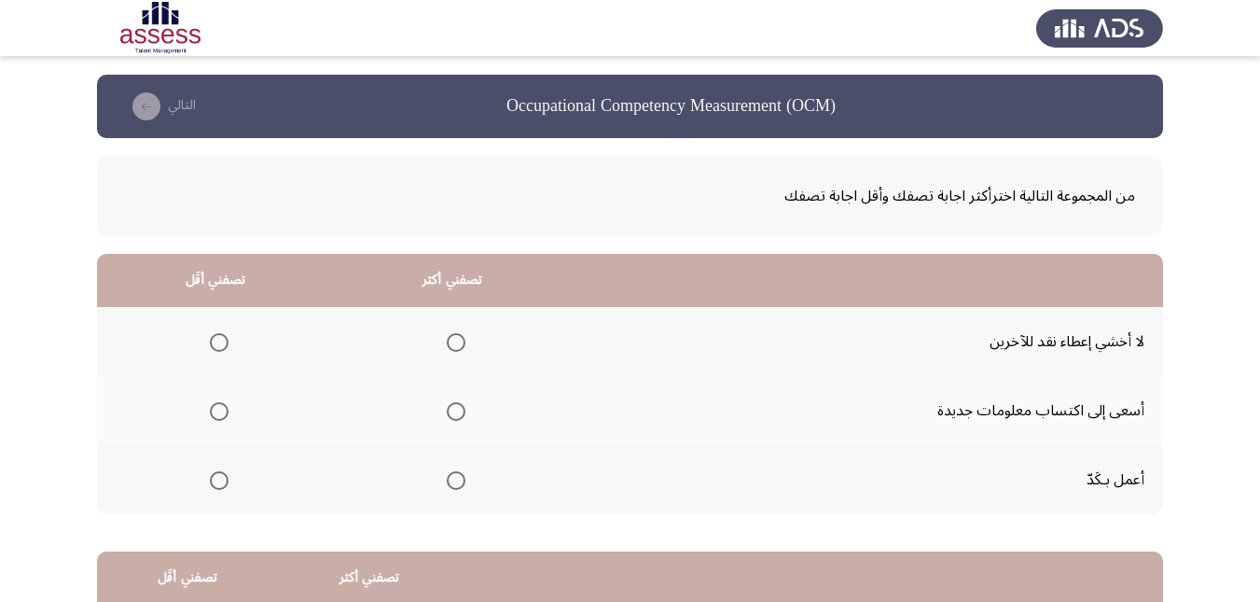
click at [451, 344] on span "Select an option" at bounding box center [456, 342] width 19 height 19
click at [451, 344] on input "Select an option" at bounding box center [456, 342] width 19 height 19
click at [217, 486] on span "Select an option" at bounding box center [219, 480] width 19 height 19
click at [217, 486] on input "Select an option" at bounding box center [219, 480] width 19 height 19
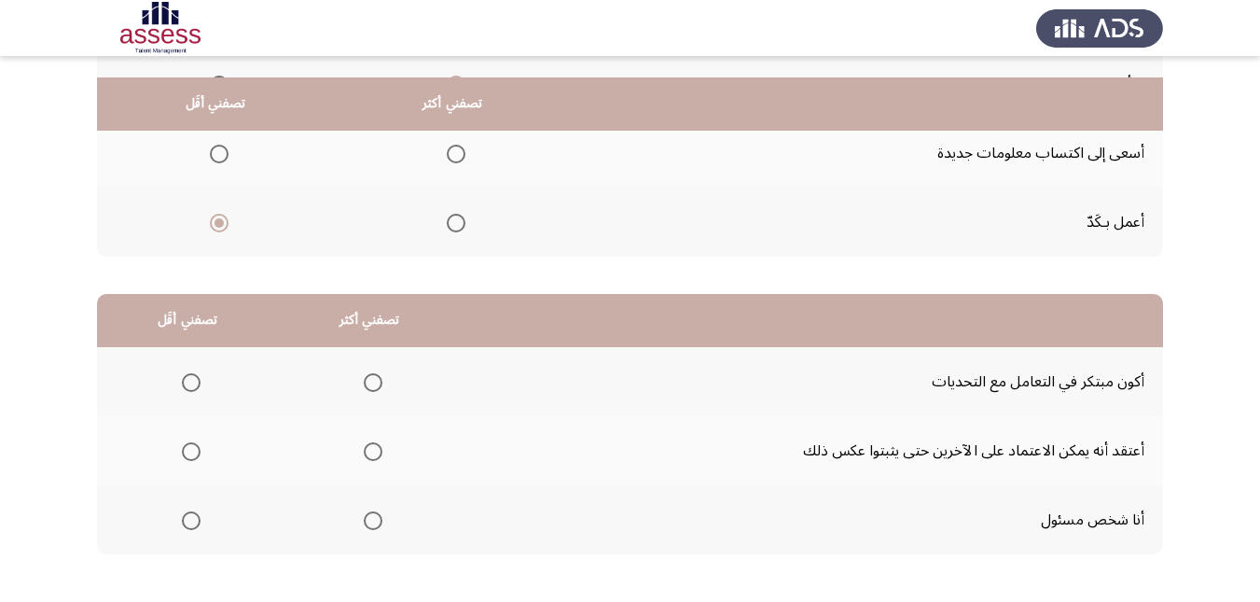
scroll to position [187, 0]
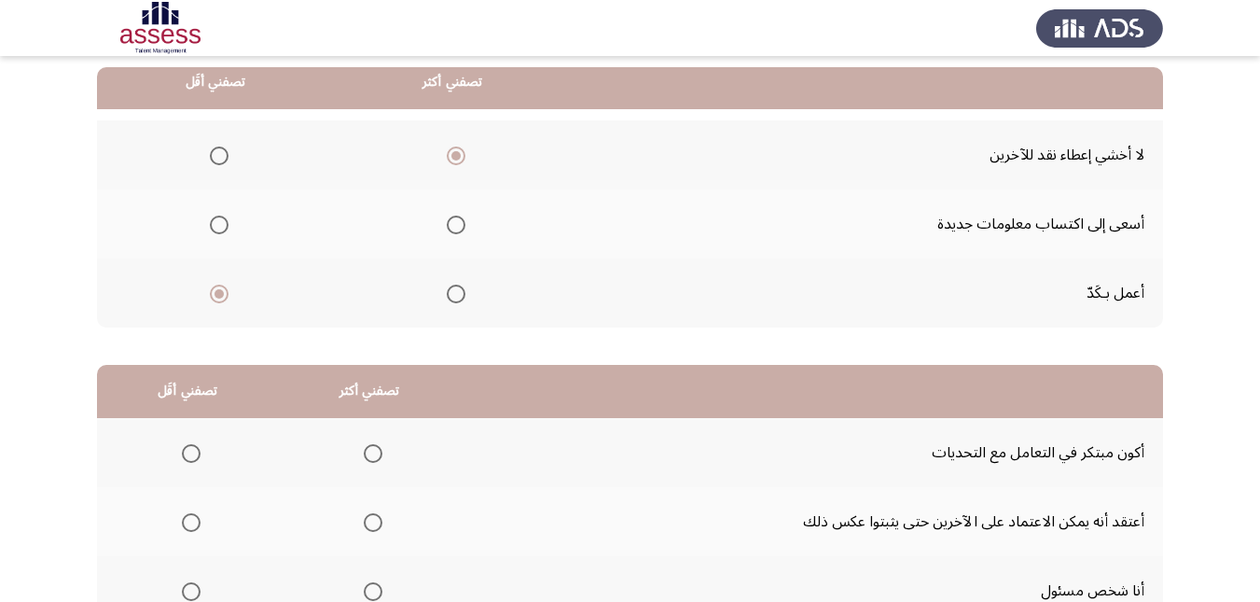
click at [450, 225] on span "Select an option" at bounding box center [456, 225] width 19 height 19
click at [450, 225] on input "Select an option" at bounding box center [456, 225] width 19 height 19
click at [456, 150] on span "Select an option" at bounding box center [456, 155] width 19 height 19
click at [456, 150] on input "Select an option" at bounding box center [456, 155] width 19 height 19
click at [217, 223] on span "Select an option" at bounding box center [219, 225] width 19 height 19
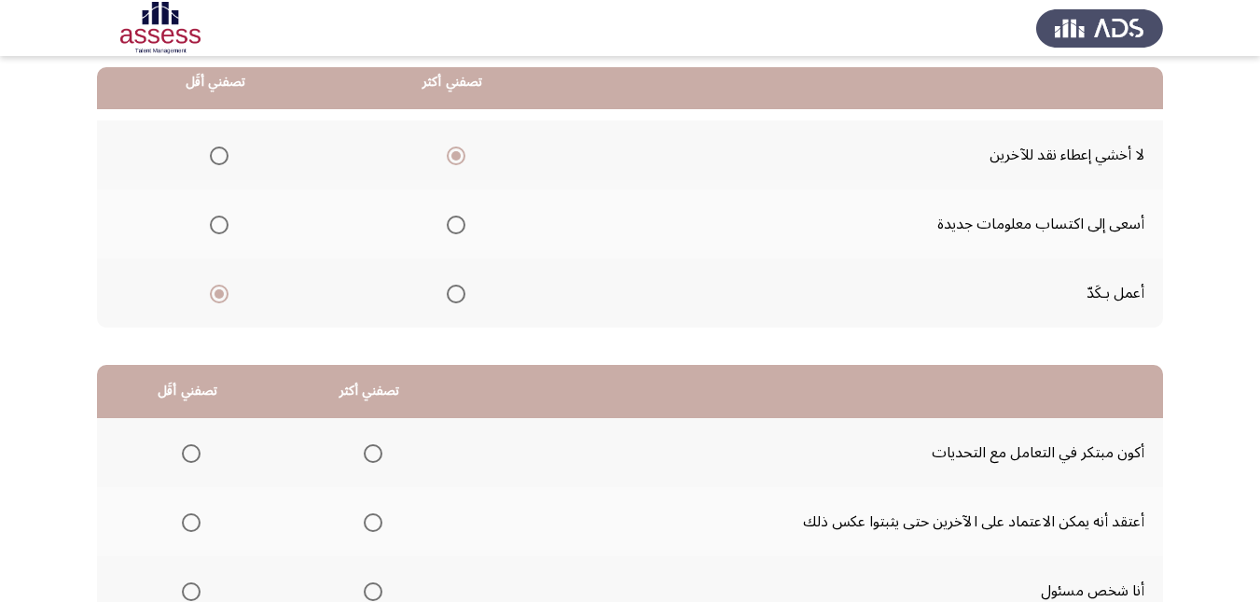
click at [217, 223] on input "Select an option" at bounding box center [219, 225] width 19 height 19
click at [223, 288] on span "Select an option" at bounding box center [219, 294] width 19 height 19
click at [223, 288] on input "Select an option" at bounding box center [219, 294] width 19 height 19
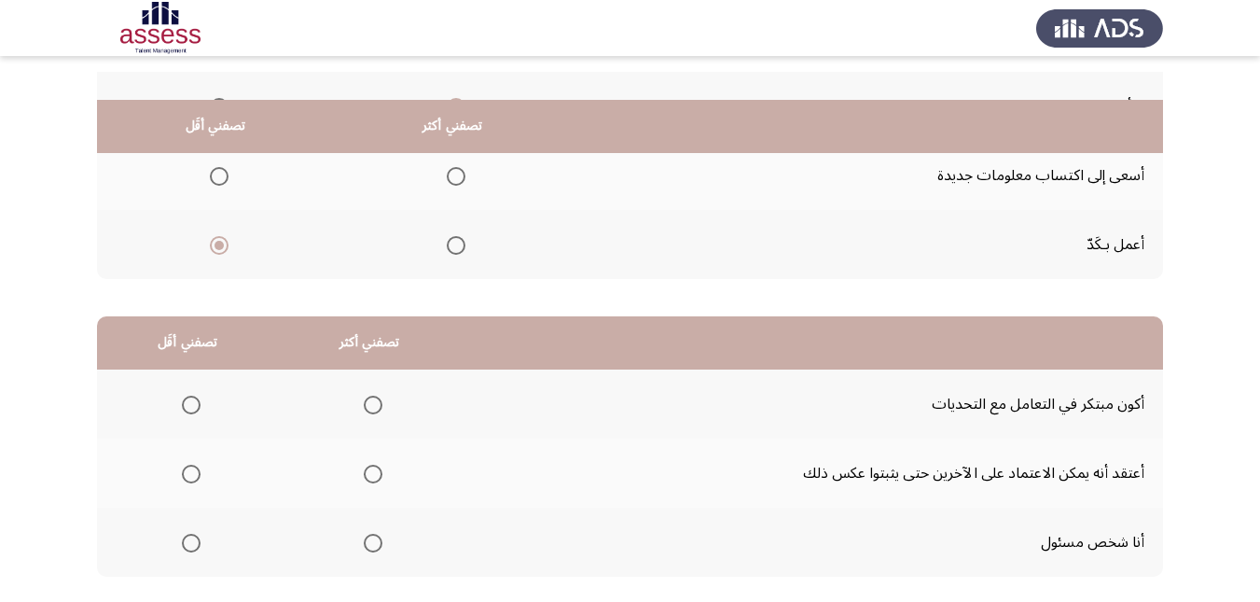
scroll to position [280, 0]
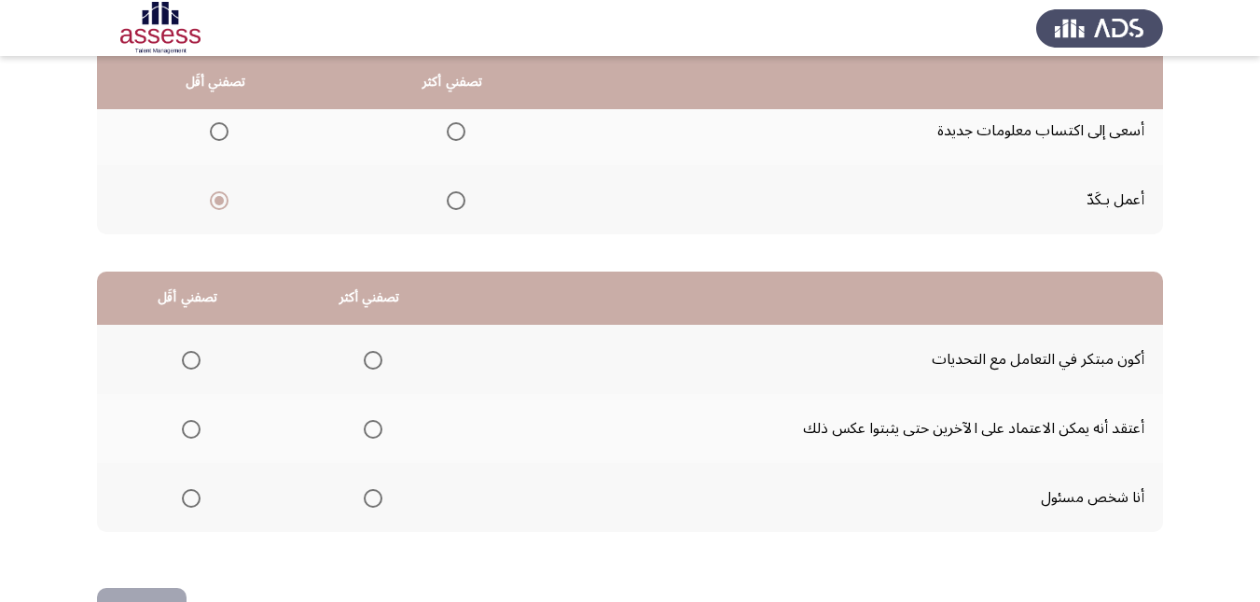
click at [365, 355] on span "Select an option" at bounding box center [373, 360] width 19 height 19
click at [365, 355] on input "Select an option" at bounding box center [373, 360] width 19 height 19
click at [375, 500] on span "Select an option" at bounding box center [373, 498] width 19 height 19
click at [375, 500] on input "Select an option" at bounding box center [373, 498] width 19 height 19
click at [195, 426] on span "Select an option" at bounding box center [191, 429] width 19 height 19
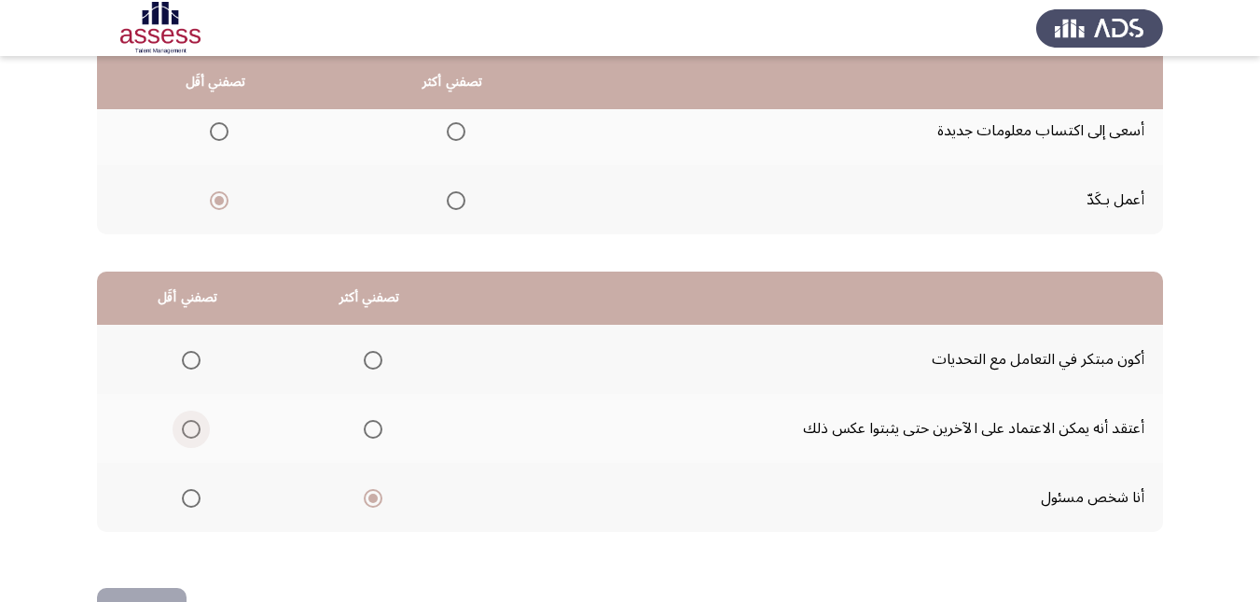
click at [195, 426] on input "Select an option" at bounding box center [191, 429] width 19 height 19
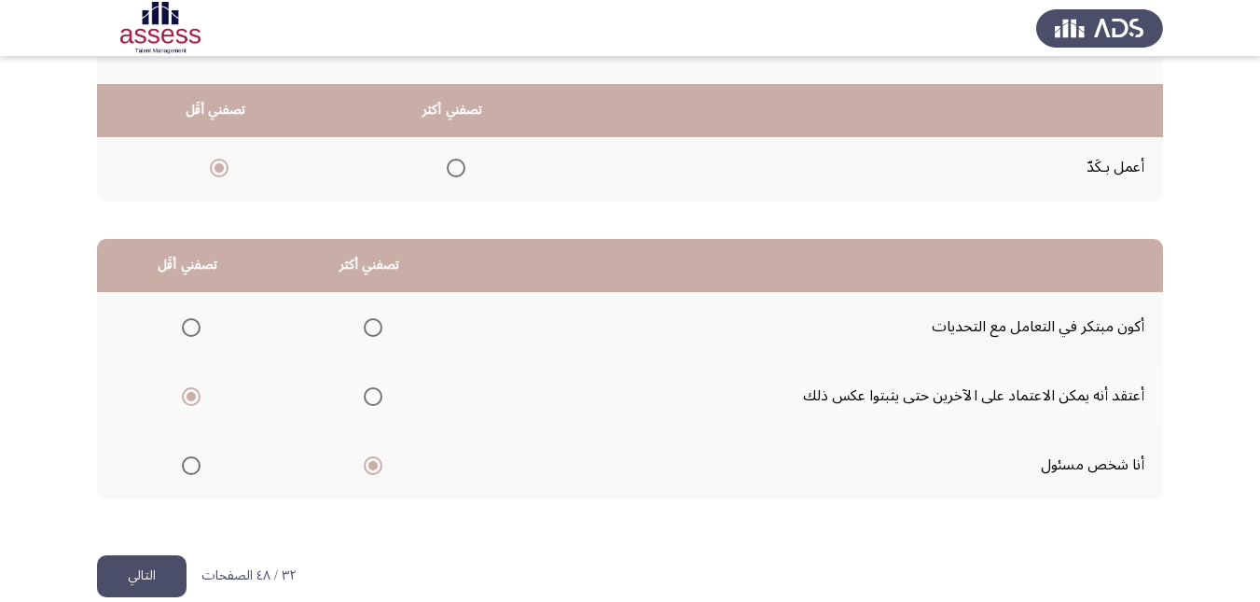
scroll to position [341, 0]
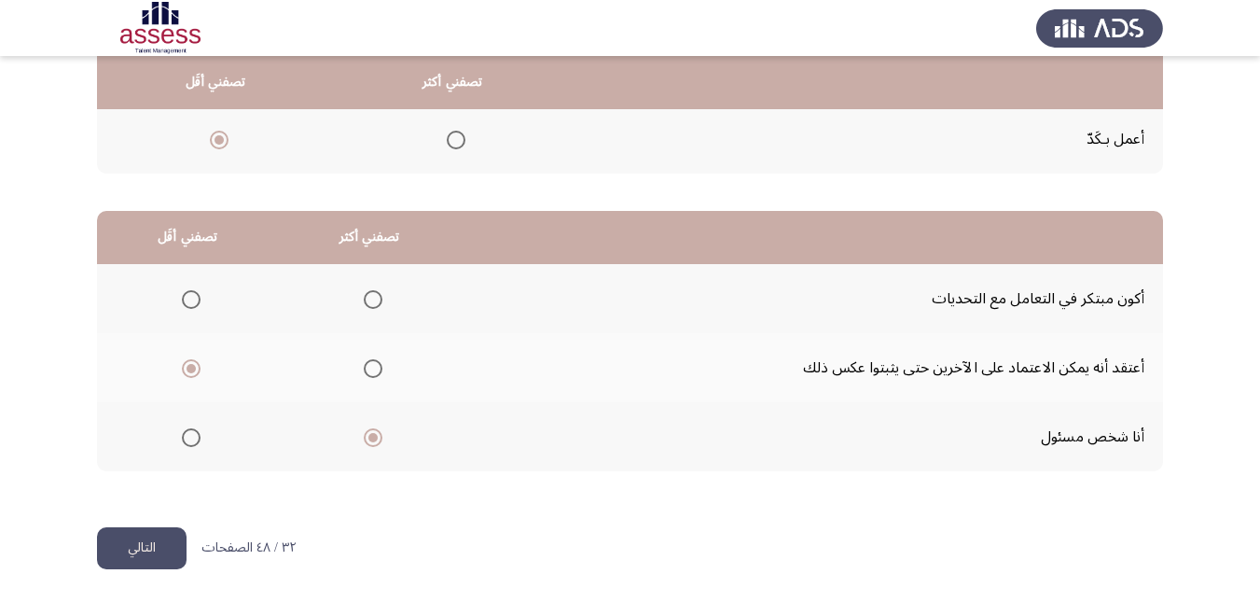
click at [184, 556] on button "التالي" at bounding box center [142, 548] width 90 height 42
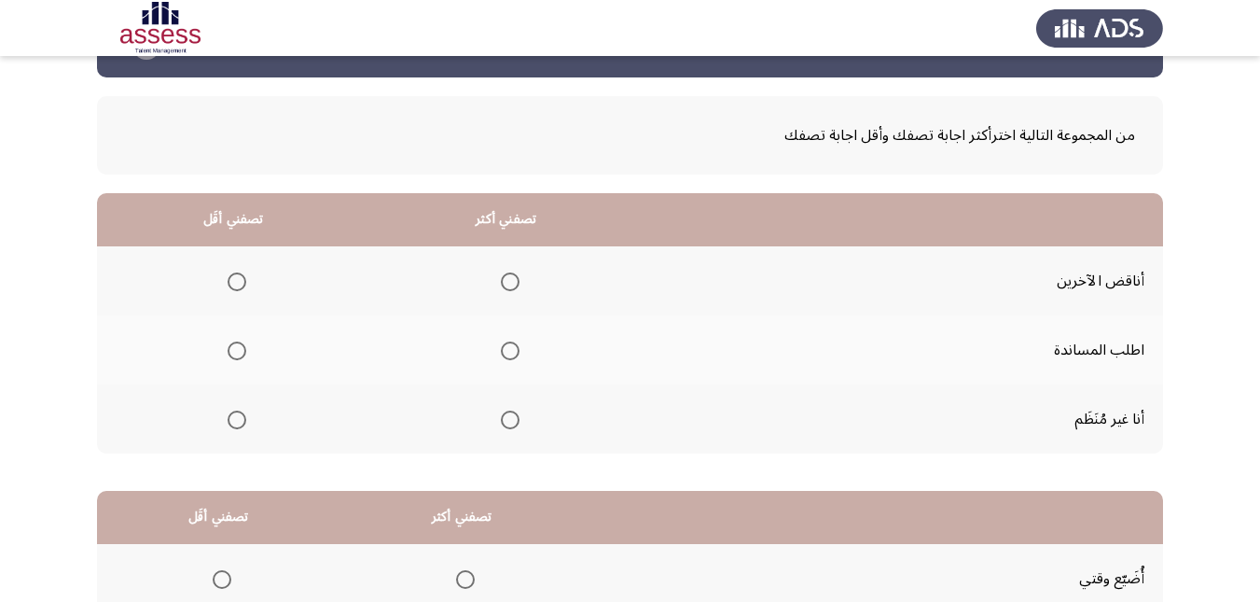
scroll to position [93, 0]
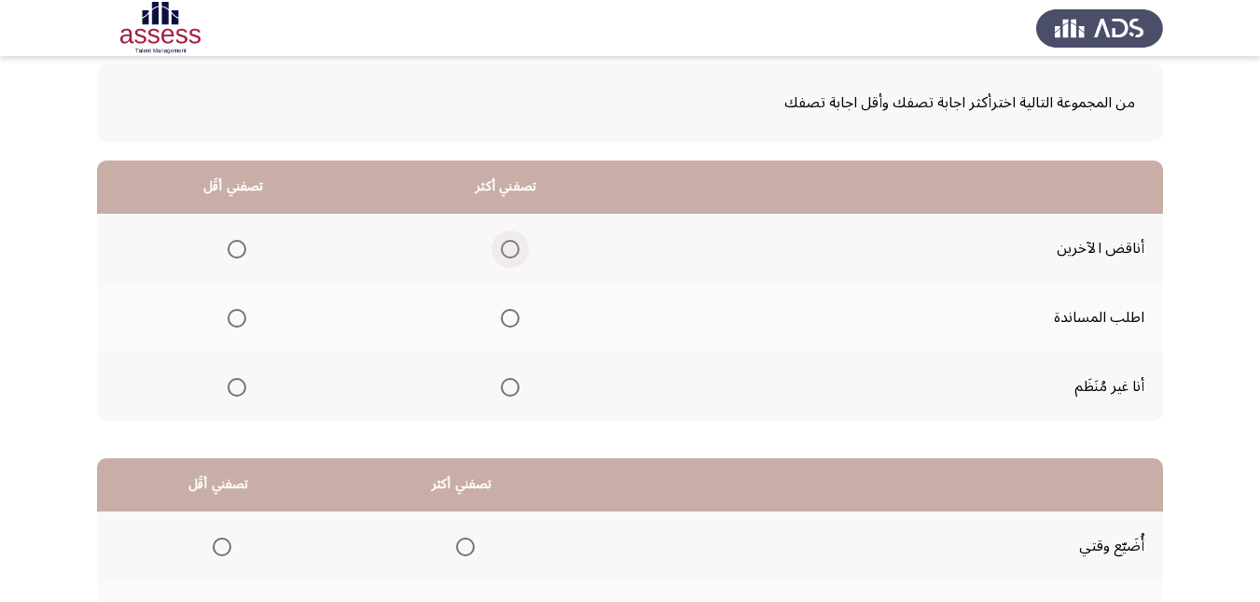
click at [501, 252] on span "Select an option" at bounding box center [510, 249] width 19 height 19
click at [501, 252] on input "Select an option" at bounding box center [510, 249] width 19 height 19
click at [238, 386] on span "Select an option" at bounding box center [237, 387] width 19 height 19
click at [238, 386] on input "Select an option" at bounding box center [237, 387] width 19 height 19
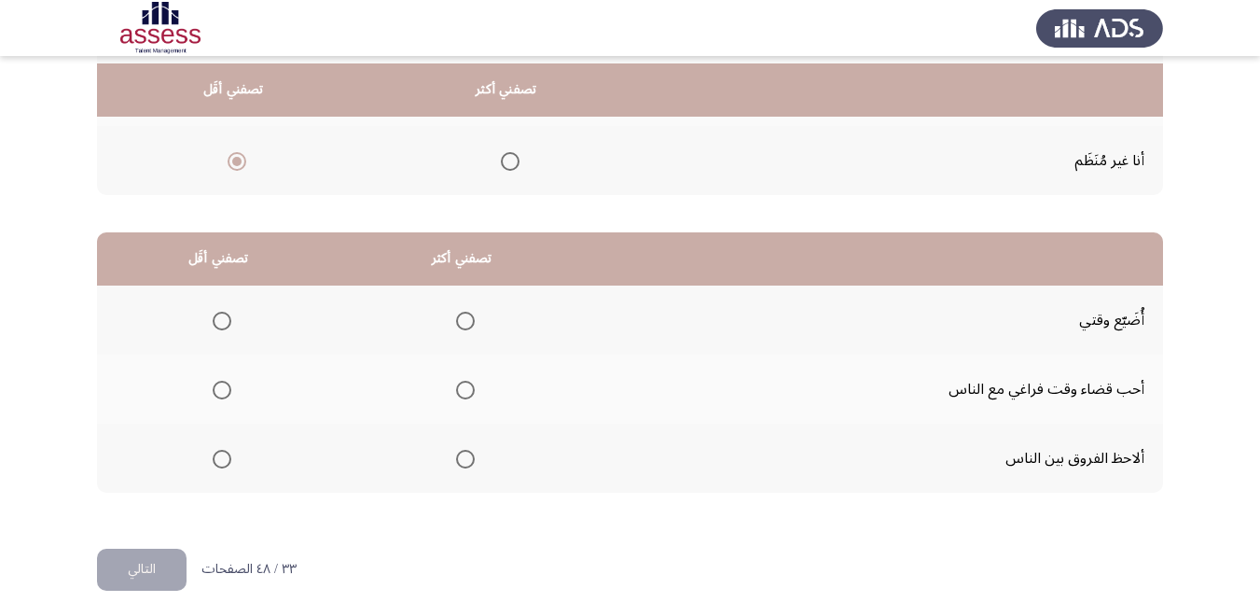
scroll to position [341, 0]
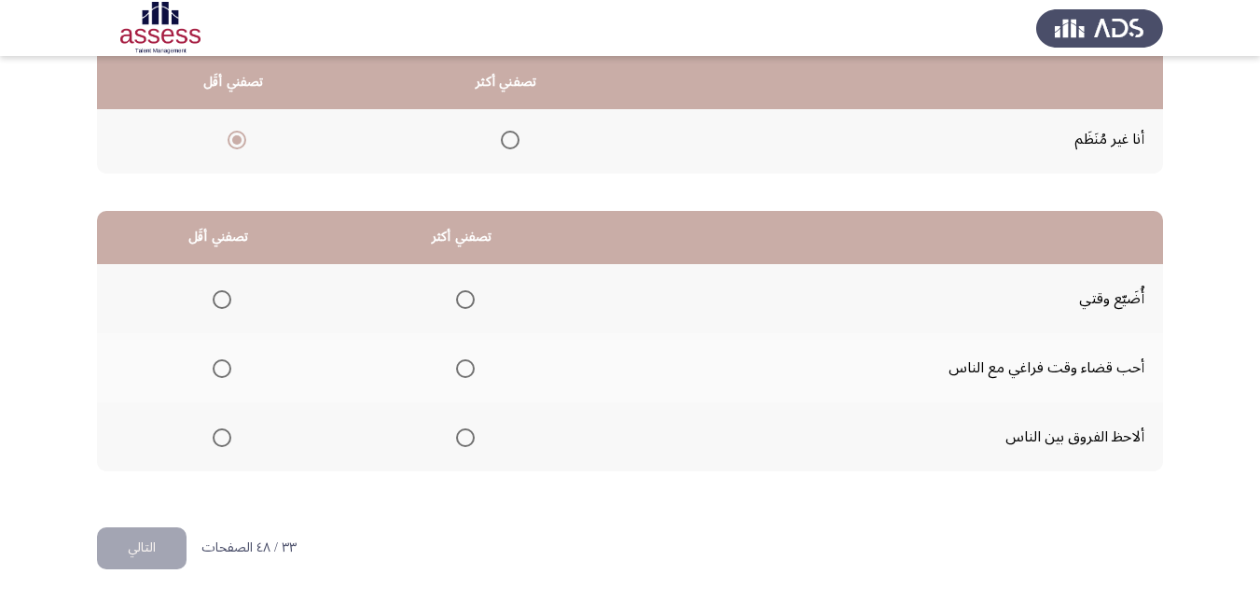
click at [465, 434] on span "Select an option" at bounding box center [465, 437] width 19 height 19
click at [465, 434] on input "Select an option" at bounding box center [465, 437] width 19 height 19
click at [227, 300] on span "Select an option" at bounding box center [222, 299] width 19 height 19
click at [227, 300] on input "Select an option" at bounding box center [222, 299] width 19 height 19
click at [140, 550] on button "التالي" at bounding box center [142, 548] width 90 height 42
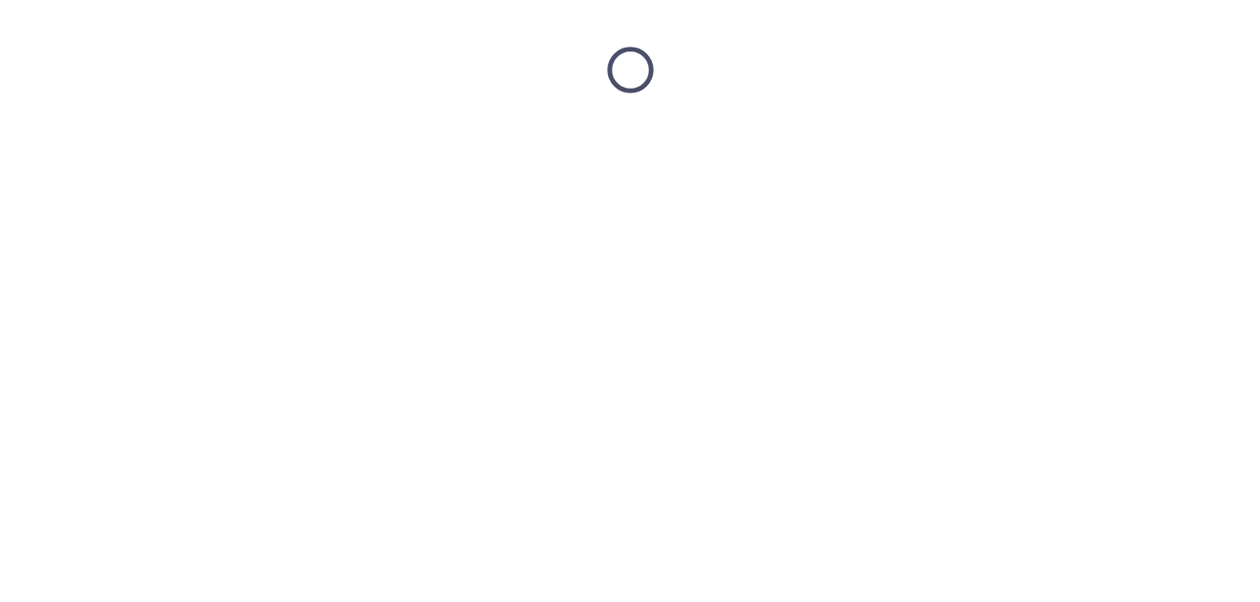
scroll to position [0, 0]
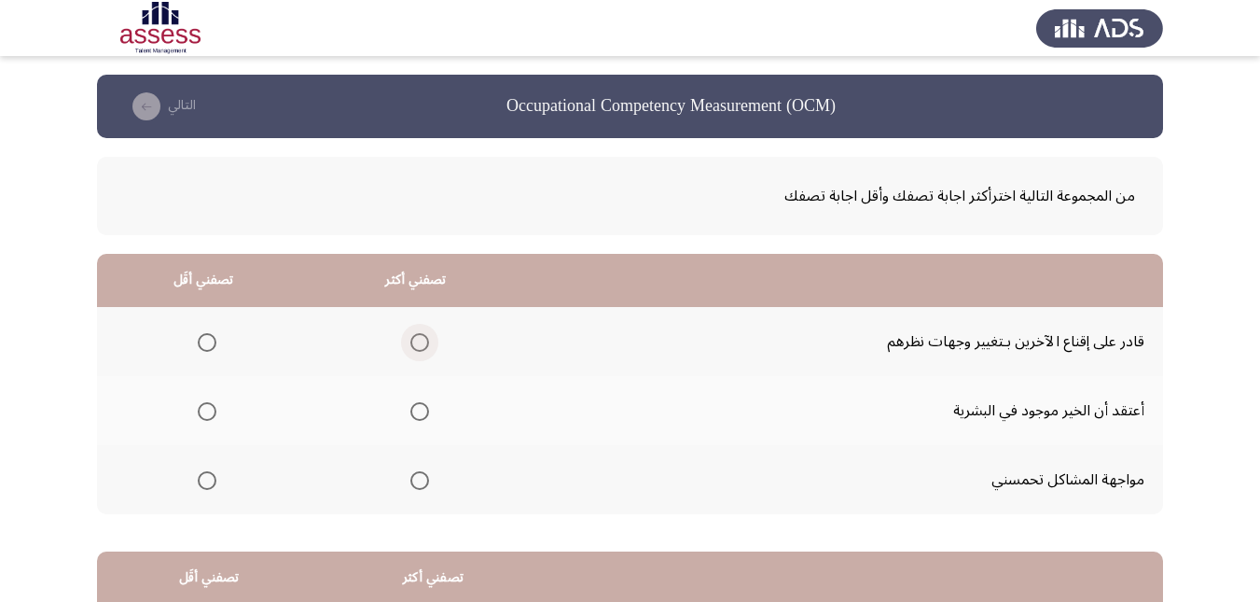
click at [420, 342] on span "Select an option" at bounding box center [420, 342] width 0 height 0
click at [415, 341] on input "Select an option" at bounding box center [420, 342] width 19 height 19
click at [202, 412] on span "Select an option" at bounding box center [207, 411] width 19 height 19
click at [202, 412] on input "Select an option" at bounding box center [207, 411] width 19 height 19
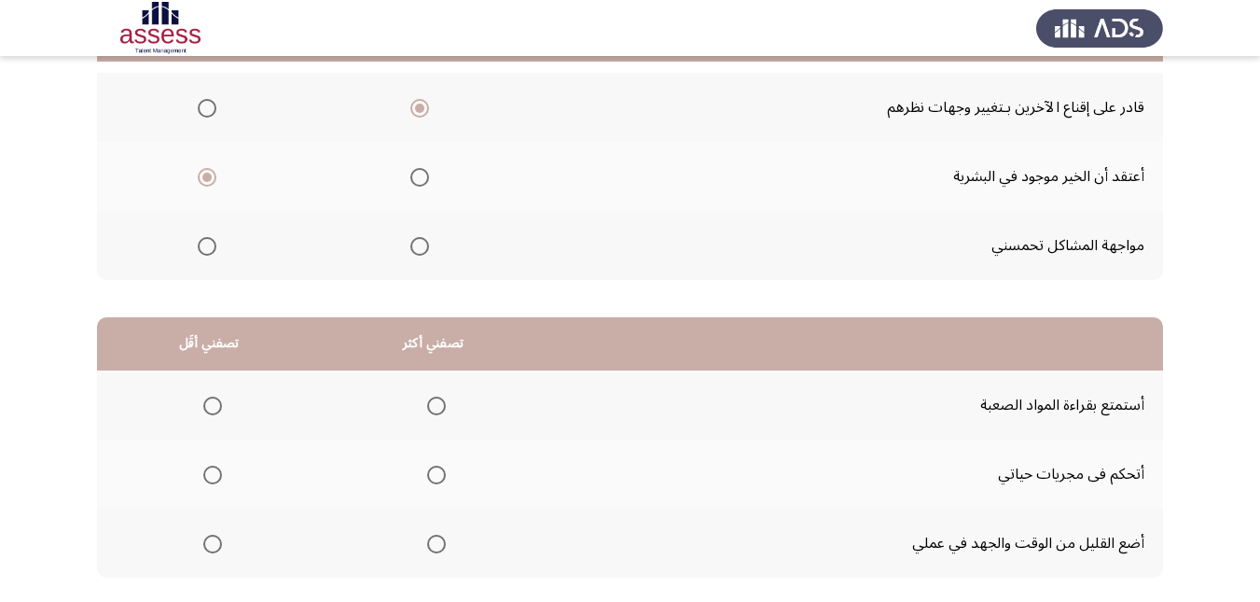
scroll to position [280, 0]
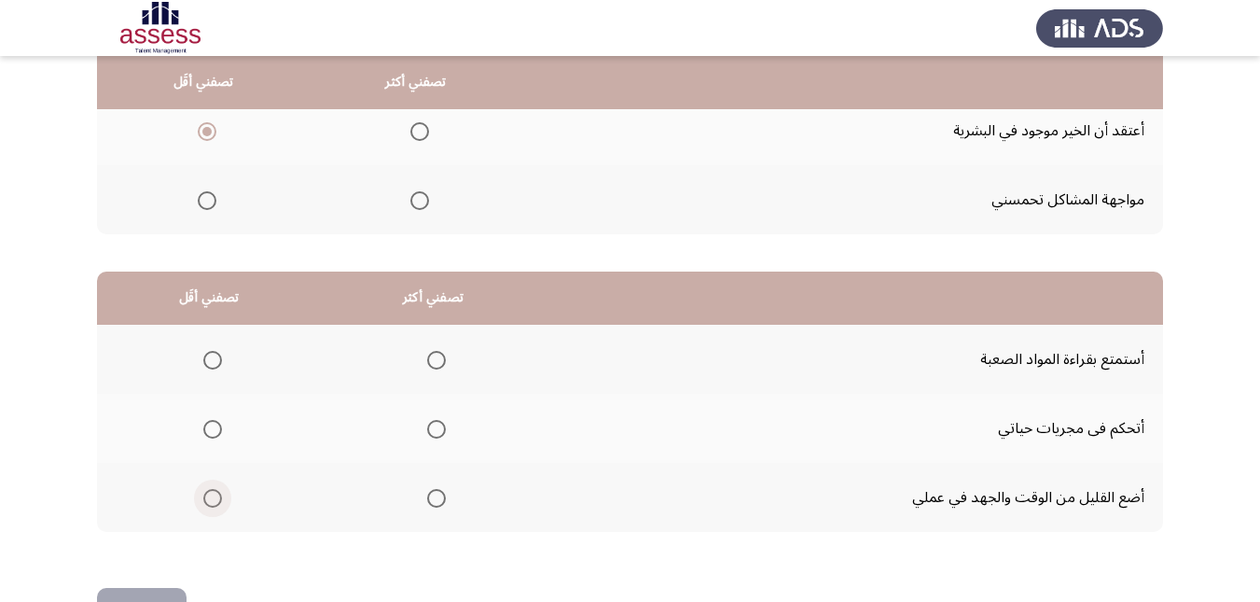
click at [204, 495] on span "Select an option" at bounding box center [212, 498] width 19 height 19
click at [204, 495] on input "Select an option" at bounding box center [212, 498] width 19 height 19
click at [438, 355] on span "Select an option" at bounding box center [436, 360] width 19 height 19
click at [438, 355] on input "Select an option" at bounding box center [436, 360] width 19 height 19
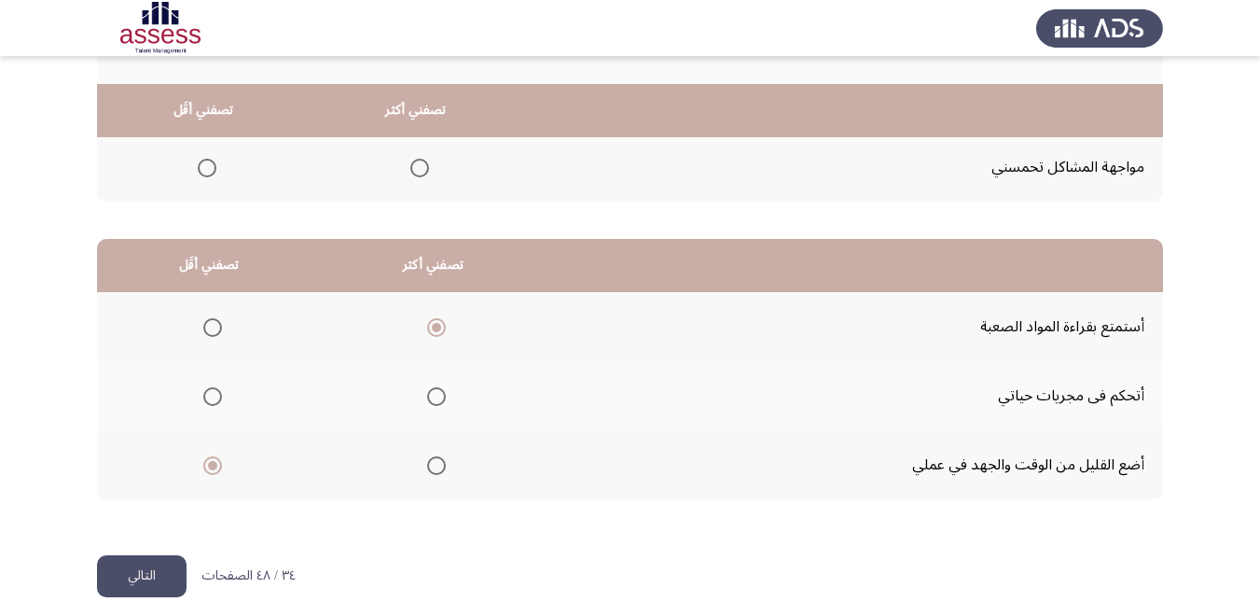
scroll to position [341, 0]
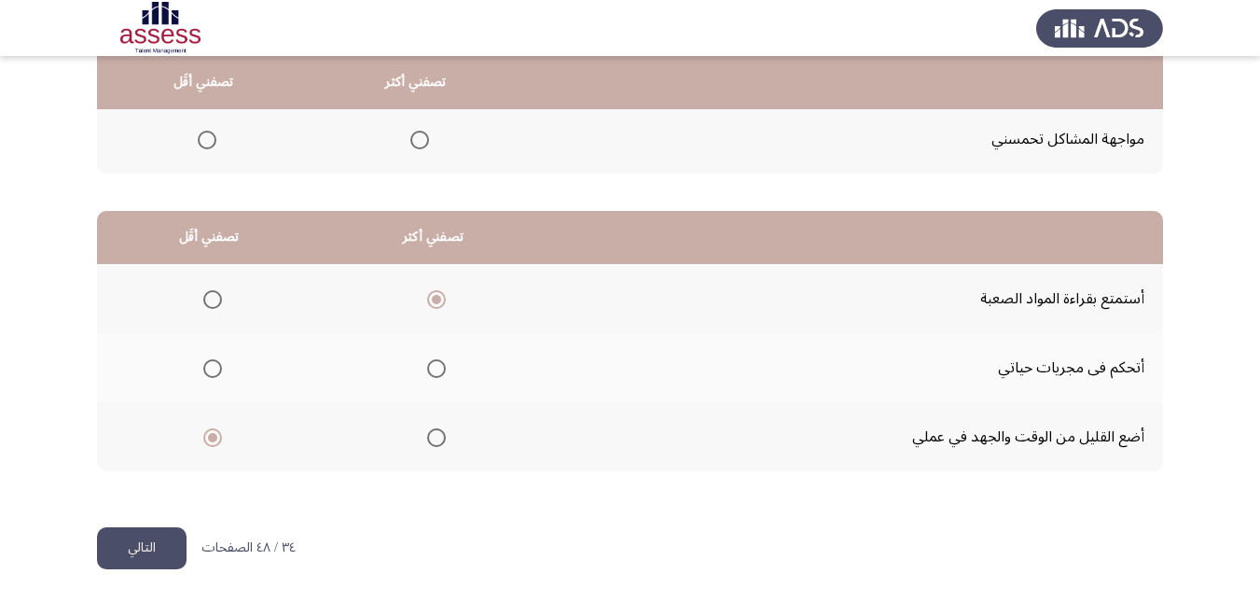
click at [160, 538] on button "التالي" at bounding box center [142, 548] width 90 height 42
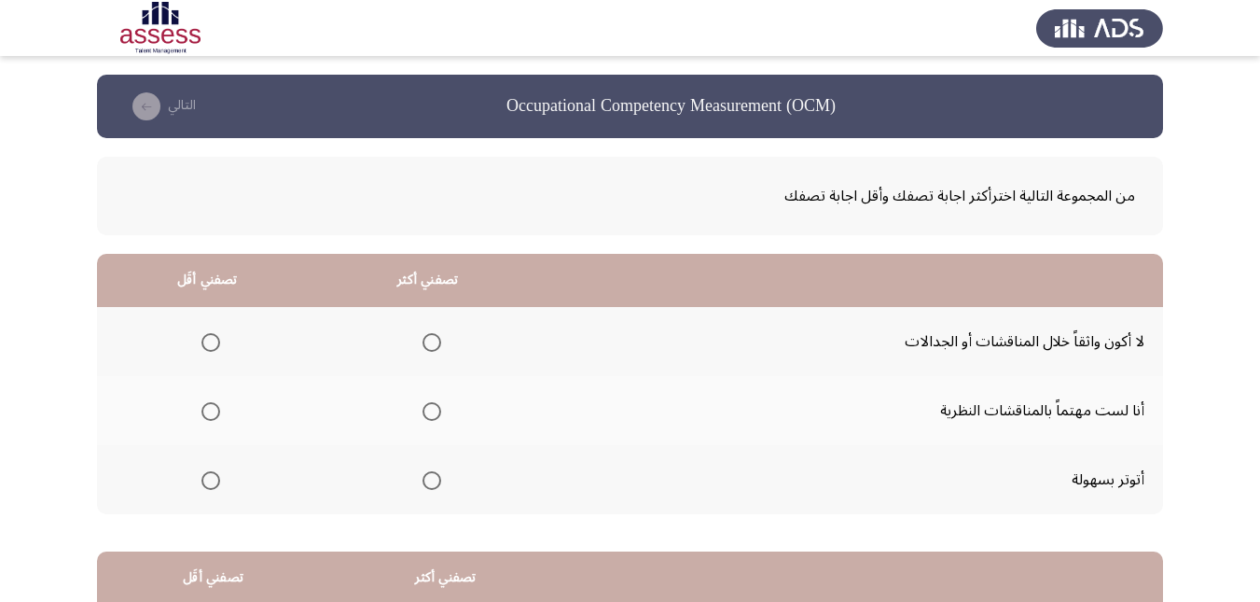
click at [426, 411] on span "Select an option" at bounding box center [432, 411] width 19 height 19
click at [426, 411] on input "Select an option" at bounding box center [432, 411] width 19 height 19
click at [205, 477] on span "Select an option" at bounding box center [211, 480] width 19 height 19
click at [205, 477] on input "Select an option" at bounding box center [211, 480] width 19 height 19
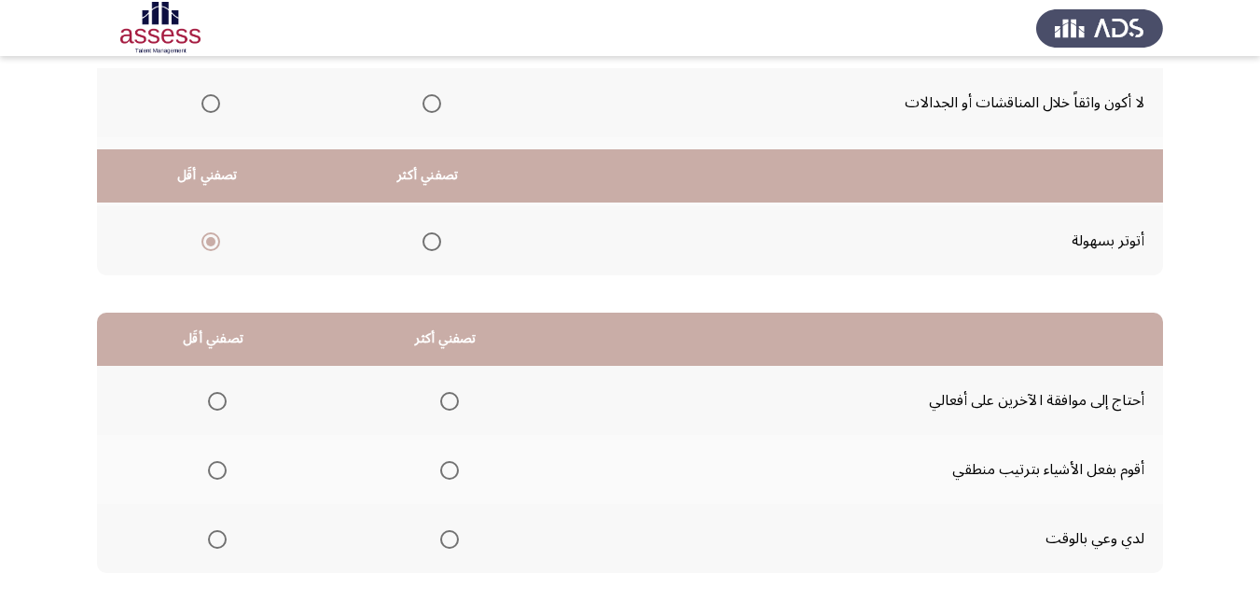
scroll to position [341, 0]
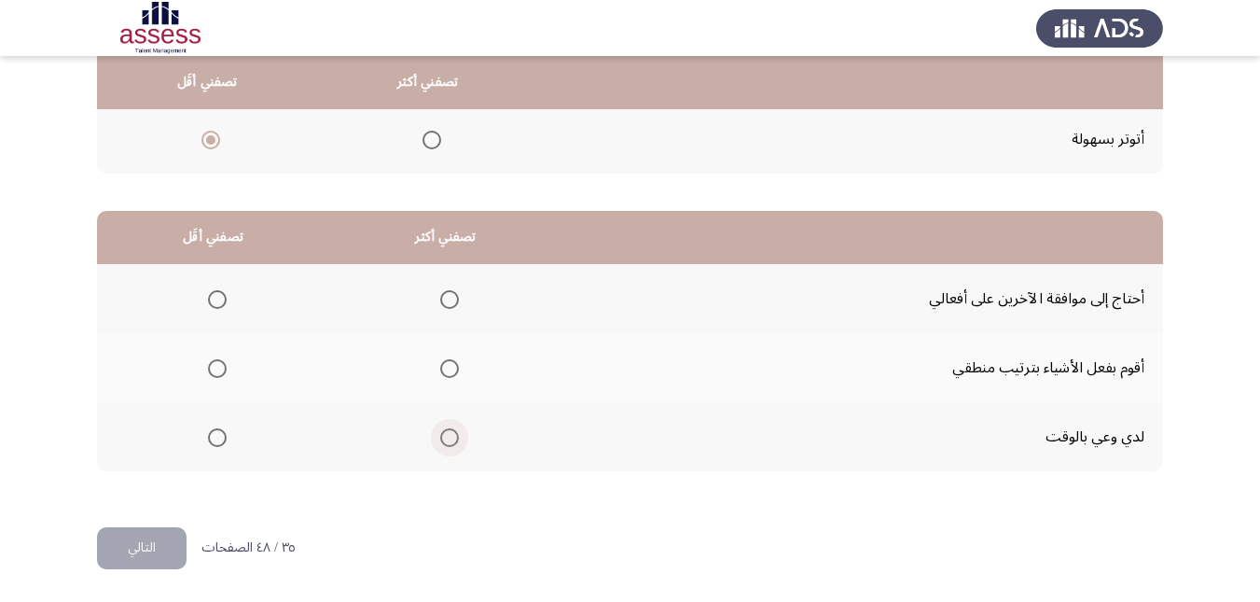
click at [452, 433] on span "Select an option" at bounding box center [449, 437] width 19 height 19
click at [452, 433] on input "Select an option" at bounding box center [449, 437] width 19 height 19
click at [217, 299] on span "Select an option" at bounding box center [217, 299] width 19 height 19
click at [217, 299] on input "Select an option" at bounding box center [217, 299] width 19 height 19
click at [452, 369] on span "Select an option" at bounding box center [449, 368] width 19 height 19
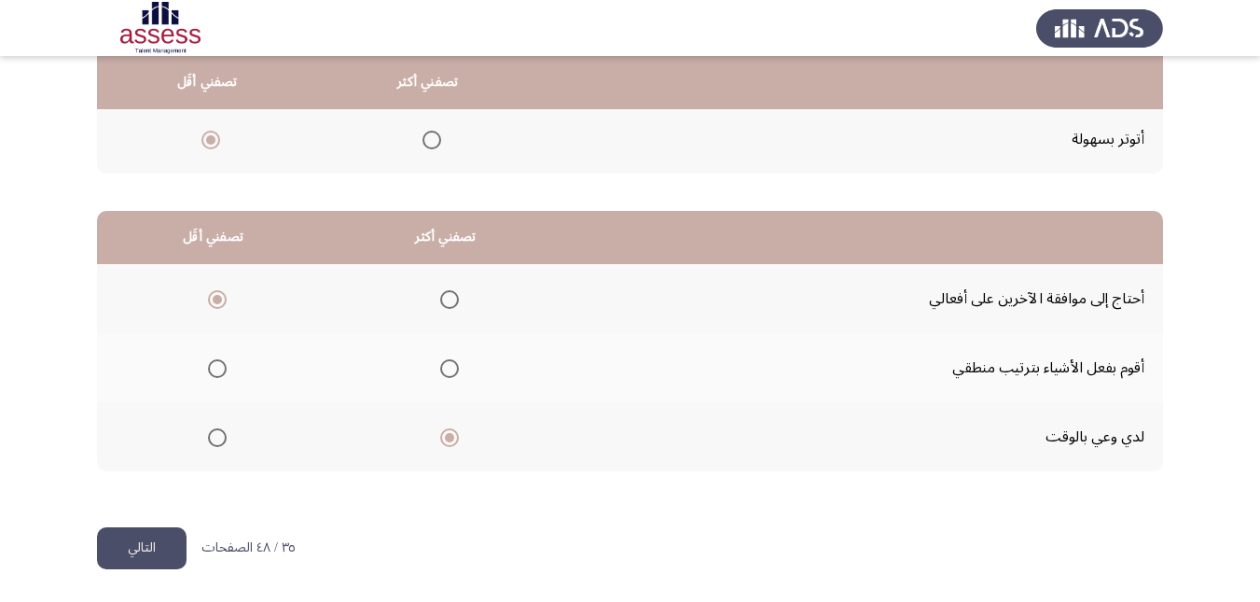
click at [452, 369] on input "Select an option" at bounding box center [449, 368] width 19 height 19
click at [164, 540] on button "التالي" at bounding box center [142, 548] width 90 height 42
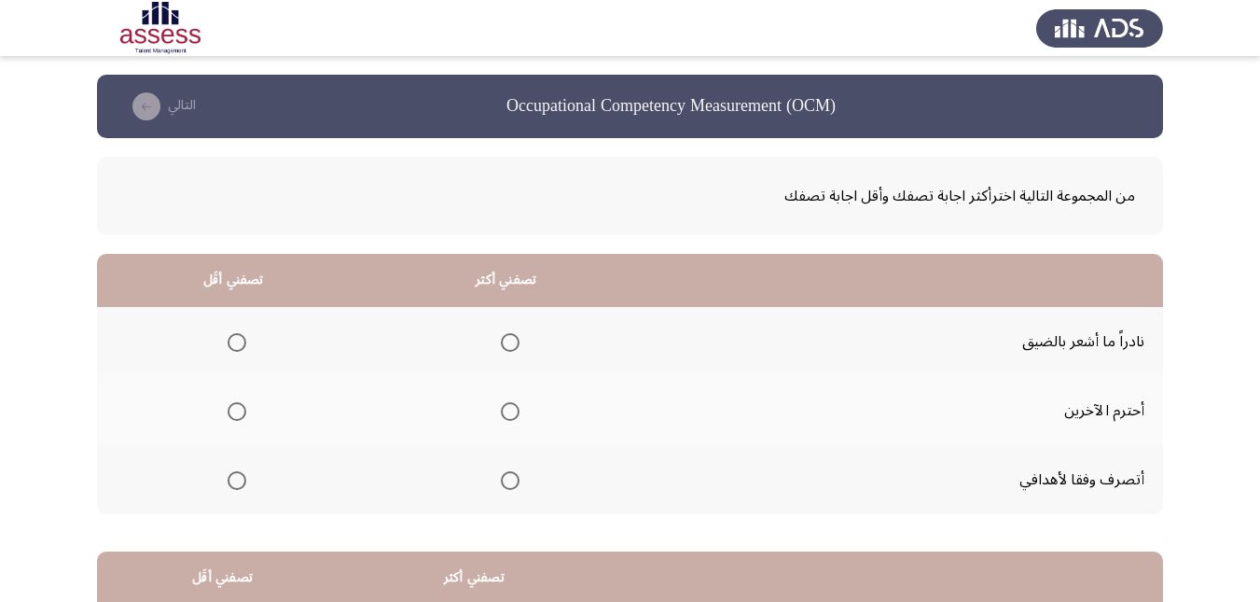
click at [514, 481] on span "Select an option" at bounding box center [510, 480] width 19 height 19
click at [514, 481] on input "Select an option" at bounding box center [510, 480] width 19 height 19
click at [234, 342] on span "Select an option" at bounding box center [237, 342] width 19 height 19
click at [234, 342] on input "Select an option" at bounding box center [237, 342] width 19 height 19
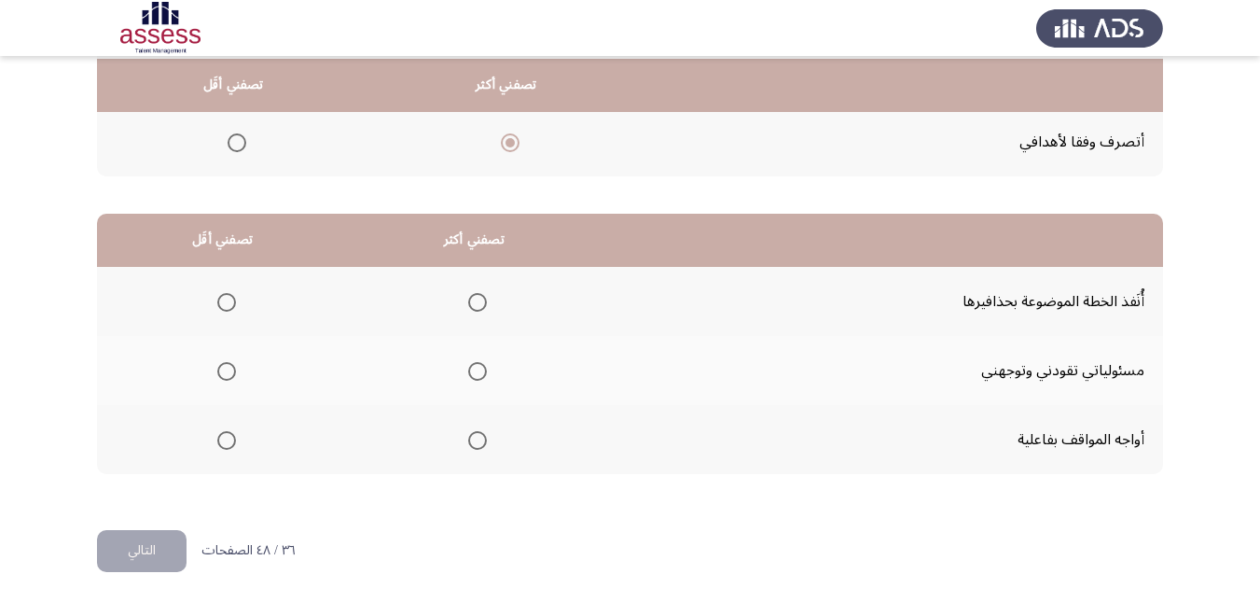
scroll to position [341, 0]
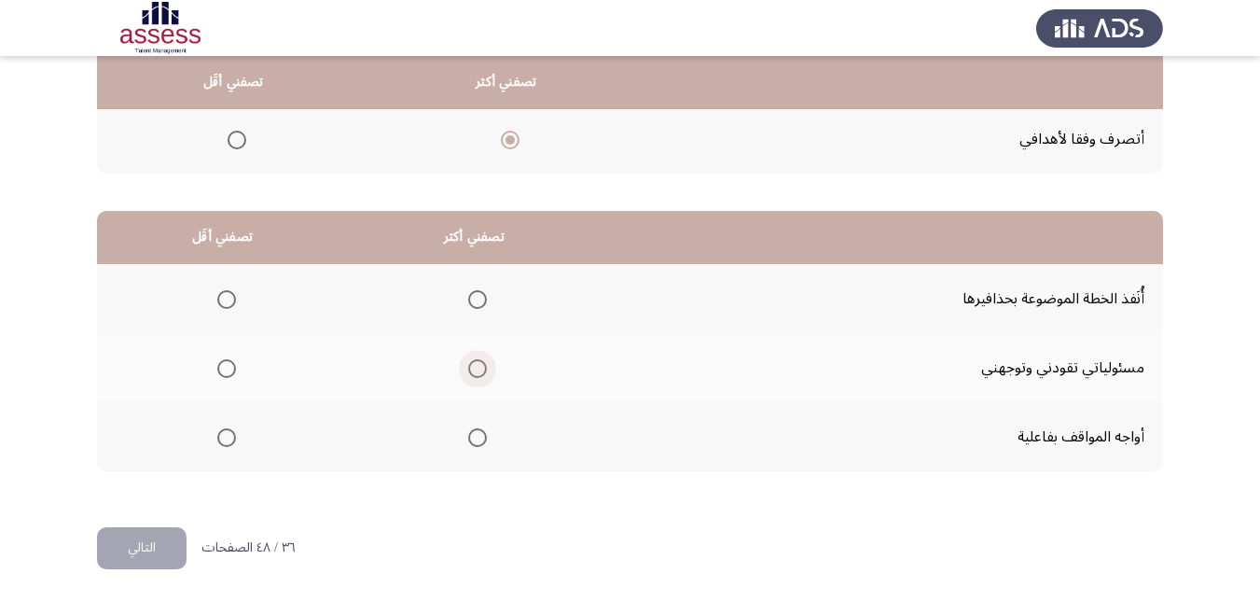
click at [474, 368] on span "Select an option" at bounding box center [477, 368] width 19 height 19
click at [474, 368] on input "Select an option" at bounding box center [477, 368] width 19 height 19
click at [224, 298] on span "Select an option" at bounding box center [226, 299] width 19 height 19
click at [224, 298] on input "Select an option" at bounding box center [226, 299] width 19 height 19
click at [161, 540] on button "التالي" at bounding box center [142, 548] width 90 height 42
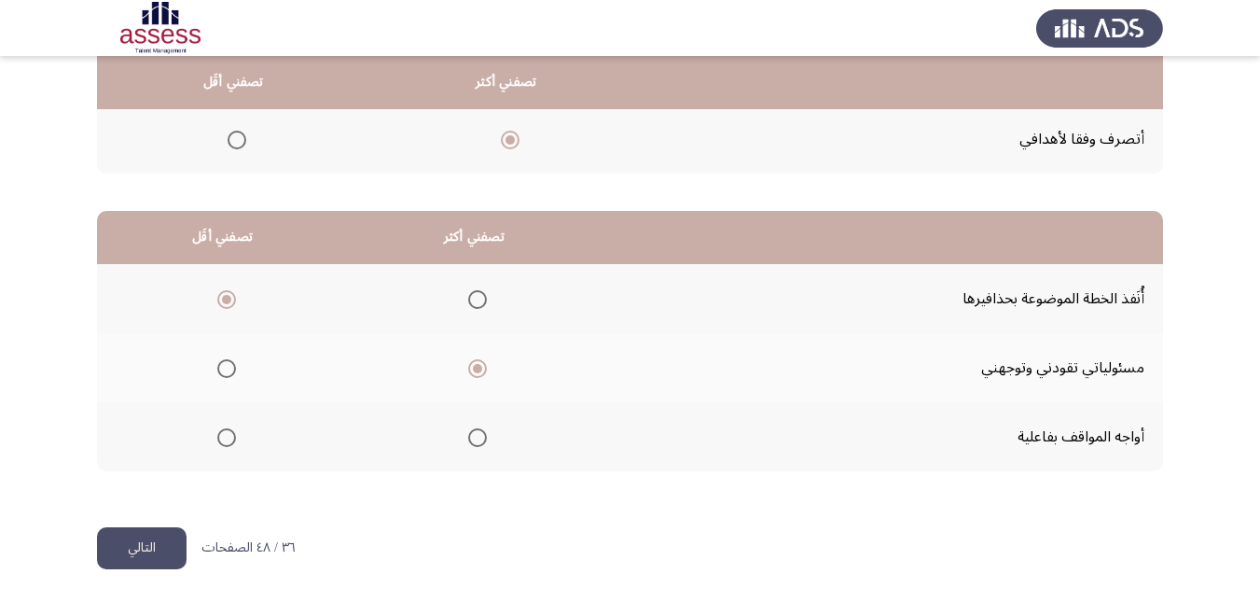
scroll to position [0, 0]
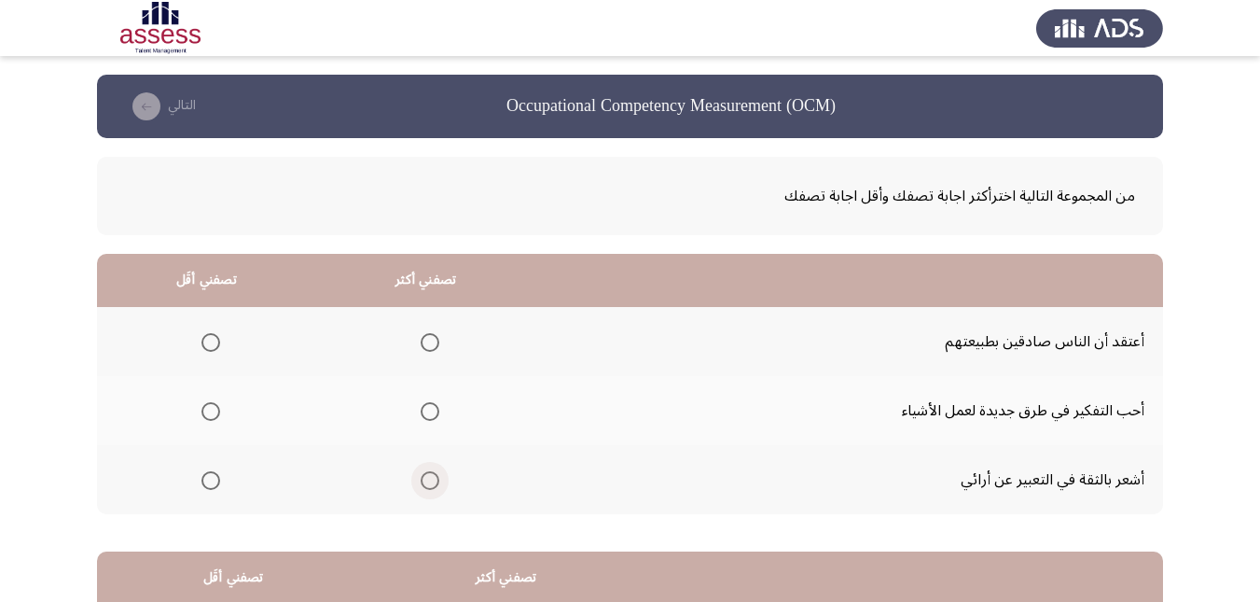
click at [428, 472] on span "Select an option" at bounding box center [430, 480] width 19 height 19
click at [428, 472] on input "Select an option" at bounding box center [430, 480] width 19 height 19
click at [205, 339] on span "Select an option" at bounding box center [211, 342] width 19 height 19
click at [205, 339] on input "Select an option" at bounding box center [211, 342] width 19 height 19
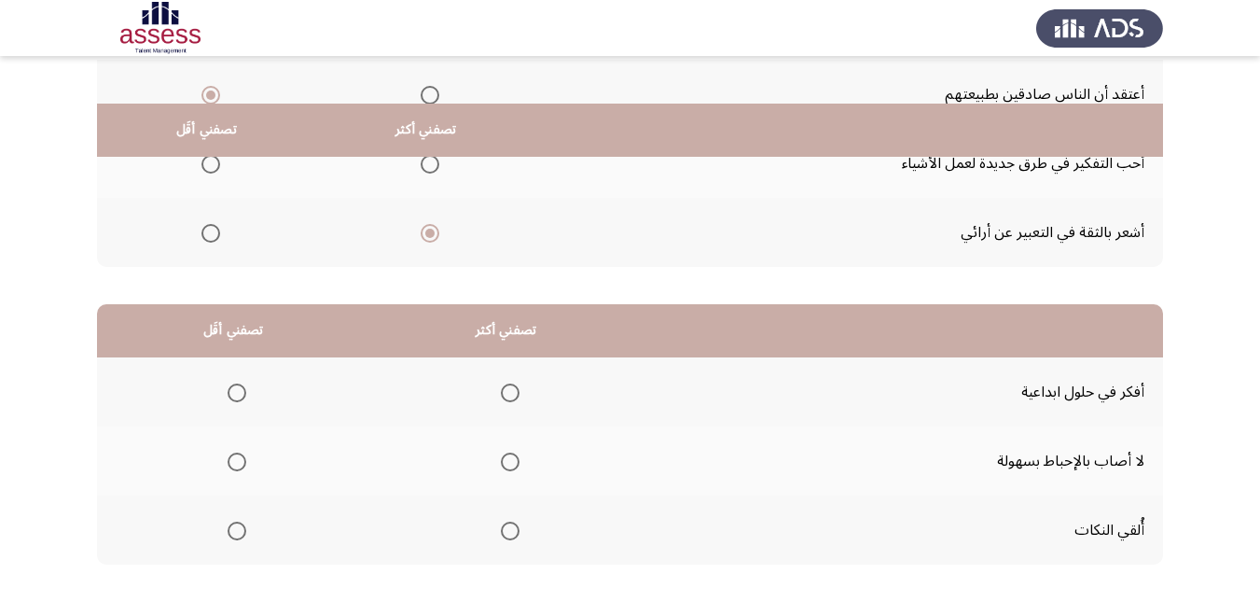
scroll to position [341, 0]
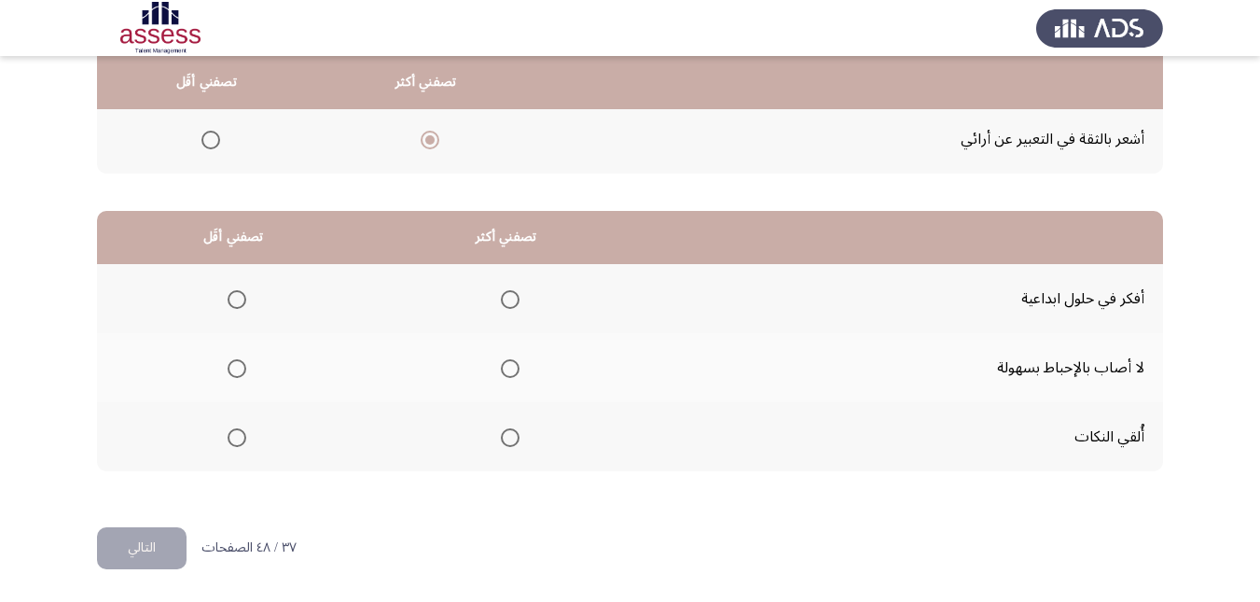
click at [519, 304] on th at bounding box center [505, 298] width 273 height 69
click at [515, 302] on span "Select an option" at bounding box center [510, 299] width 19 height 19
click at [515, 302] on input "Select an option" at bounding box center [510, 299] width 19 height 19
click at [230, 438] on span "Select an option" at bounding box center [237, 437] width 19 height 19
click at [230, 438] on input "Select an option" at bounding box center [237, 437] width 19 height 19
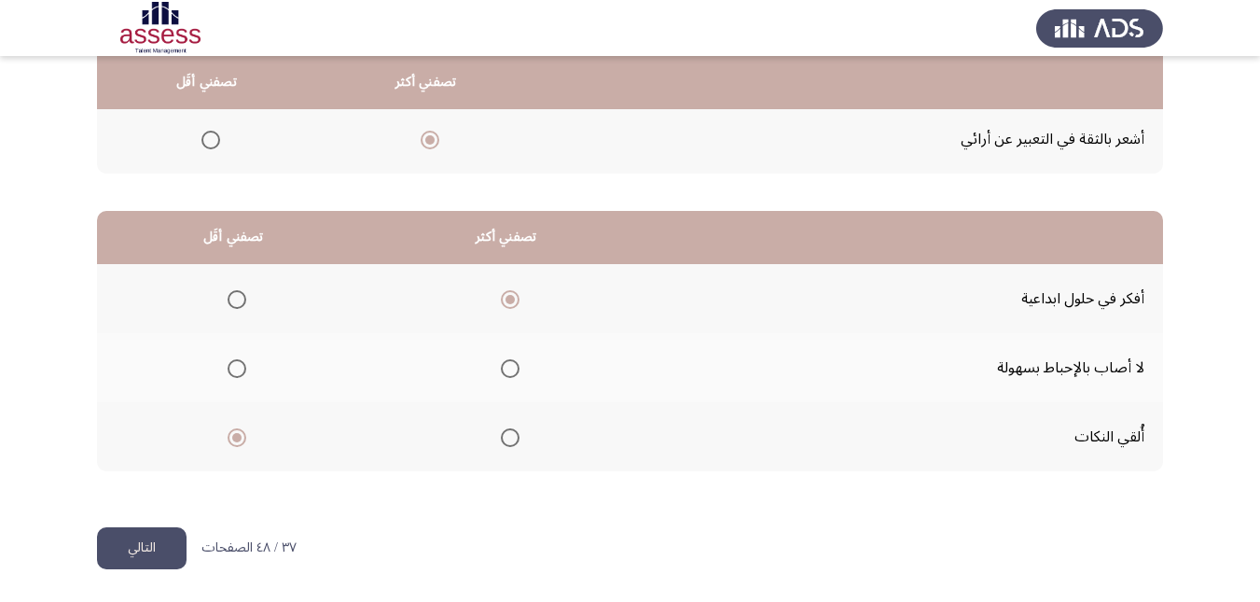
click at [149, 547] on button "التالي" at bounding box center [142, 548] width 90 height 42
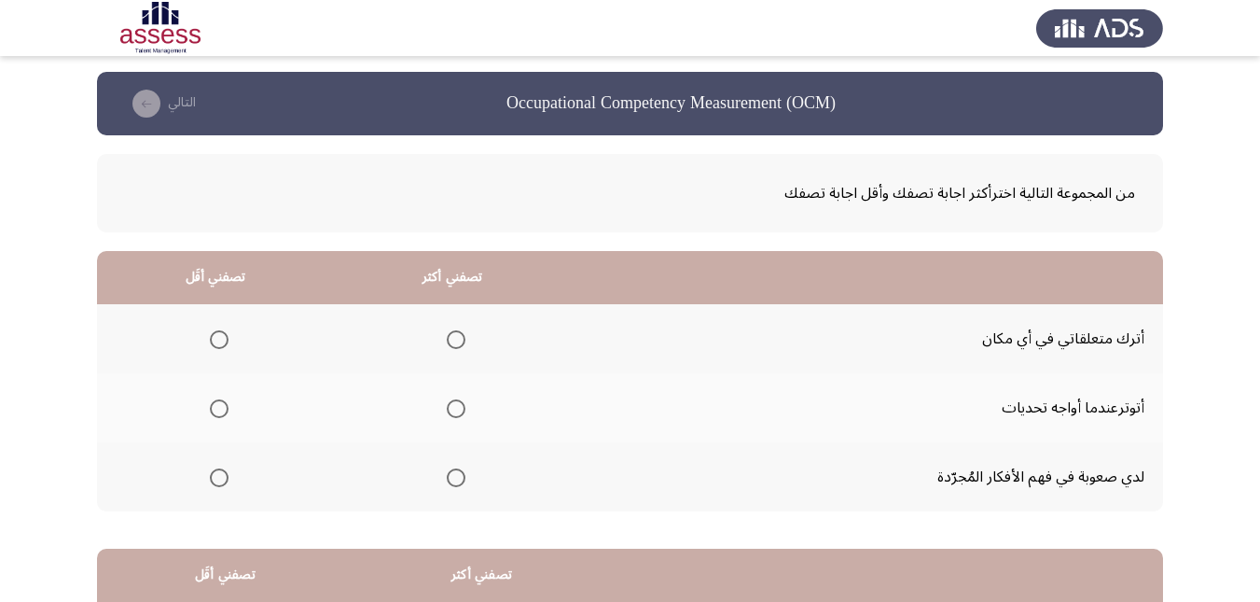
scroll to position [0, 0]
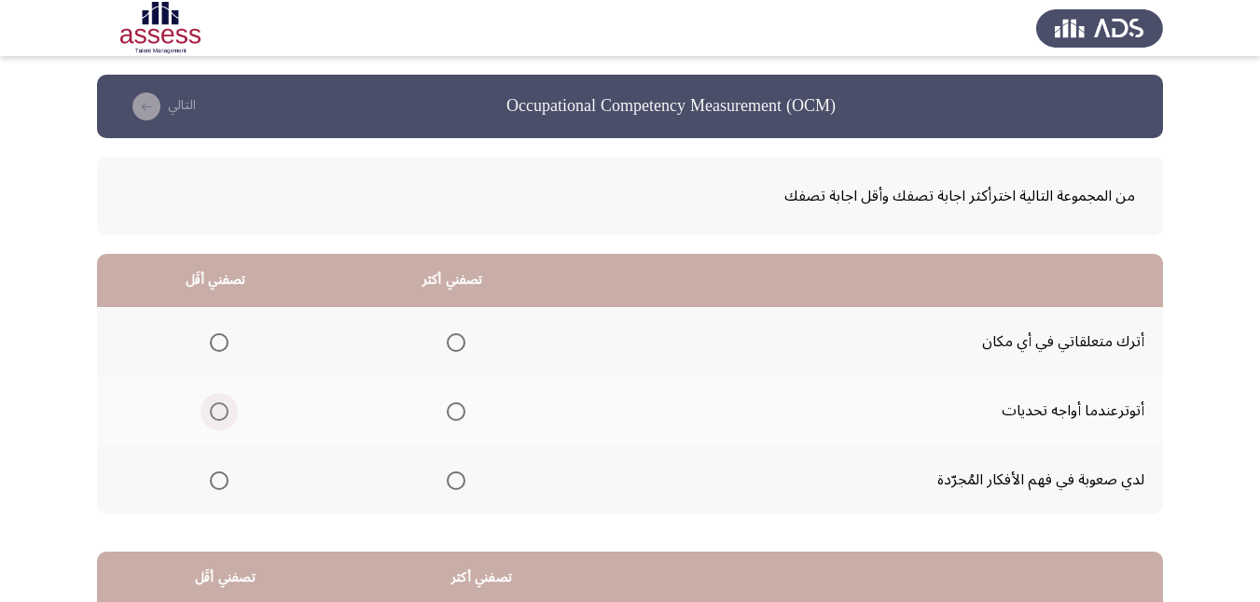
click at [226, 407] on span "Select an option" at bounding box center [219, 411] width 19 height 19
click at [226, 407] on input "Select an option" at bounding box center [219, 411] width 19 height 19
click at [463, 481] on span "Select an option" at bounding box center [456, 480] width 19 height 19
click at [463, 481] on input "Select an option" at bounding box center [456, 480] width 19 height 19
click at [449, 346] on span "Select an option" at bounding box center [456, 342] width 19 height 19
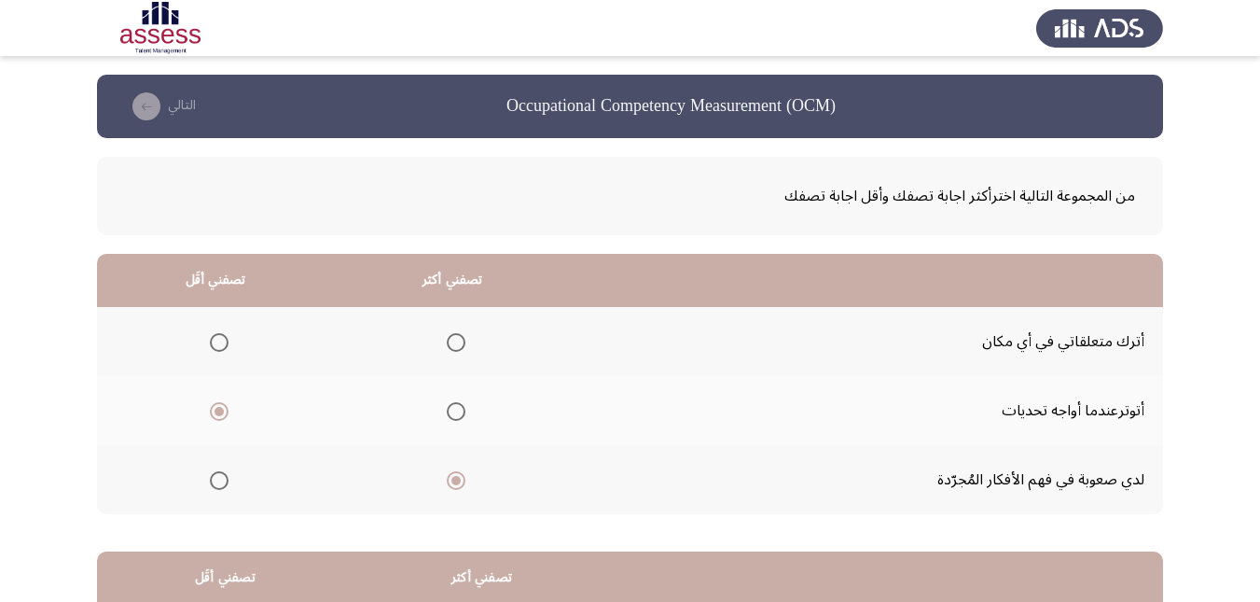
click at [449, 346] on input "Select an option" at bounding box center [456, 342] width 19 height 19
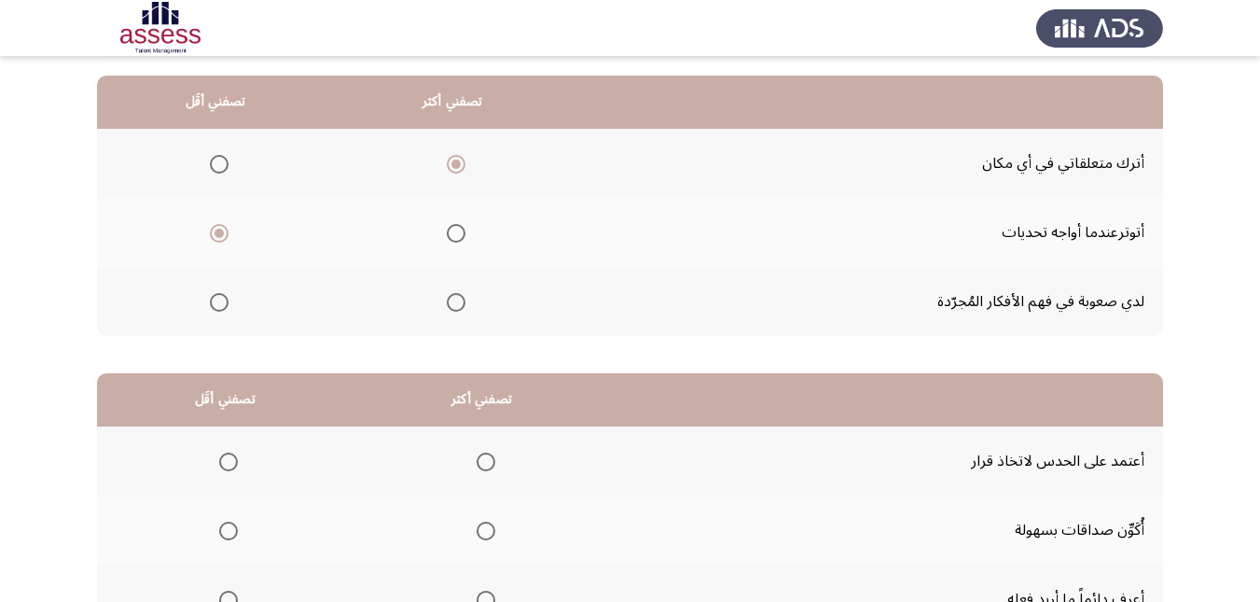
scroll to position [341, 0]
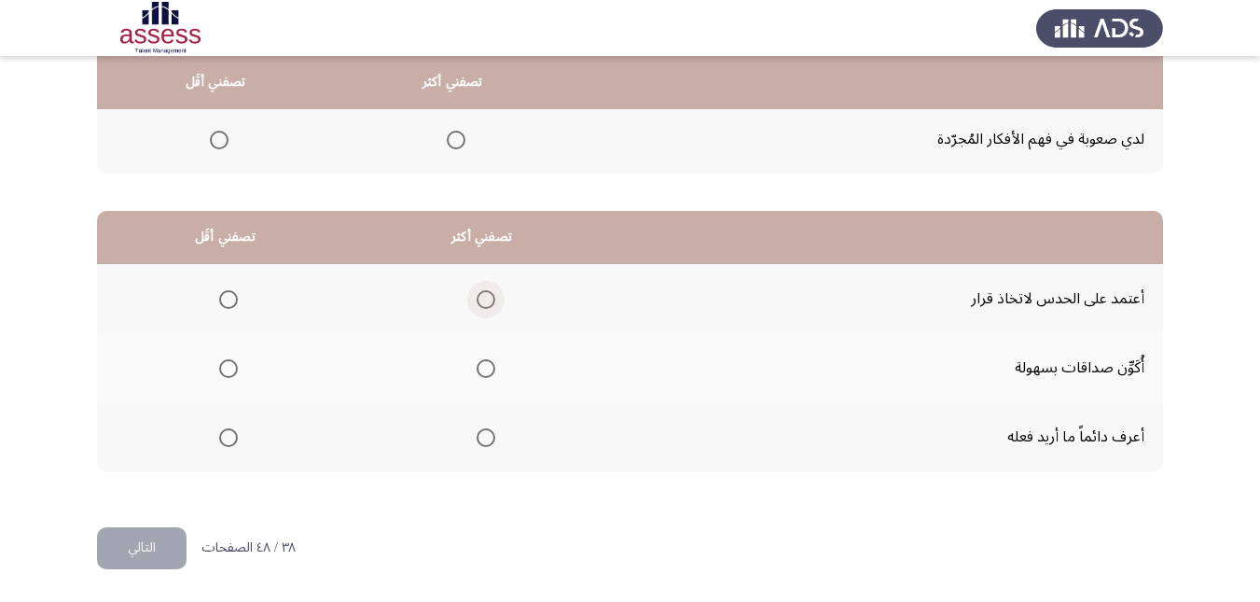
click at [486, 296] on span "Select an option" at bounding box center [486, 299] width 19 height 19
click at [486, 296] on input "Select an option" at bounding box center [486, 299] width 19 height 19
click at [230, 363] on span "Select an option" at bounding box center [228, 368] width 19 height 19
click at [230, 363] on input "Select an option" at bounding box center [228, 368] width 19 height 19
click at [153, 540] on button "التالي" at bounding box center [142, 548] width 90 height 42
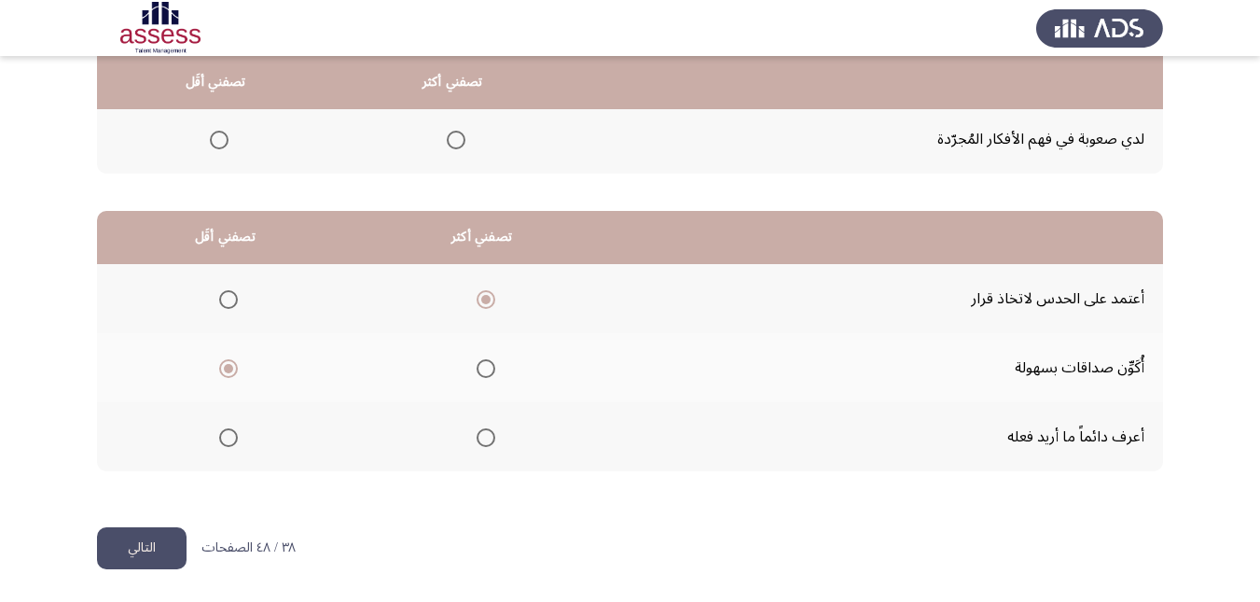
scroll to position [0, 0]
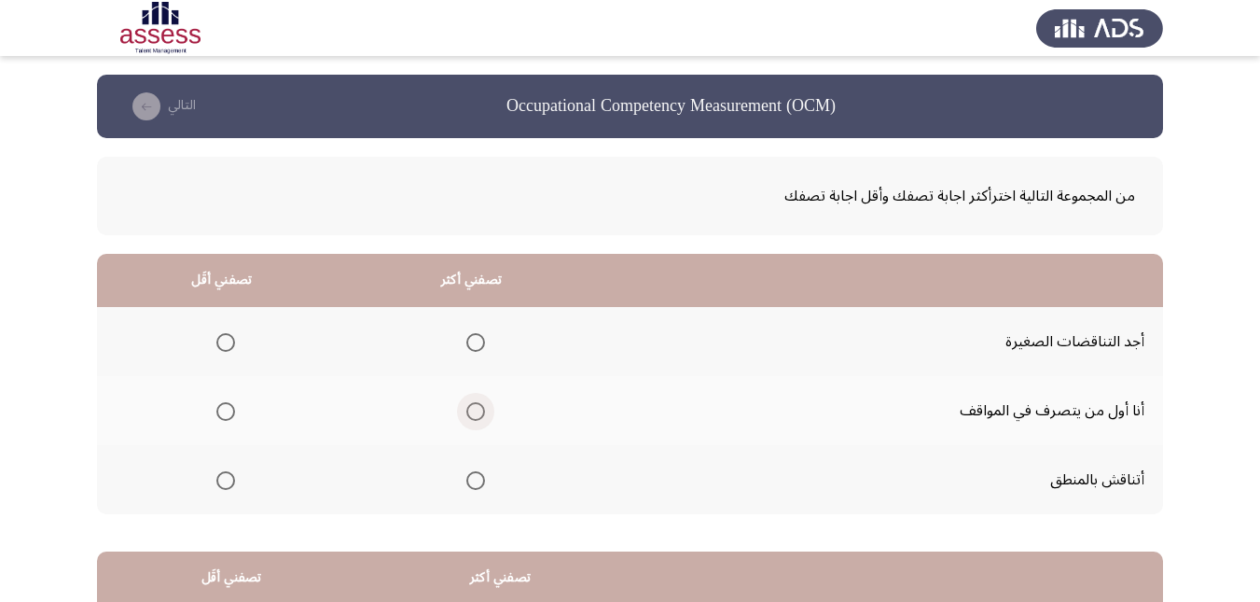
click at [479, 411] on span "Select an option" at bounding box center [475, 411] width 19 height 19
click at [479, 411] on input "Select an option" at bounding box center [475, 411] width 19 height 19
click at [231, 342] on span "Select an option" at bounding box center [225, 342] width 19 height 19
click at [231, 342] on input "Select an option" at bounding box center [225, 342] width 19 height 19
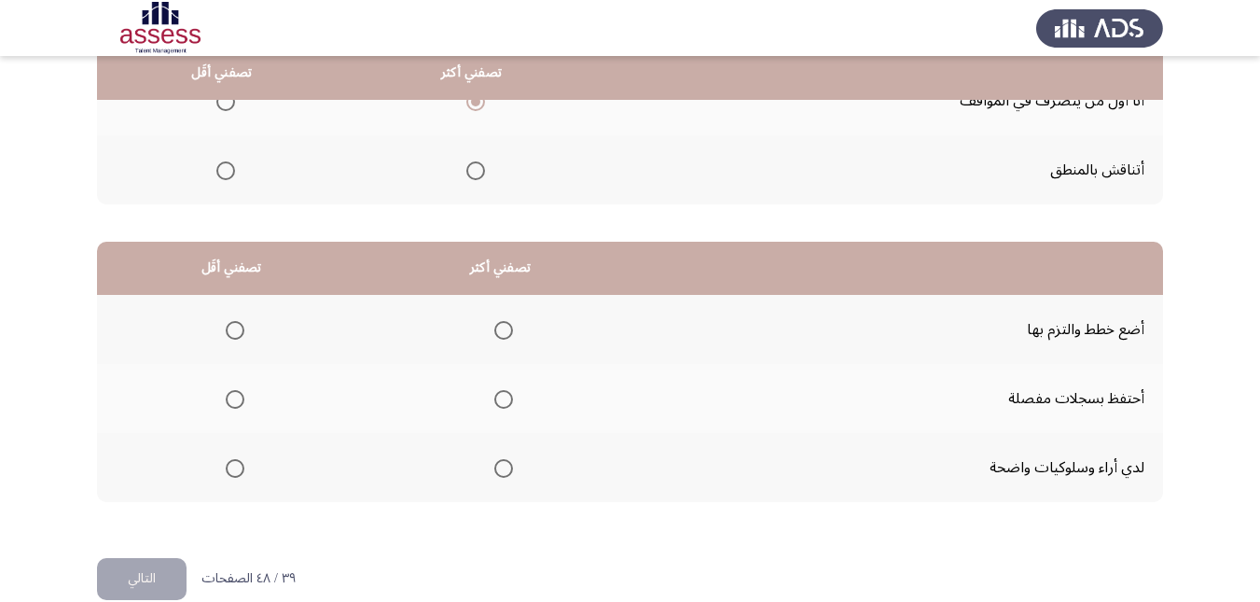
scroll to position [341, 0]
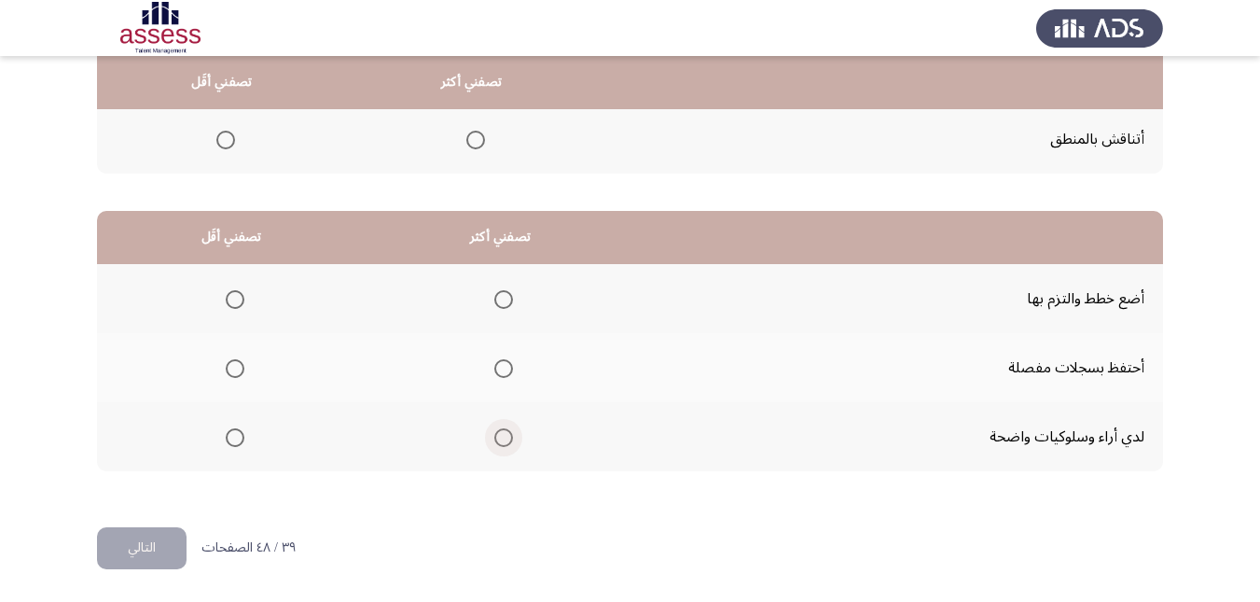
click at [502, 442] on span "Select an option" at bounding box center [503, 437] width 19 height 19
click at [502, 442] on input "Select an option" at bounding box center [503, 437] width 19 height 19
click at [235, 364] on span "Select an option" at bounding box center [235, 368] width 19 height 19
click at [235, 364] on input "Select an option" at bounding box center [235, 368] width 19 height 19
click at [499, 301] on span "Select an option" at bounding box center [503, 299] width 19 height 19
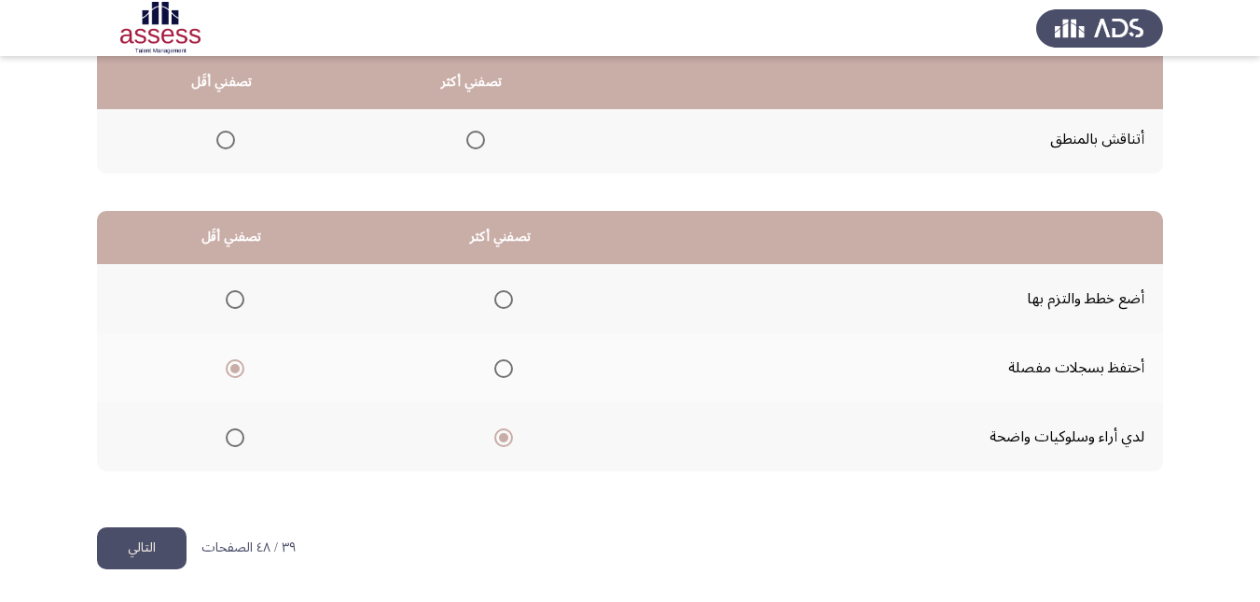
click at [499, 301] on input "Select an option" at bounding box center [503, 299] width 19 height 19
click at [160, 545] on button "التالي" at bounding box center [142, 548] width 90 height 42
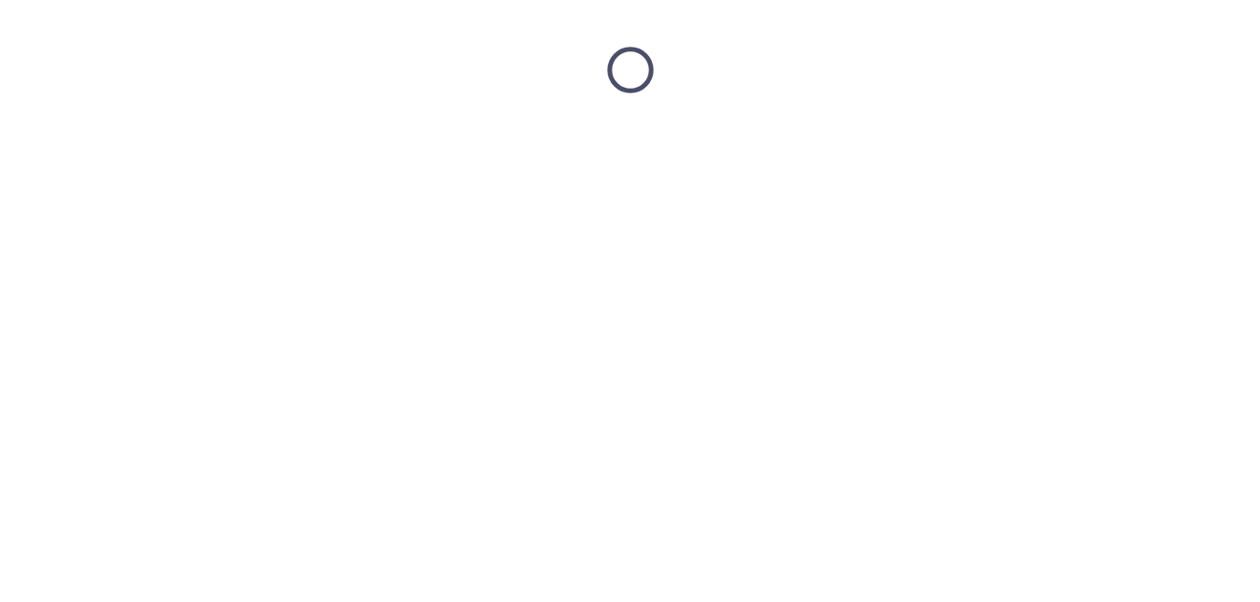
scroll to position [0, 0]
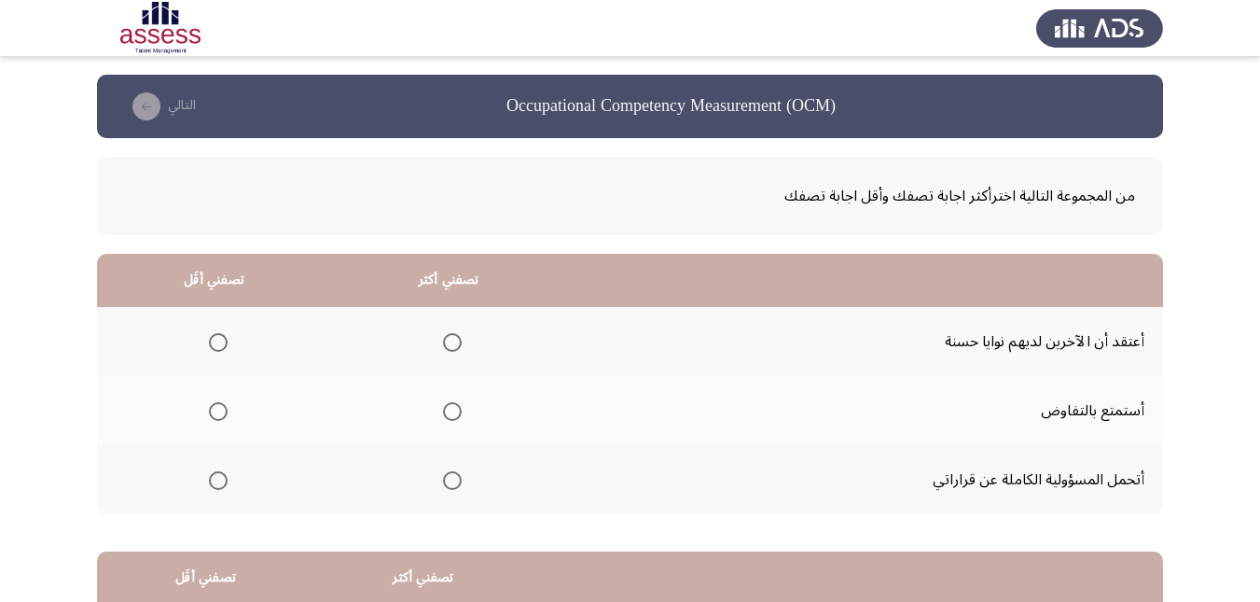
click at [221, 411] on span "Select an option" at bounding box center [218, 411] width 19 height 19
click at [221, 411] on input "Select an option" at bounding box center [218, 411] width 19 height 19
click at [453, 482] on span "Select an option" at bounding box center [452, 480] width 19 height 19
click at [453, 482] on input "Select an option" at bounding box center [452, 480] width 19 height 19
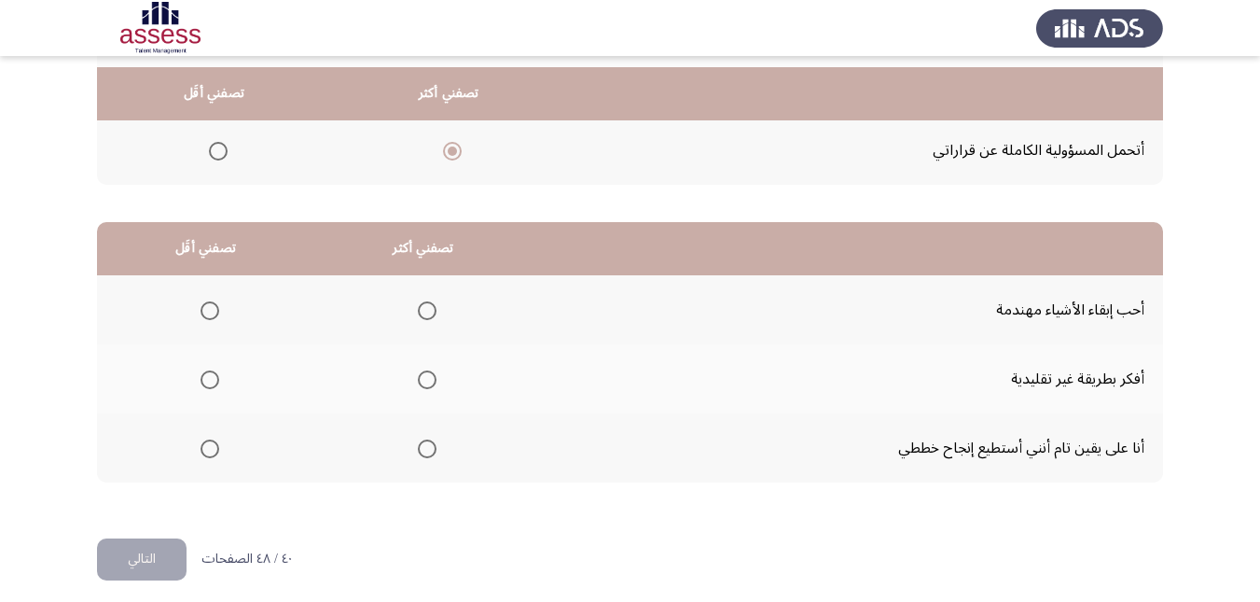
scroll to position [341, 0]
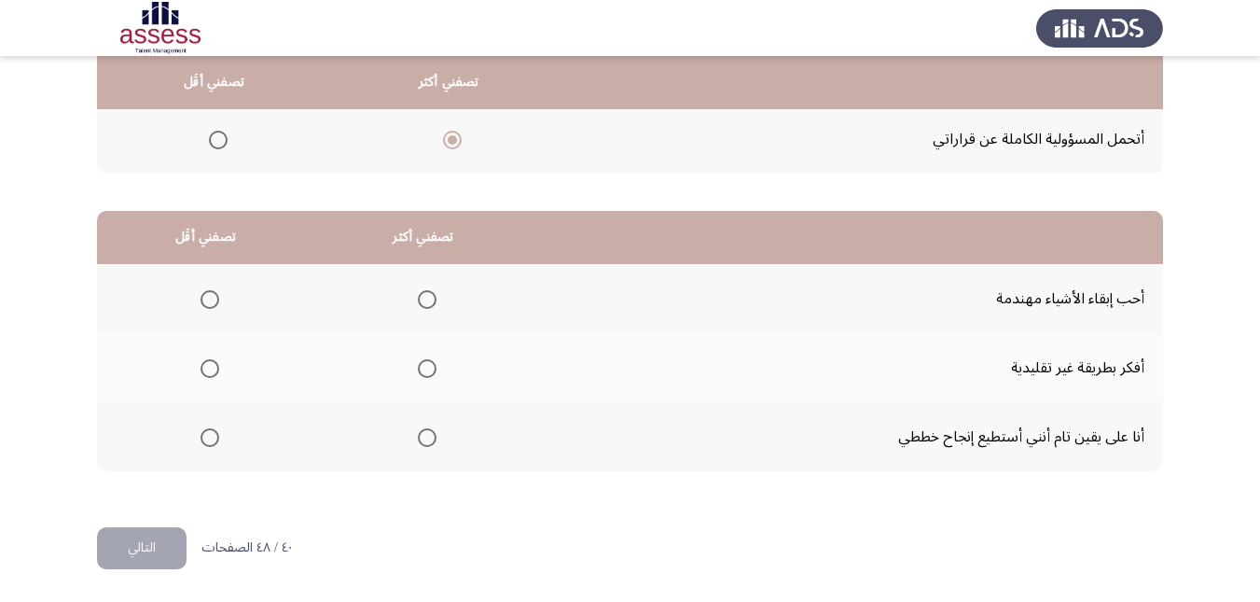
click at [425, 369] on span "Select an option" at bounding box center [427, 368] width 19 height 19
click at [425, 369] on input "Select an option" at bounding box center [427, 368] width 19 height 19
click at [210, 297] on span "Select an option" at bounding box center [210, 299] width 19 height 19
click at [210, 297] on input "Select an option" at bounding box center [210, 299] width 19 height 19
click at [425, 438] on span "Select an option" at bounding box center [427, 437] width 19 height 19
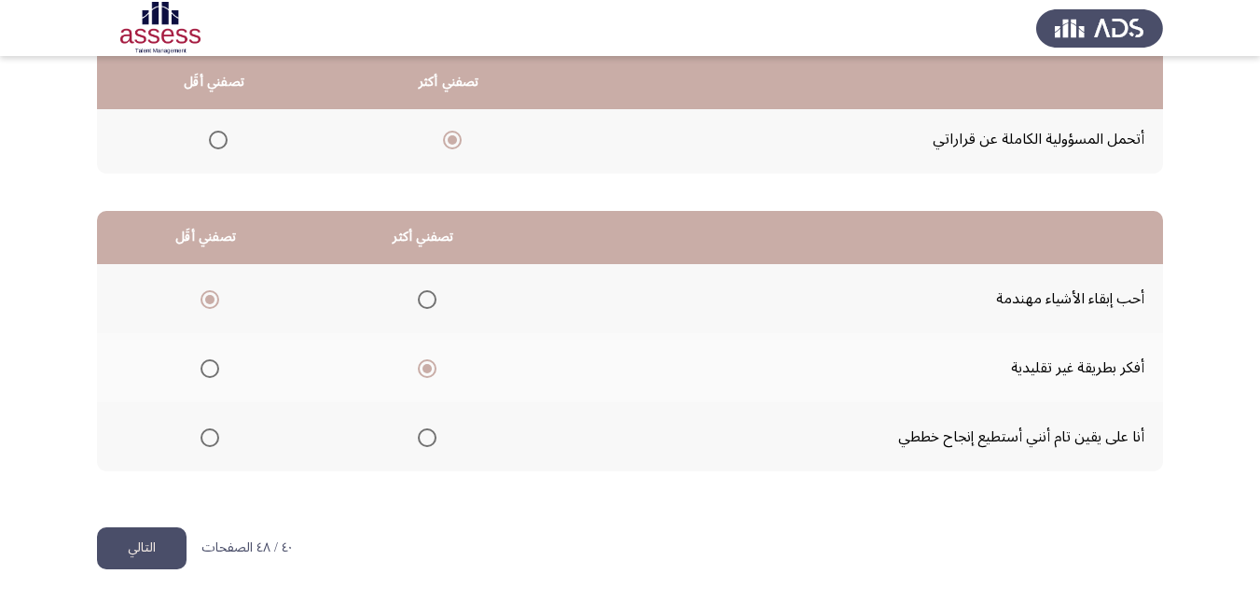
click at [425, 438] on input "Select an option" at bounding box center [427, 437] width 19 height 19
click at [160, 550] on button "التالي" at bounding box center [142, 548] width 90 height 42
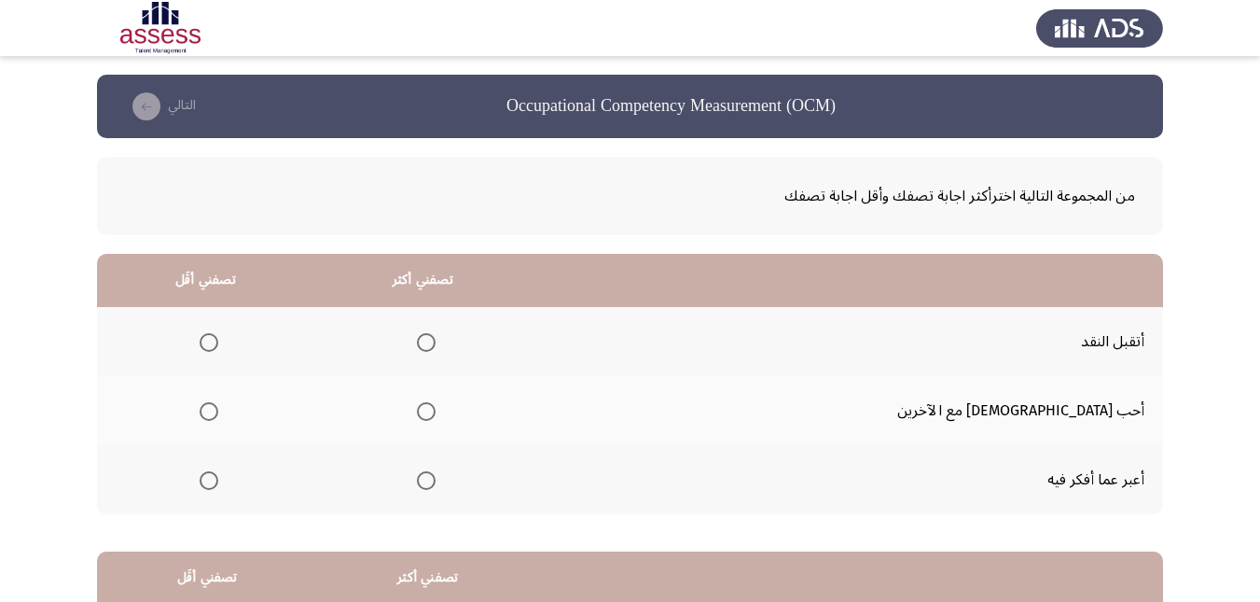
click at [436, 479] on span "Select an option" at bounding box center [426, 480] width 19 height 19
click at [436, 479] on input "Select an option" at bounding box center [426, 480] width 19 height 19
click at [218, 414] on span "Select an option" at bounding box center [209, 411] width 19 height 19
click at [218, 414] on input "Select an option" at bounding box center [209, 411] width 19 height 19
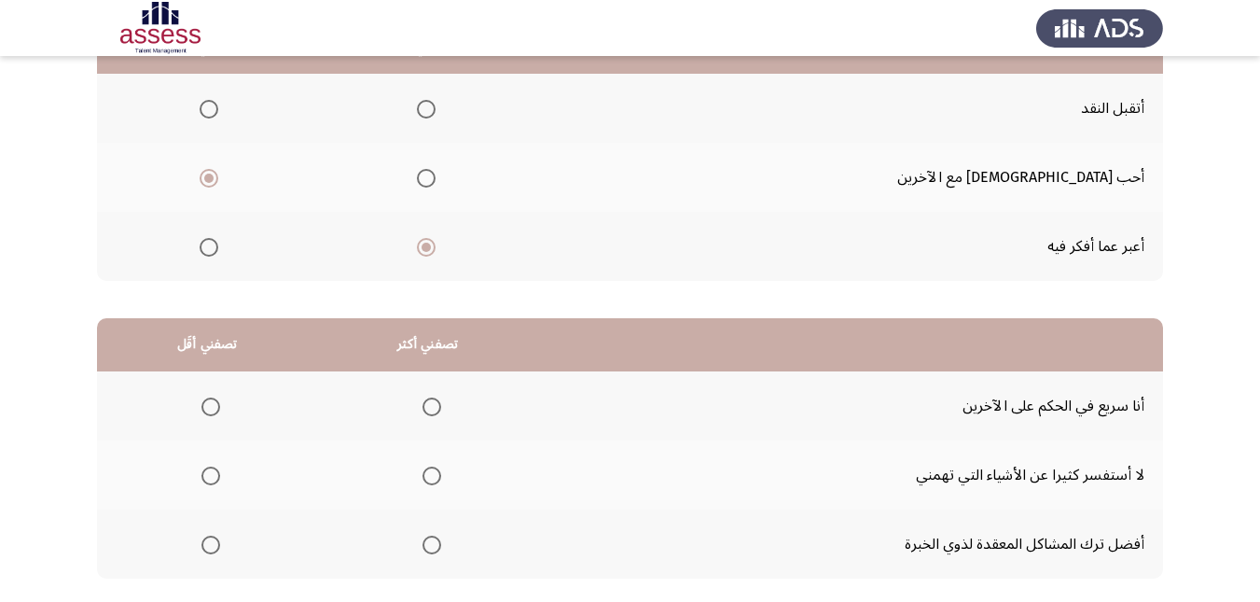
scroll to position [280, 0]
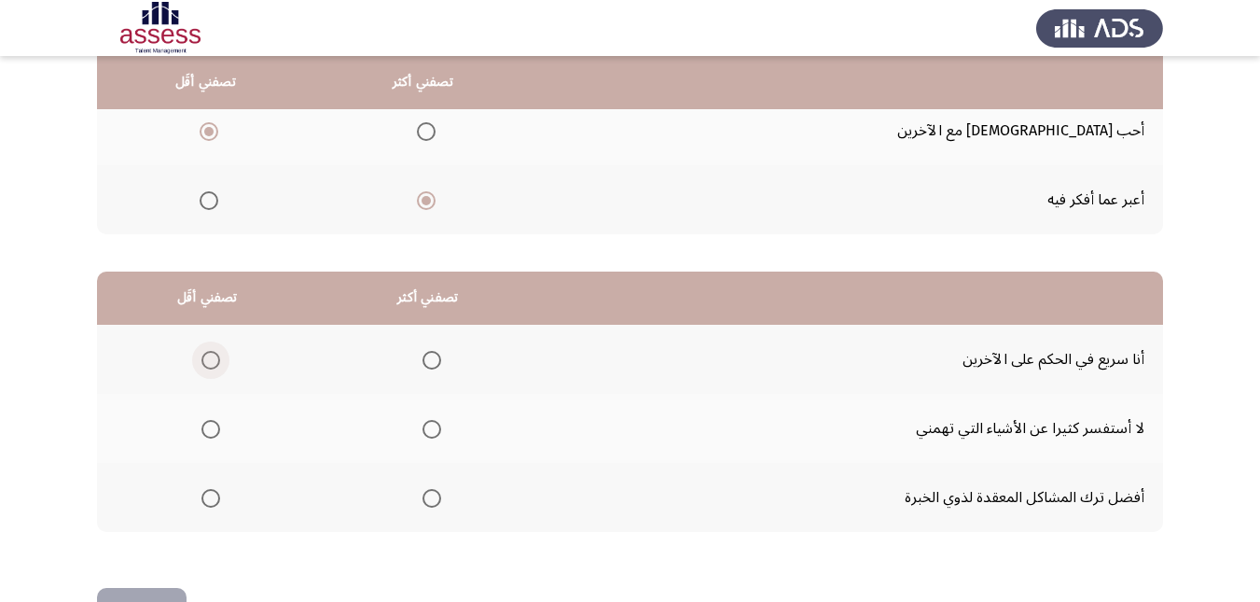
click at [216, 362] on span "Select an option" at bounding box center [211, 360] width 19 height 19
click at [216, 362] on input "Select an option" at bounding box center [211, 360] width 19 height 19
click at [430, 431] on span "Select an option" at bounding box center [432, 429] width 19 height 19
click at [430, 431] on input "Select an option" at bounding box center [432, 429] width 19 height 19
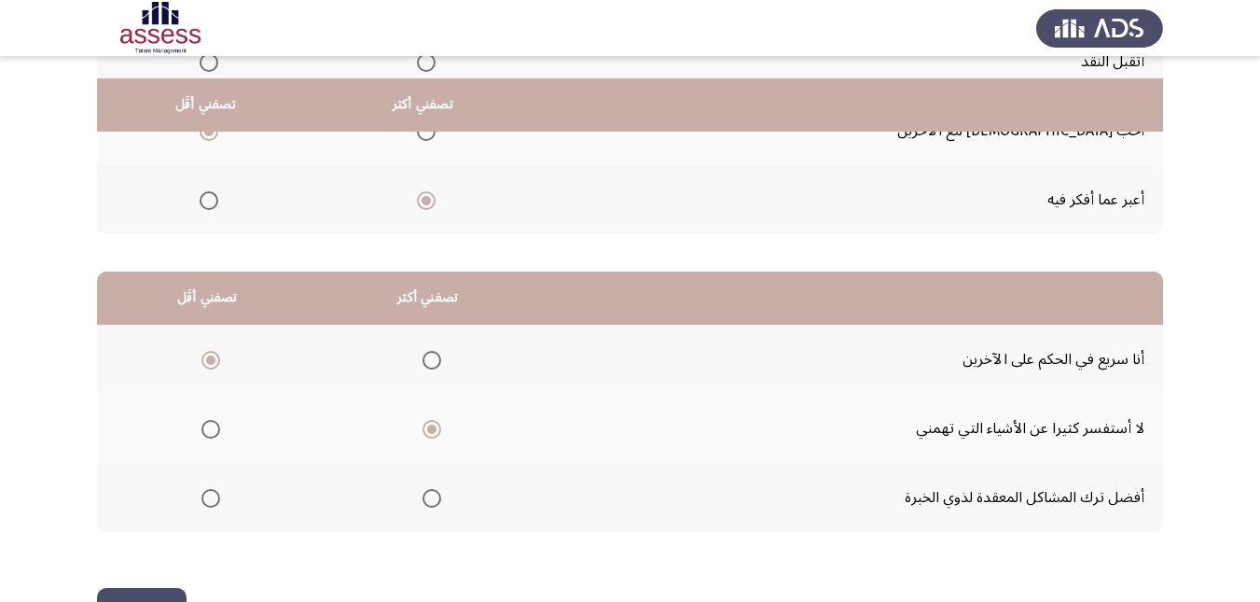
scroll to position [341, 0]
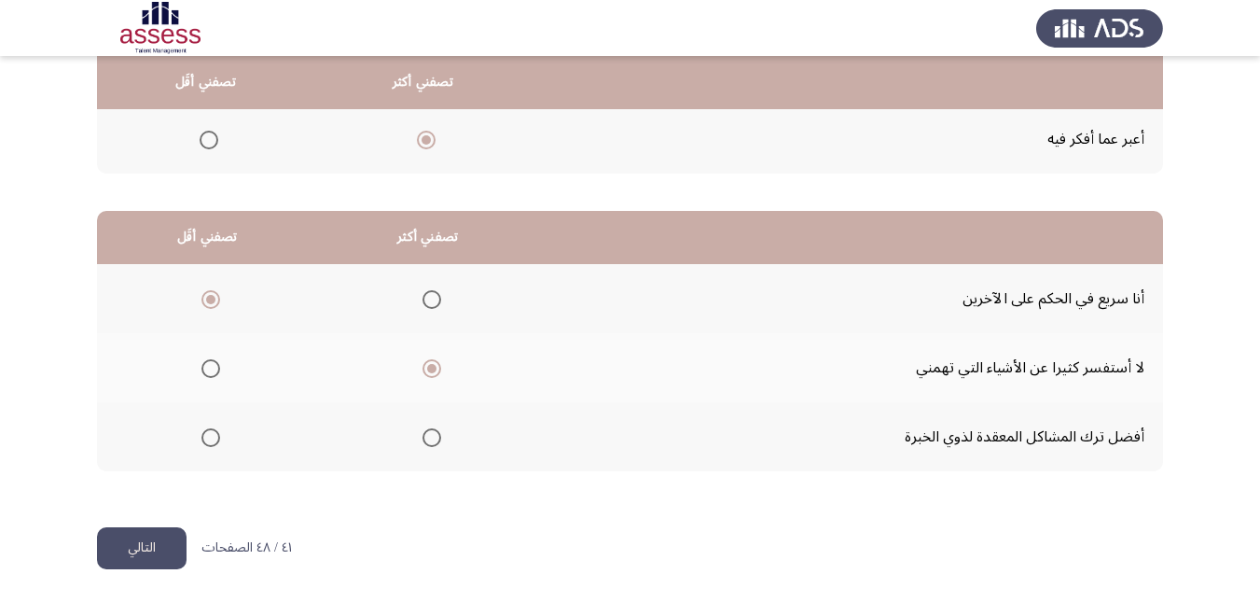
click at [165, 540] on button "التالي" at bounding box center [142, 548] width 90 height 42
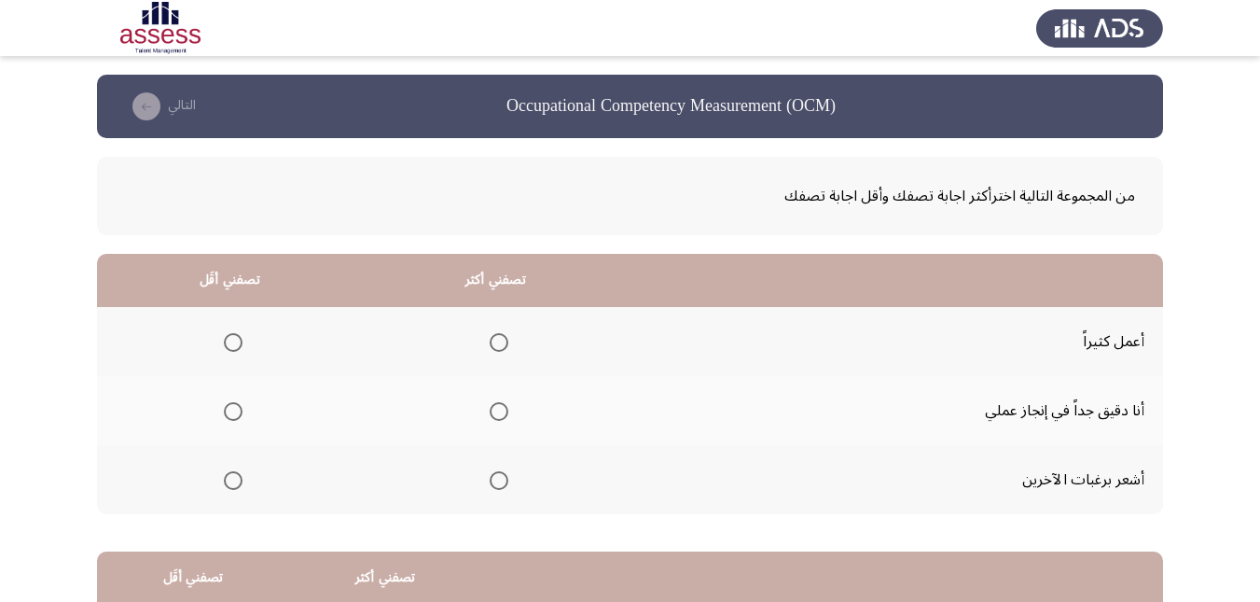
click at [499, 411] on span "Select an option" at bounding box center [499, 411] width 0 height 0
click at [496, 411] on input "Select an option" at bounding box center [499, 411] width 19 height 19
click at [226, 483] on span "Select an option" at bounding box center [233, 480] width 19 height 19
click at [226, 483] on input "Select an option" at bounding box center [233, 480] width 19 height 19
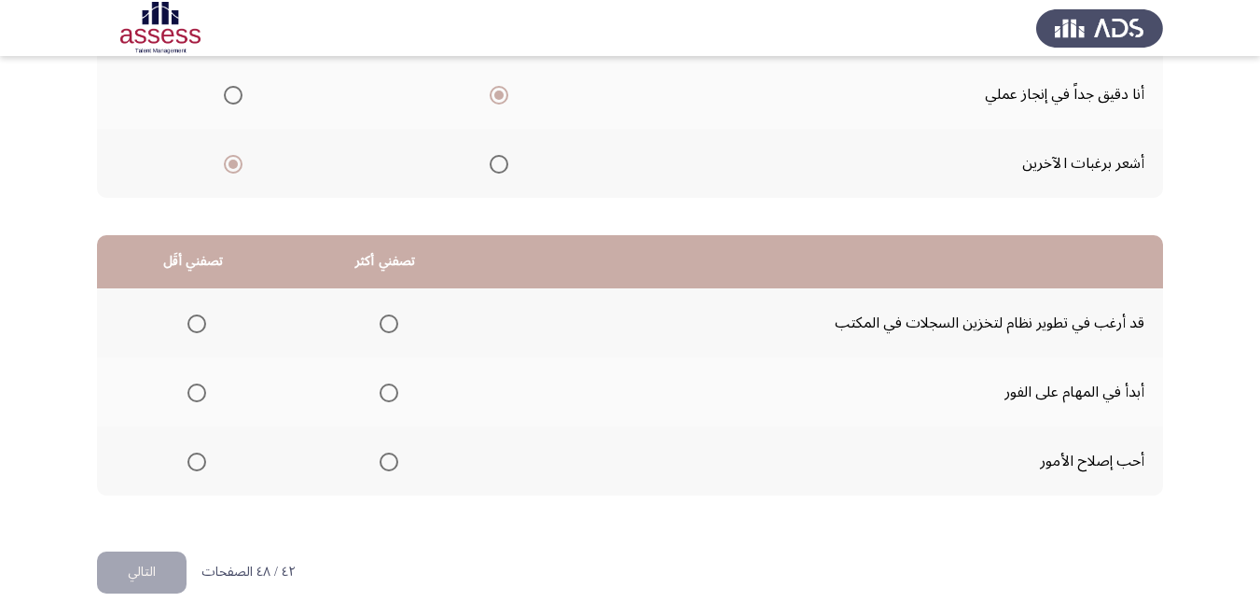
scroll to position [341, 0]
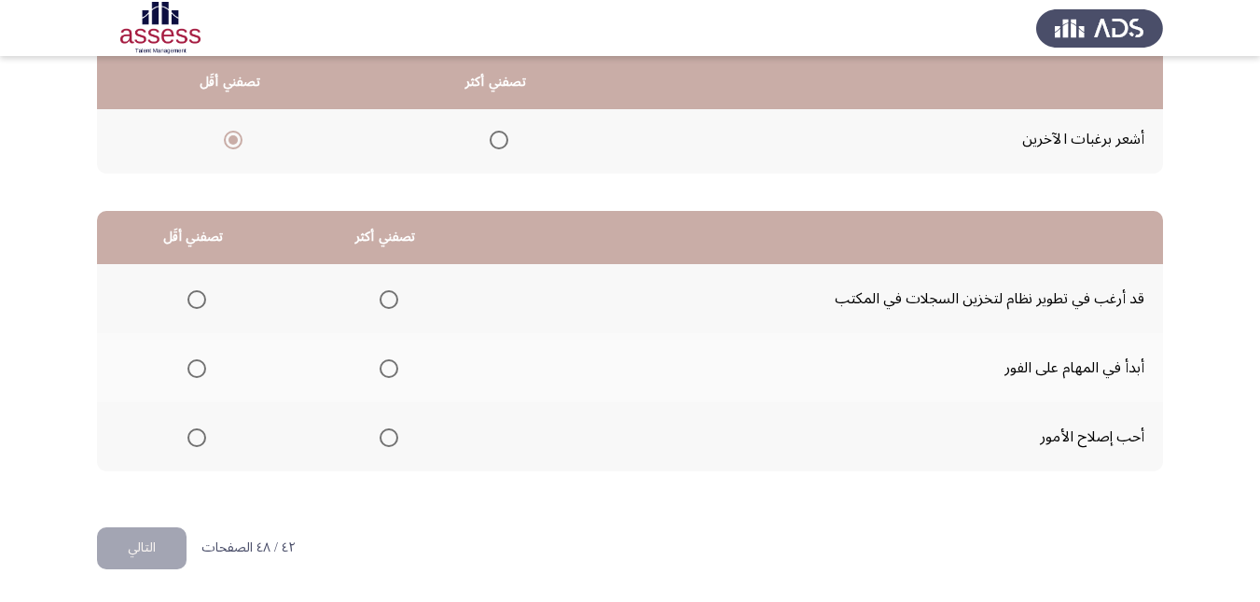
click at [380, 440] on span "Select an option" at bounding box center [389, 437] width 19 height 19
click at [380, 440] on input "Select an option" at bounding box center [389, 437] width 19 height 19
click at [191, 429] on span "Select an option" at bounding box center [197, 437] width 19 height 19
click at [191, 429] on input "Select an option" at bounding box center [197, 437] width 19 height 19
click at [393, 367] on span "Select an option" at bounding box center [389, 368] width 19 height 19
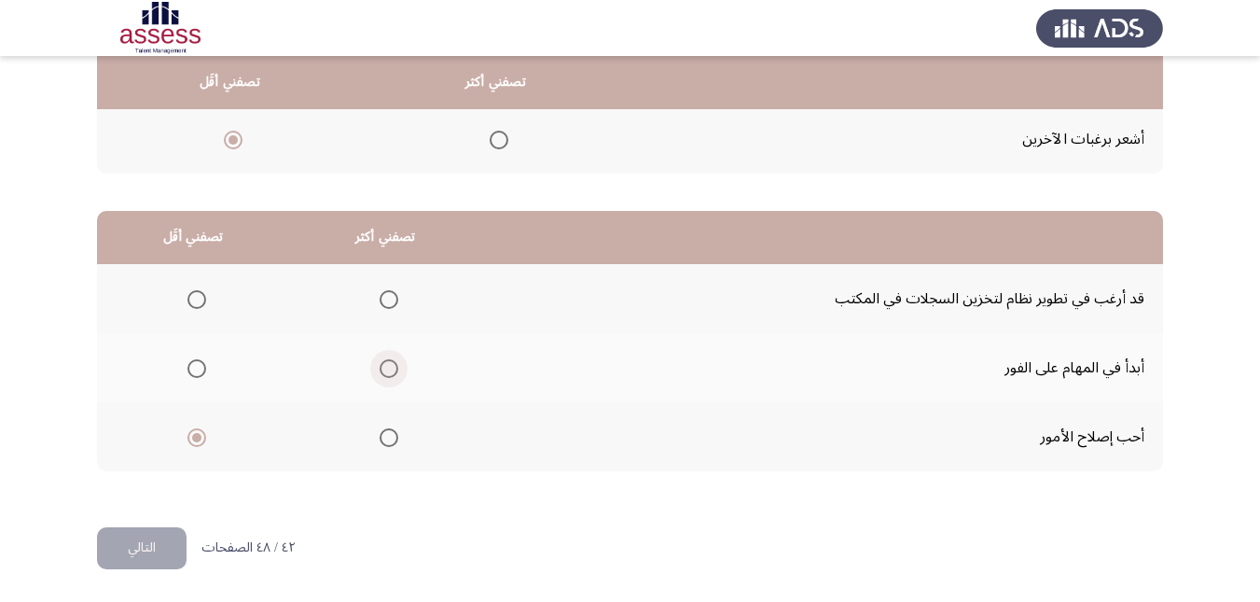
click at [393, 367] on input "Select an option" at bounding box center [389, 368] width 19 height 19
click at [160, 539] on button "التالي" at bounding box center [142, 548] width 90 height 42
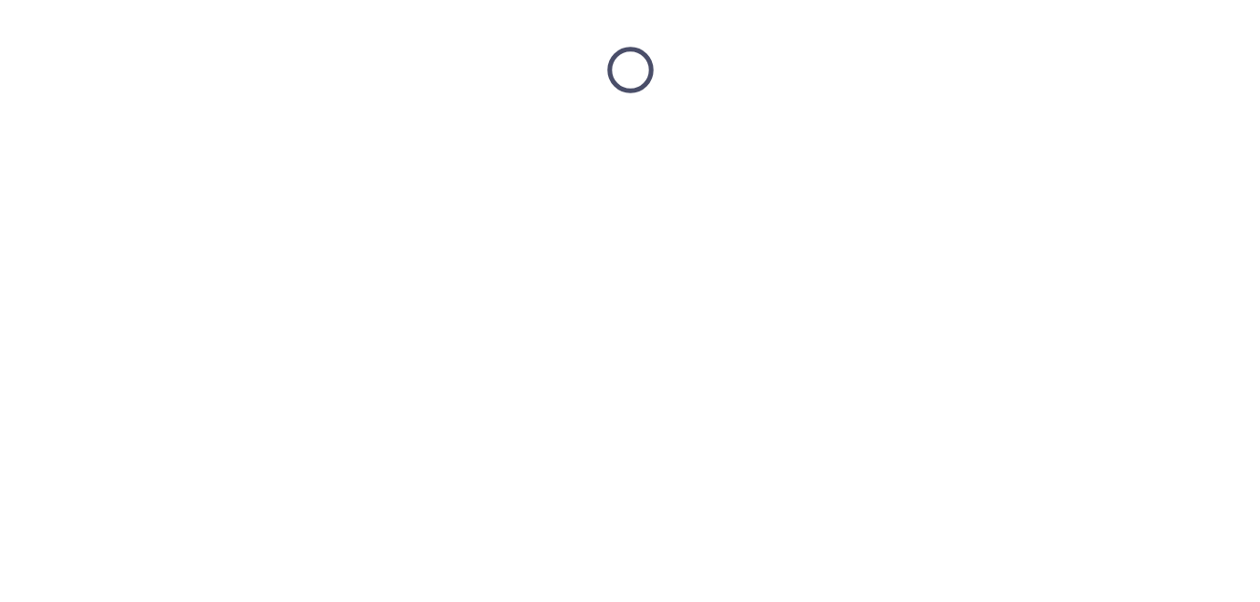
scroll to position [0, 0]
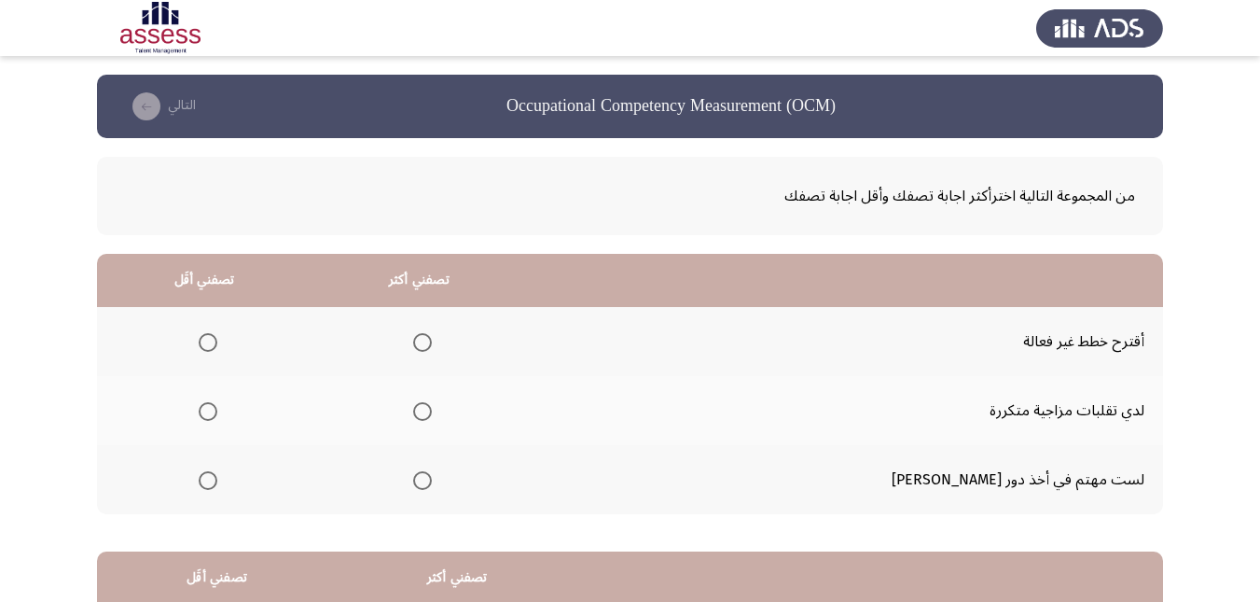
click at [432, 483] on span "Select an option" at bounding box center [422, 480] width 19 height 19
click at [432, 483] on input "Select an option" at bounding box center [422, 480] width 19 height 19
click at [217, 415] on span "Select an option" at bounding box center [208, 411] width 19 height 19
click at [217, 415] on input "Select an option" at bounding box center [208, 411] width 19 height 19
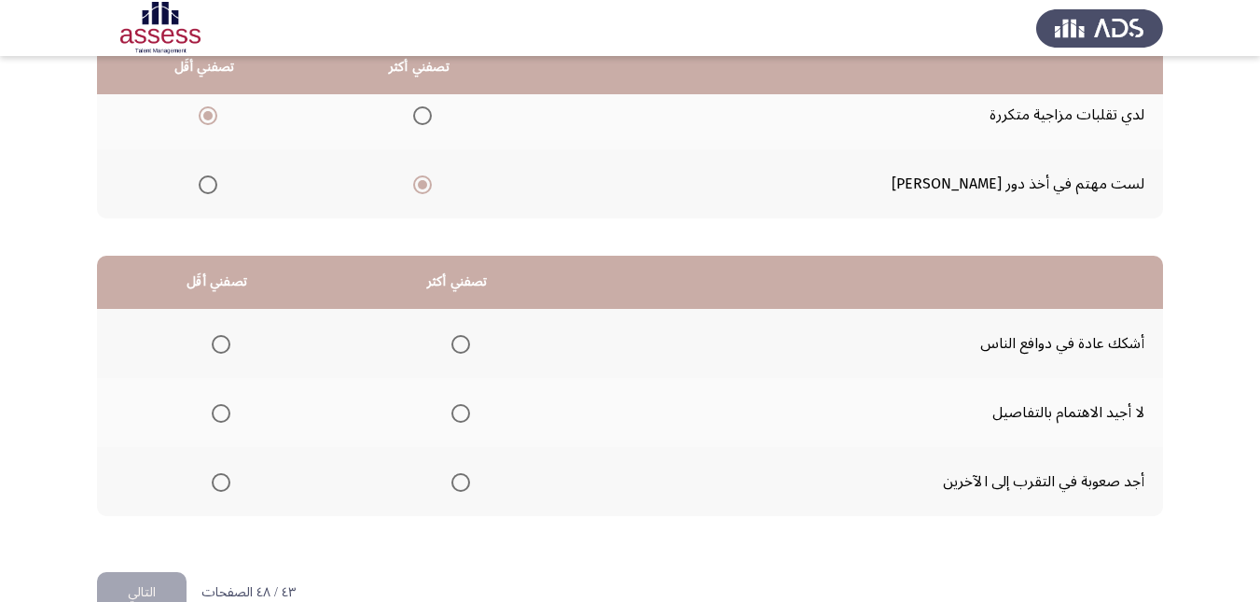
scroll to position [341, 0]
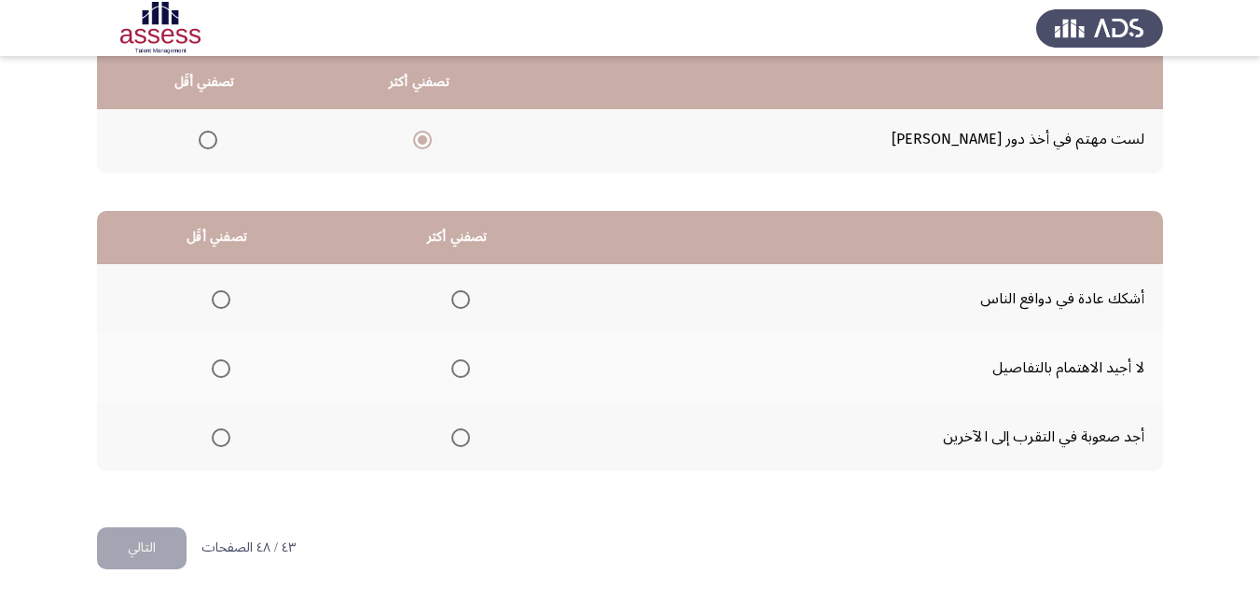
click at [460, 300] on span "Select an option" at bounding box center [461, 299] width 19 height 19
click at [460, 300] on input "Select an option" at bounding box center [461, 299] width 19 height 19
click at [224, 374] on span "Select an option" at bounding box center [221, 368] width 19 height 19
click at [224, 374] on input "Select an option" at bounding box center [221, 368] width 19 height 19
click at [221, 302] on span "Select an option" at bounding box center [221, 299] width 19 height 19
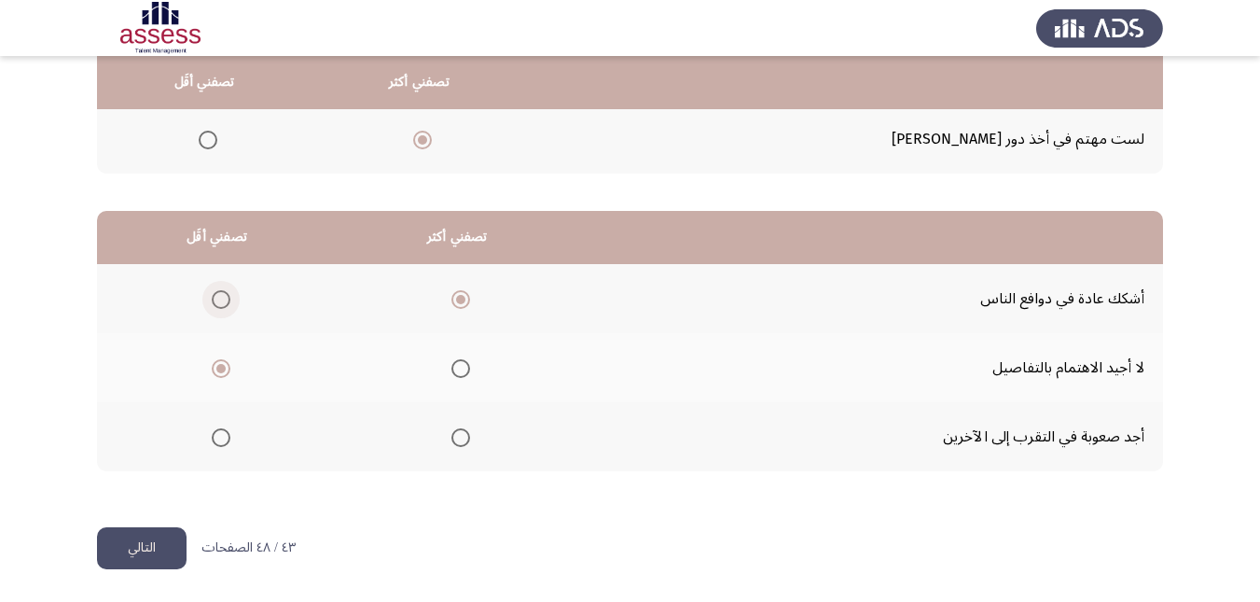
click at [221, 302] on input "Select an option" at bounding box center [221, 299] width 19 height 19
click at [459, 442] on span "Select an option" at bounding box center [461, 437] width 19 height 19
click at [459, 442] on input "Select an option" at bounding box center [461, 437] width 19 height 19
click at [223, 369] on span "Select an option" at bounding box center [221, 368] width 19 height 19
click at [223, 369] on input "Select an option" at bounding box center [221, 368] width 19 height 19
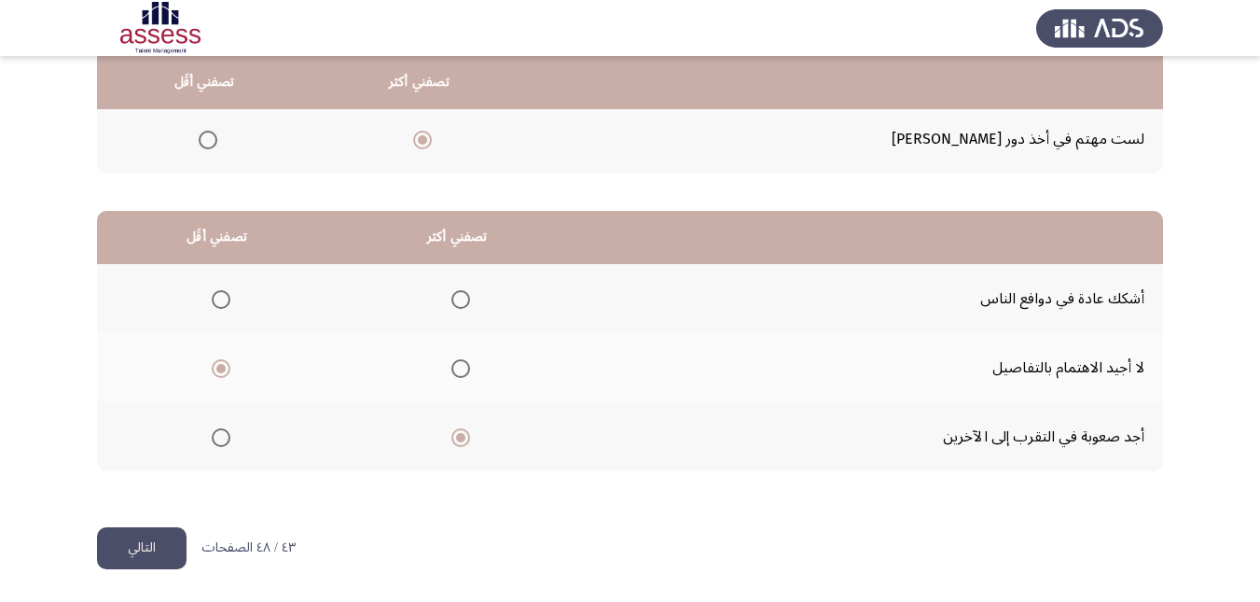
click at [141, 537] on button "التالي" at bounding box center [142, 548] width 90 height 42
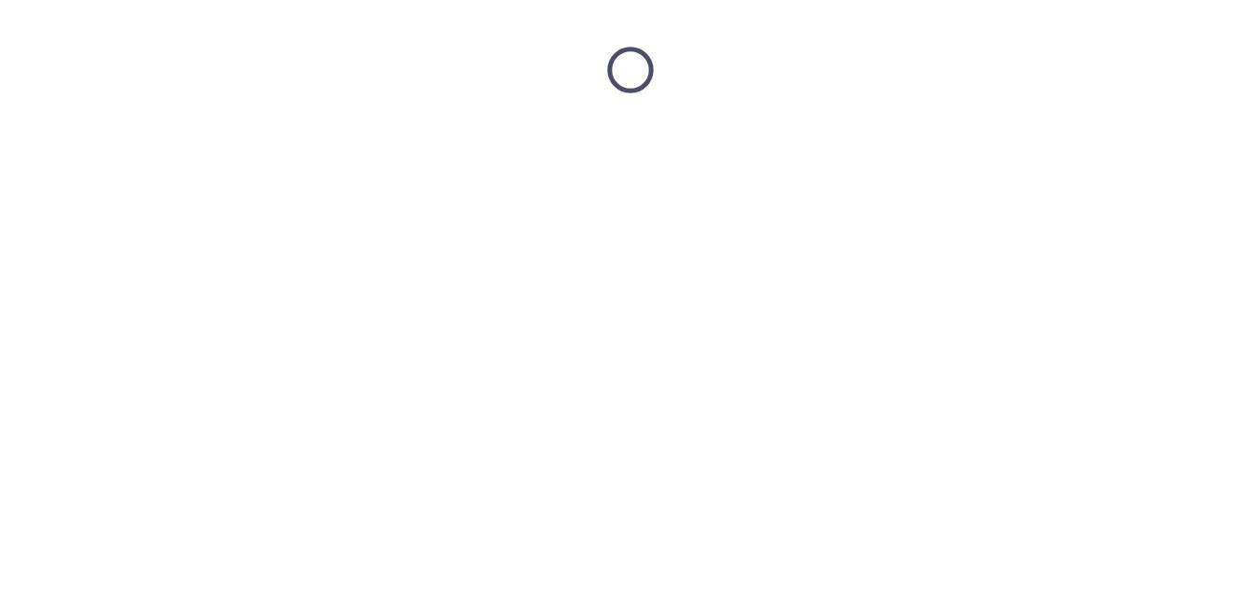
scroll to position [0, 0]
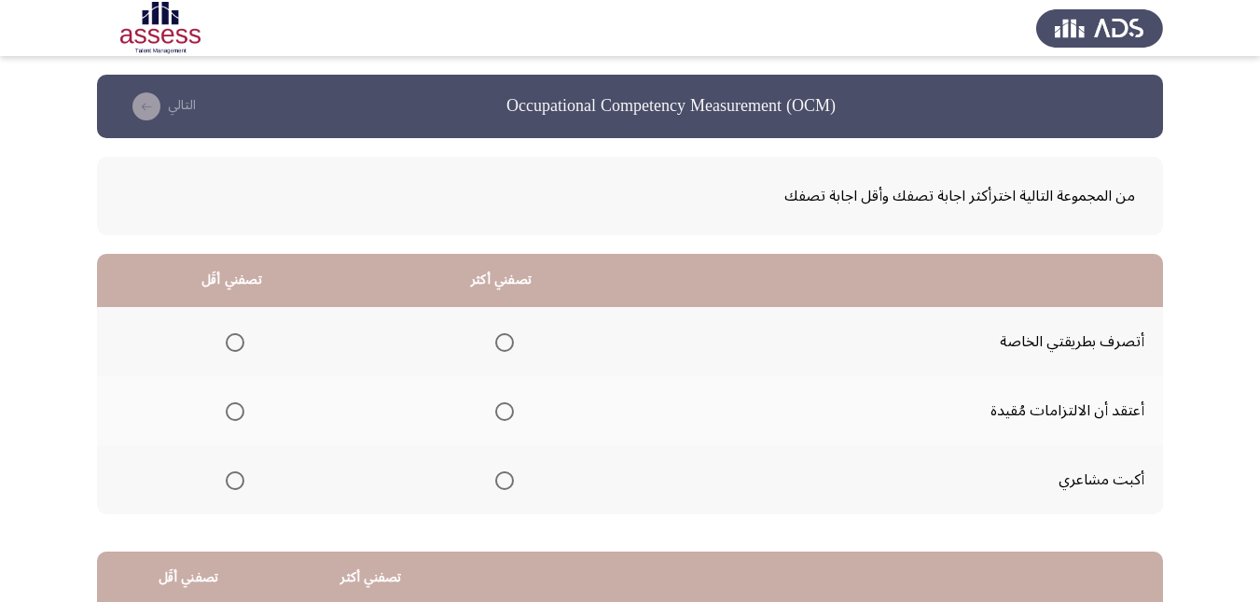
click at [238, 482] on span "Select an option" at bounding box center [235, 480] width 19 height 19
click at [238, 482] on input "Select an option" at bounding box center [235, 480] width 19 height 19
click at [514, 349] on span "Select an option" at bounding box center [504, 342] width 19 height 19
click at [514, 349] on input "Select an option" at bounding box center [504, 342] width 19 height 19
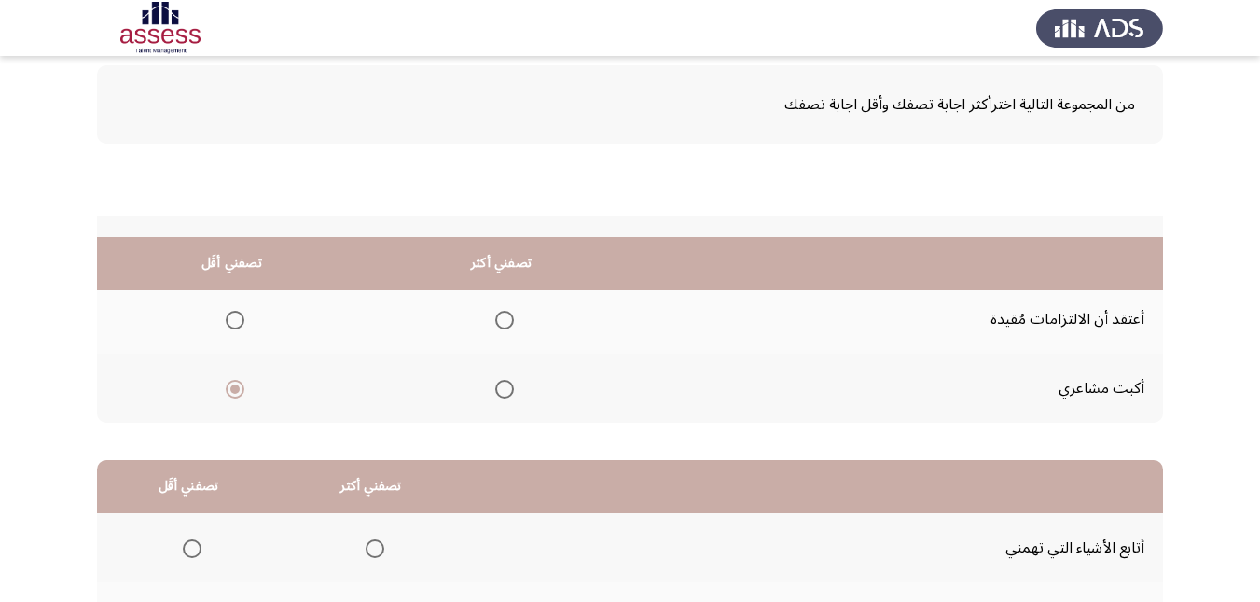
scroll to position [341, 0]
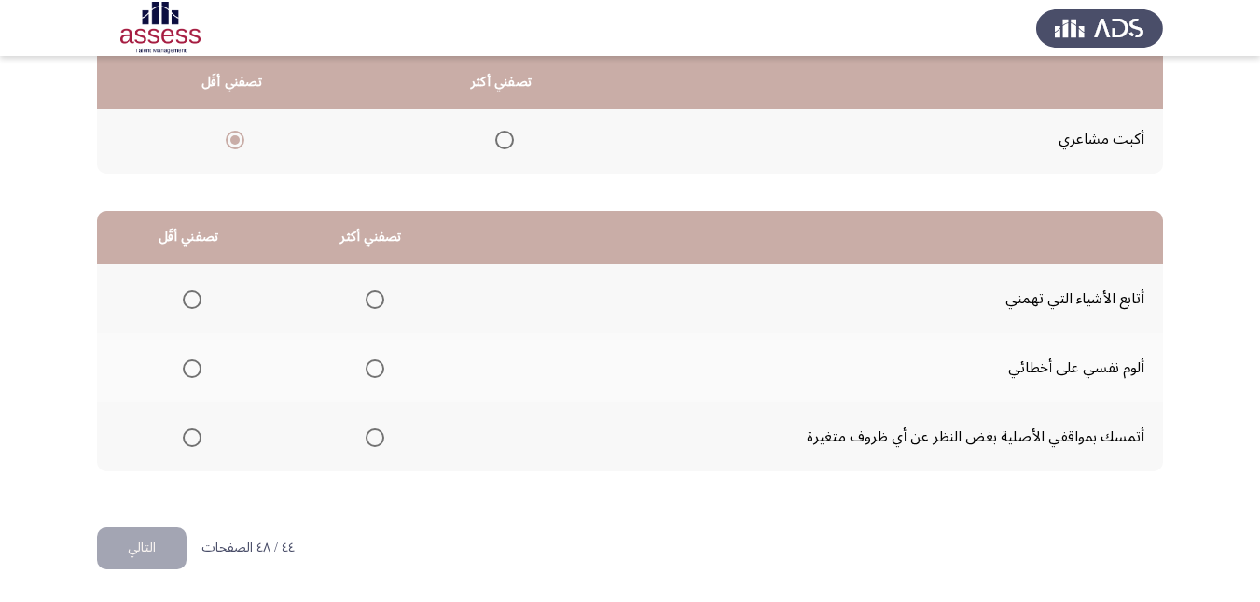
click at [366, 438] on span "Select an option" at bounding box center [375, 437] width 19 height 19
click at [366, 438] on input "Select an option" at bounding box center [375, 437] width 19 height 19
click at [196, 365] on span "Select an option" at bounding box center [192, 368] width 19 height 19
click at [196, 365] on input "Select an option" at bounding box center [192, 368] width 19 height 19
click at [167, 553] on button "التالي" at bounding box center [142, 548] width 90 height 42
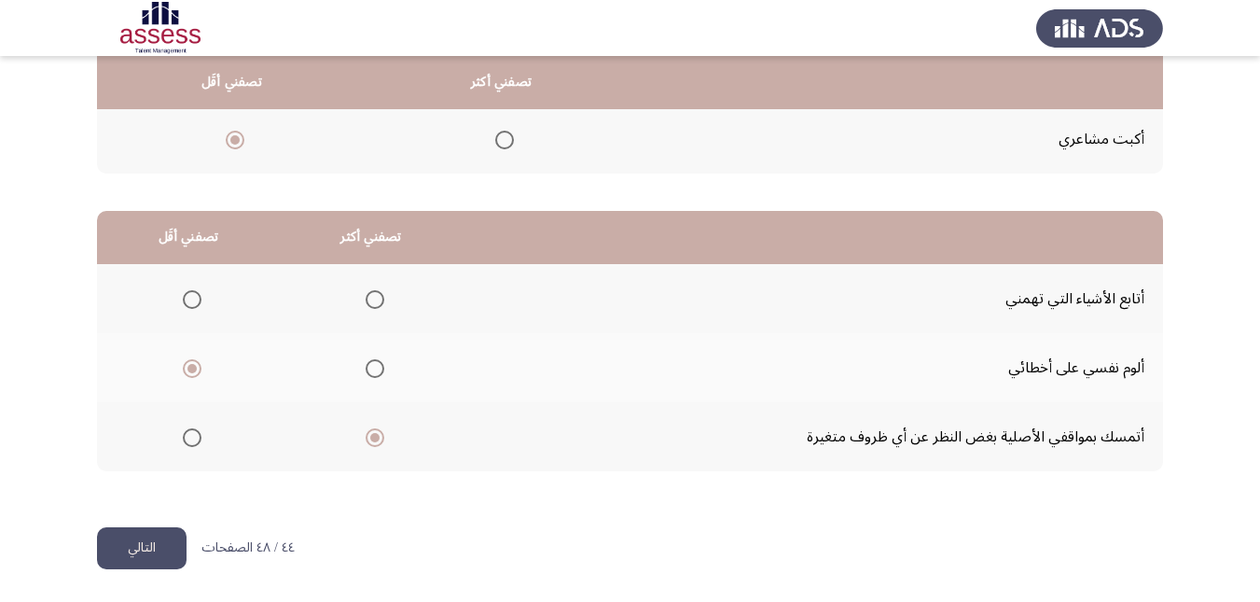
scroll to position [0, 0]
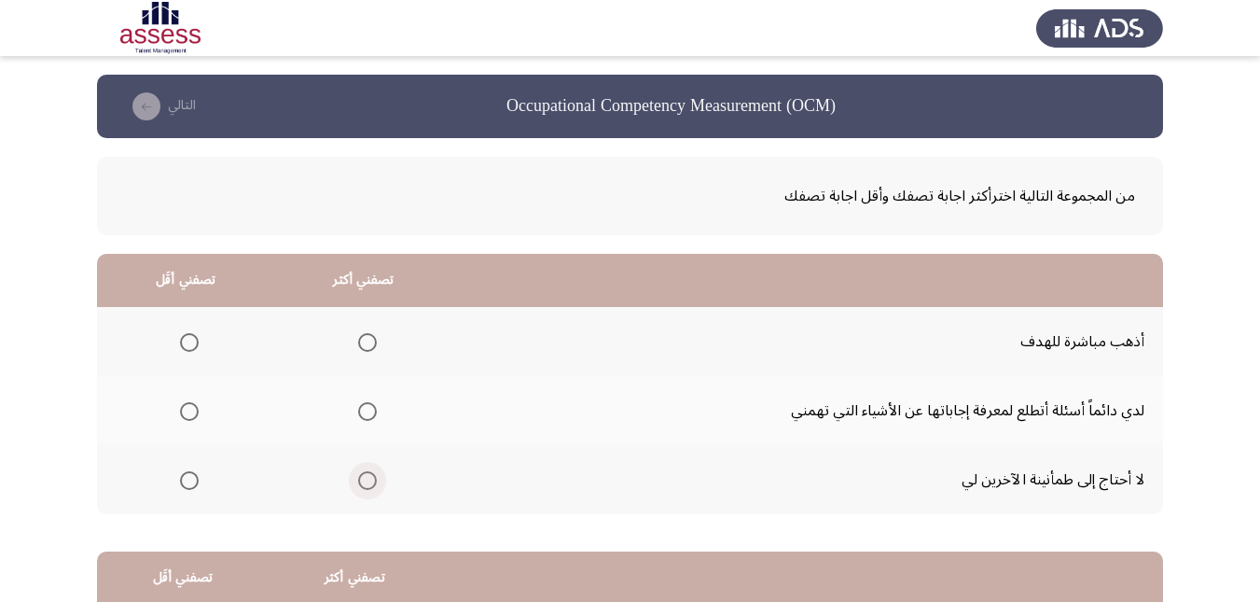
click at [368, 481] on span "Select an option" at bounding box center [367, 480] width 19 height 19
click at [368, 481] on input "Select an option" at bounding box center [367, 480] width 19 height 19
click at [363, 419] on span "Select an option" at bounding box center [367, 411] width 19 height 19
click at [363, 419] on input "Select an option" at bounding box center [367, 411] width 19 height 19
click at [369, 348] on span "Select an option" at bounding box center [367, 342] width 19 height 19
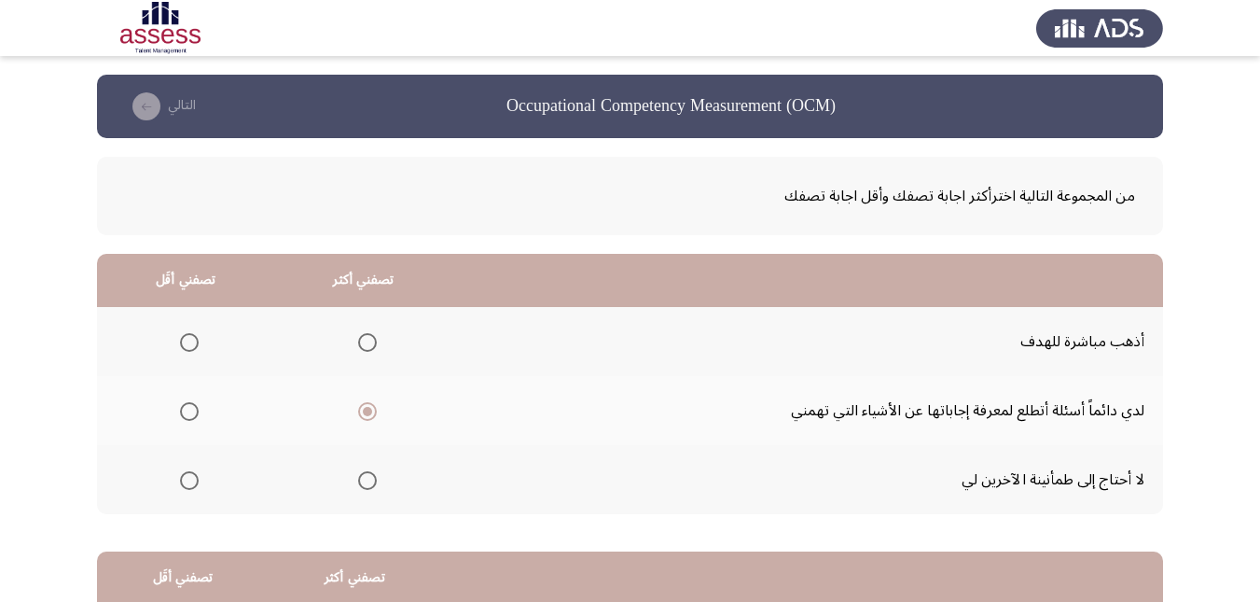
click at [369, 348] on input "Select an option" at bounding box center [367, 342] width 19 height 19
click at [184, 477] on span "Select an option" at bounding box center [189, 480] width 19 height 19
click at [184, 477] on input "Select an option" at bounding box center [189, 480] width 19 height 19
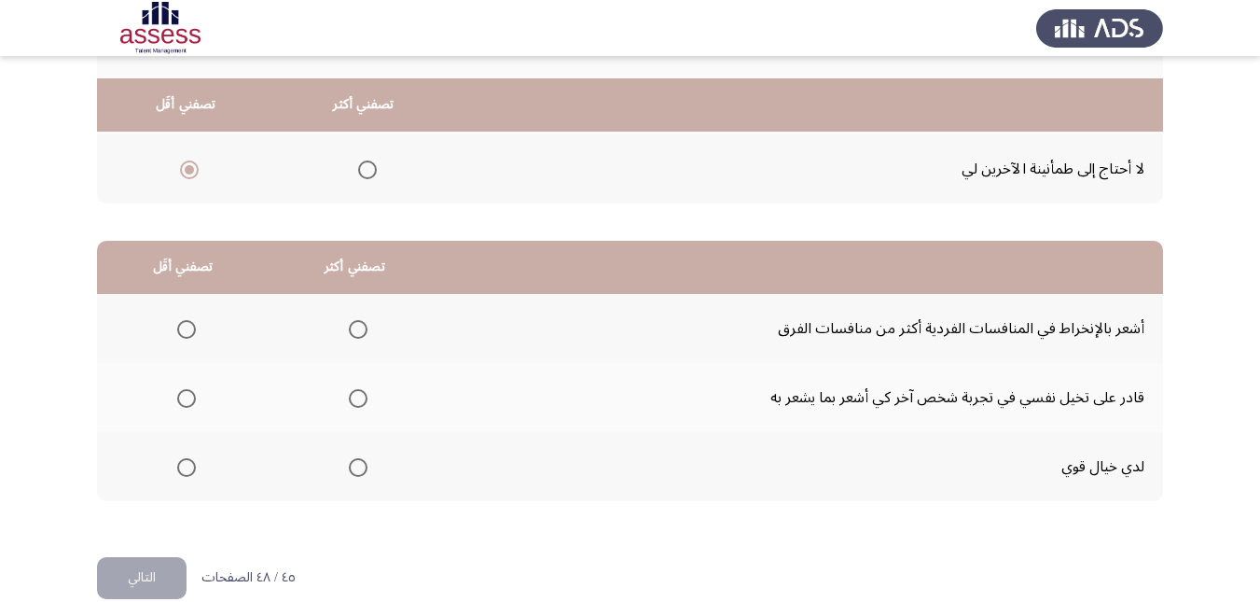
scroll to position [341, 0]
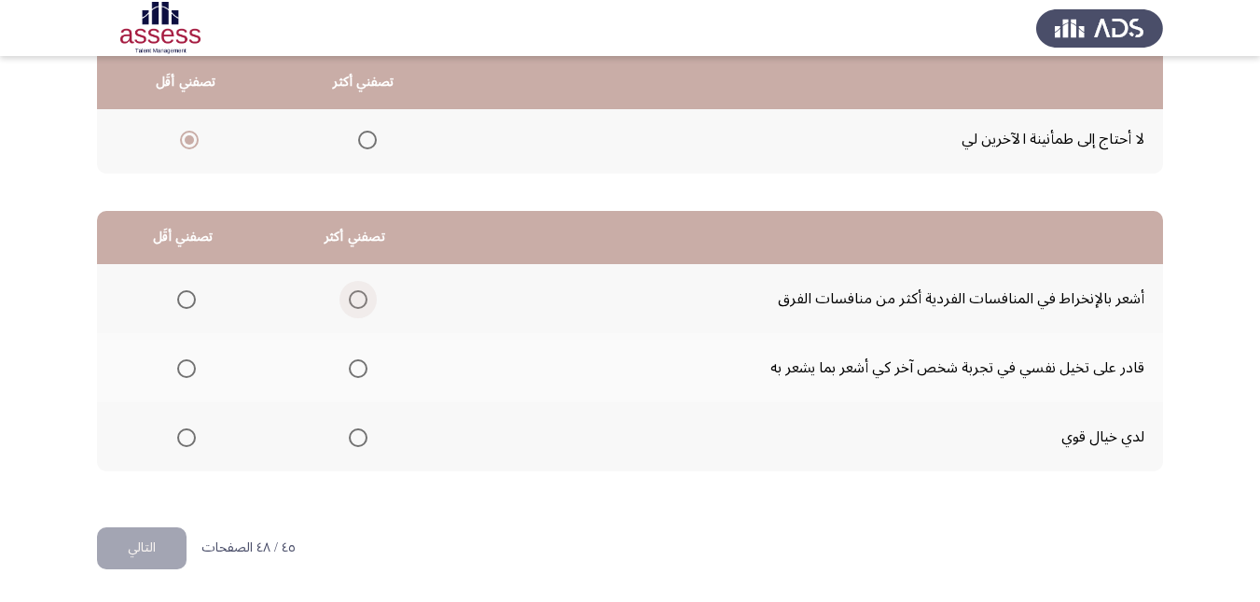
click at [360, 299] on span "Select an option" at bounding box center [358, 299] width 19 height 19
click at [360, 299] on input "Select an option" at bounding box center [358, 299] width 19 height 19
click at [186, 441] on span "Select an option" at bounding box center [186, 437] width 19 height 19
click at [186, 441] on input "Select an option" at bounding box center [186, 437] width 19 height 19
click at [160, 550] on button "التالي" at bounding box center [142, 548] width 90 height 42
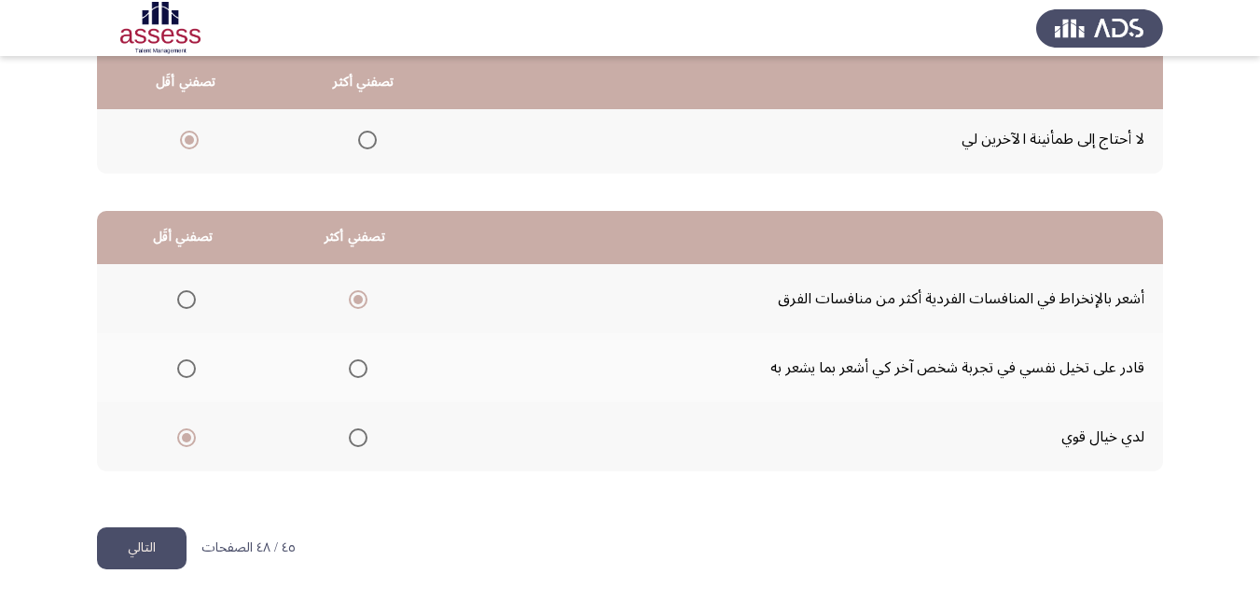
scroll to position [0, 0]
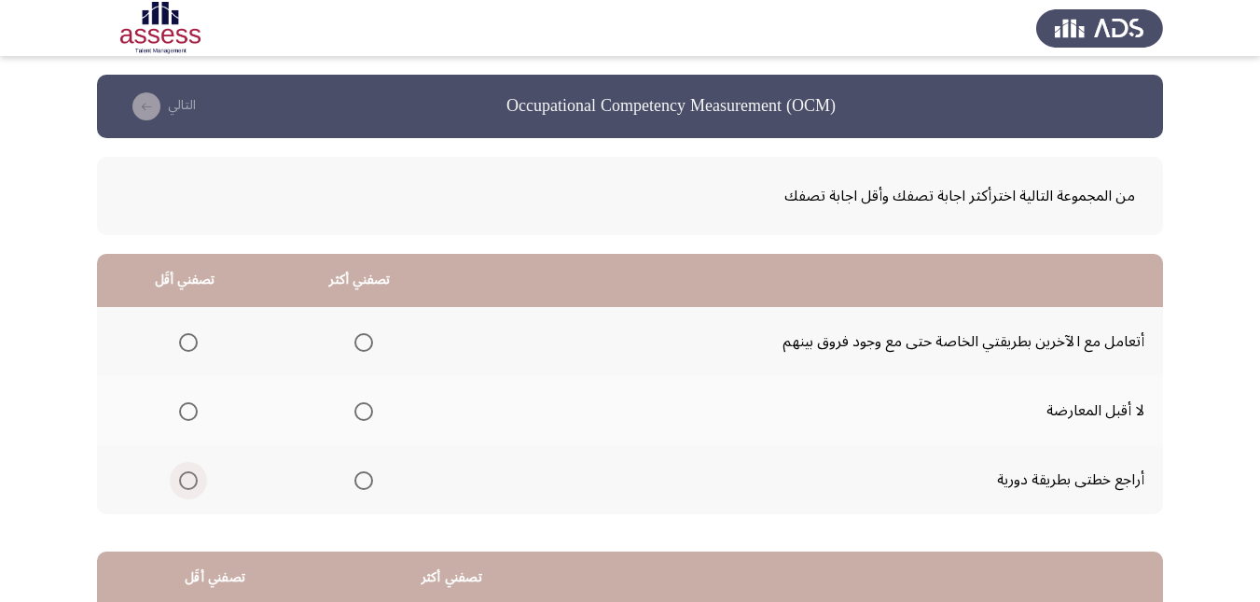
click at [188, 479] on span "Select an option" at bounding box center [188, 480] width 19 height 19
click at [188, 479] on input "Select an option" at bounding box center [188, 480] width 19 height 19
click at [359, 342] on span "Select an option" at bounding box center [364, 342] width 19 height 19
click at [359, 342] on input "Select an option" at bounding box center [364, 342] width 19 height 19
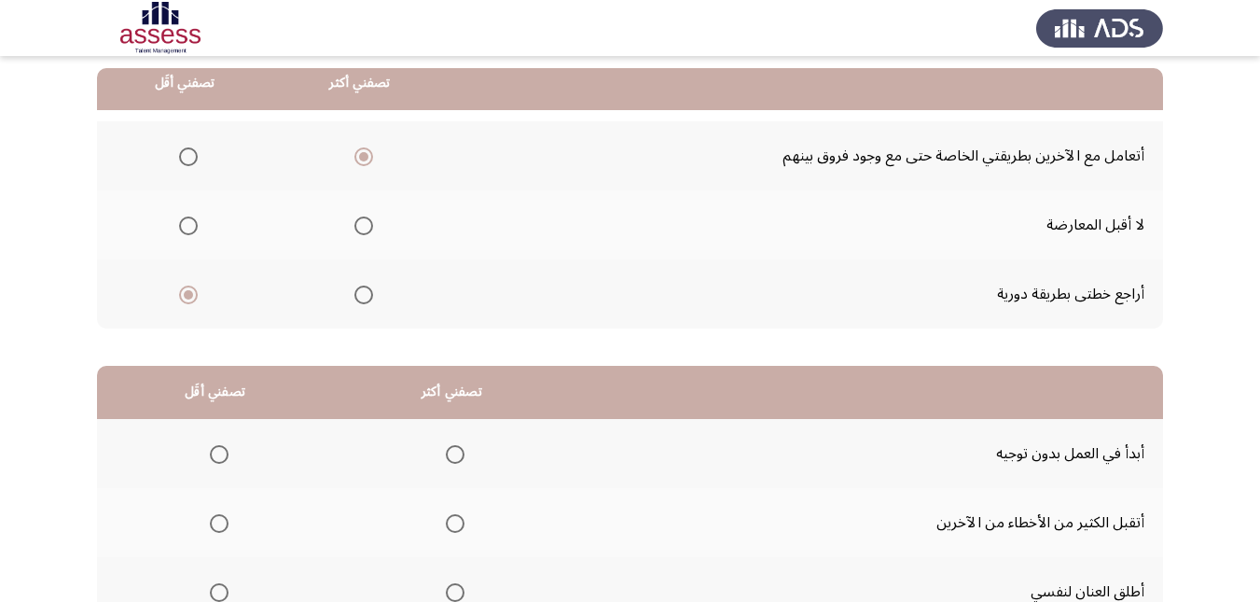
scroll to position [187, 0]
click at [191, 219] on span "Select an option" at bounding box center [188, 225] width 19 height 19
click at [191, 219] on input "Select an option" at bounding box center [188, 225] width 19 height 19
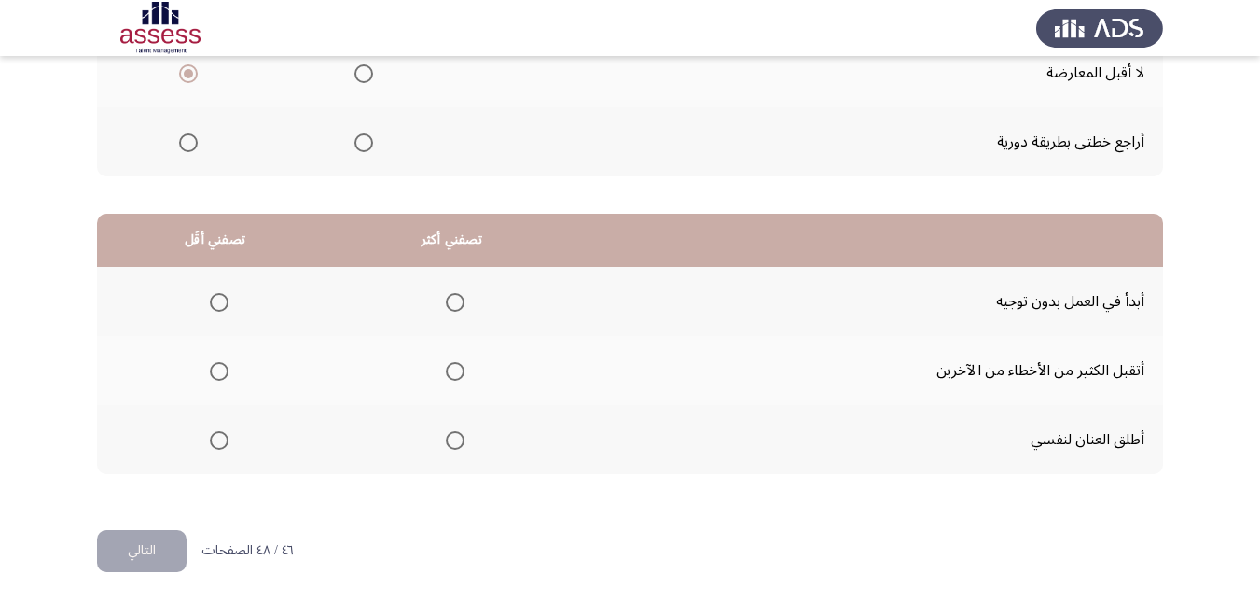
scroll to position [341, 0]
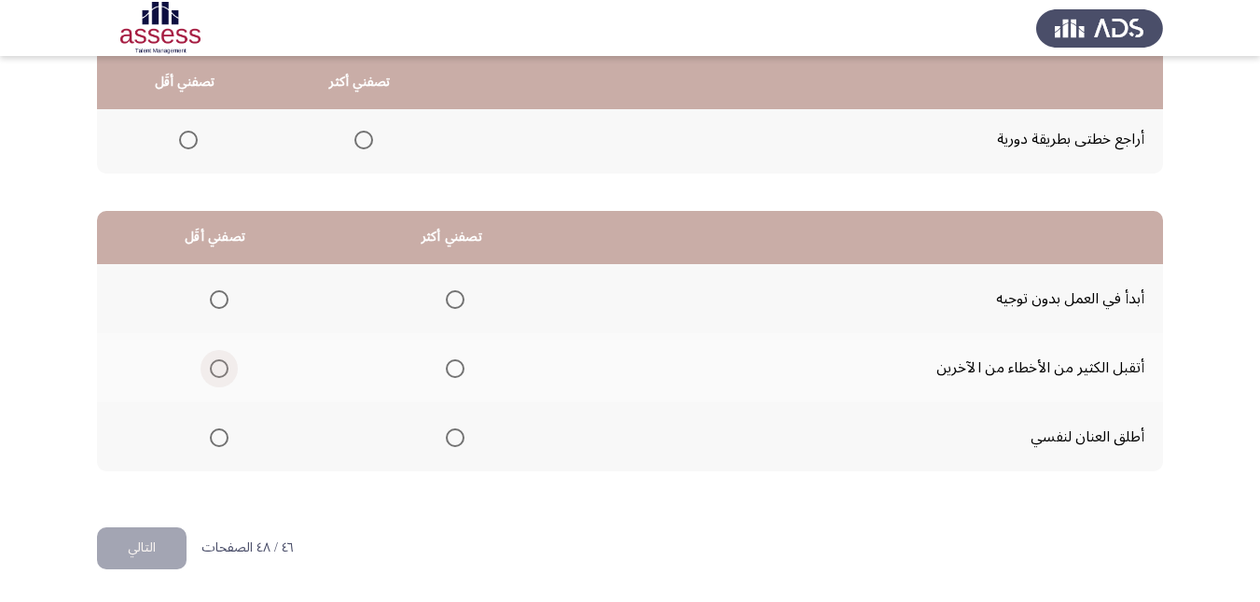
click at [217, 365] on span "Select an option" at bounding box center [219, 368] width 19 height 19
click at [217, 365] on input "Select an option" at bounding box center [219, 368] width 19 height 19
click at [452, 435] on span "Select an option" at bounding box center [455, 437] width 19 height 19
click at [452, 435] on input "Select an option" at bounding box center [455, 437] width 19 height 19
click at [121, 553] on button "التالي" at bounding box center [142, 548] width 90 height 42
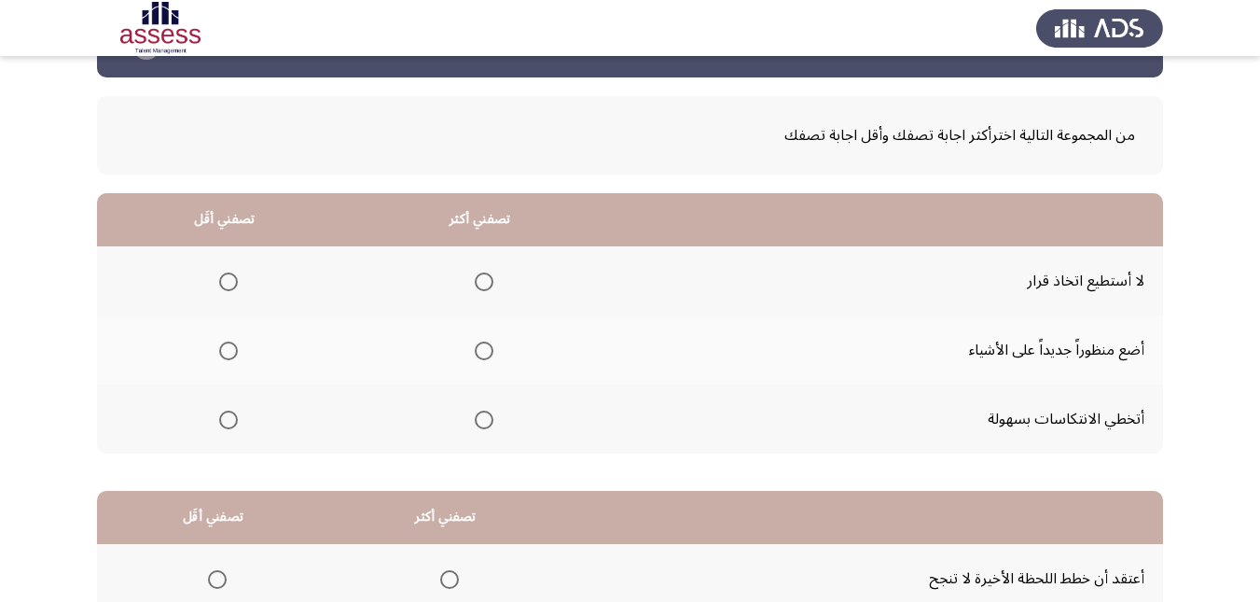
scroll to position [93, 0]
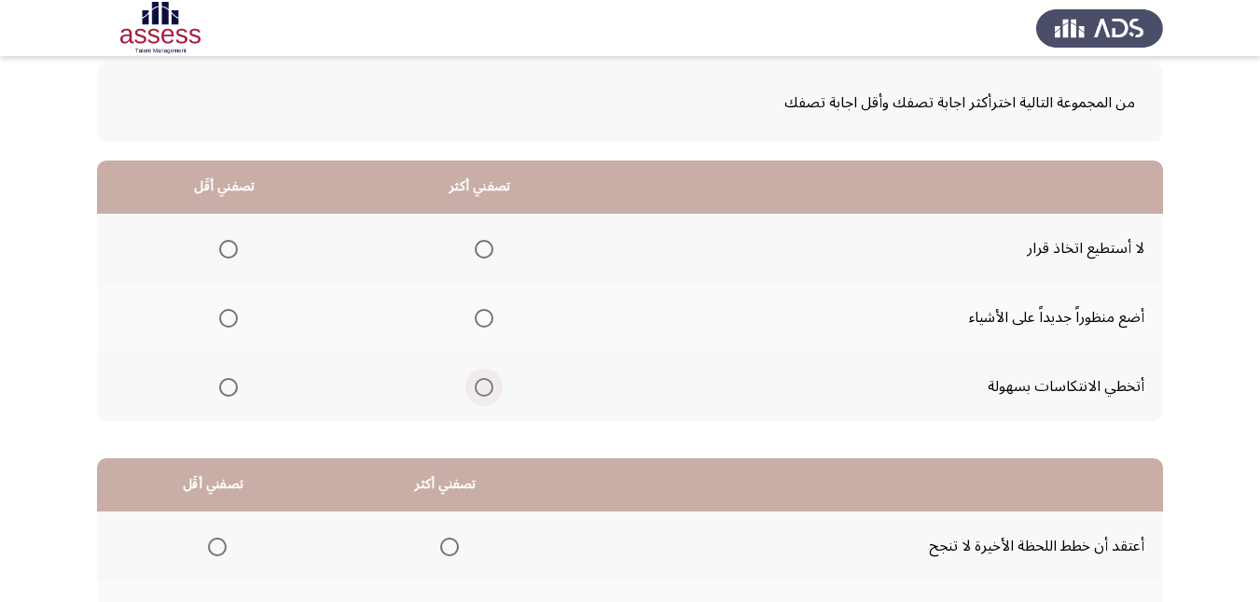
click at [475, 389] on span "Select an option" at bounding box center [484, 387] width 19 height 19
click at [475, 389] on input "Select an option" at bounding box center [484, 387] width 19 height 19
click at [231, 247] on span "Select an option" at bounding box center [228, 249] width 19 height 19
click at [231, 247] on input "Select an option" at bounding box center [228, 249] width 19 height 19
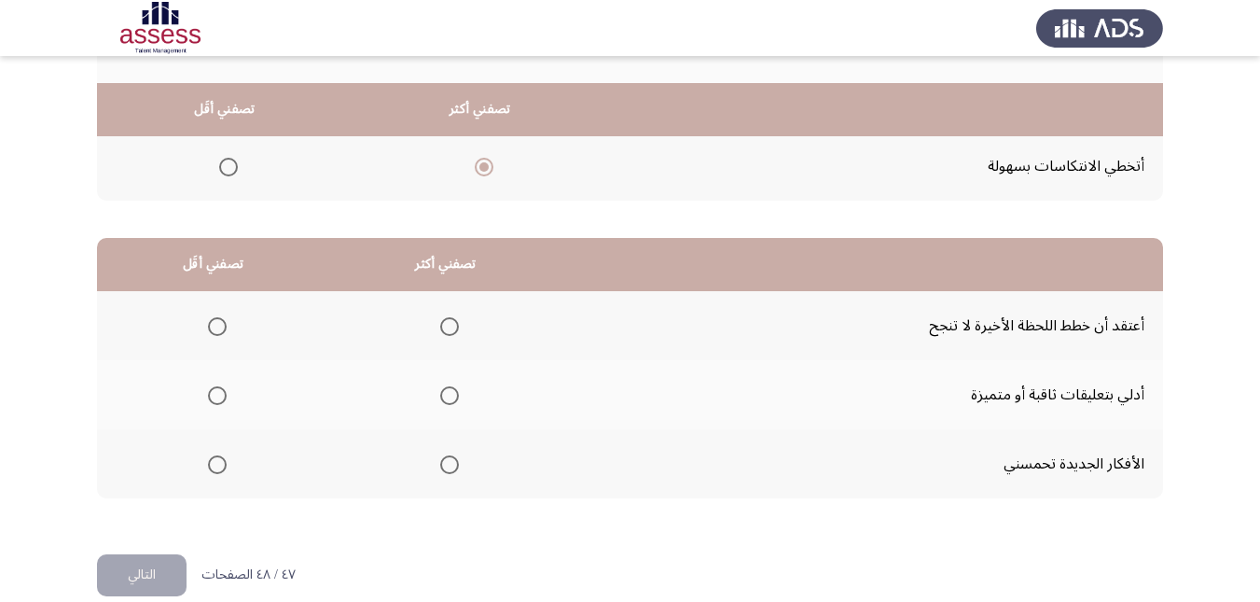
scroll to position [341, 0]
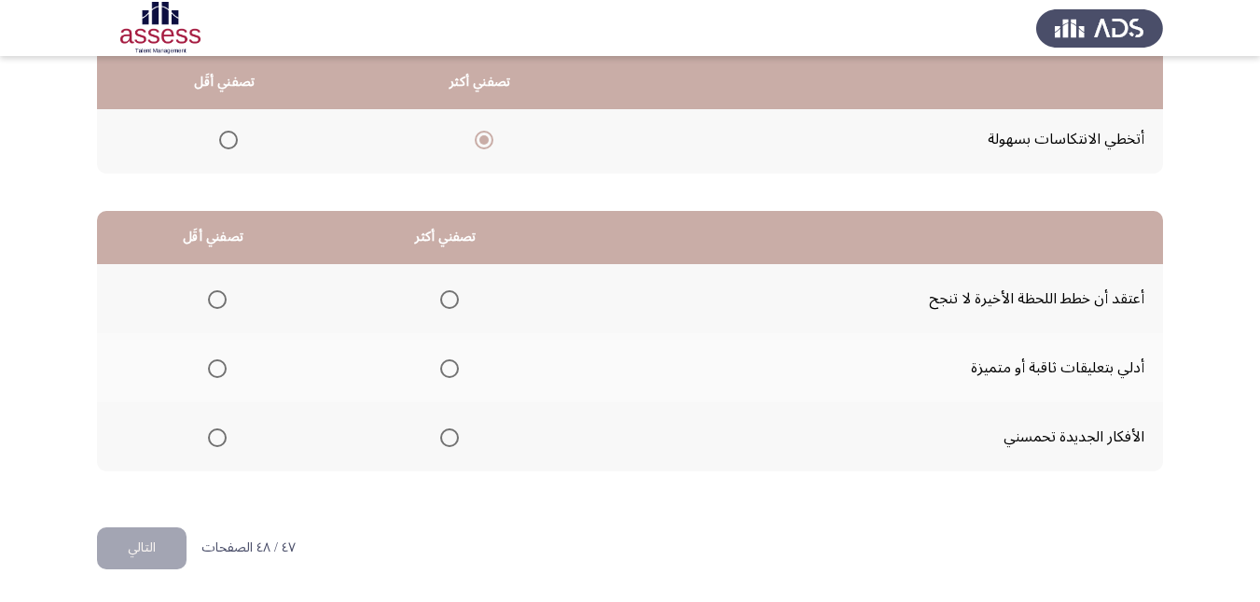
click at [209, 298] on span "Select an option" at bounding box center [217, 299] width 19 height 19
click at [209, 298] on input "Select an option" at bounding box center [217, 299] width 19 height 19
click at [450, 438] on span "Select an option" at bounding box center [450, 438] width 0 height 0
click at [445, 437] on input "Select an option" at bounding box center [449, 437] width 19 height 19
click at [152, 546] on button "التالي" at bounding box center [142, 548] width 90 height 42
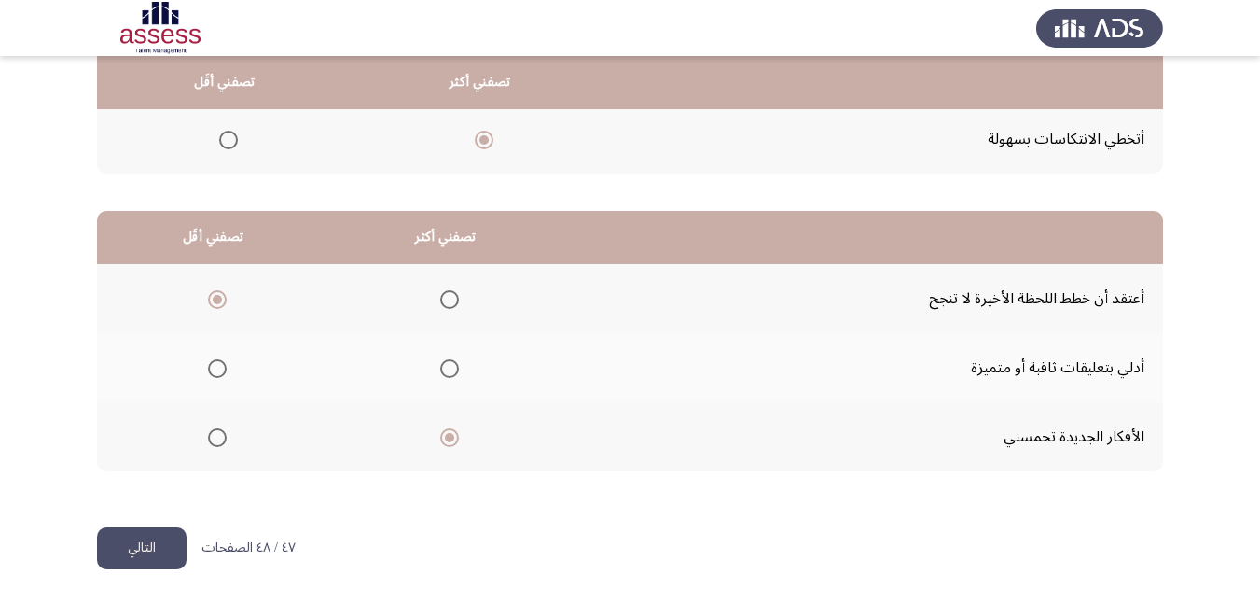
scroll to position [0, 0]
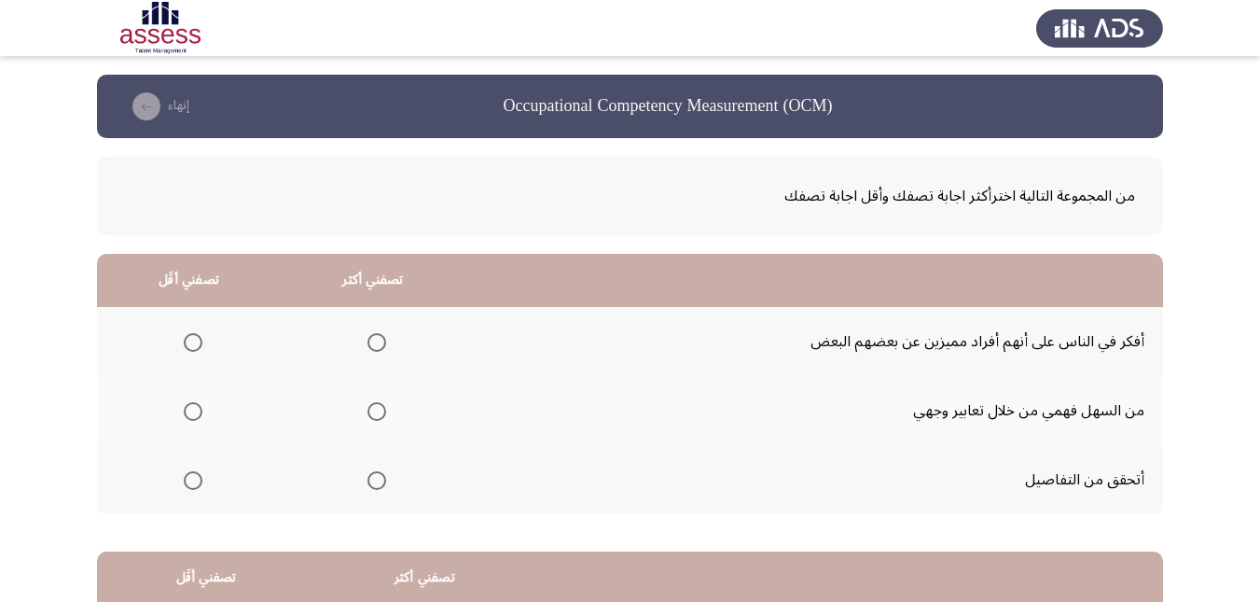
click at [188, 342] on span "Select an option" at bounding box center [193, 342] width 19 height 19
click at [188, 342] on input "Select an option" at bounding box center [193, 342] width 19 height 19
click at [378, 480] on span "Select an option" at bounding box center [377, 480] width 19 height 19
click at [378, 480] on input "Select an option" at bounding box center [377, 480] width 19 height 19
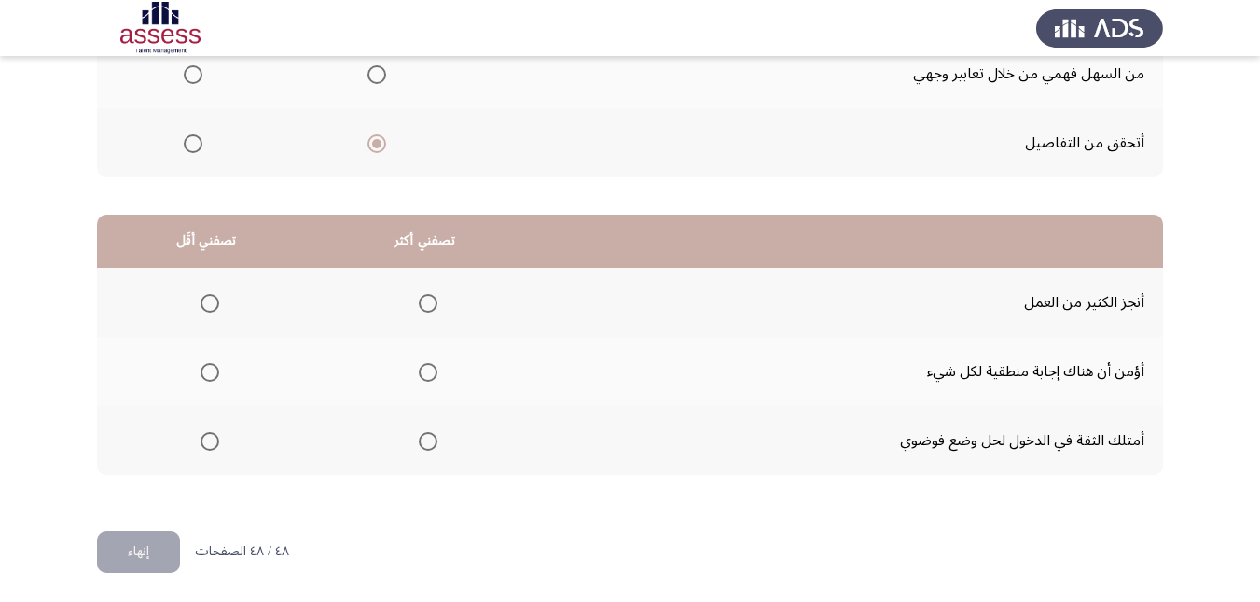
scroll to position [341, 0]
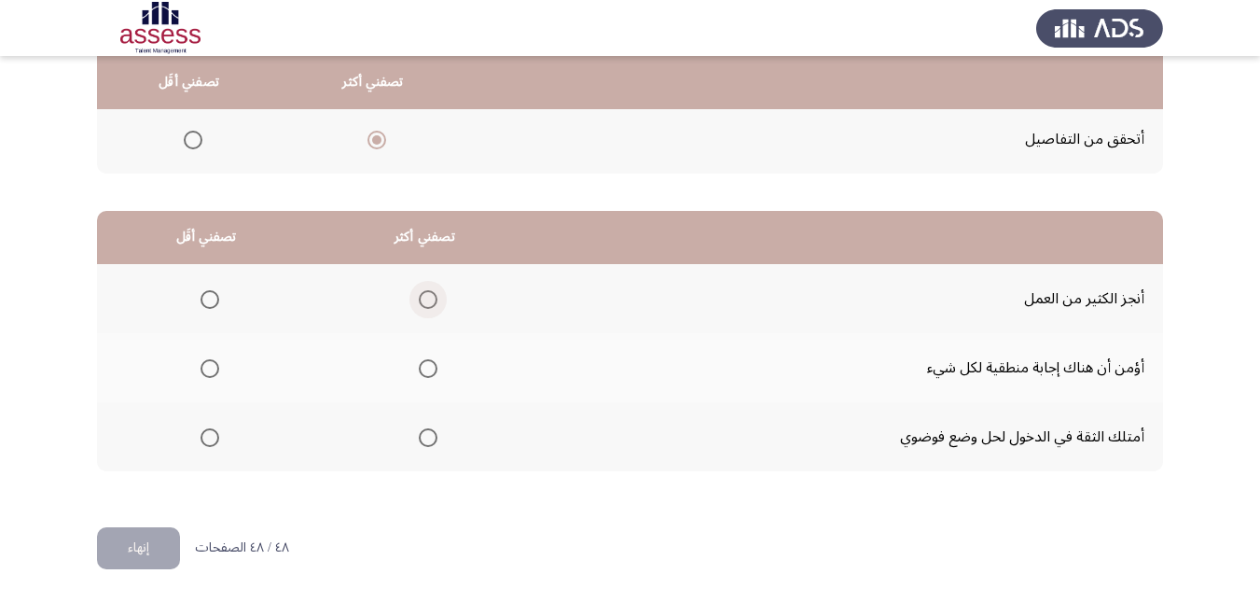
click at [424, 294] on span "Select an option" at bounding box center [428, 299] width 19 height 19
click at [424, 294] on input "Select an option" at bounding box center [428, 299] width 19 height 19
click at [428, 369] on span "Select an option" at bounding box center [428, 369] width 0 height 0
click at [425, 369] on input "Select an option" at bounding box center [428, 368] width 19 height 19
click at [426, 438] on span "Select an option" at bounding box center [428, 437] width 19 height 19
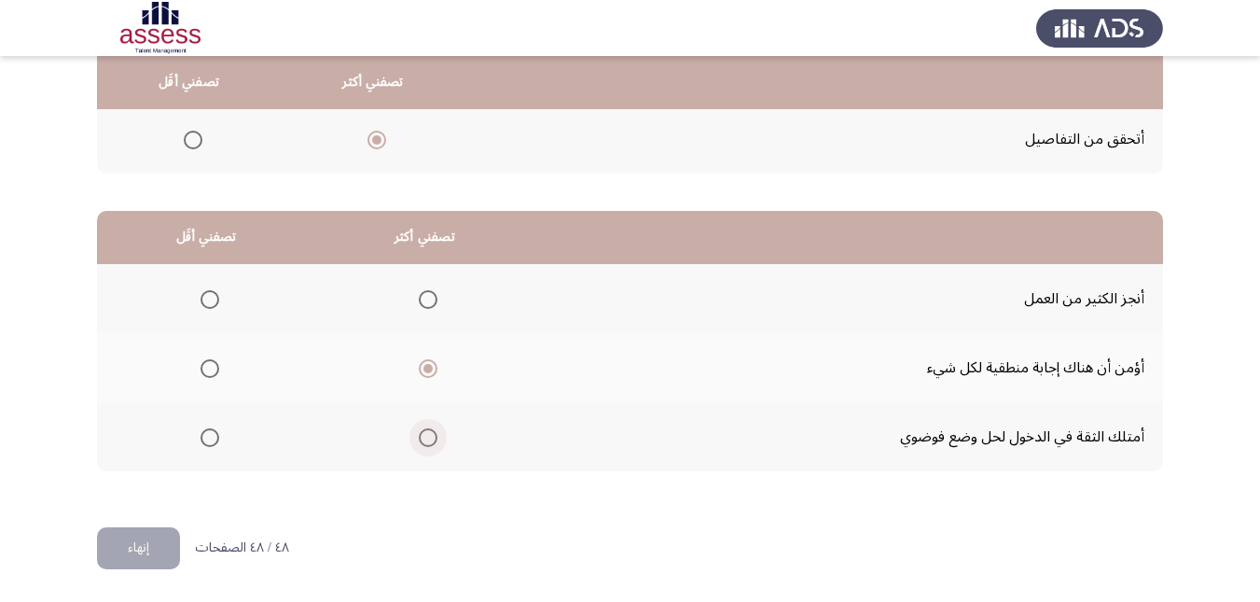
click at [426, 438] on input "Select an option" at bounding box center [428, 437] width 19 height 19
click at [216, 298] on span "Select an option" at bounding box center [210, 299] width 19 height 19
click at [216, 298] on input "Select an option" at bounding box center [210, 299] width 19 height 19
click at [156, 544] on button "إنهاء" at bounding box center [138, 548] width 83 height 42
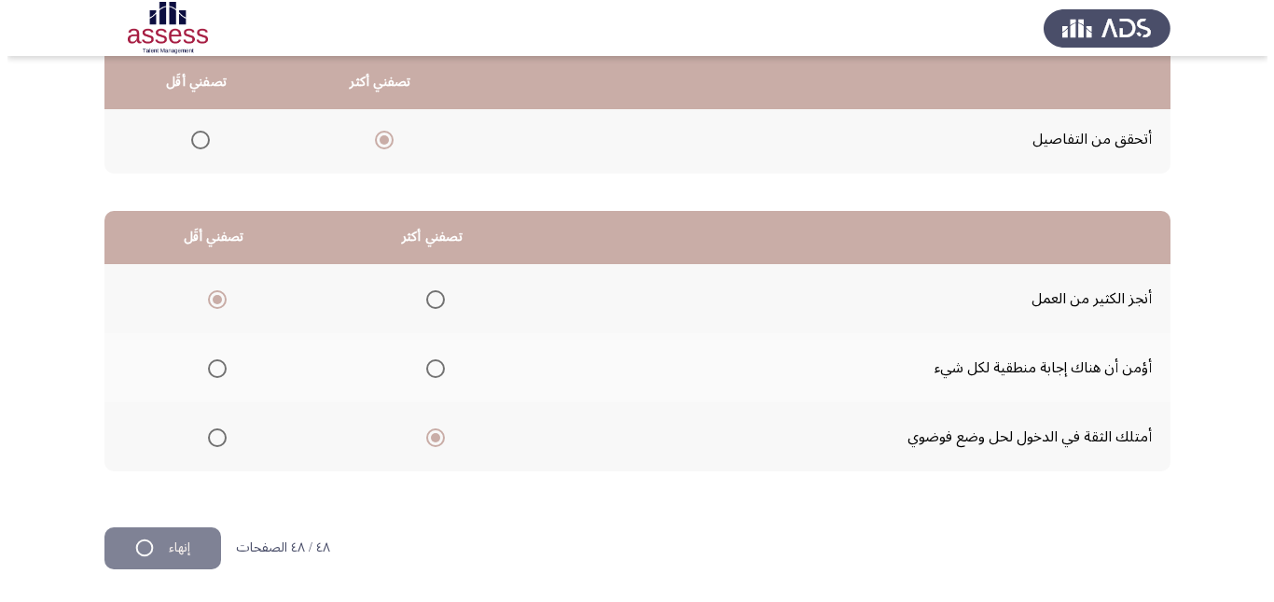
scroll to position [0, 0]
